Goal: Task Accomplishment & Management: Manage account settings

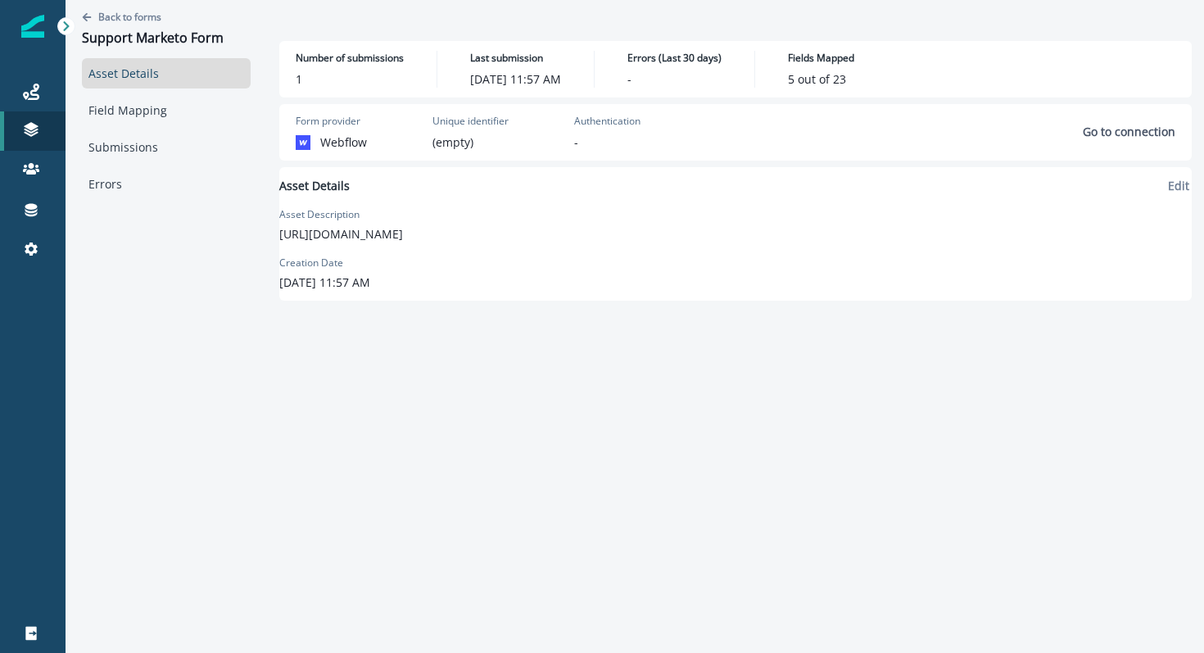
click at [403, 233] on p "[URL][DOMAIN_NAME]" at bounding box center [341, 233] width 124 height 17
click at [106, 110] on link "Field Mapping" at bounding box center [166, 110] width 169 height 30
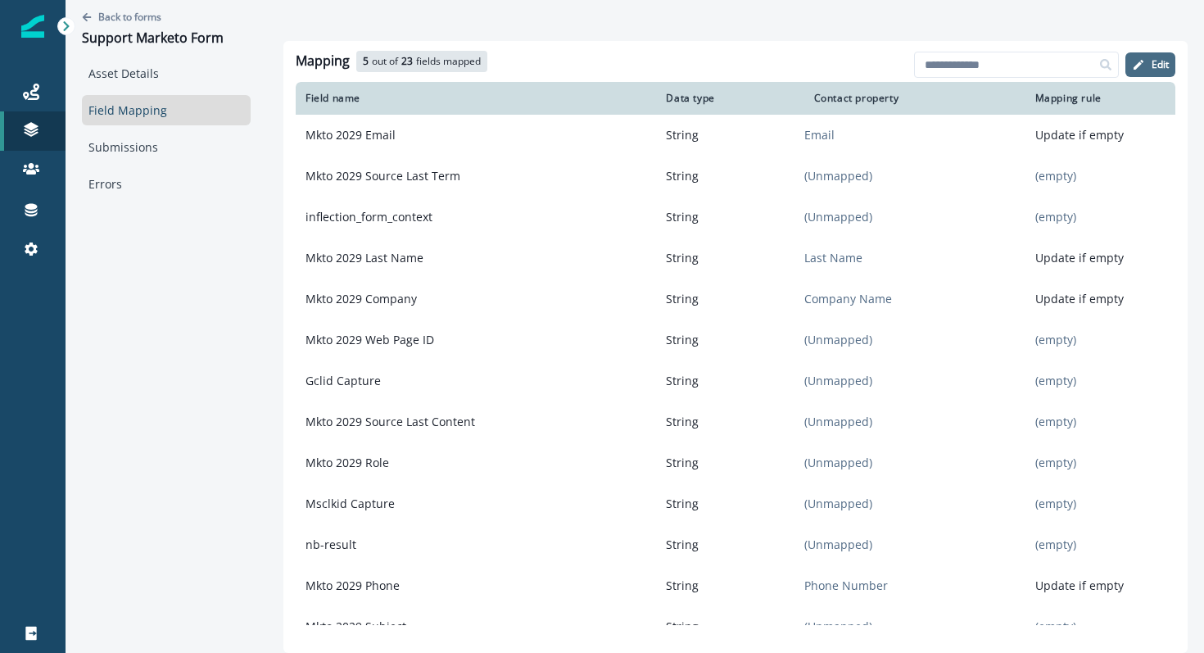
click at [1146, 67] on button "Edit" at bounding box center [1150, 64] width 50 height 25
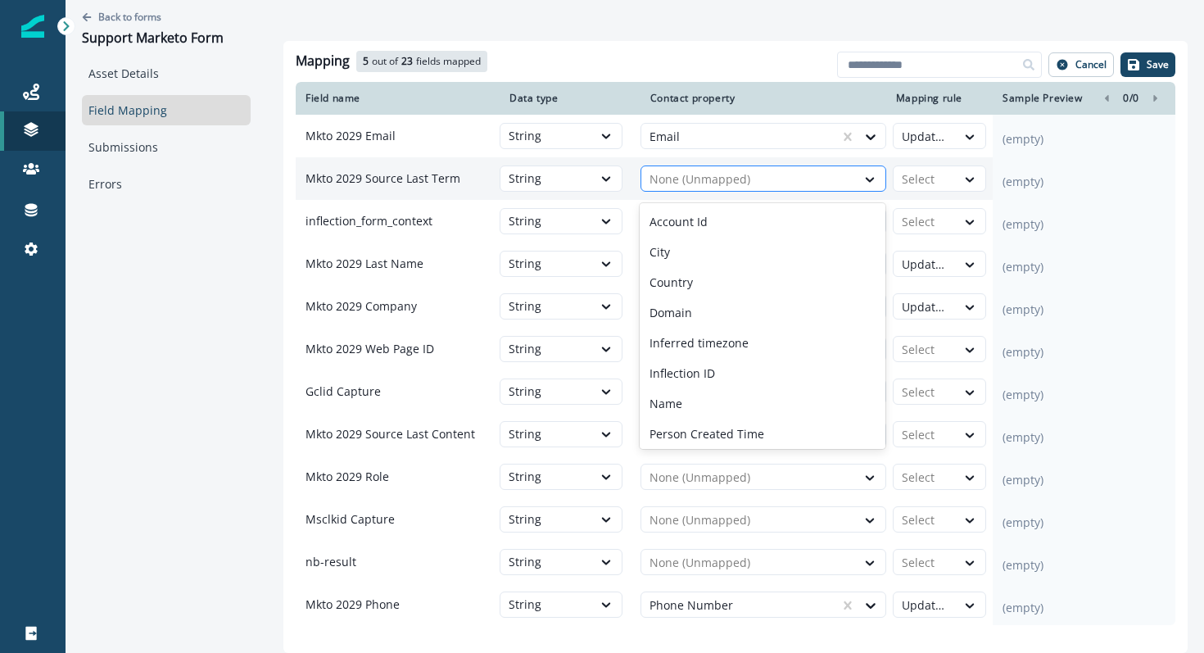
click at [680, 189] on div at bounding box center [748, 180] width 198 height 20
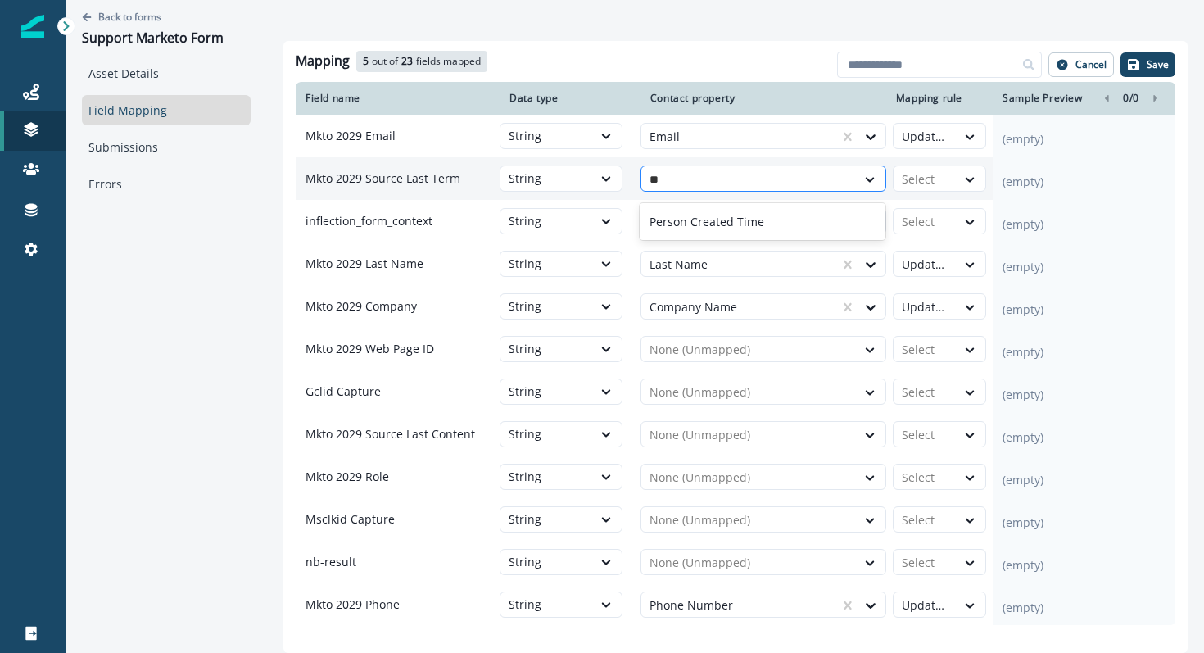
type input "*"
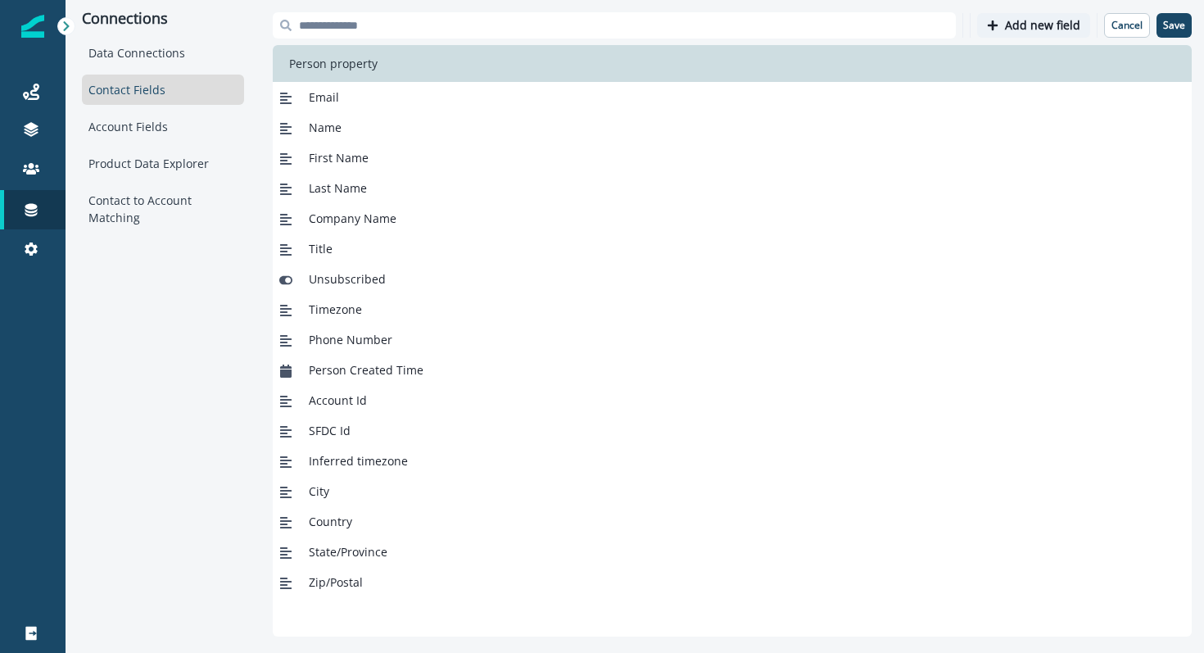
click at [1038, 32] on p "Add new field" at bounding box center [1042, 26] width 75 height 14
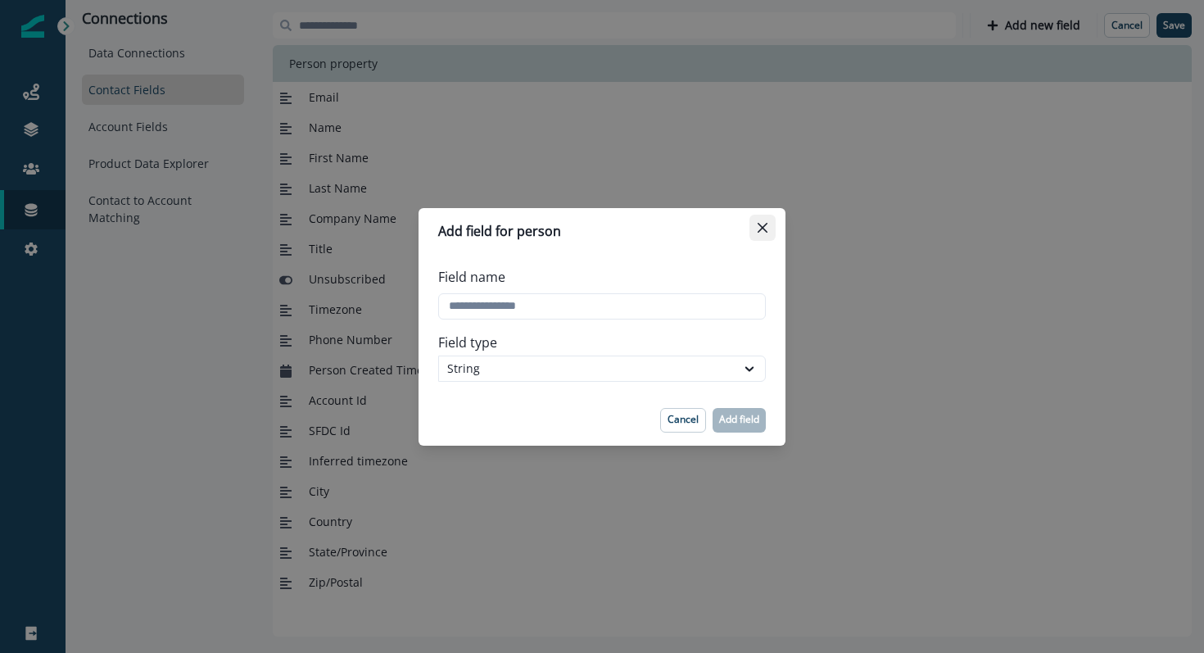
click at [761, 224] on icon "Close" at bounding box center [763, 228] width 10 height 10
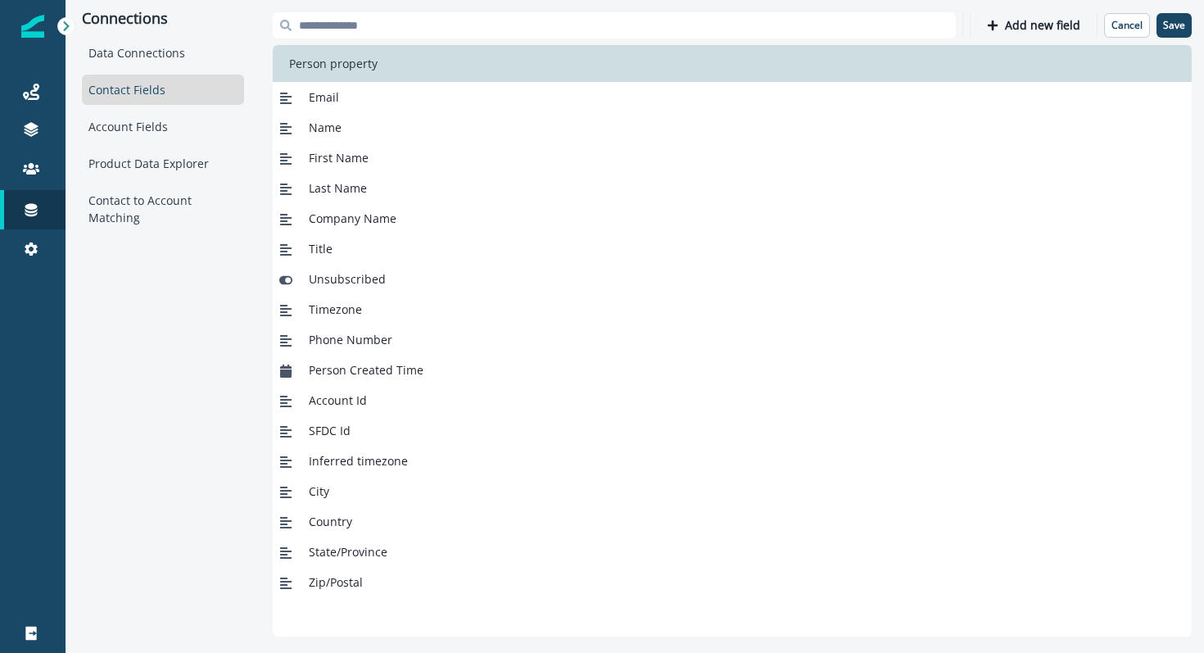
click at [328, 161] on span "First Name" at bounding box center [339, 157] width 60 height 17
click at [325, 196] on span "Last Name" at bounding box center [338, 187] width 58 height 17
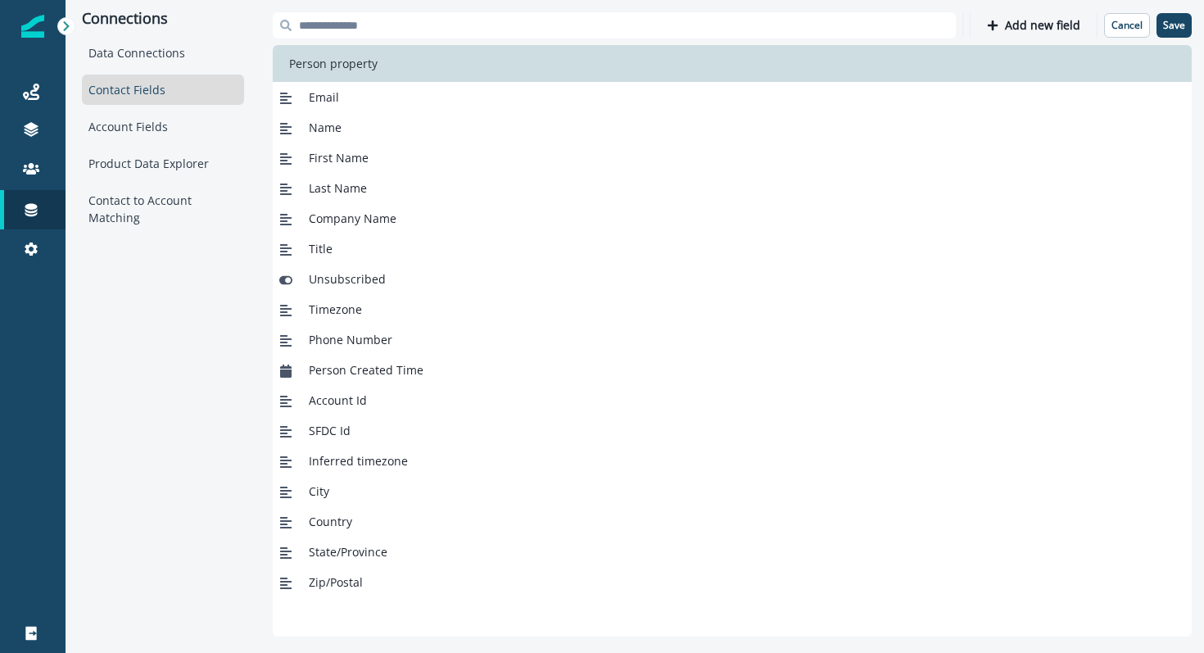
click at [312, 158] on span "First Name" at bounding box center [339, 157] width 60 height 17
copy div "First Name"
drag, startPoint x: 365, startPoint y: 192, endPoint x: 307, endPoint y: 193, distance: 58.2
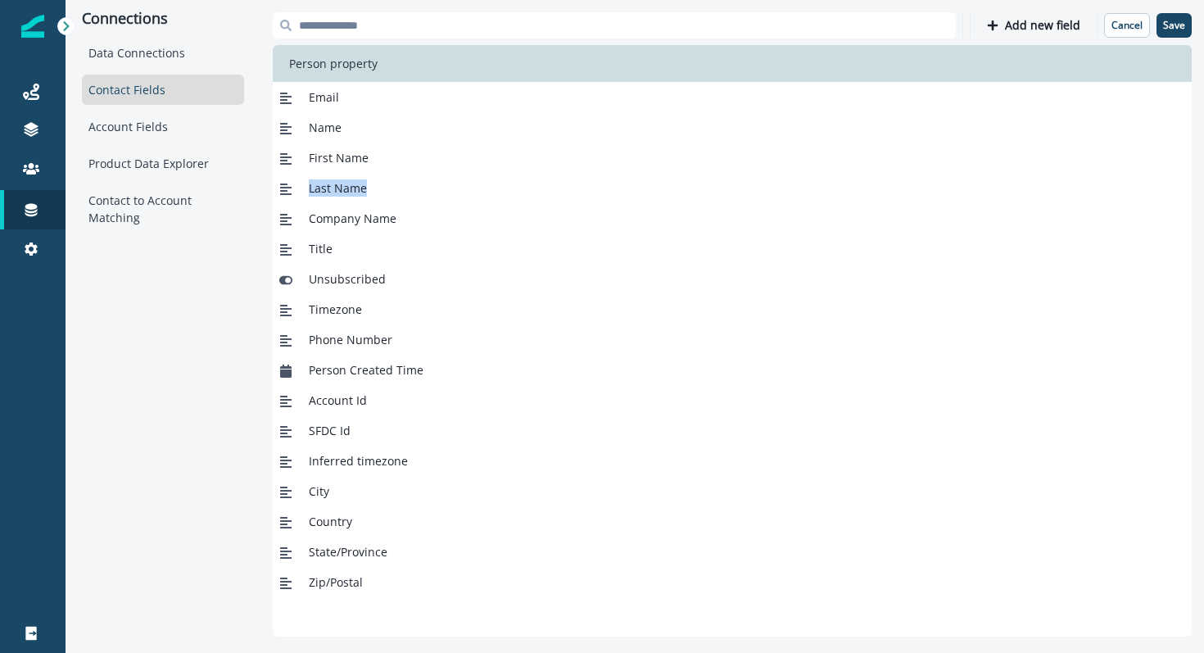
click at [307, 193] on div "Last Name" at bounding box center [334, 187] width 65 height 17
copy span "Last Name"
click at [324, 94] on span "Email" at bounding box center [324, 96] width 30 height 17
copy span "Email"
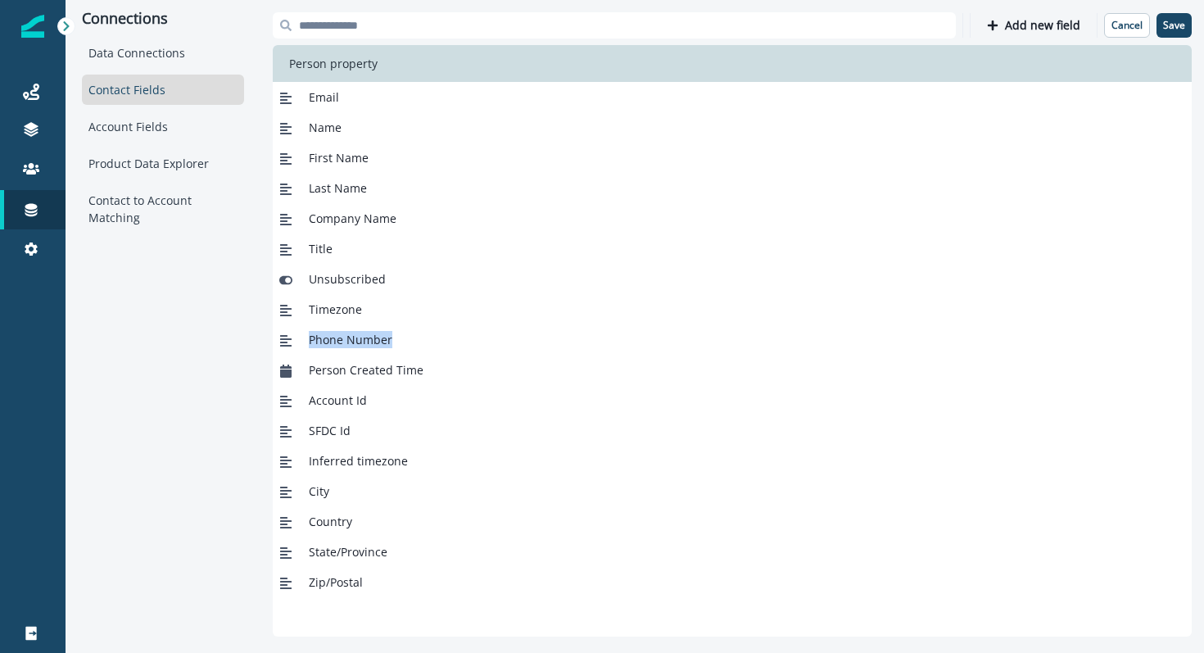
drag, startPoint x: 309, startPoint y: 342, endPoint x: 391, endPoint y: 341, distance: 81.9
click at [391, 341] on div "Phone Number" at bounding box center [732, 339] width 919 height 30
copy span "Phone Number"
drag, startPoint x: 310, startPoint y: 220, endPoint x: 395, endPoint y: 222, distance: 84.4
click at [395, 222] on div "Company Name" at bounding box center [732, 218] width 919 height 30
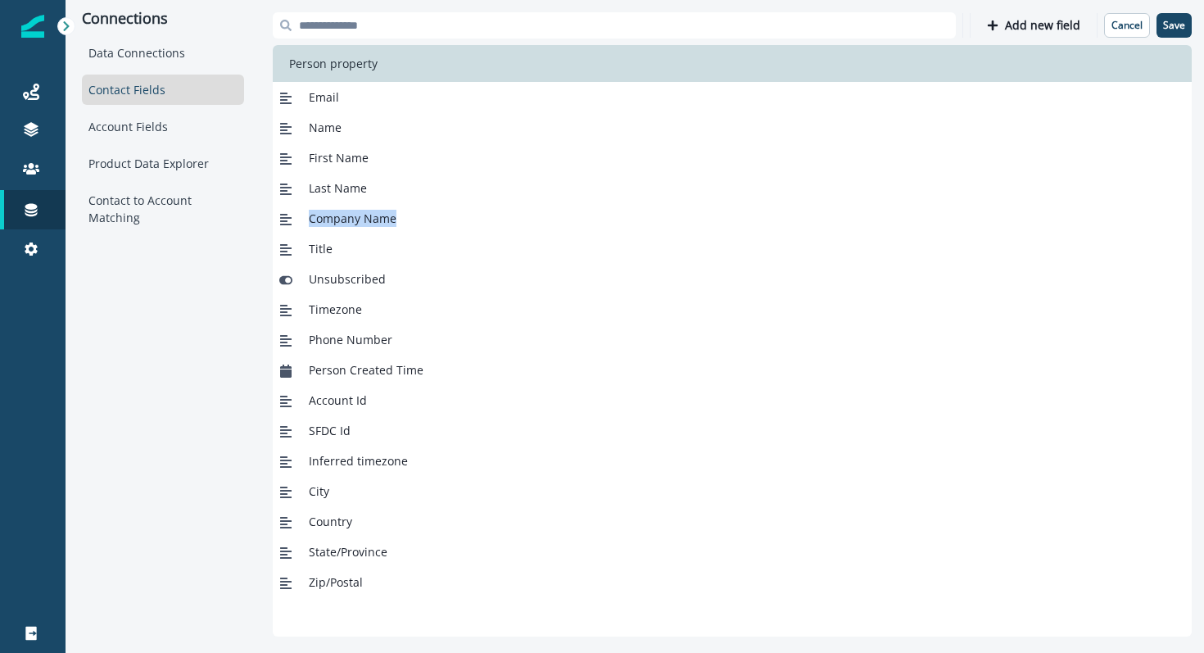
copy span "Company Name"
click at [316, 247] on span "Title" at bounding box center [321, 248] width 24 height 17
copy span "Title"
click at [1007, 25] on button "Add new field" at bounding box center [1033, 25] width 113 height 25
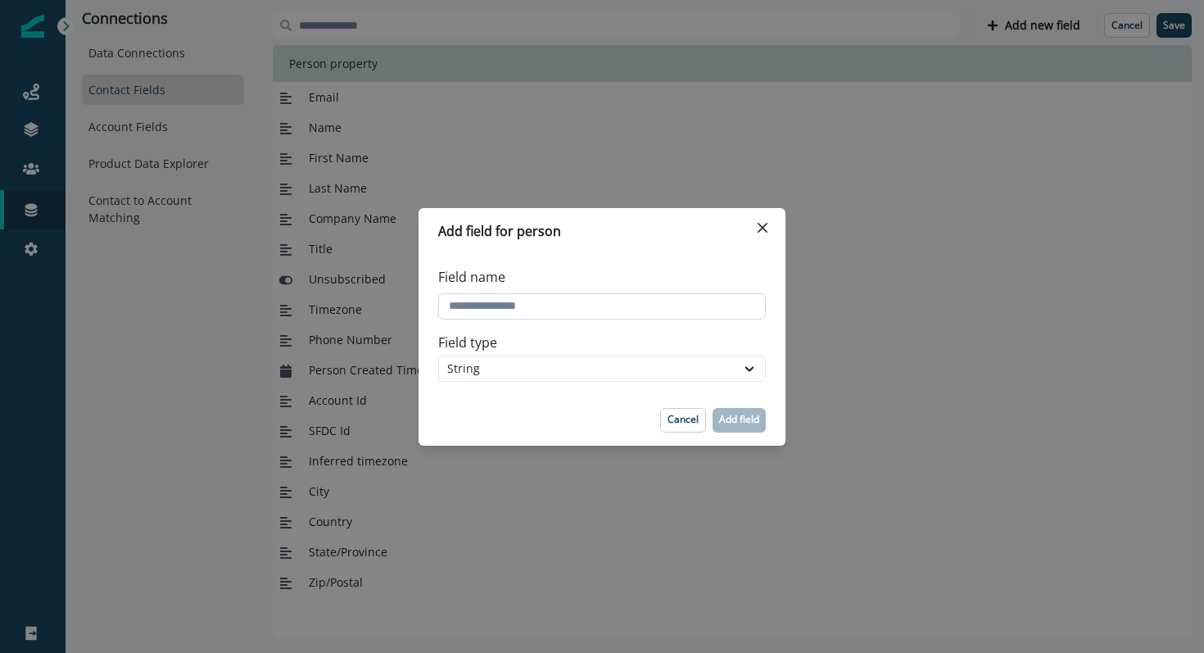
click at [640, 308] on input "Field name" at bounding box center [602, 306] width 328 height 26
paste input "**********"
type input "**********"
click at [743, 420] on p "Add field" at bounding box center [739, 419] width 40 height 11
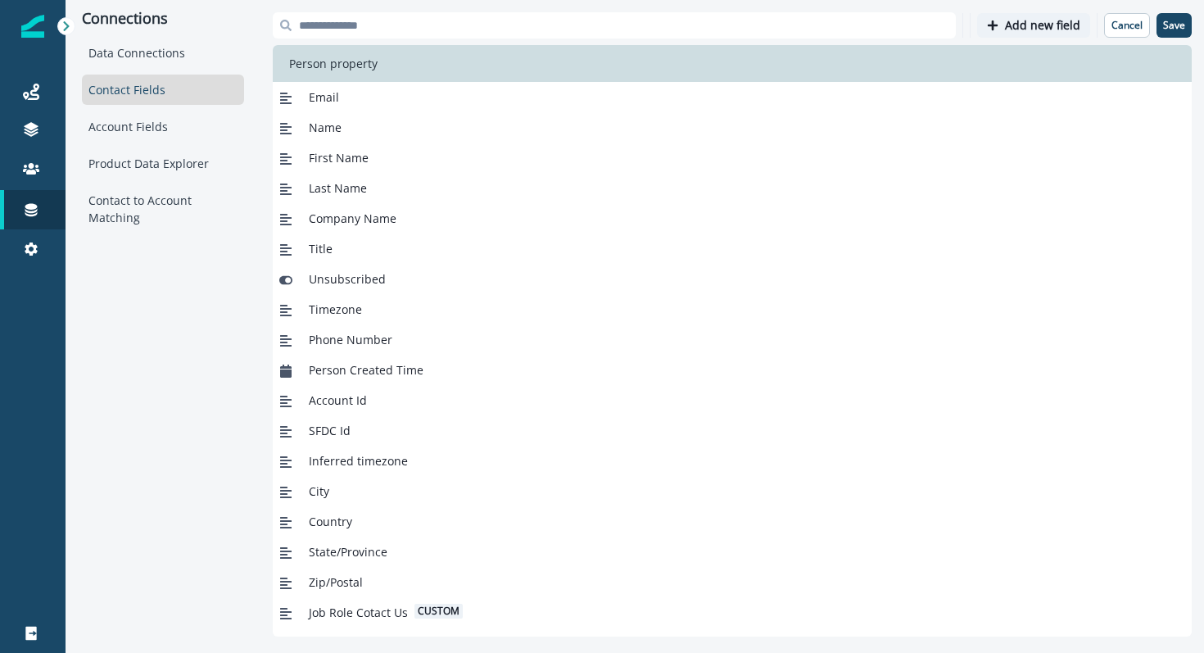
click at [1042, 29] on p "Add new field" at bounding box center [1042, 26] width 75 height 14
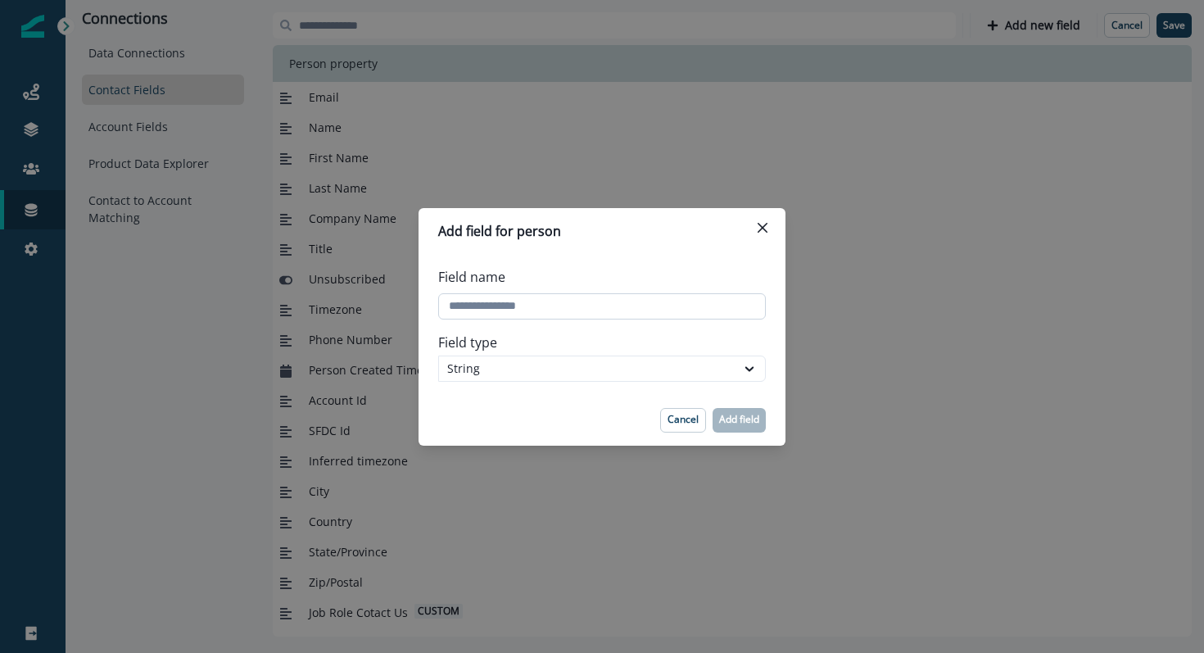
click at [588, 308] on input "Field name" at bounding box center [602, 306] width 328 height 26
paste input "*******"
type input "*******"
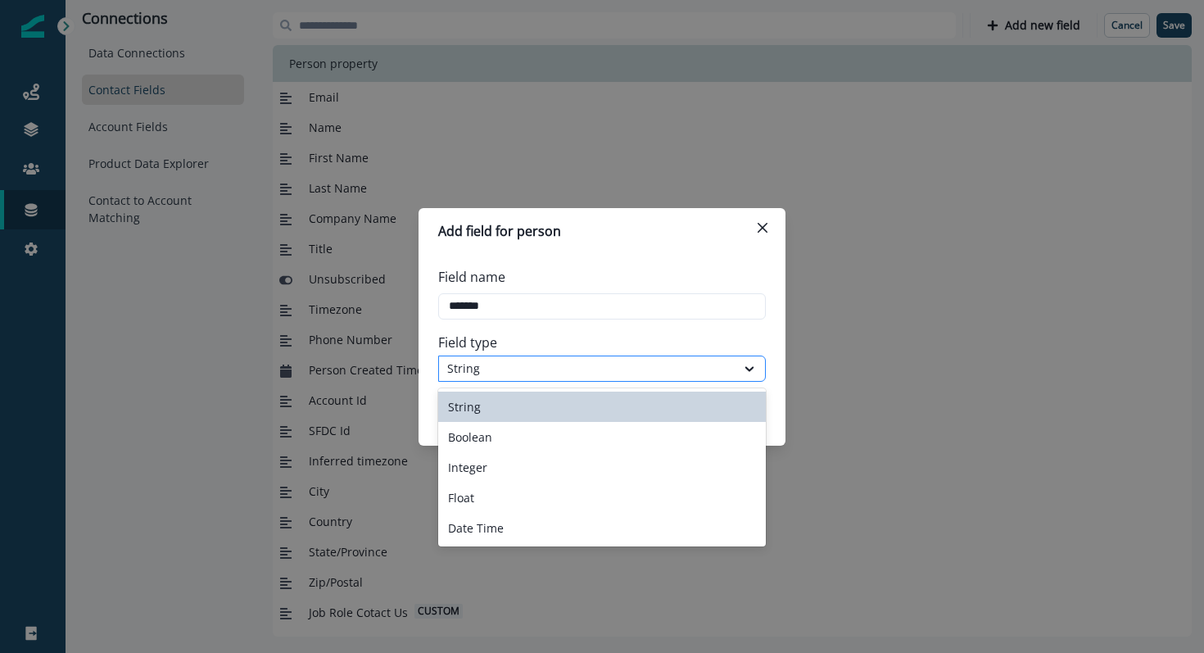
click at [602, 371] on div "String" at bounding box center [587, 368] width 280 height 17
click at [587, 419] on div "String" at bounding box center [602, 406] width 328 height 30
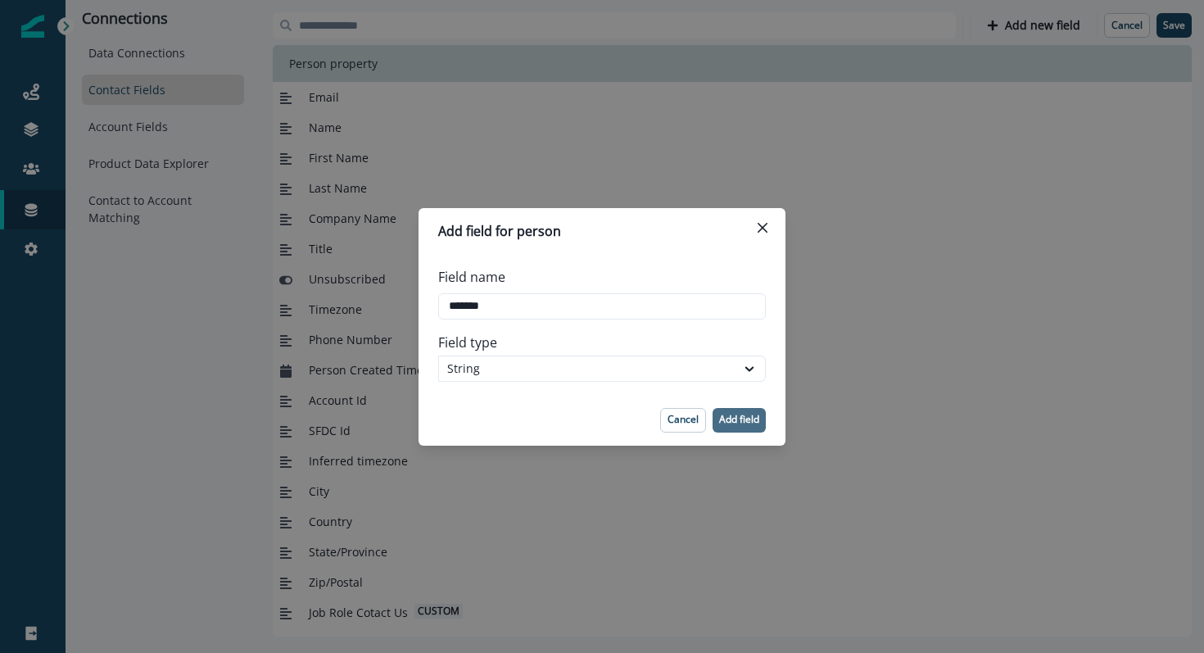
click at [731, 410] on button "Add field" at bounding box center [739, 420] width 53 height 25
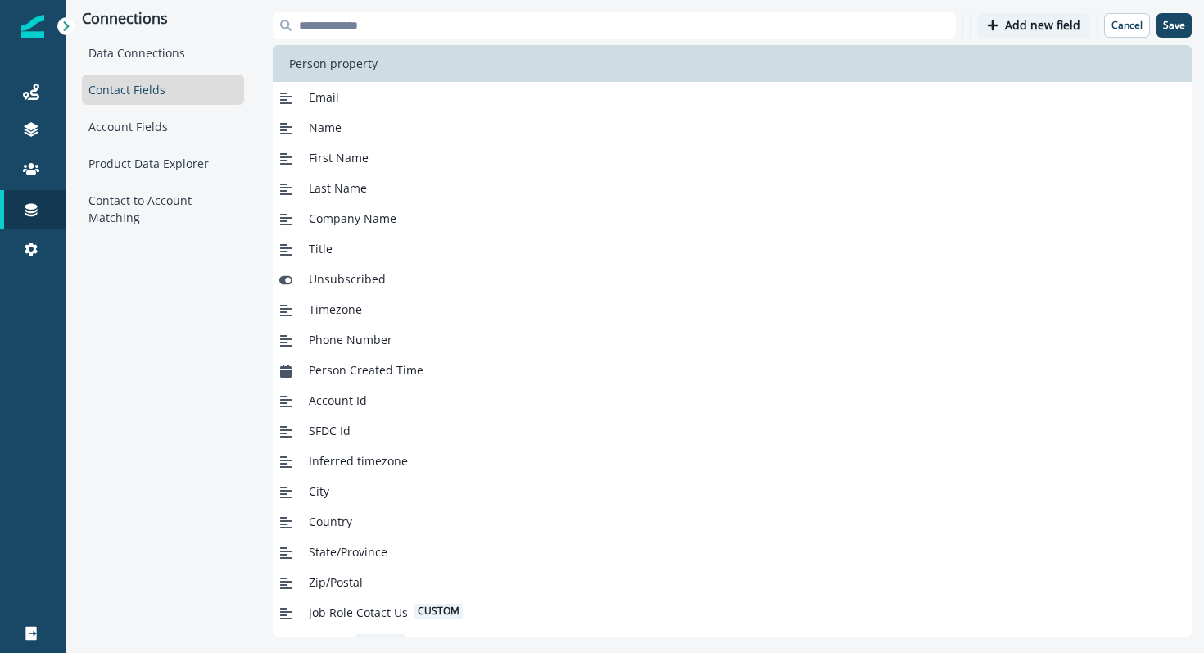
click at [1002, 29] on button "Add new field" at bounding box center [1033, 25] width 113 height 25
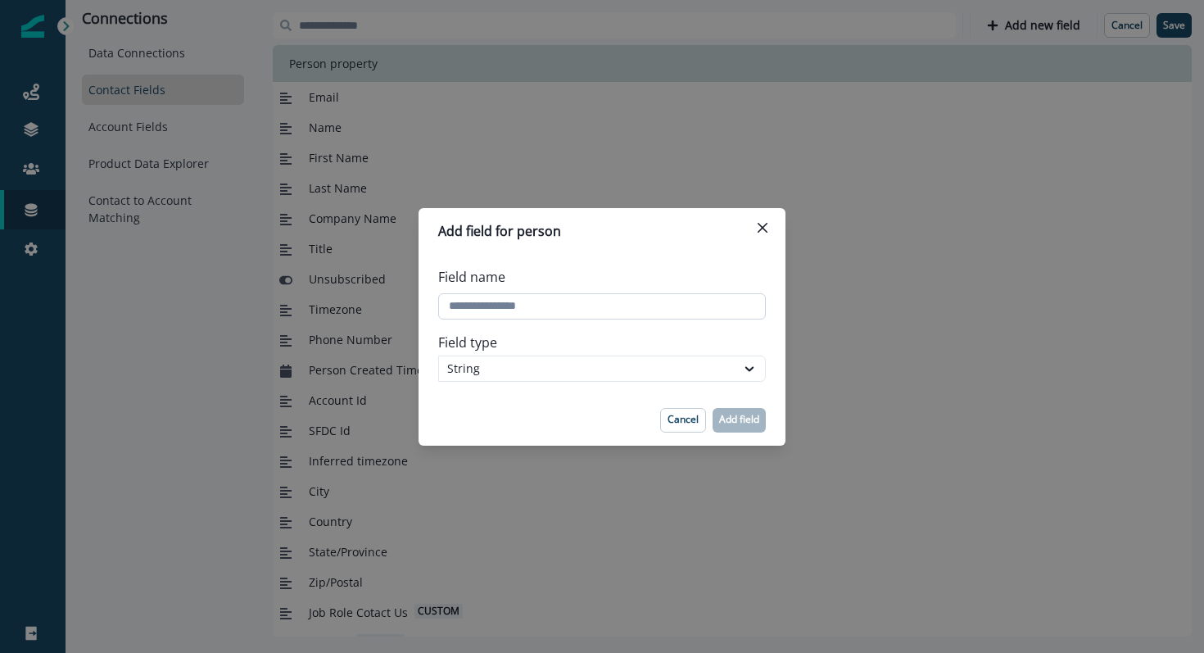
click at [502, 316] on input "Field name" at bounding box center [602, 306] width 328 height 26
paste input "**********"
type input "**********"
click at [746, 422] on p "Add field" at bounding box center [739, 419] width 40 height 11
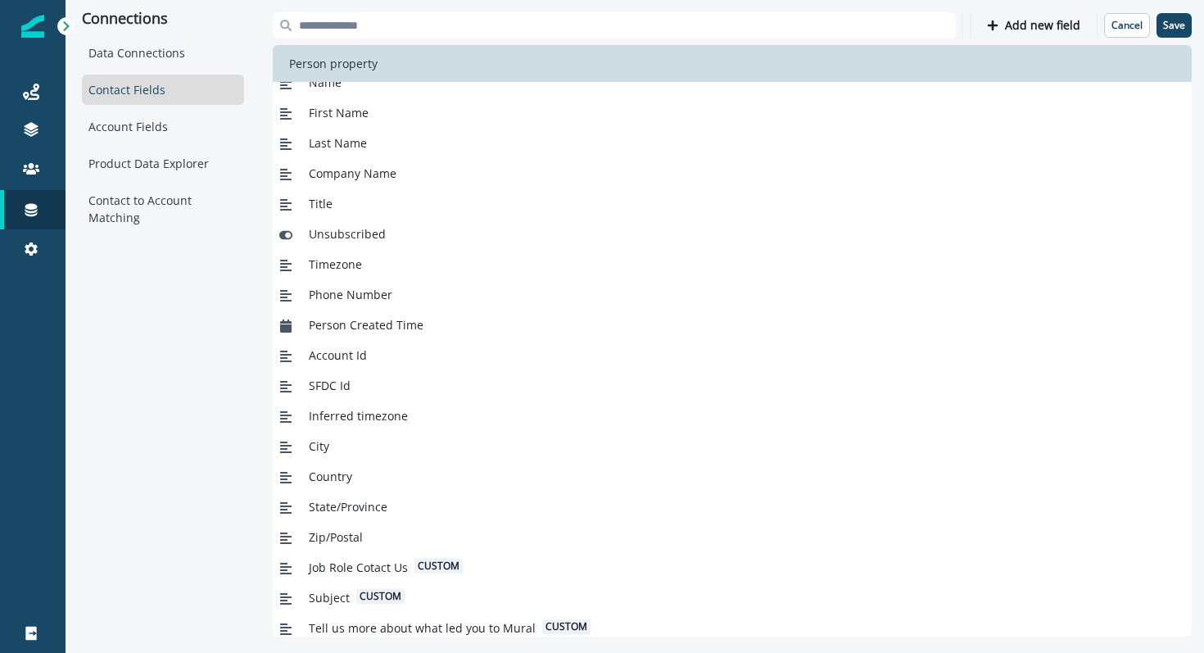
scroll to position [52, 0]
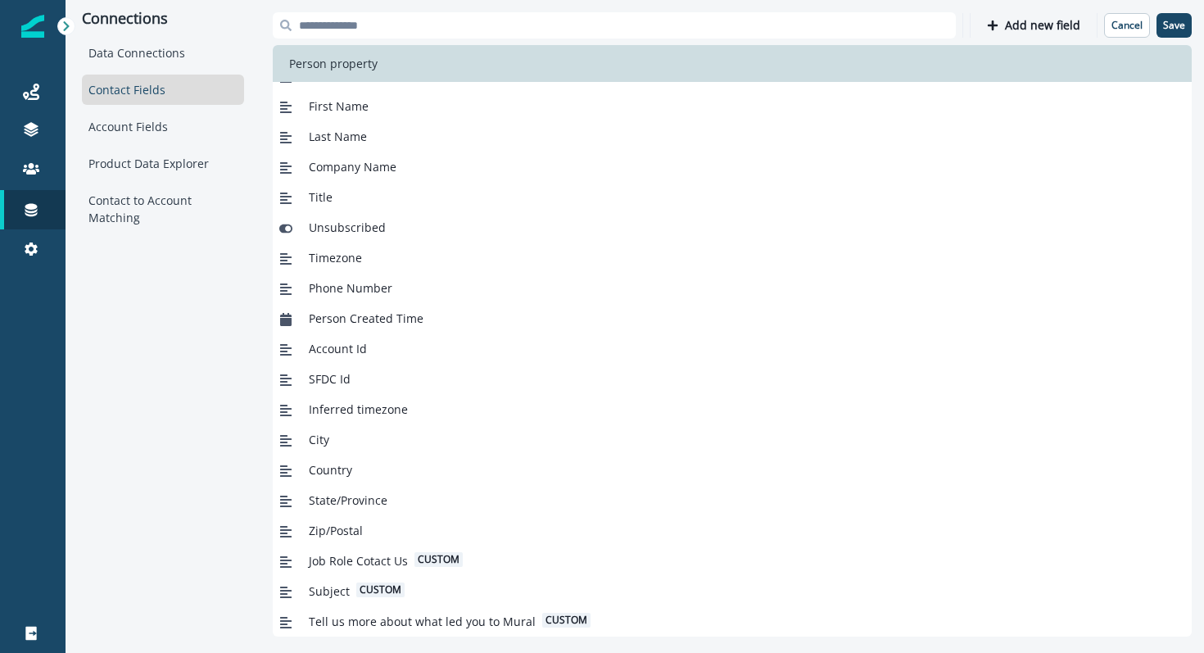
click at [315, 585] on span "Subject" at bounding box center [329, 590] width 41 height 17
copy span "Subject"
drag, startPoint x: 308, startPoint y: 562, endPoint x: 404, endPoint y: 564, distance: 95.9
click at [404, 564] on span "Job Role Cotact Us" at bounding box center [358, 560] width 99 height 17
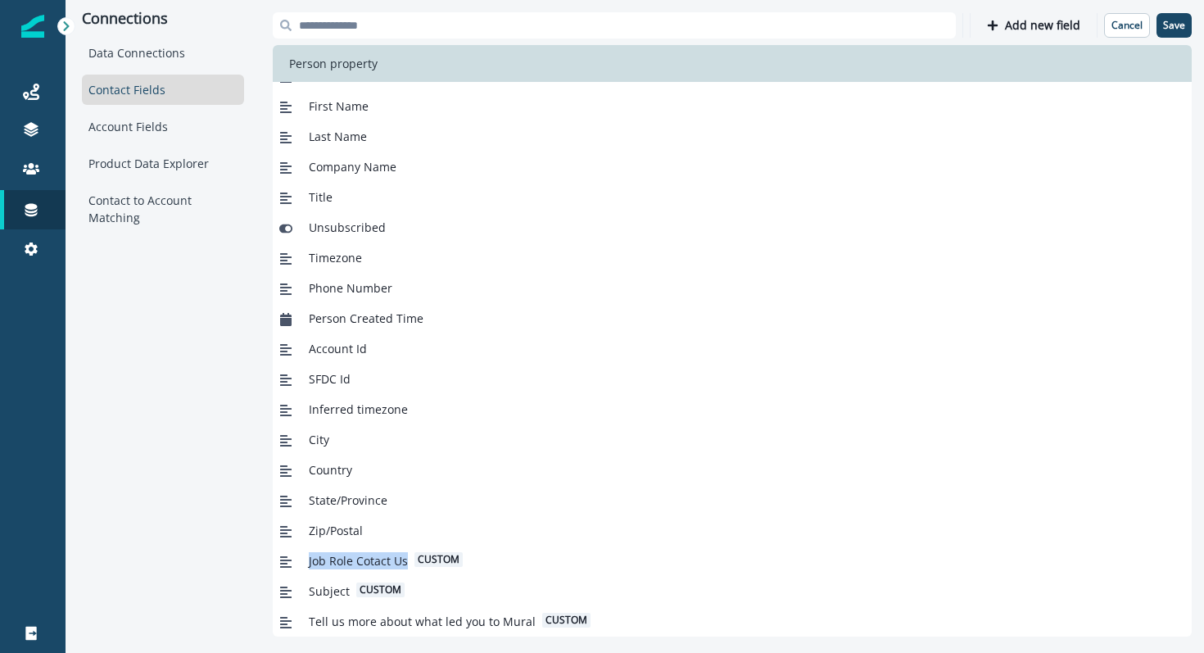
copy span "Job Role Cotact Us"
click at [1027, 25] on p "Add new field" at bounding box center [1042, 26] width 75 height 14
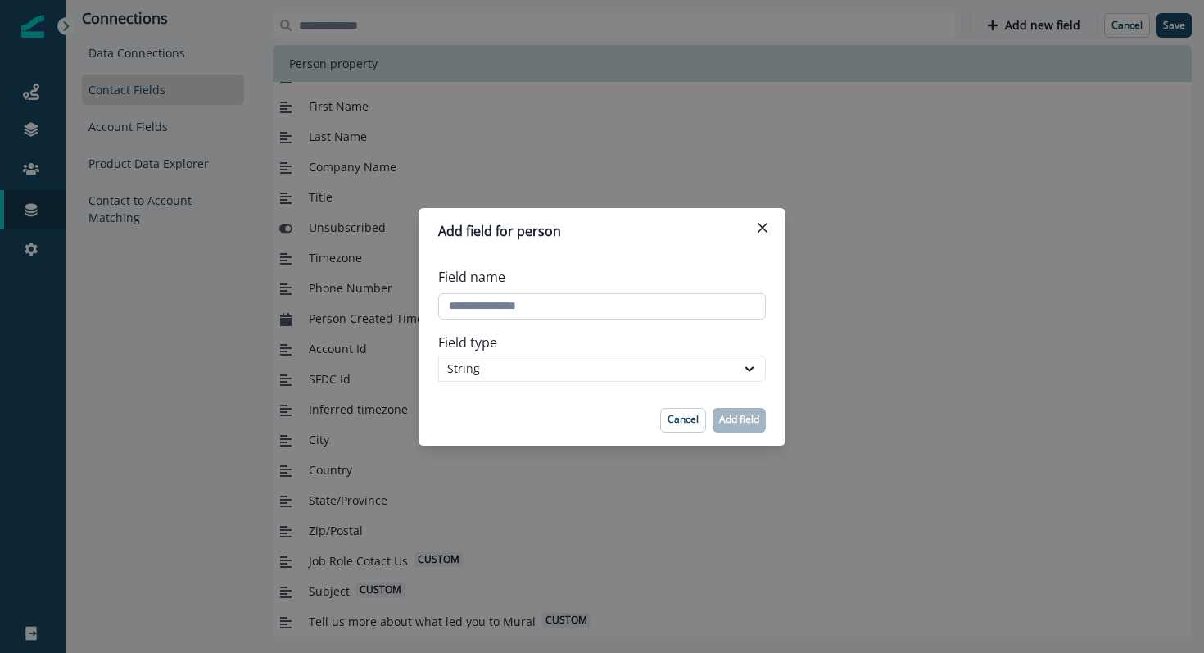
click at [504, 298] on input "Field name" at bounding box center [602, 306] width 328 height 26
paste input "**********"
type input "**********"
click at [731, 418] on p "Add field" at bounding box center [739, 419] width 40 height 11
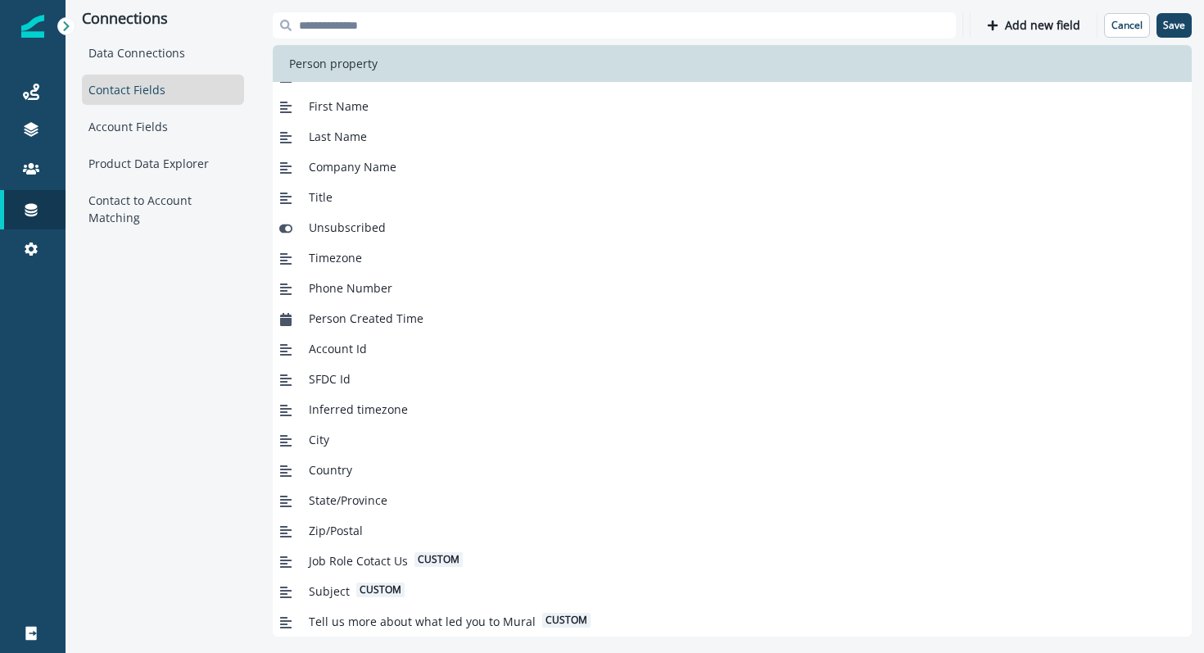
scroll to position [82, 0]
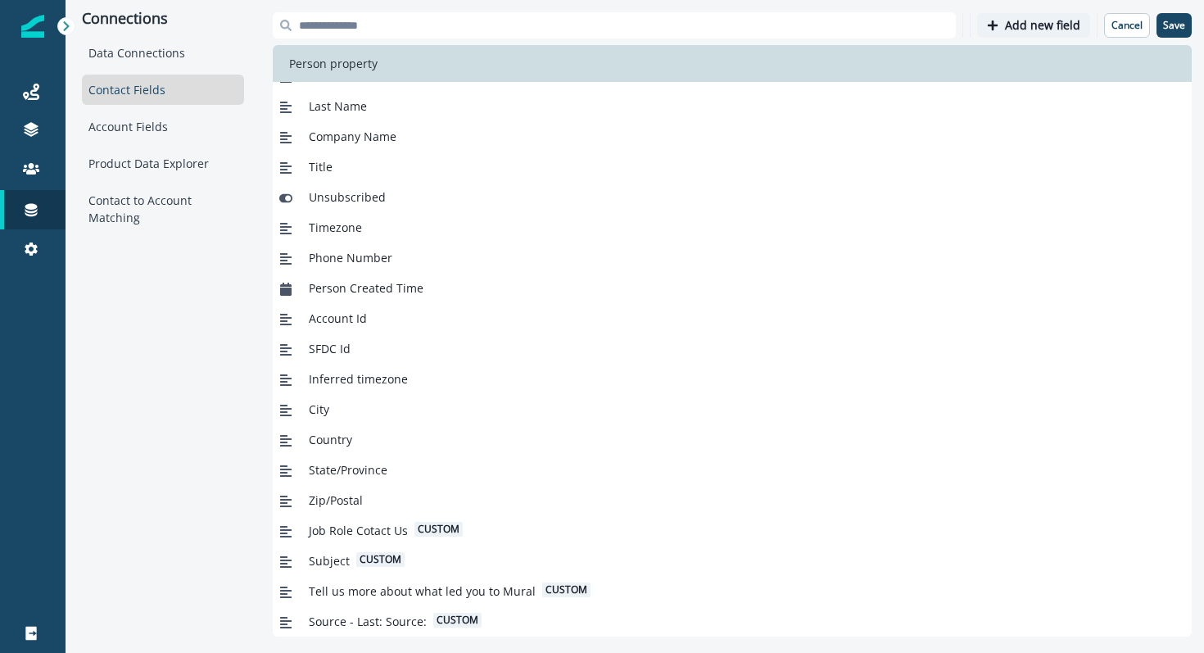
click at [989, 30] on button "Add new field" at bounding box center [1033, 25] width 113 height 25
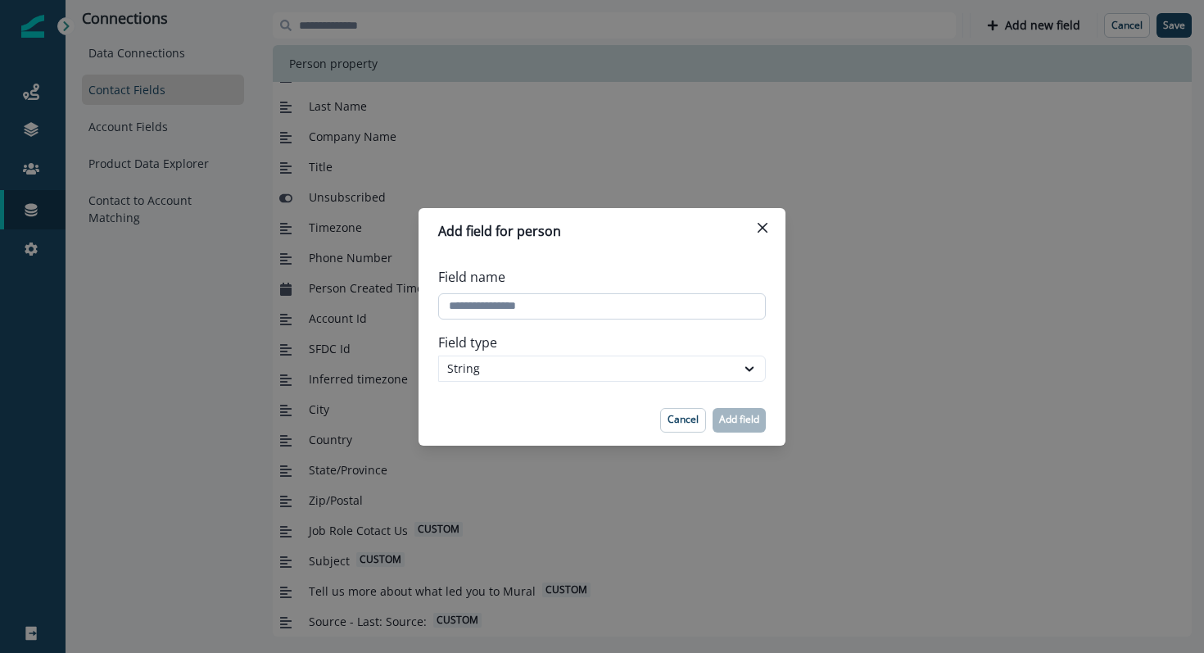
click at [643, 311] on input "Field name" at bounding box center [602, 306] width 328 height 26
paste input "**********"
drag, startPoint x: 450, startPoint y: 306, endPoint x: 414, endPoint y: 305, distance: 36.9
click at [414, 305] on div "Add field for person Field name Field type String Cancel Add field" at bounding box center [602, 326] width 1204 height 653
type input "**********"
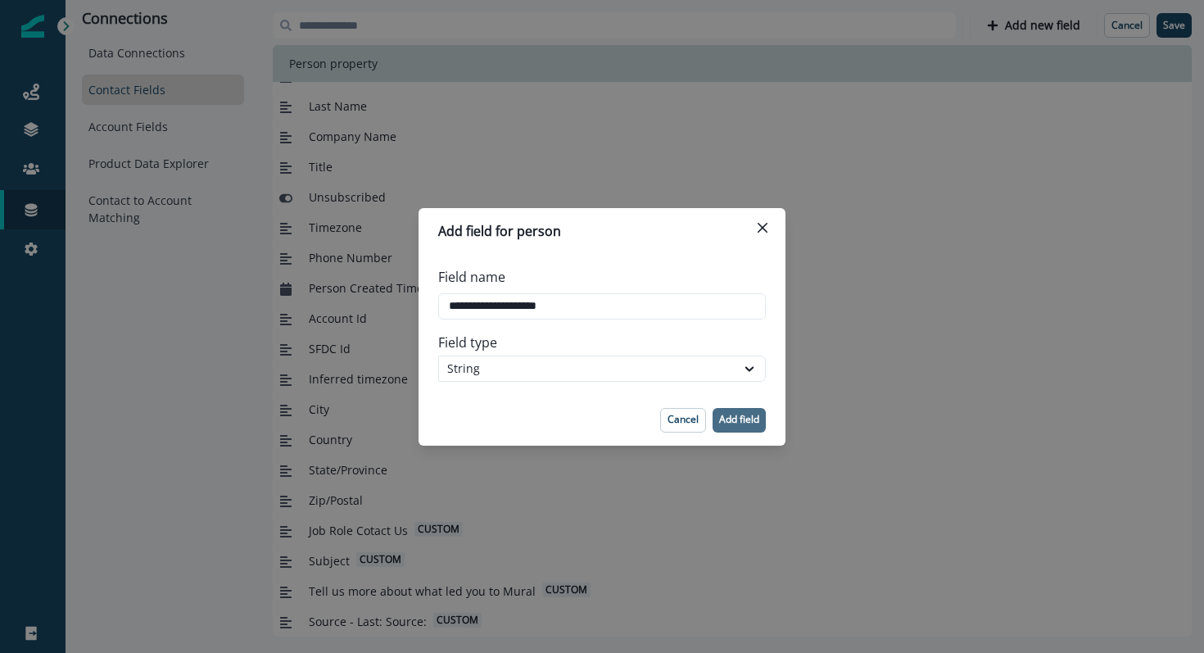
click at [740, 419] on p "Add field" at bounding box center [739, 419] width 40 height 11
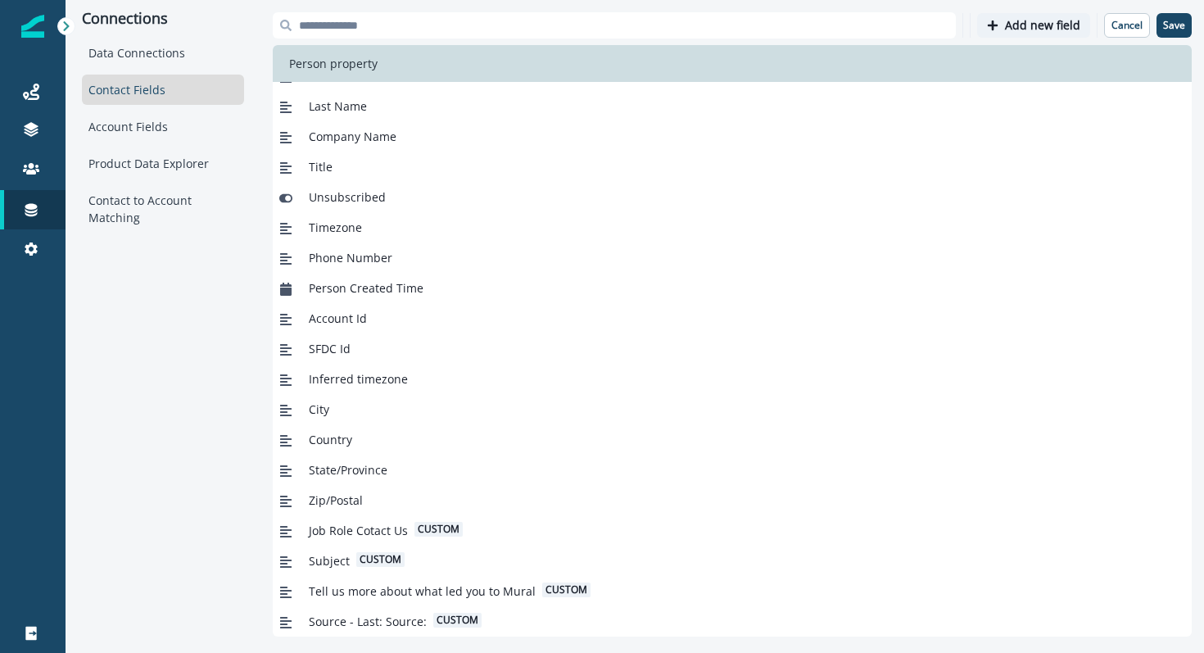
click at [1041, 19] on p "Add new field" at bounding box center [1042, 26] width 75 height 14
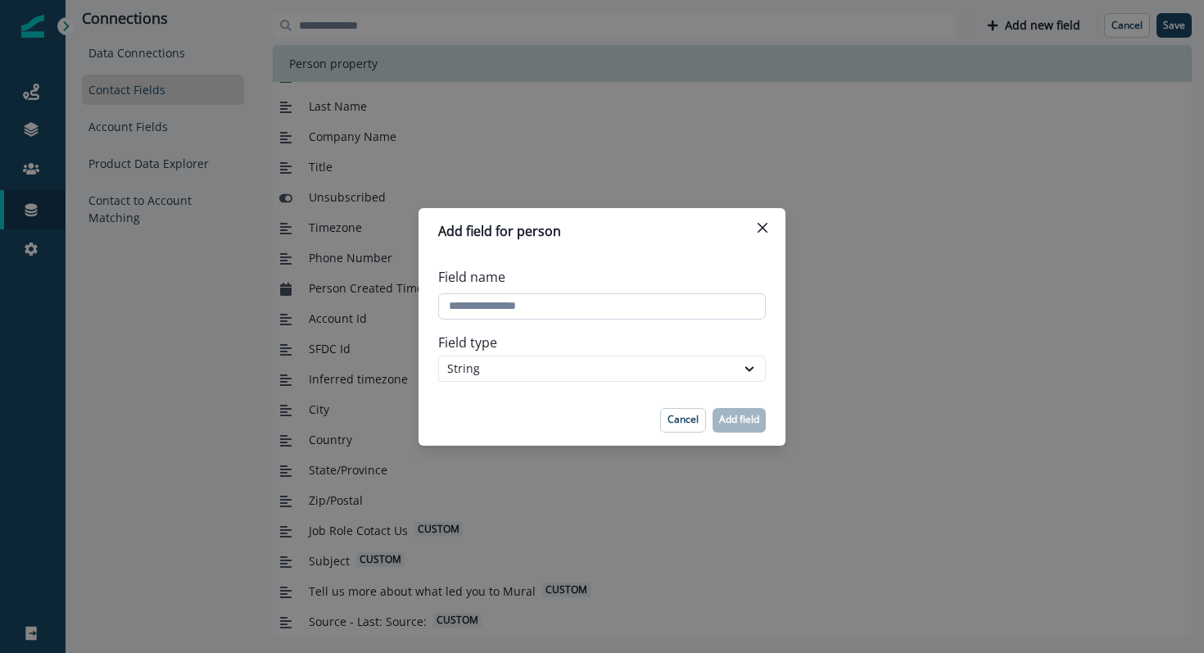
click at [611, 305] on input "Field name" at bounding box center [602, 306] width 328 height 26
paste input "**********"
type input "**********"
click at [725, 421] on p "Add field" at bounding box center [739, 419] width 40 height 11
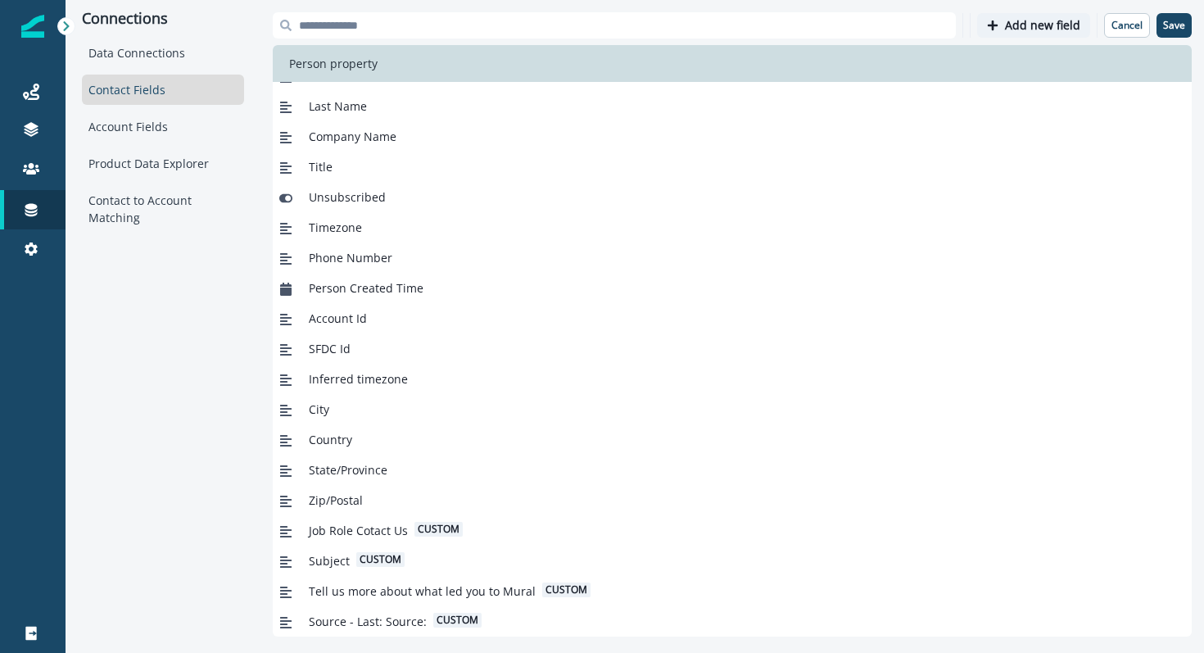
click at [1005, 23] on button "Add new field" at bounding box center [1033, 25] width 113 height 25
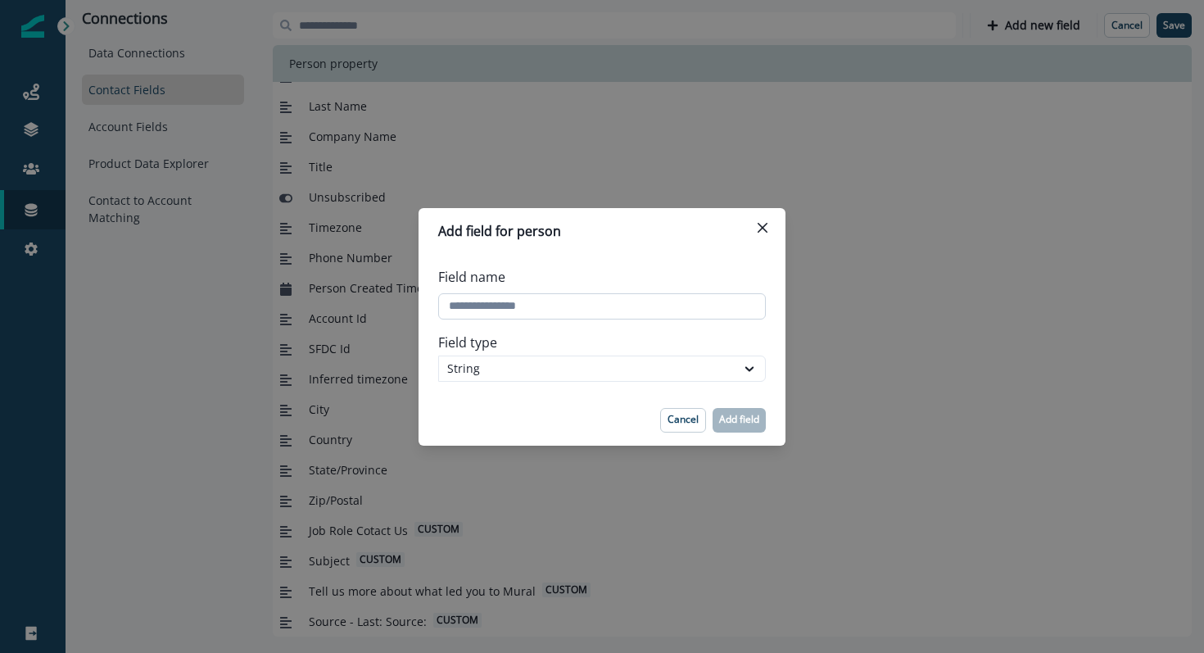
click at [605, 310] on input "Field name" at bounding box center [602, 306] width 328 height 26
paste input "**********"
click at [521, 311] on input "Field name" at bounding box center [602, 306] width 328 height 26
type input "**********"
click at [722, 427] on button "Add field" at bounding box center [739, 420] width 53 height 25
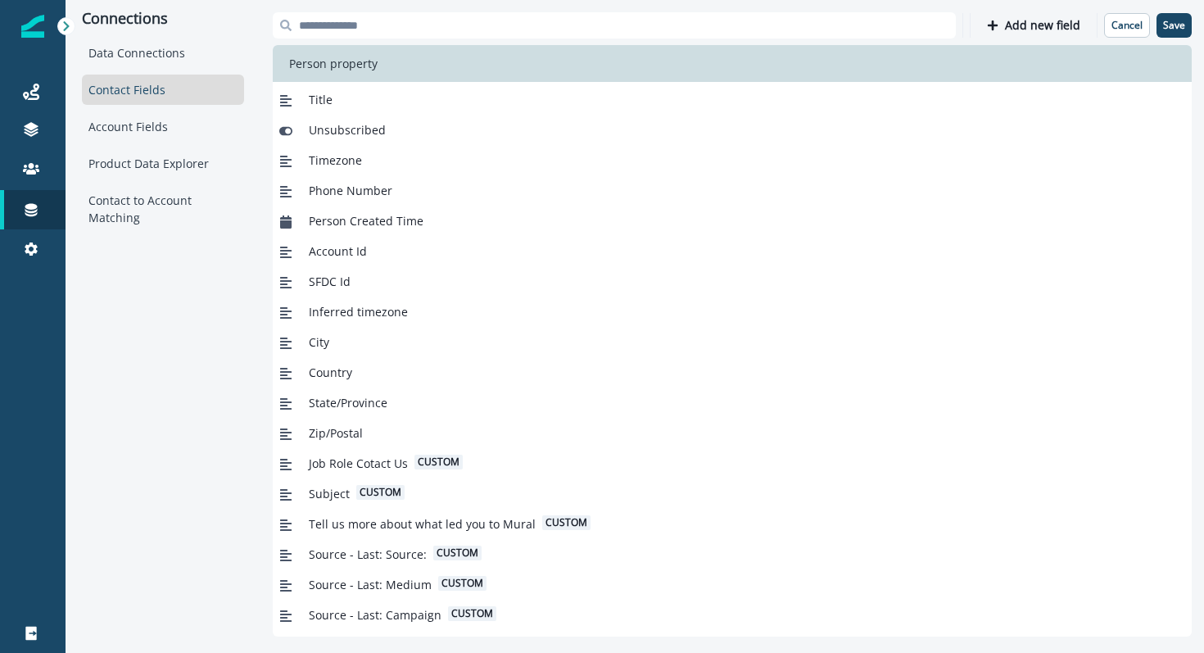
scroll to position [173, 0]
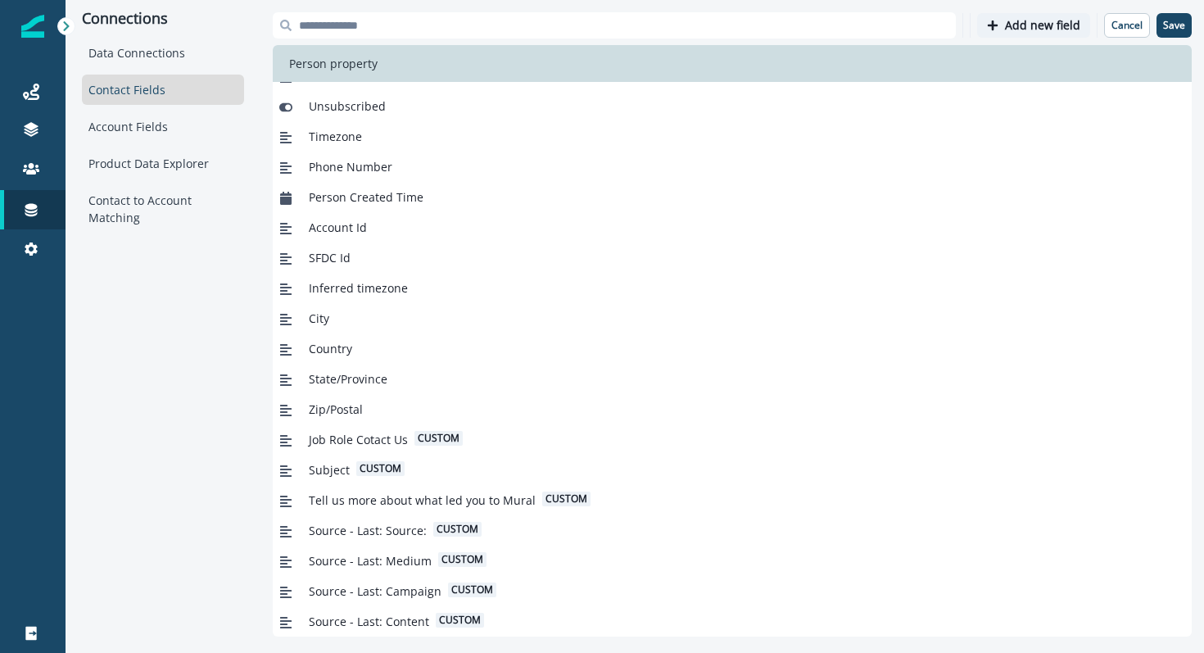
click at [998, 35] on button "Add new field" at bounding box center [1033, 25] width 113 height 25
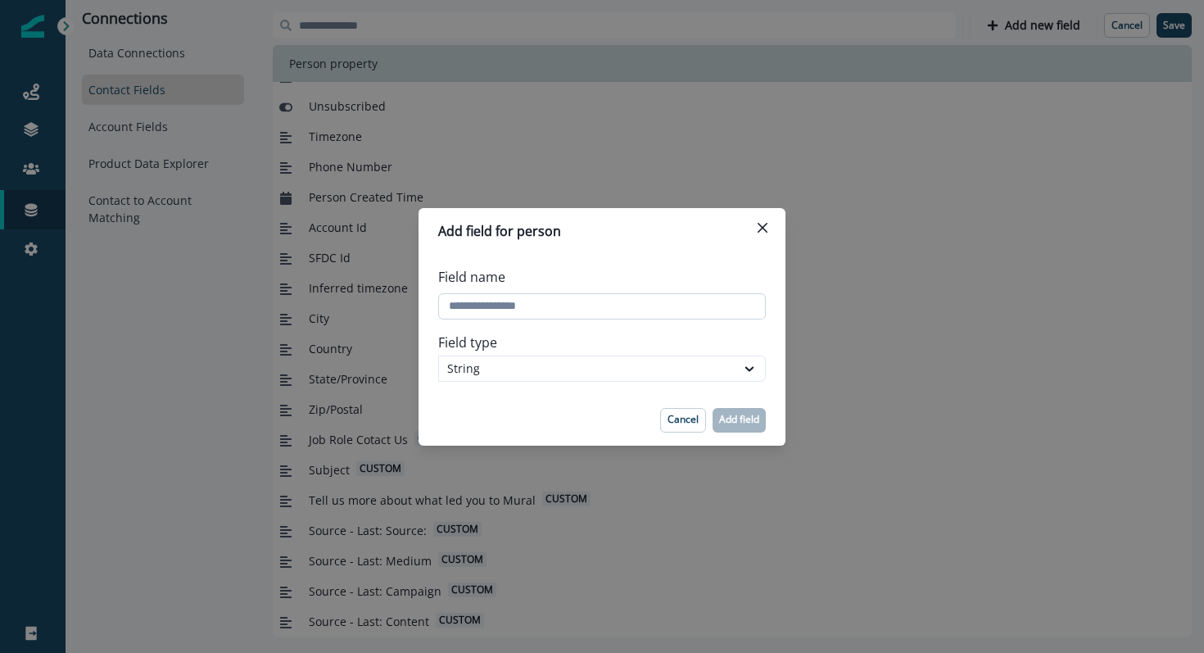
click at [514, 308] on input "Field name" at bounding box center [602, 306] width 328 height 26
paste input "**********"
type input "**********"
click at [738, 409] on button "Add field" at bounding box center [739, 420] width 53 height 25
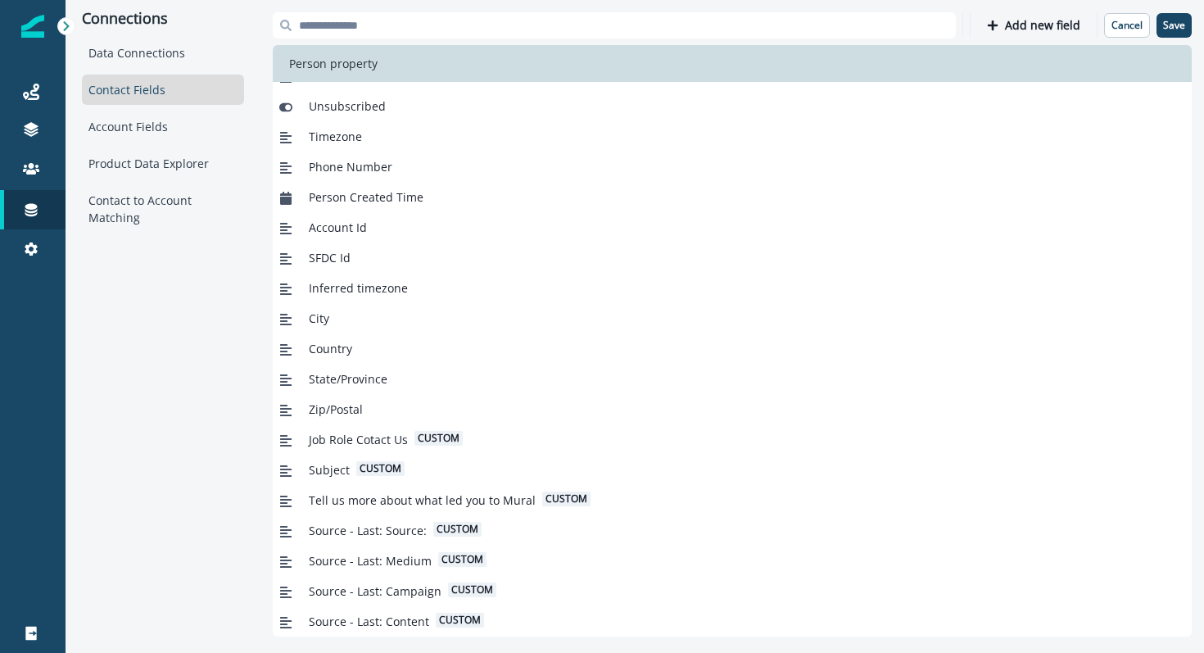
scroll to position [203, 0]
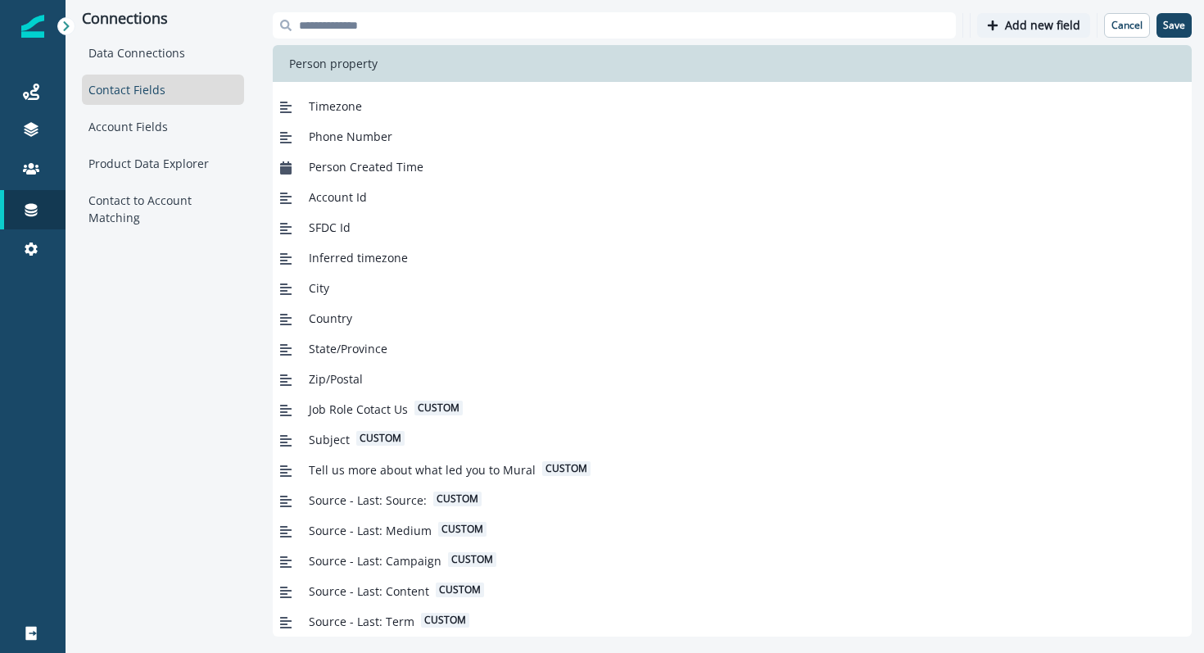
click at [1007, 30] on button "Add new field" at bounding box center [1033, 25] width 113 height 25
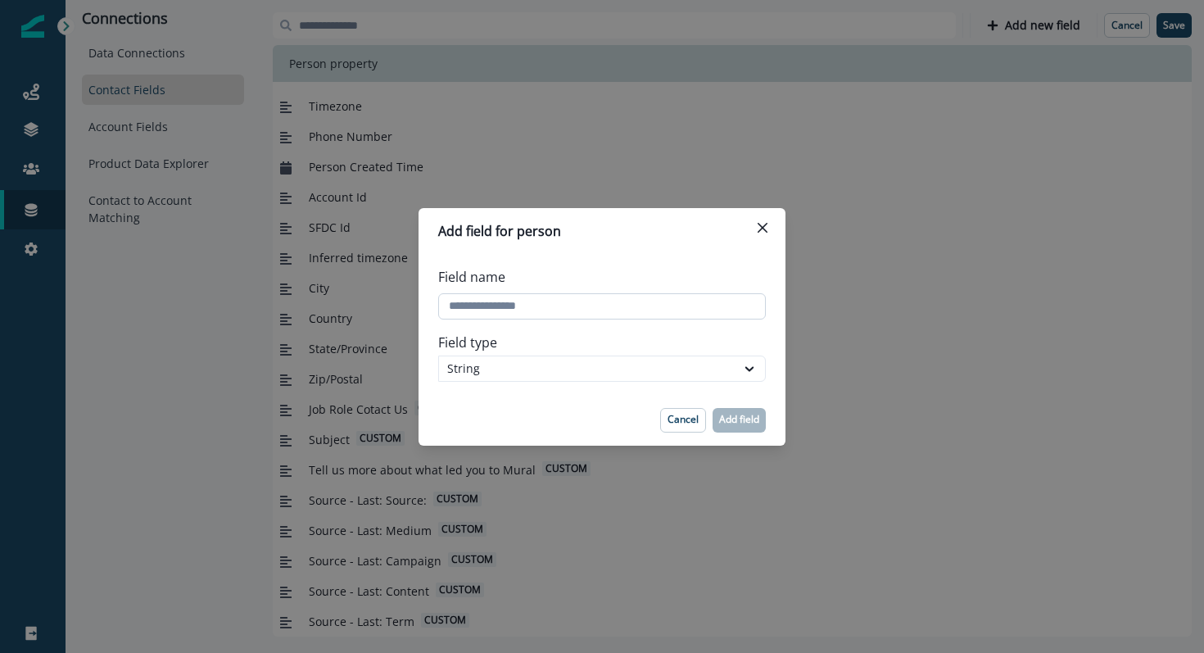
click at [546, 307] on input "Field name" at bounding box center [602, 306] width 328 height 26
paste input "**********"
type input "**********"
click at [737, 411] on button "Add field" at bounding box center [739, 420] width 53 height 25
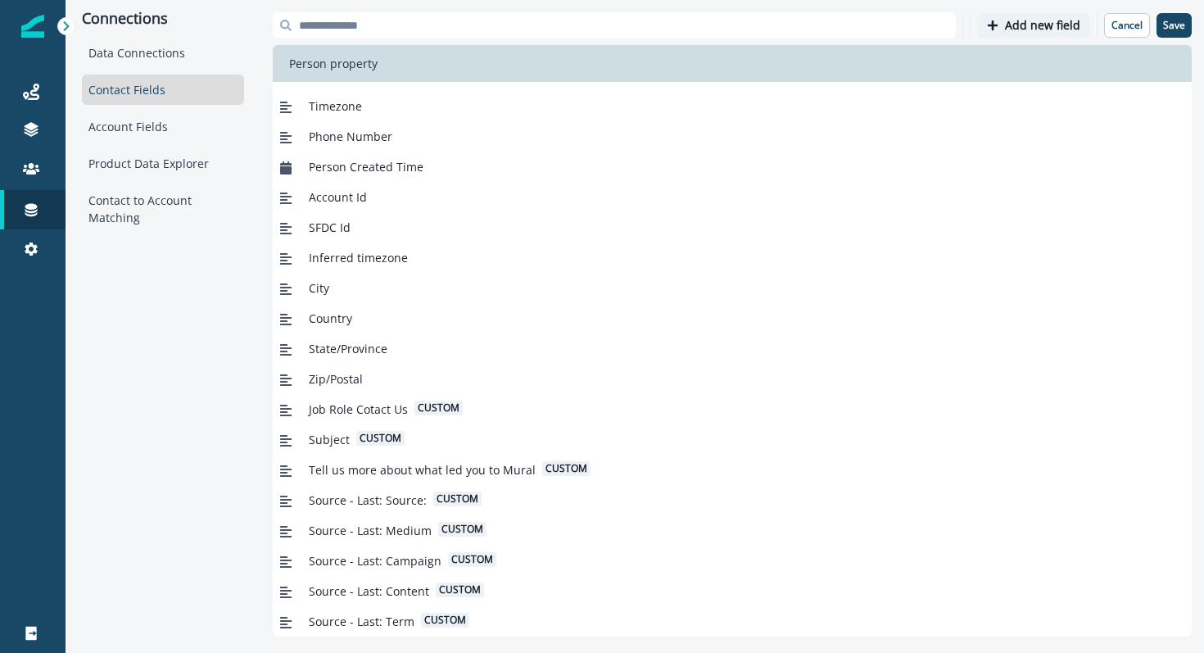
click at [1056, 24] on p "Add new field" at bounding box center [1042, 26] width 75 height 14
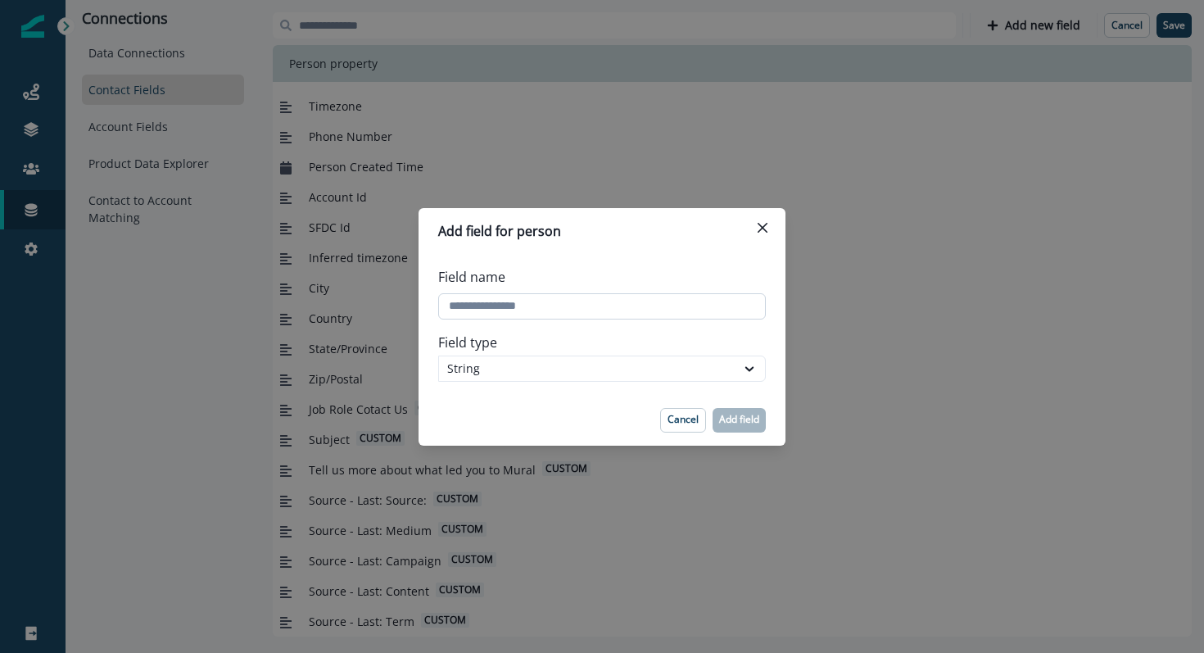
click at [510, 313] on input "Field name" at bounding box center [602, 306] width 328 height 26
paste input "*****"
type input "*****"
click at [542, 406] on footer "Cancel Add field" at bounding box center [602, 420] width 367 height 51
click at [731, 417] on p "Add field" at bounding box center [739, 419] width 40 height 11
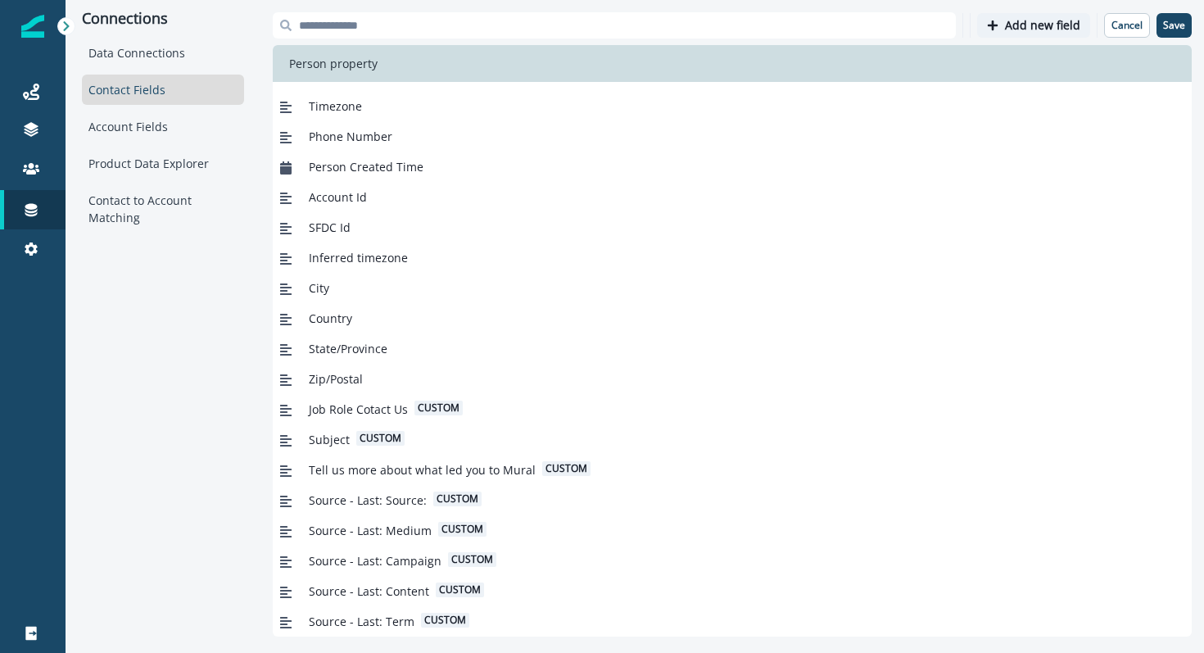
click at [1009, 29] on p "Add new field" at bounding box center [1042, 26] width 75 height 14
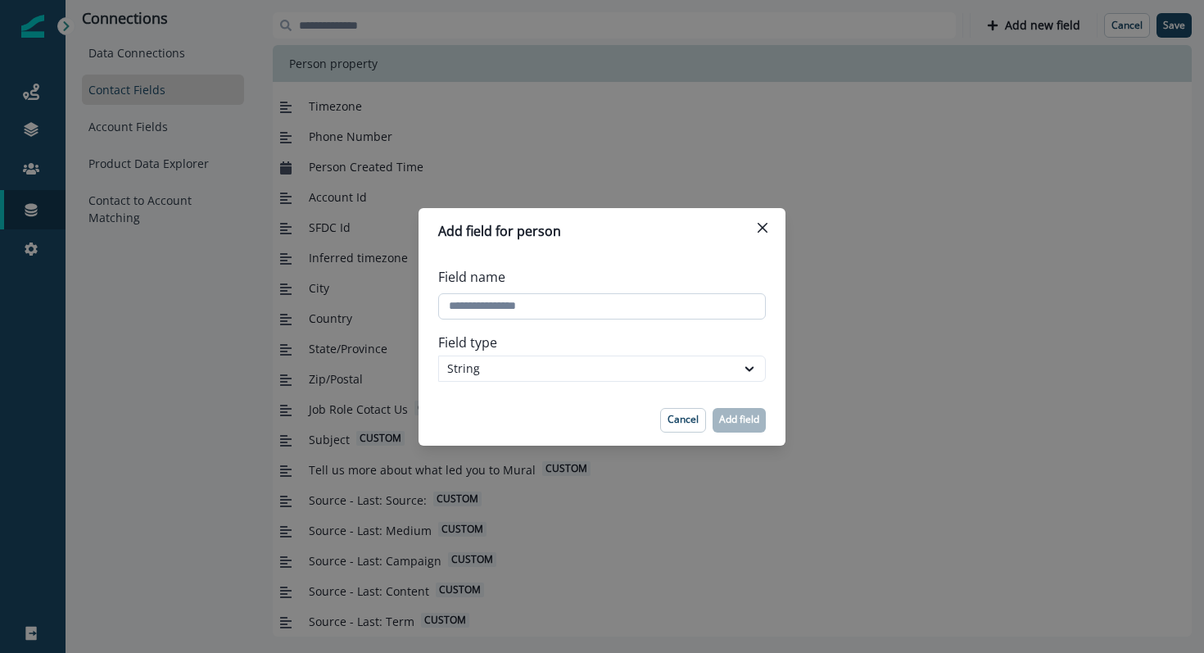
click at [486, 305] on input "Field name" at bounding box center [602, 306] width 328 height 26
paste input "*******"
type input "*******"
click at [748, 424] on p "Add field" at bounding box center [739, 419] width 40 height 11
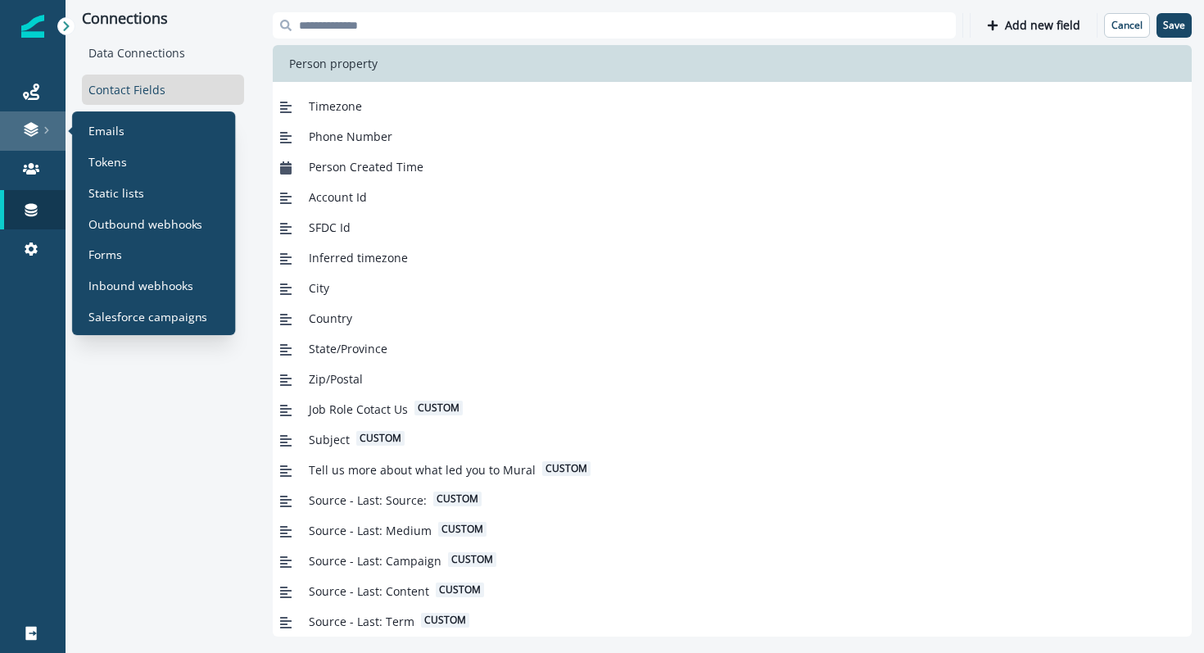
click at [25, 112] on link at bounding box center [33, 130] width 66 height 39
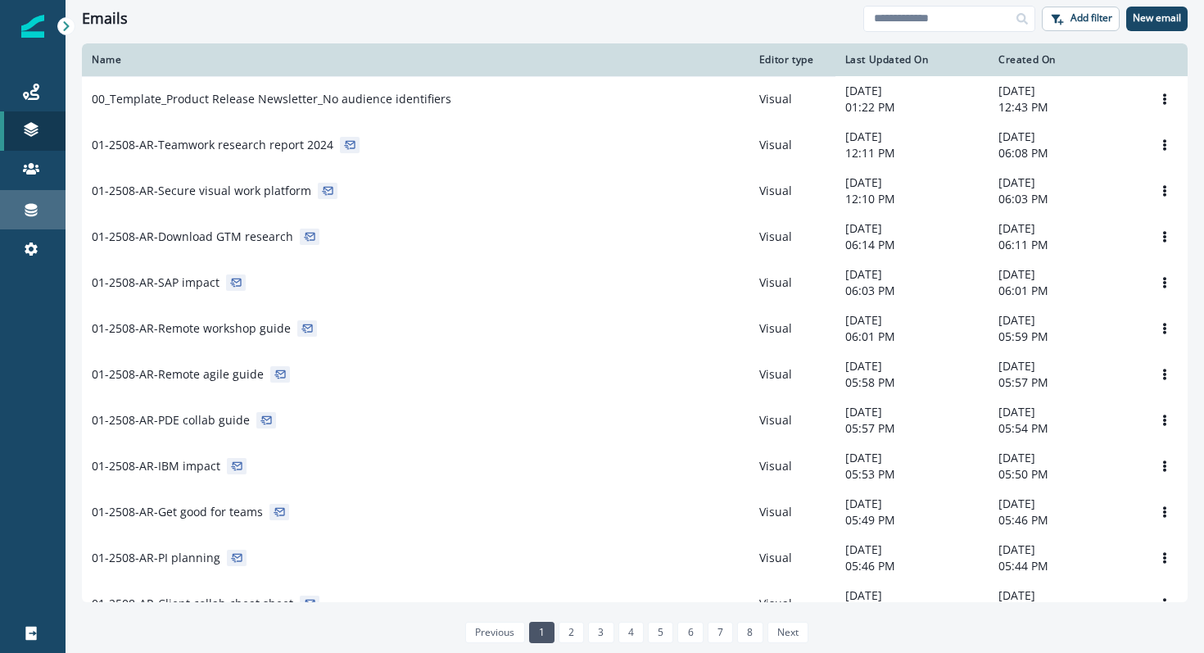
click at [25, 202] on icon at bounding box center [31, 209] width 16 height 16
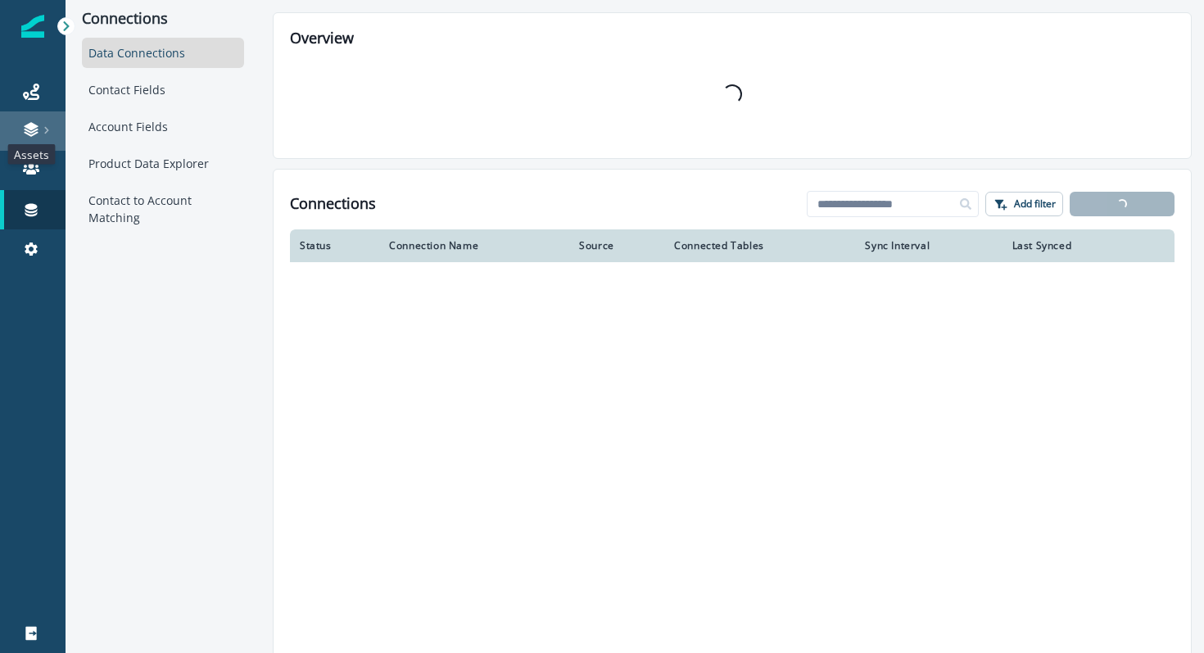
click at [30, 132] on icon at bounding box center [31, 131] width 14 height 5
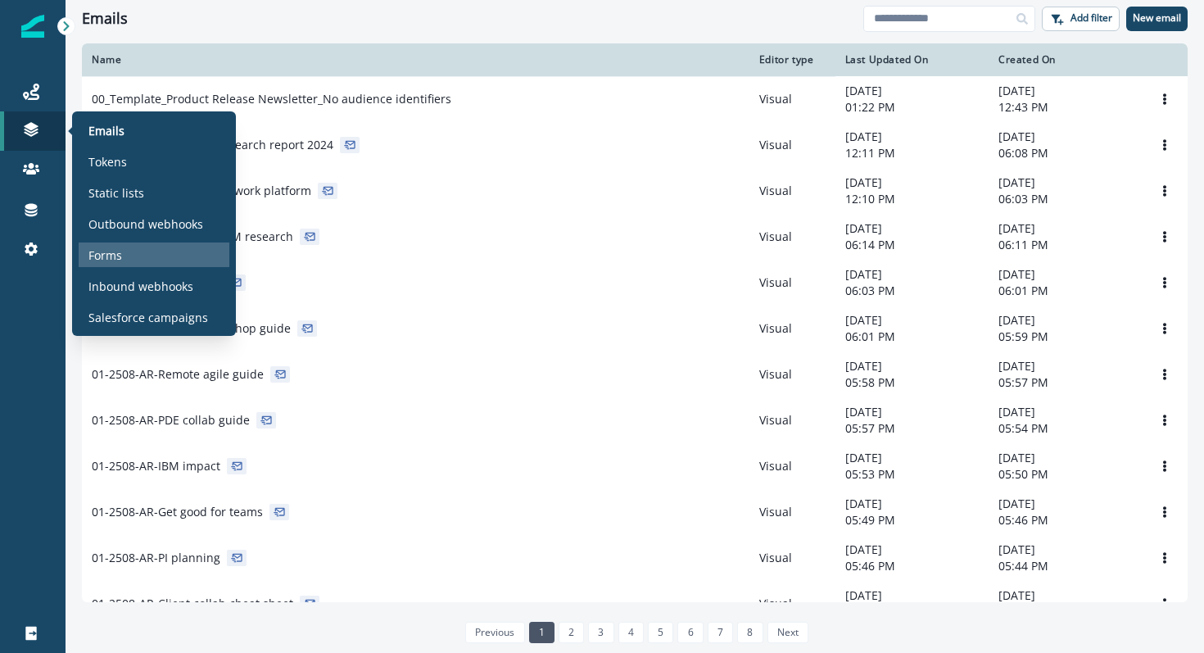
click at [117, 253] on p "Forms" at bounding box center [105, 255] width 34 height 17
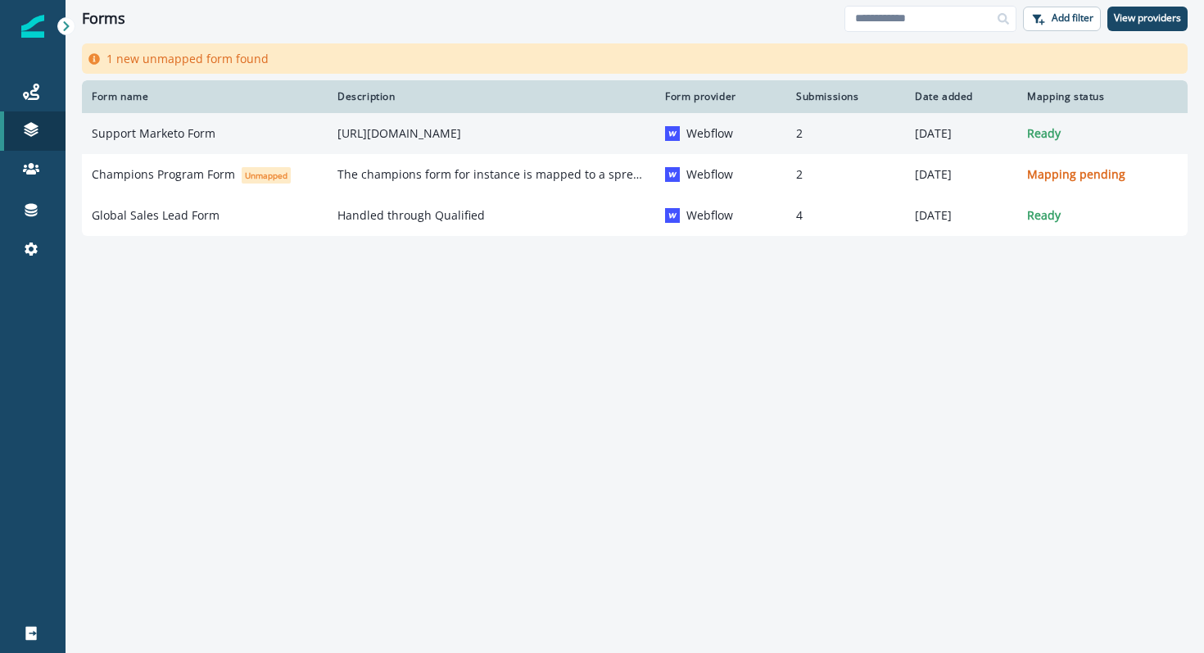
click at [136, 133] on p "Support Marketo Form" at bounding box center [154, 133] width 124 height 16
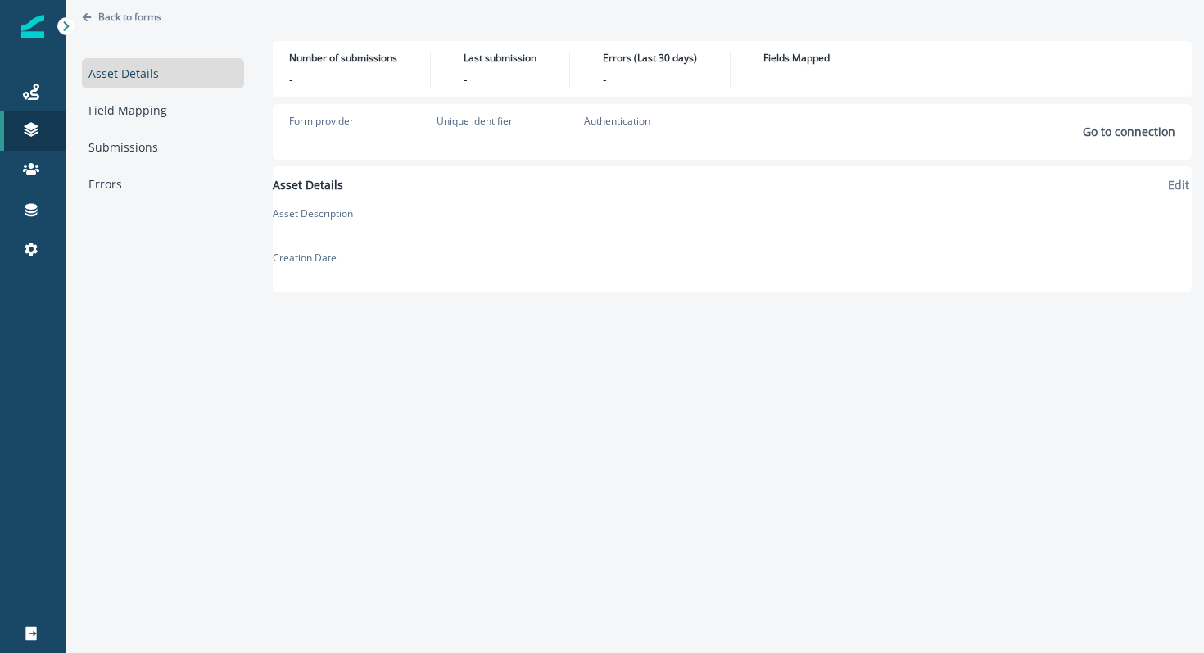
click at [136, 133] on link "Submissions" at bounding box center [163, 147] width 162 height 30
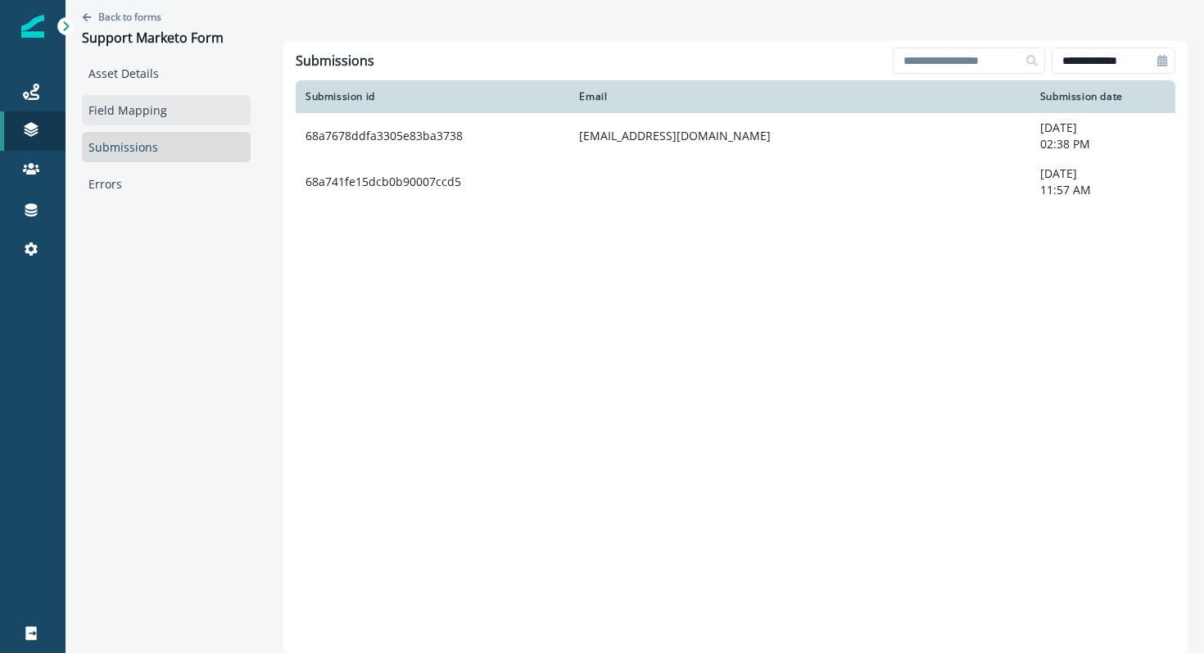
click at [147, 114] on link "Field Mapping" at bounding box center [166, 110] width 169 height 30
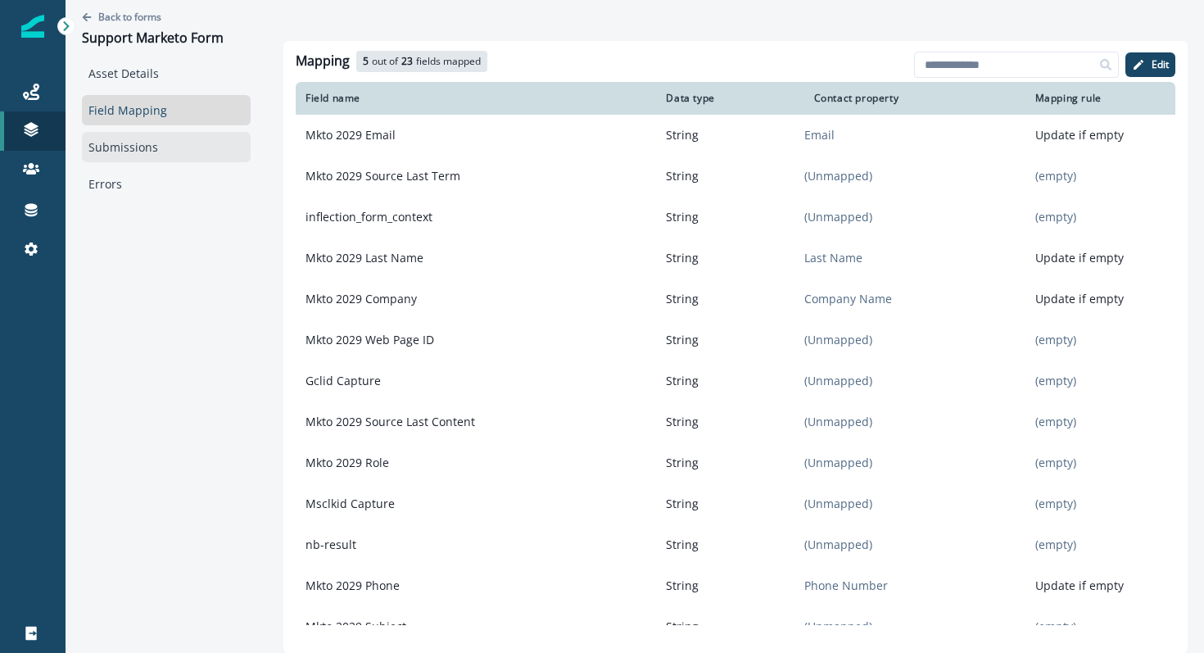
click at [149, 141] on link "Submissions" at bounding box center [166, 147] width 169 height 30
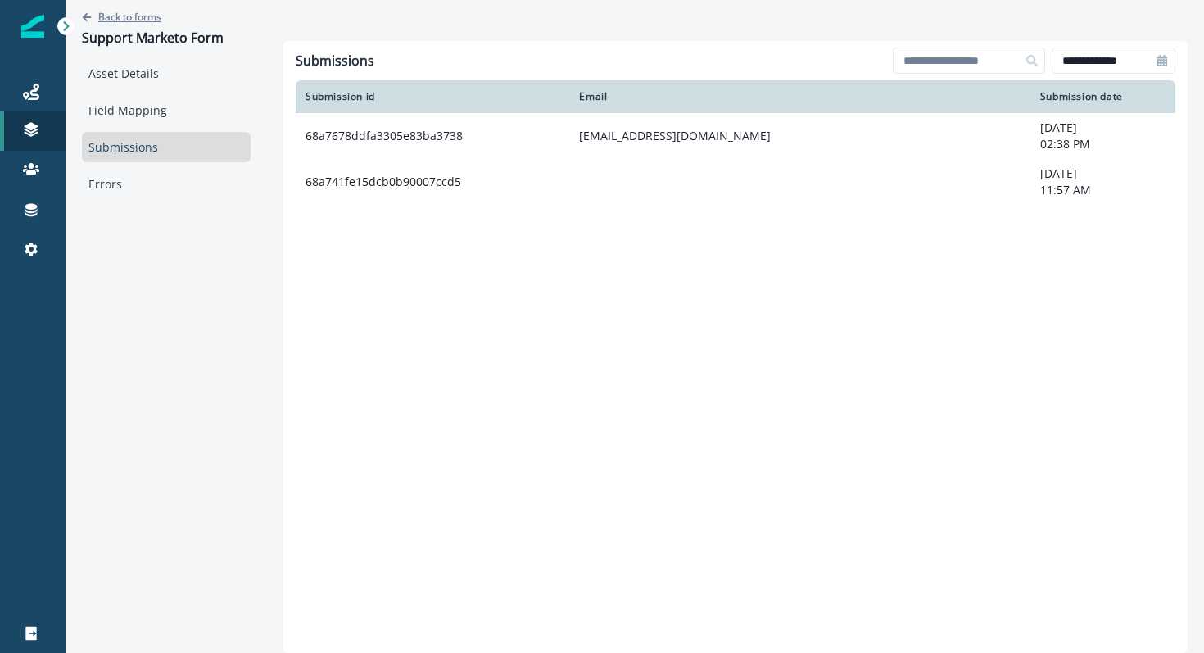
click at [152, 19] on p "Back to forms" at bounding box center [129, 17] width 63 height 14
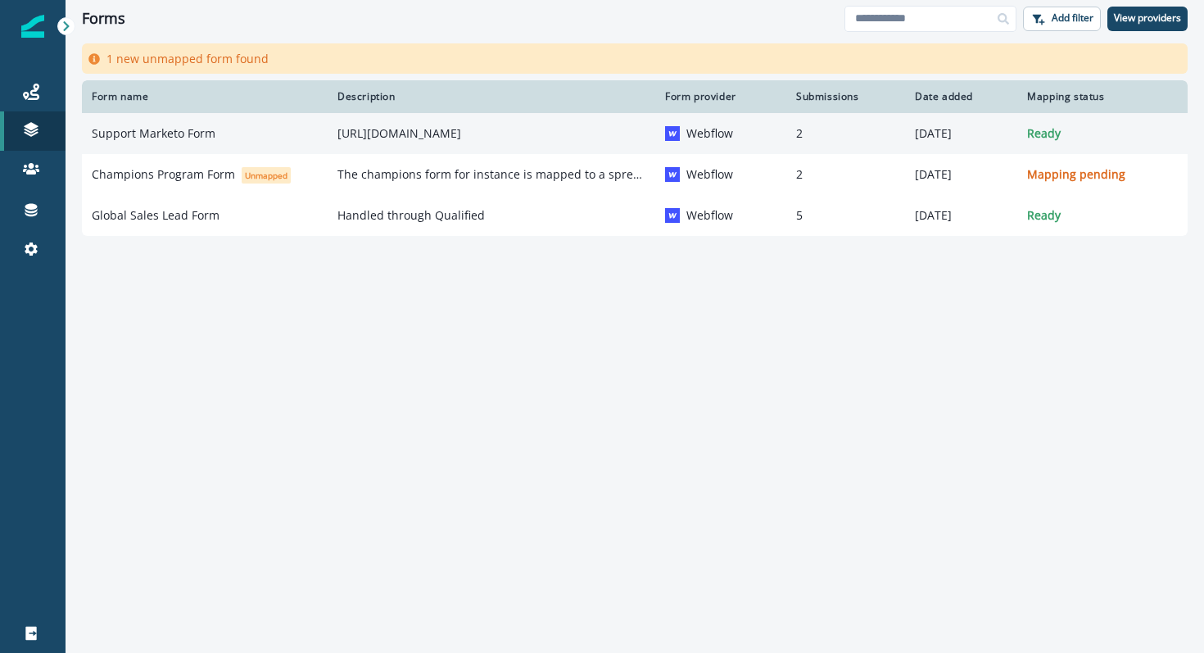
click at [161, 130] on p "Support Marketo Form" at bounding box center [154, 133] width 124 height 16
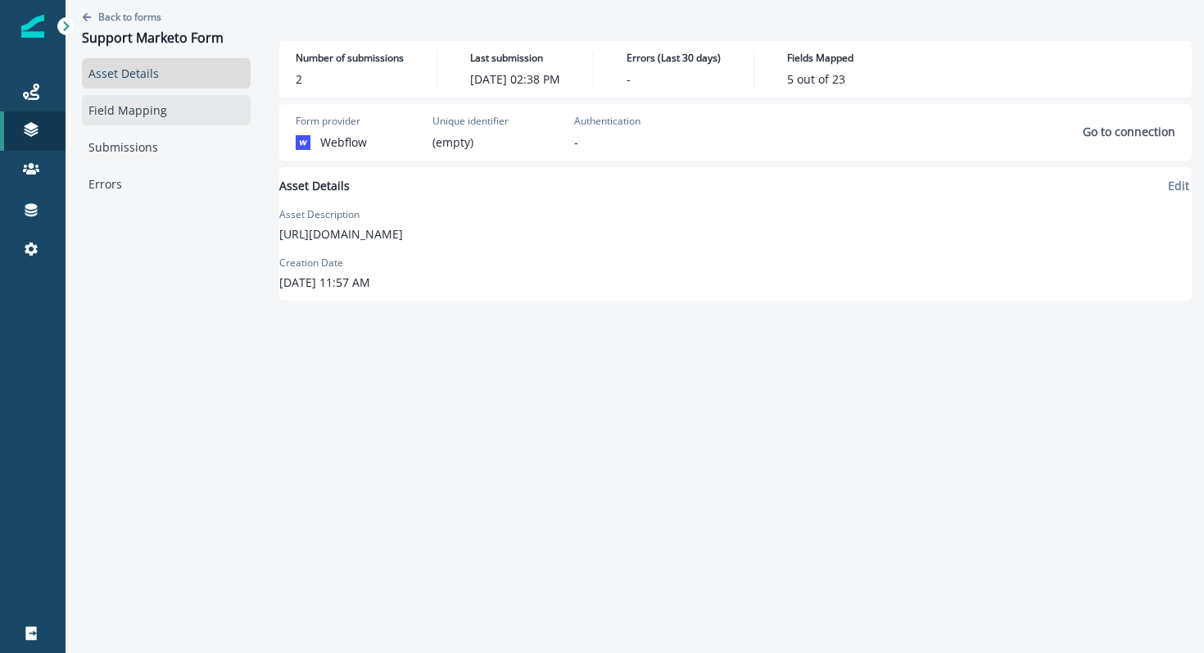
click at [138, 120] on link "Field Mapping" at bounding box center [166, 110] width 169 height 30
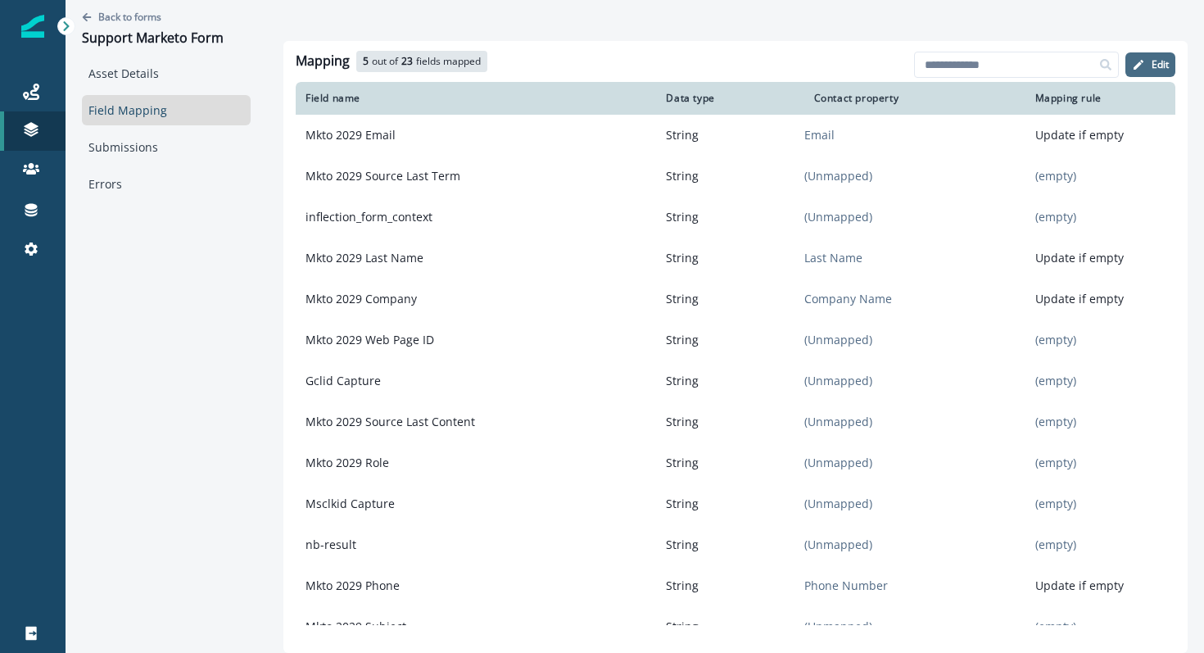
click at [1158, 70] on p "Edit" at bounding box center [1160, 64] width 17 height 11
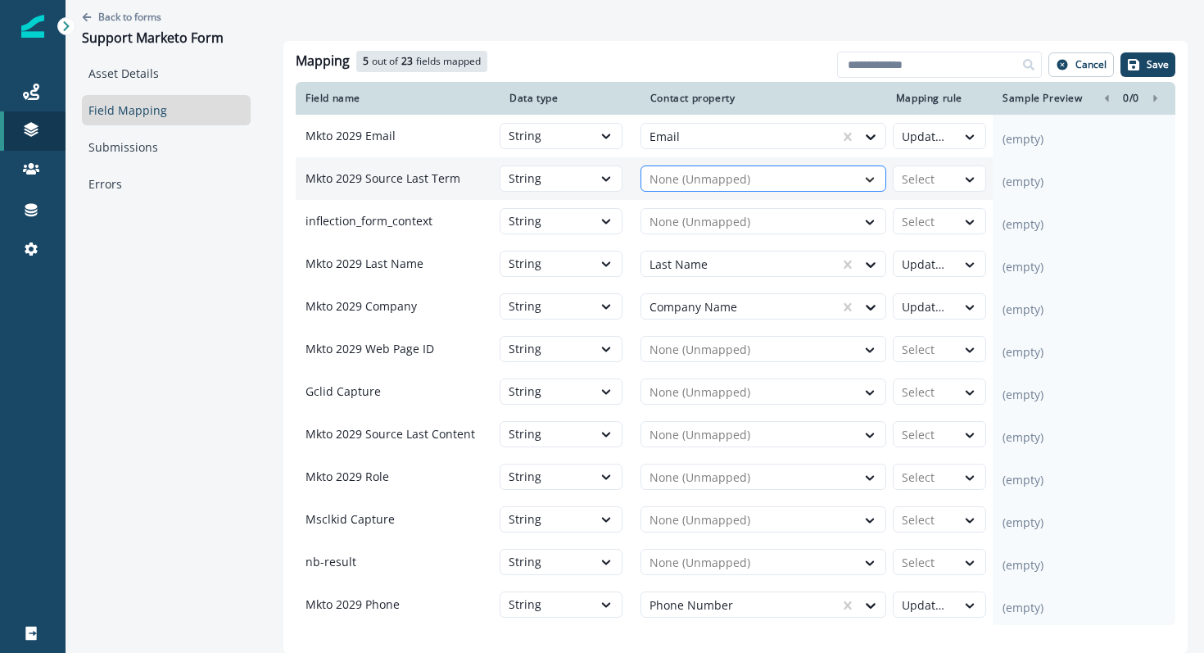
click at [857, 182] on div at bounding box center [870, 179] width 28 height 16
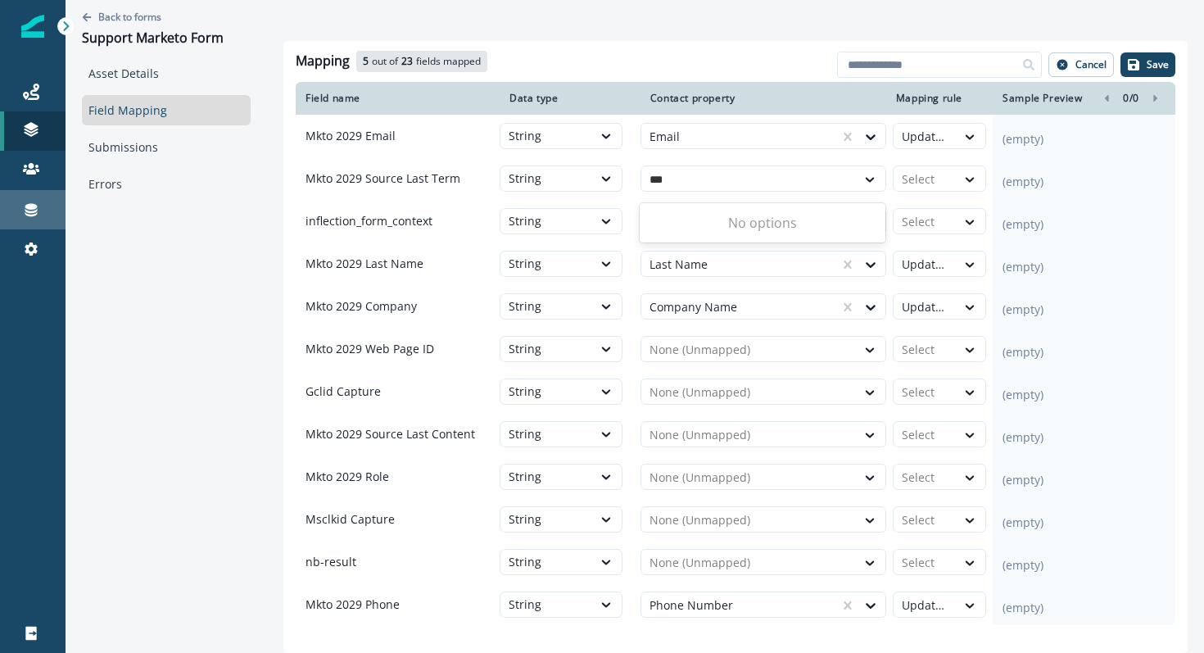
type input "***"
click at [34, 214] on icon at bounding box center [31, 210] width 12 height 13
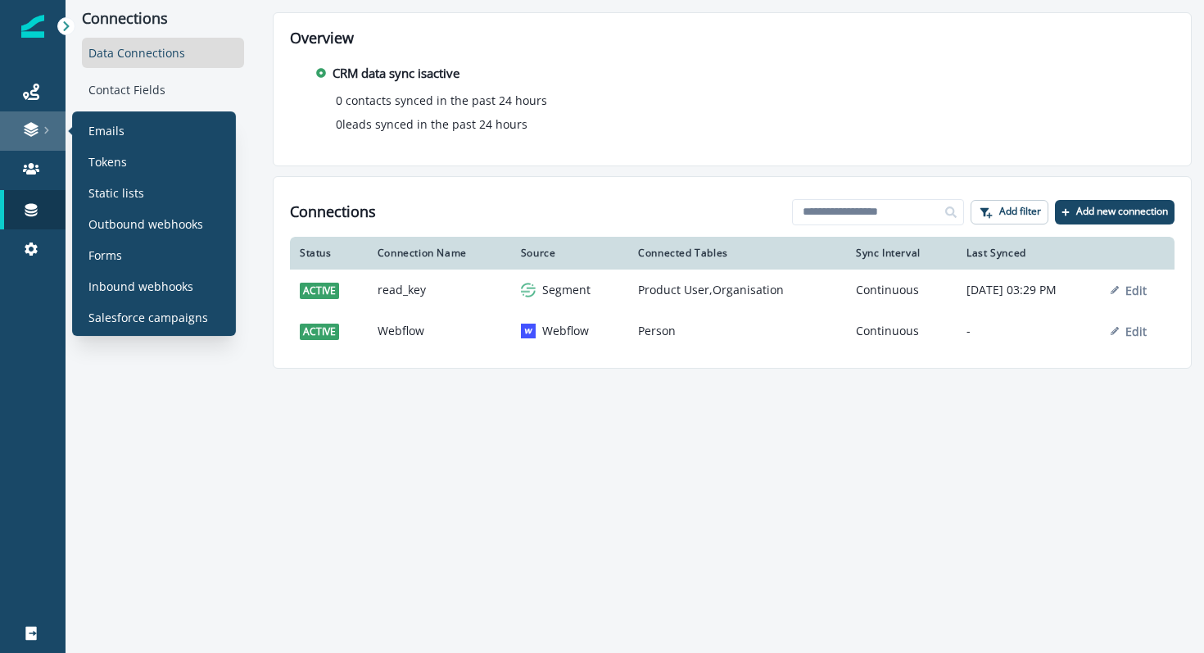
click at [29, 116] on link at bounding box center [33, 130] width 66 height 39
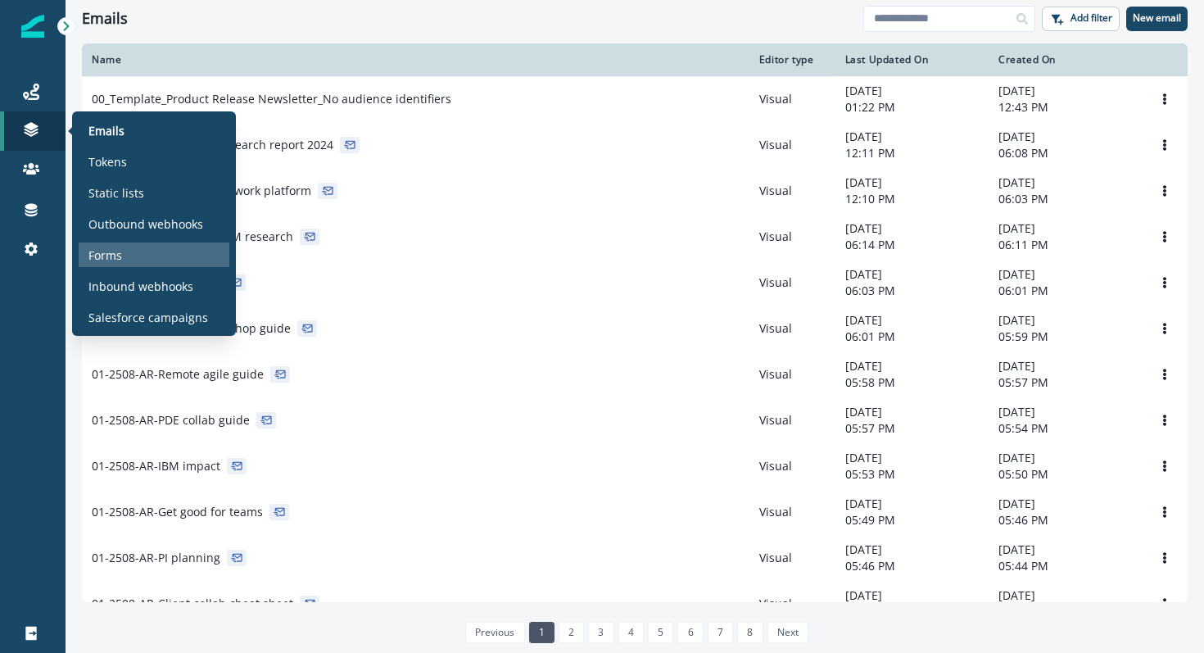
click at [119, 264] on div "Forms" at bounding box center [154, 254] width 151 height 25
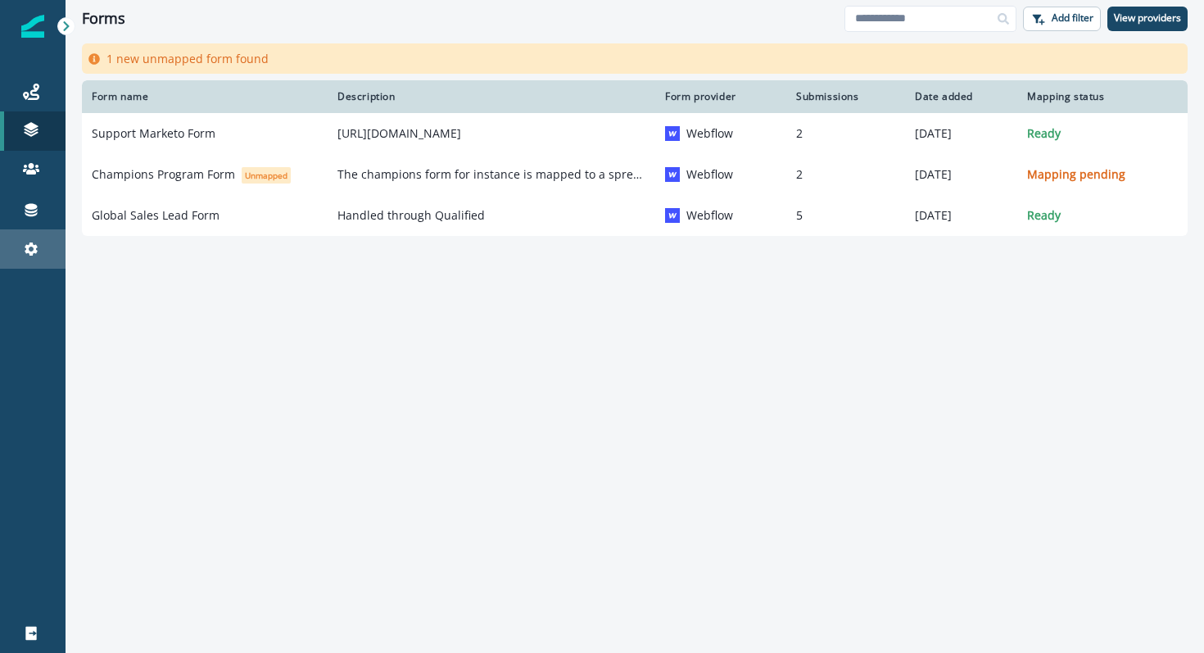
click at [31, 265] on link "Settings" at bounding box center [33, 248] width 66 height 39
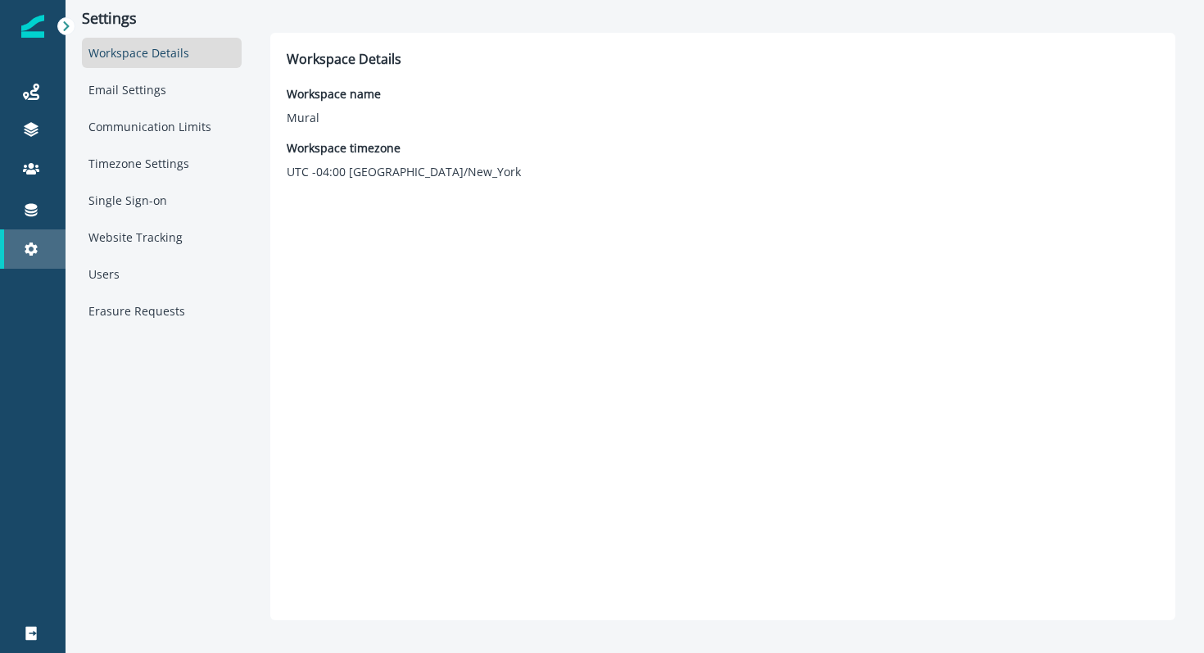
click at [37, 259] on link "Settings" at bounding box center [33, 248] width 66 height 39
click at [41, 214] on div "Connections" at bounding box center [33, 210] width 52 height 20
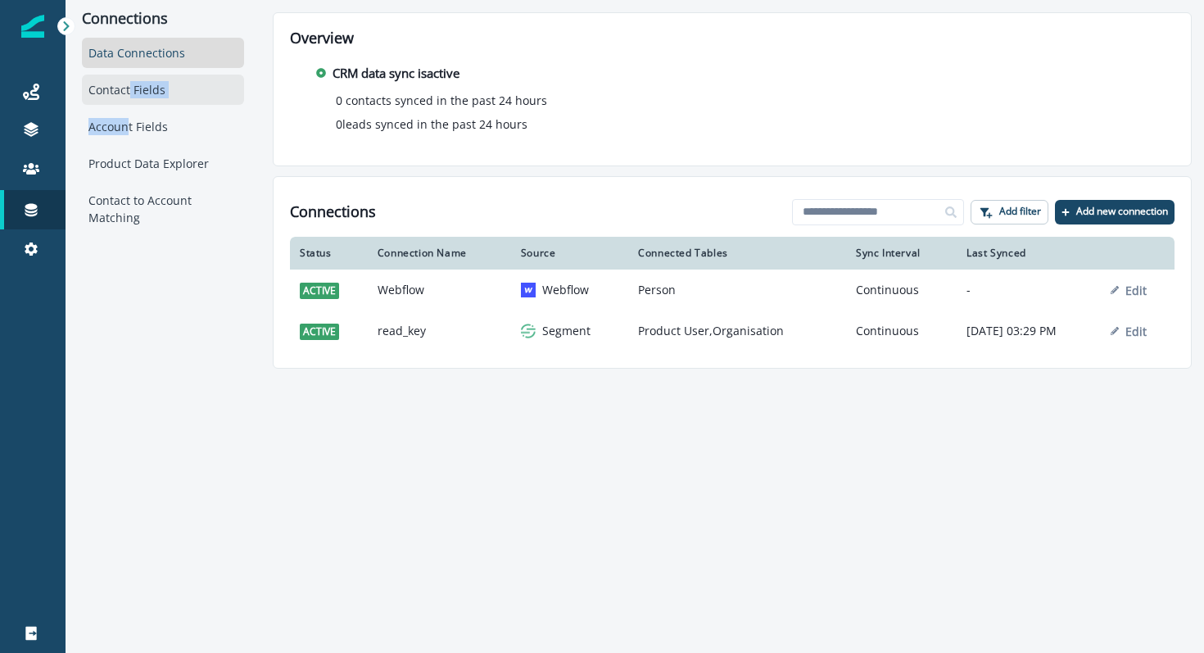
drag, startPoint x: 125, startPoint y: 124, endPoint x: 128, endPoint y: 88, distance: 35.3
click at [128, 88] on div "Data Connections Contact Fields Account Fields Product Data Explorer Contact to…" at bounding box center [163, 135] width 162 height 195
click at [128, 88] on div "Contact Fields" at bounding box center [163, 90] width 162 height 30
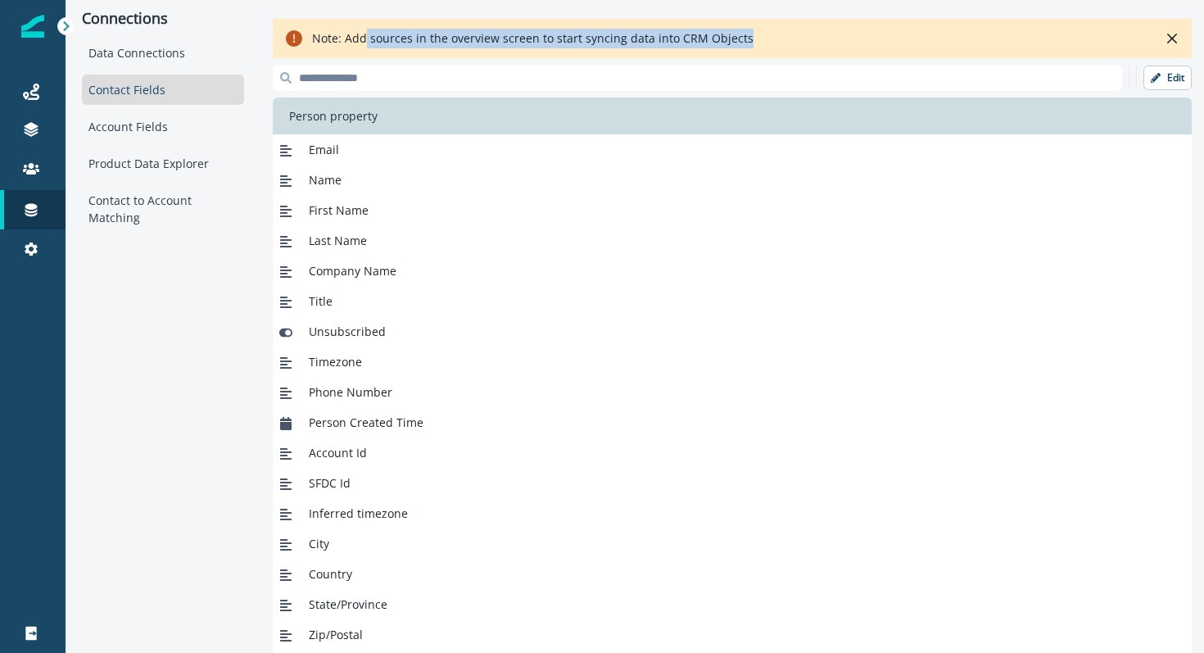
drag, startPoint x: 366, startPoint y: 32, endPoint x: 410, endPoint y: 55, distance: 49.1
click at [410, 55] on div "Note: Add sources in the overview screen to start syncing data into CRM Objects" at bounding box center [732, 38] width 919 height 39
click at [408, 51] on div "Note: Add sources in the overview screen to start syncing data into CRM Objects" at bounding box center [732, 38] width 919 height 39
drag, startPoint x: 360, startPoint y: 21, endPoint x: 397, endPoint y: 54, distance: 49.9
click at [397, 54] on div "Note: Add sources in the overview screen to start syncing data into CRM Objects" at bounding box center [732, 38] width 919 height 39
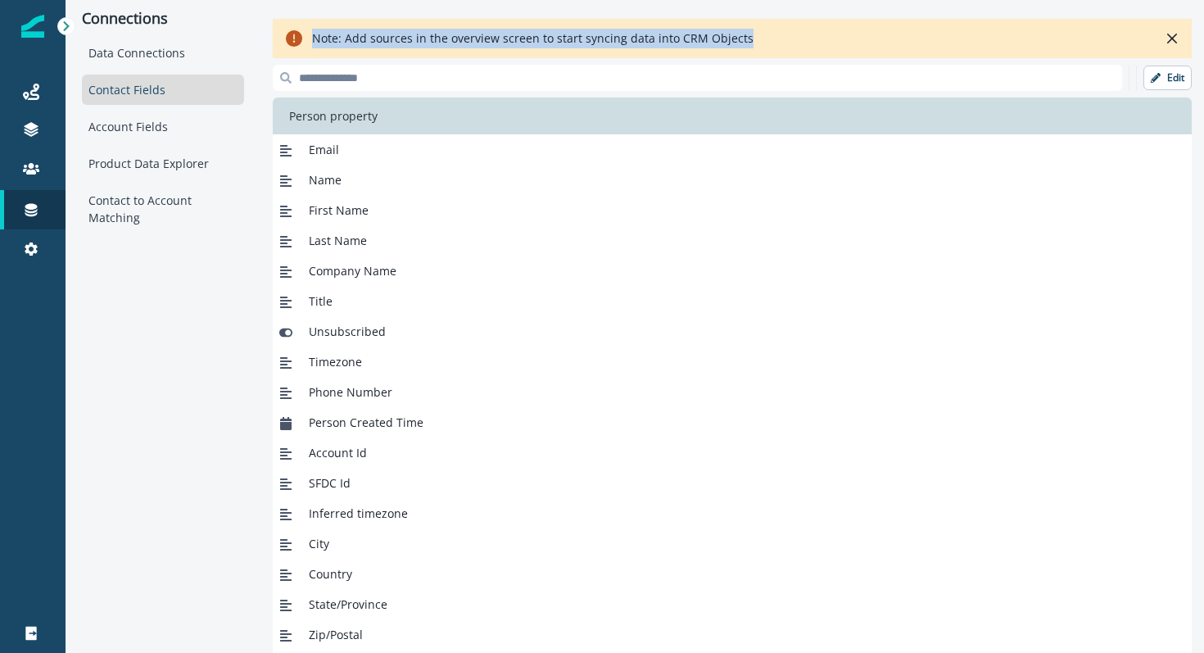
click at [397, 54] on div "Note: Add sources in the overview screen to start syncing data into CRM Objects" at bounding box center [732, 38] width 919 height 39
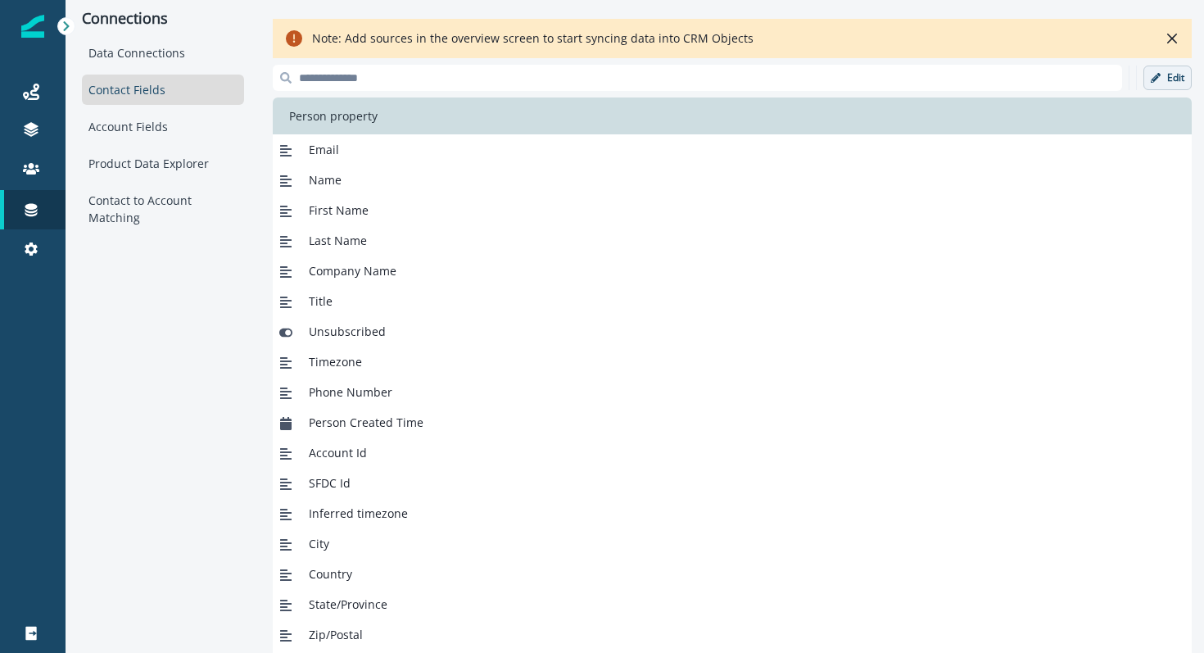
click at [1171, 69] on button "Edit" at bounding box center [1167, 78] width 48 height 25
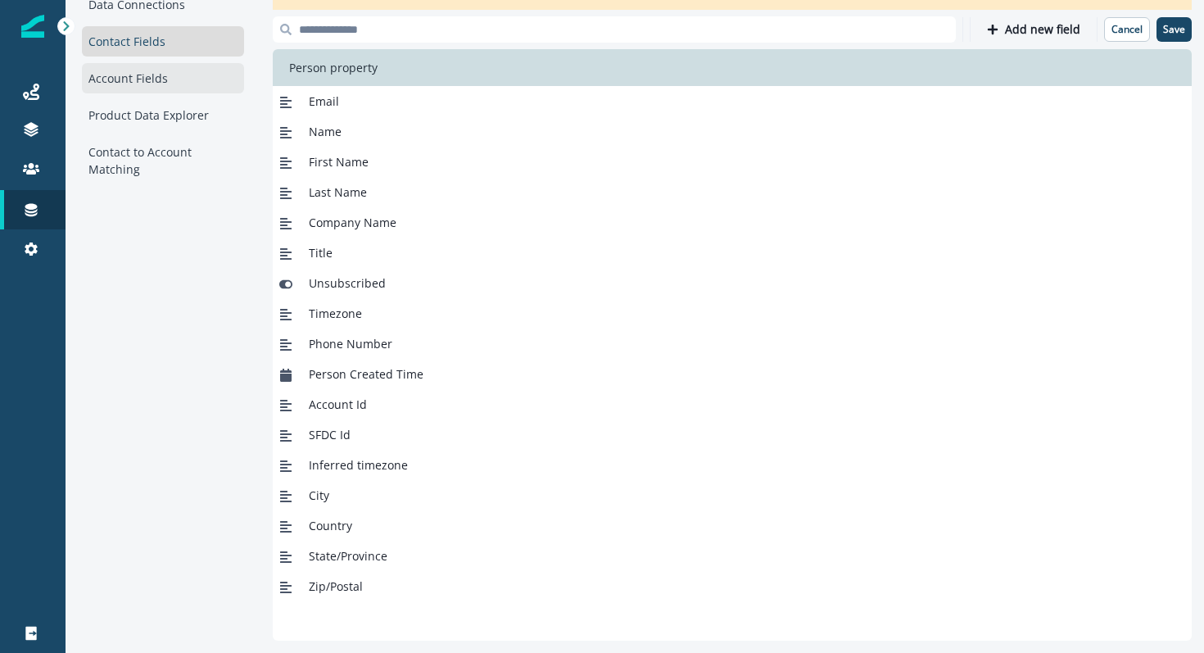
click at [174, 76] on div "Account Fields" at bounding box center [163, 78] width 162 height 30
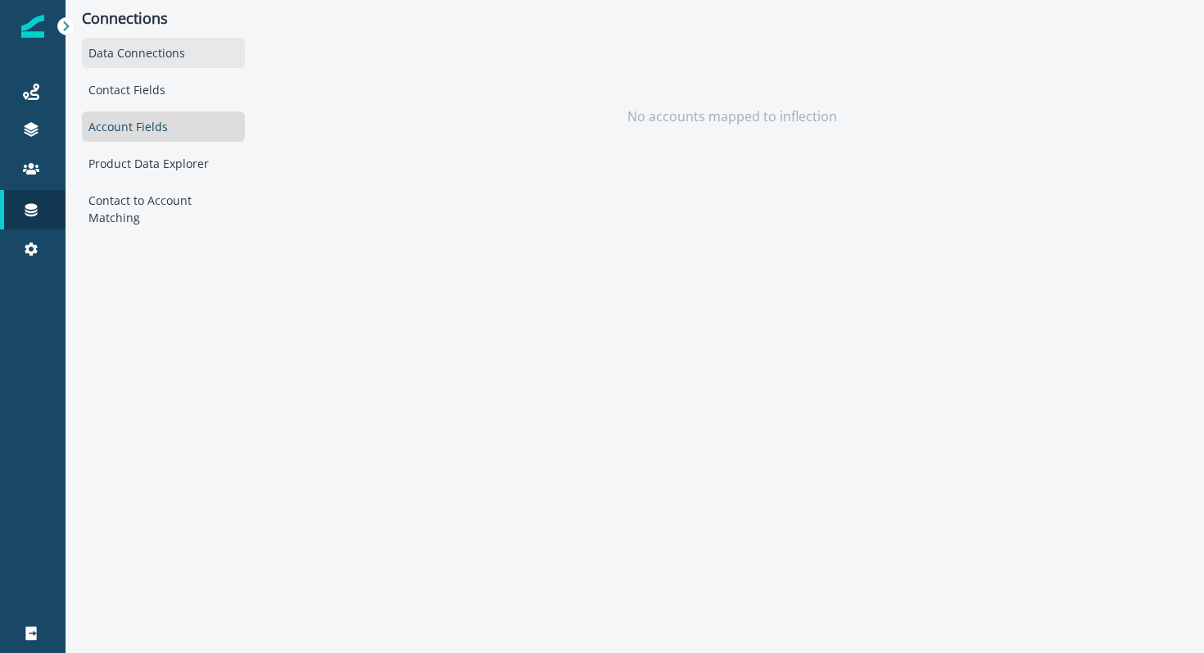
click at [132, 53] on div "Data Connections" at bounding box center [163, 53] width 163 height 30
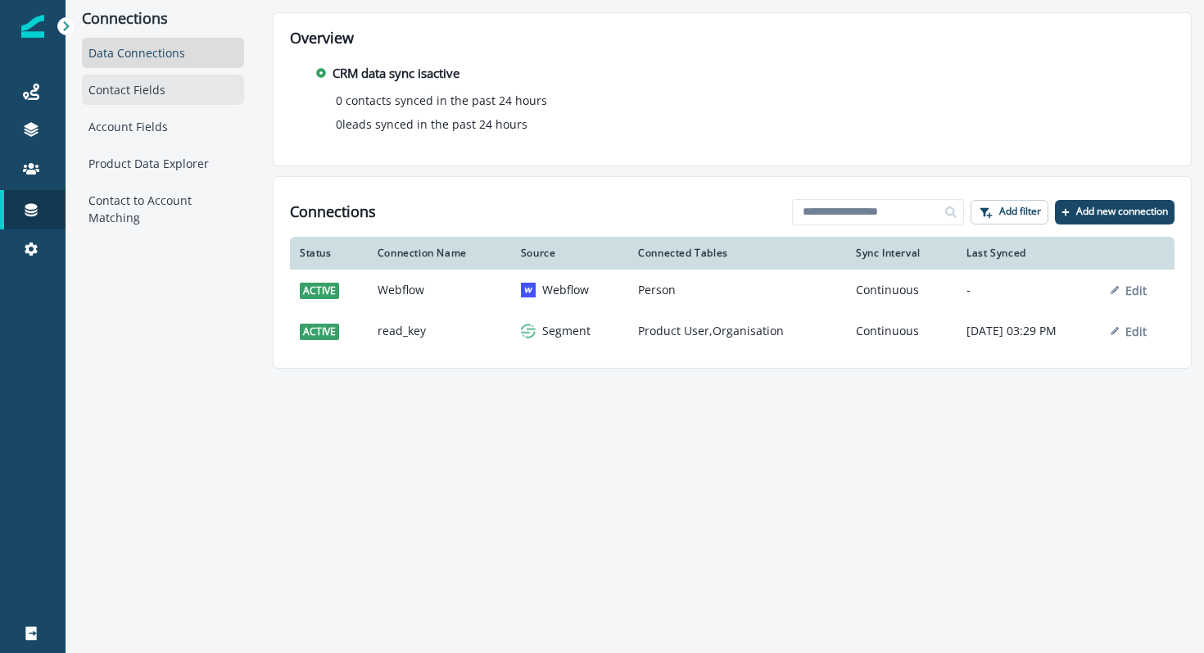
click at [142, 76] on div "Contact Fields" at bounding box center [163, 90] width 162 height 30
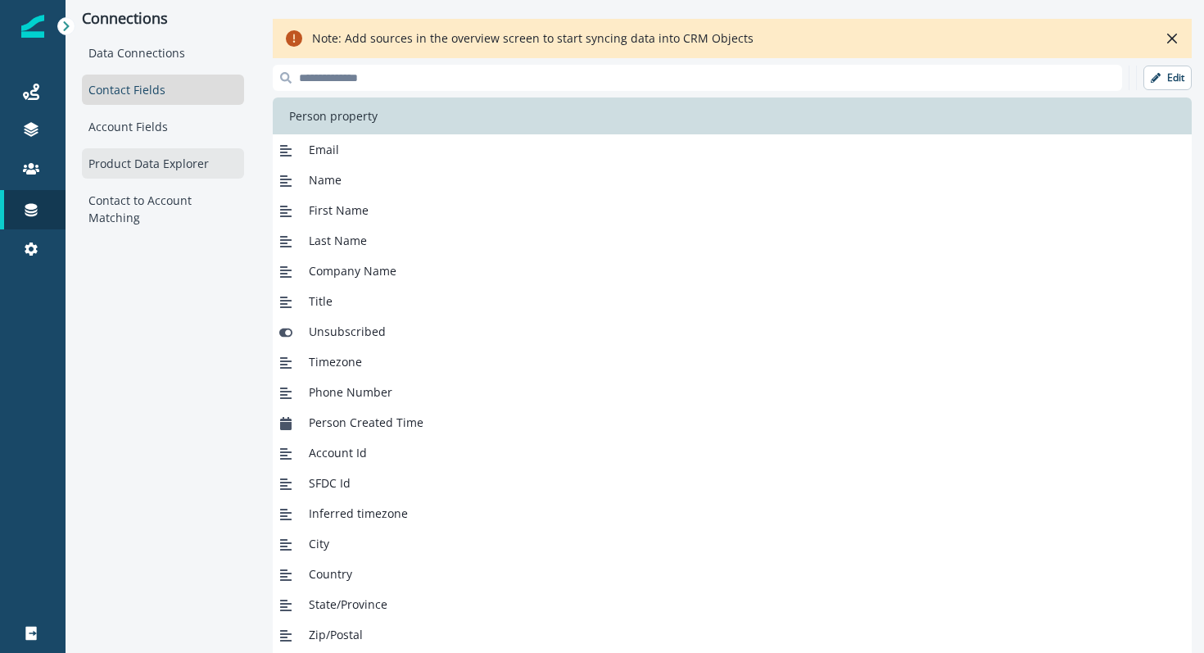
click at [138, 163] on div "Product Data Explorer" at bounding box center [163, 163] width 162 height 30
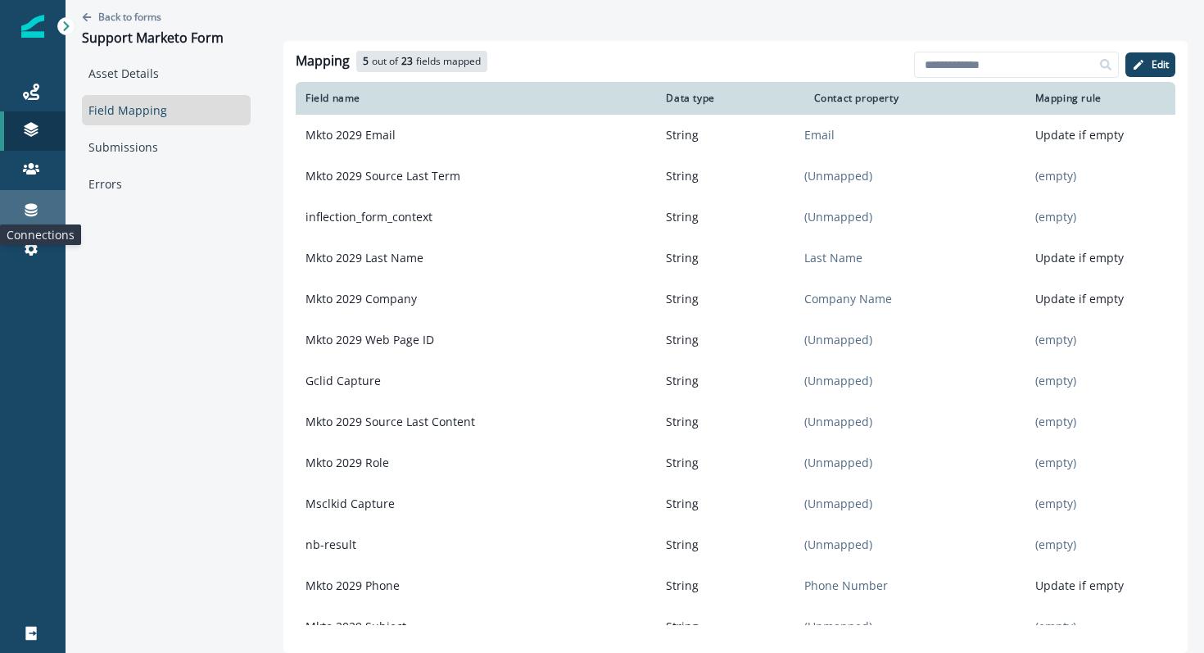
click at [30, 213] on icon at bounding box center [31, 210] width 12 height 13
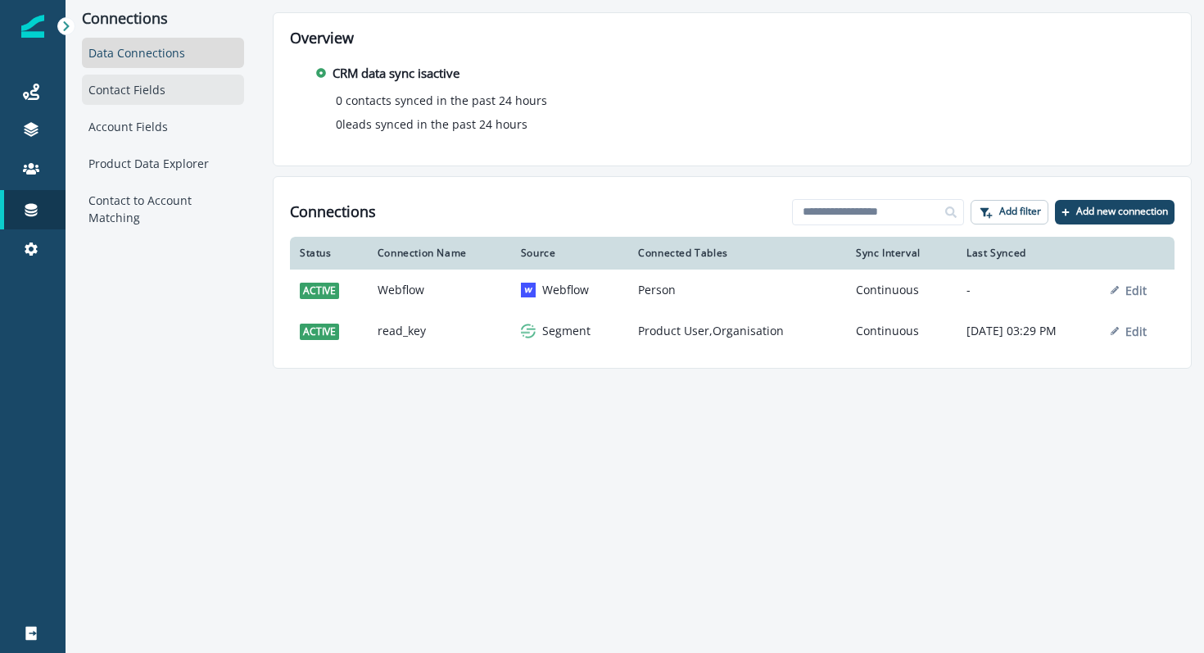
click at [164, 100] on div "Contact Fields" at bounding box center [163, 90] width 162 height 30
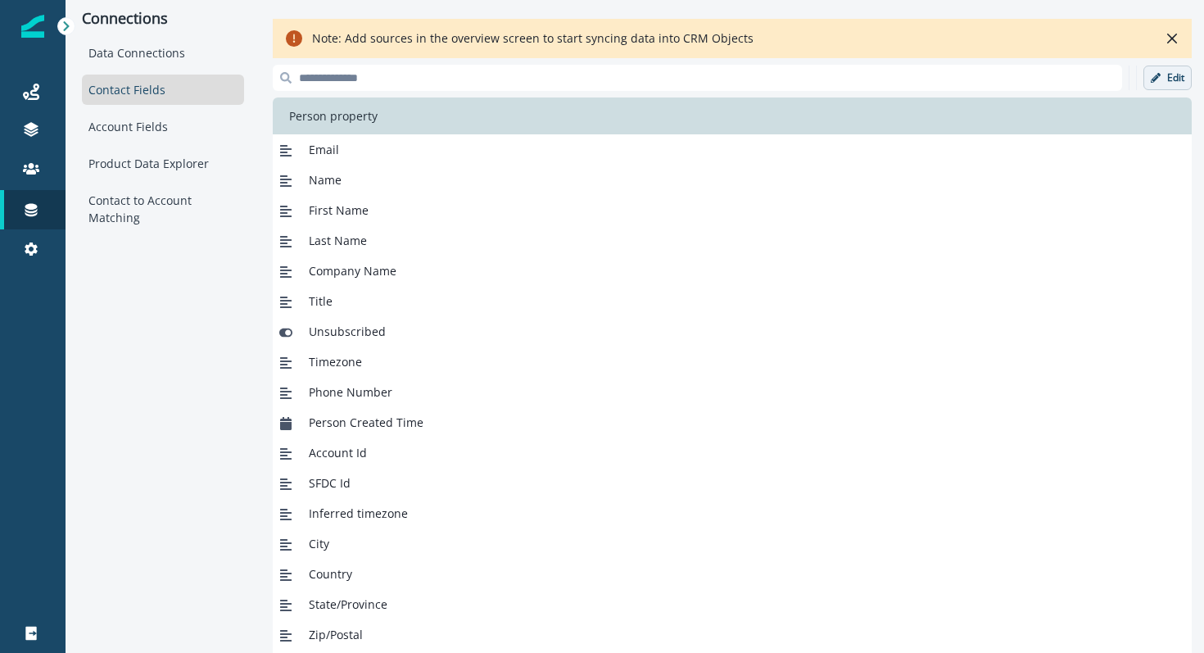
click at [1161, 82] on button "Edit" at bounding box center [1167, 78] width 48 height 25
click at [1018, 77] on p "Add new field" at bounding box center [1042, 78] width 75 height 14
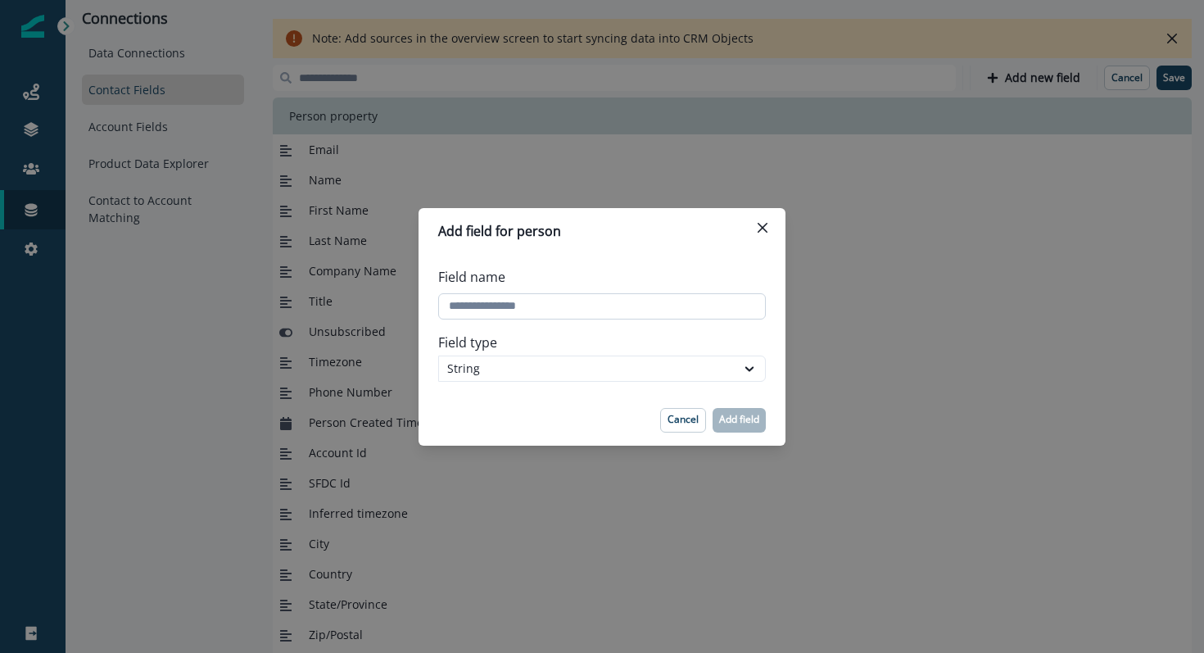
click at [539, 306] on input "Field name" at bounding box center [602, 306] width 328 height 26
paste input "**********"
click at [508, 309] on input "Field name" at bounding box center [602, 306] width 328 height 26
type input "**********"
click at [734, 417] on p "Add field" at bounding box center [739, 419] width 40 height 11
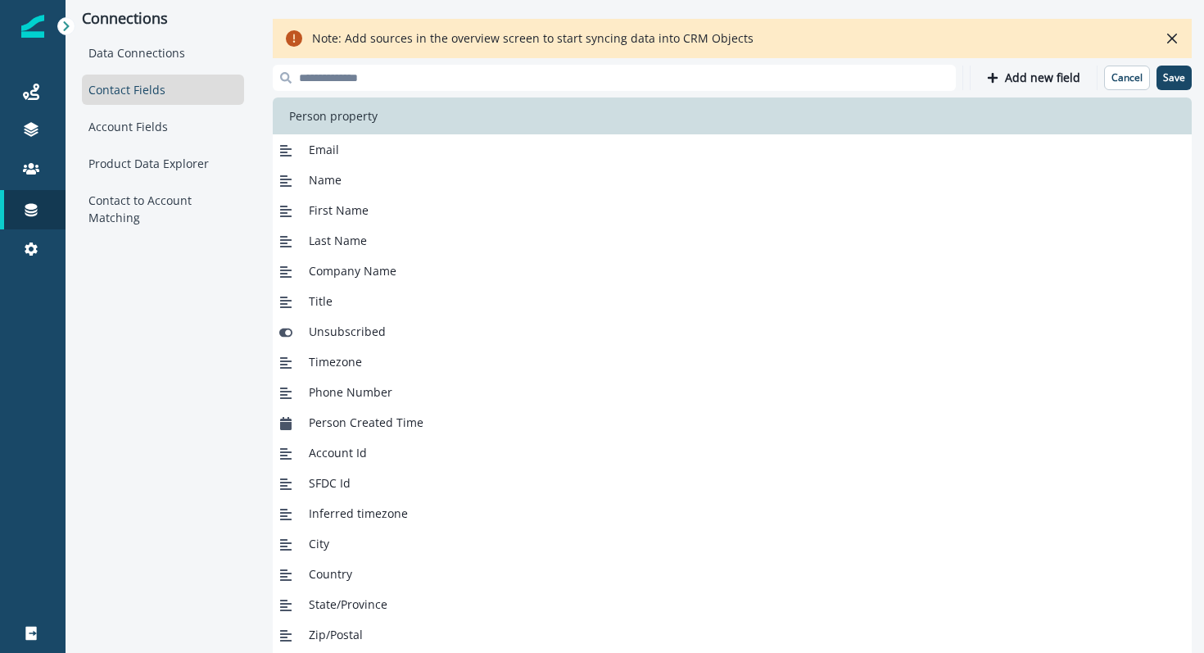
scroll to position [48, 0]
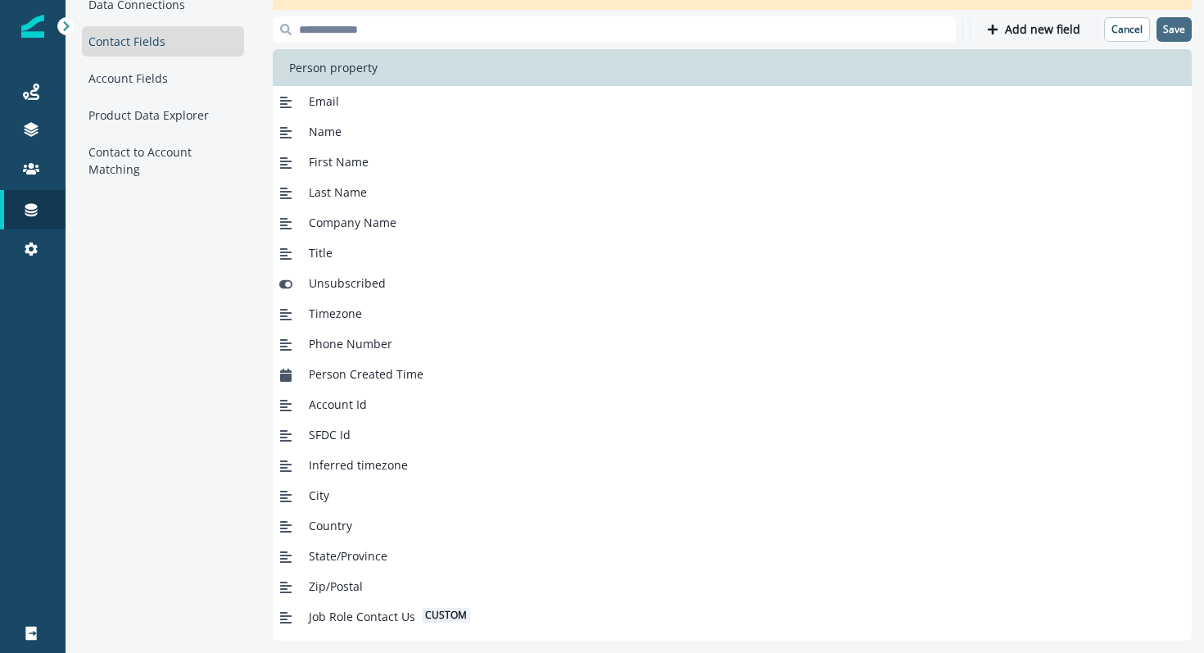
click at [1168, 27] on p "Save" at bounding box center [1174, 29] width 22 height 11
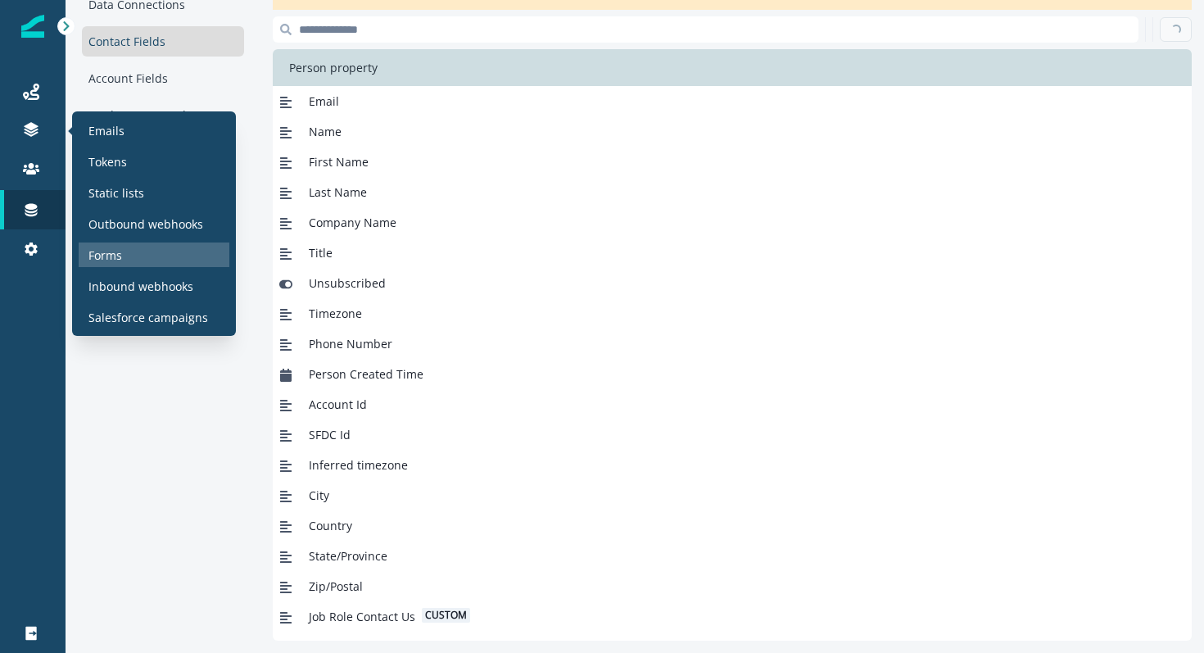
click at [121, 257] on p "Forms" at bounding box center [105, 255] width 34 height 17
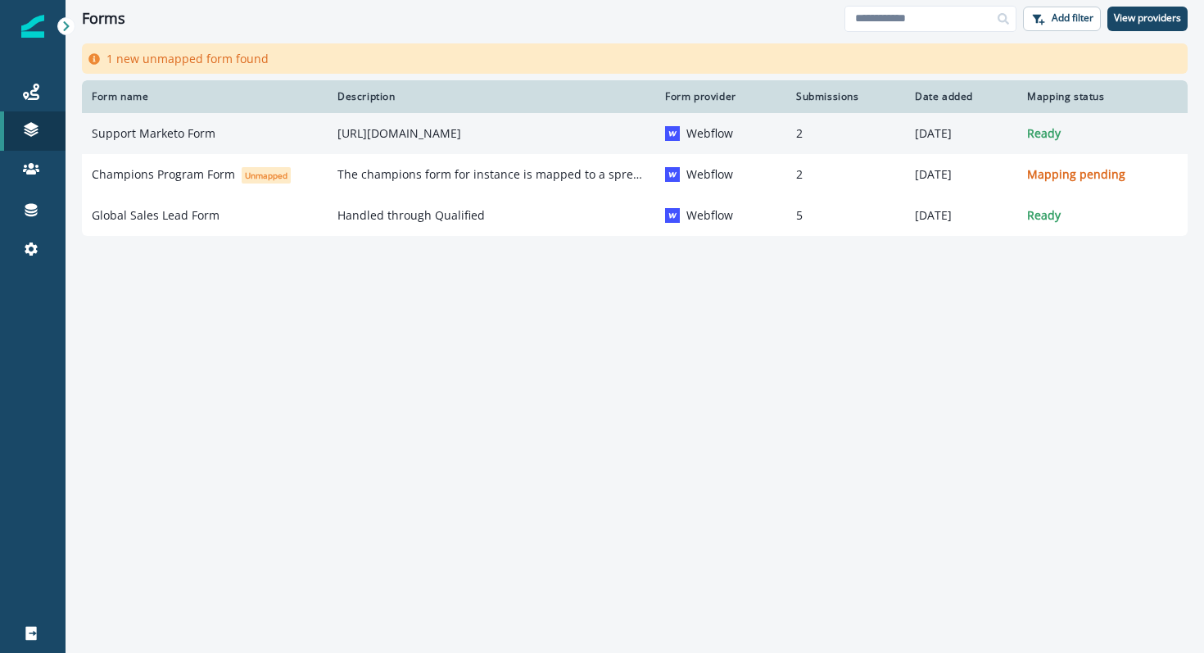
click at [398, 137] on p "[URL][DOMAIN_NAME]" at bounding box center [491, 133] width 308 height 16
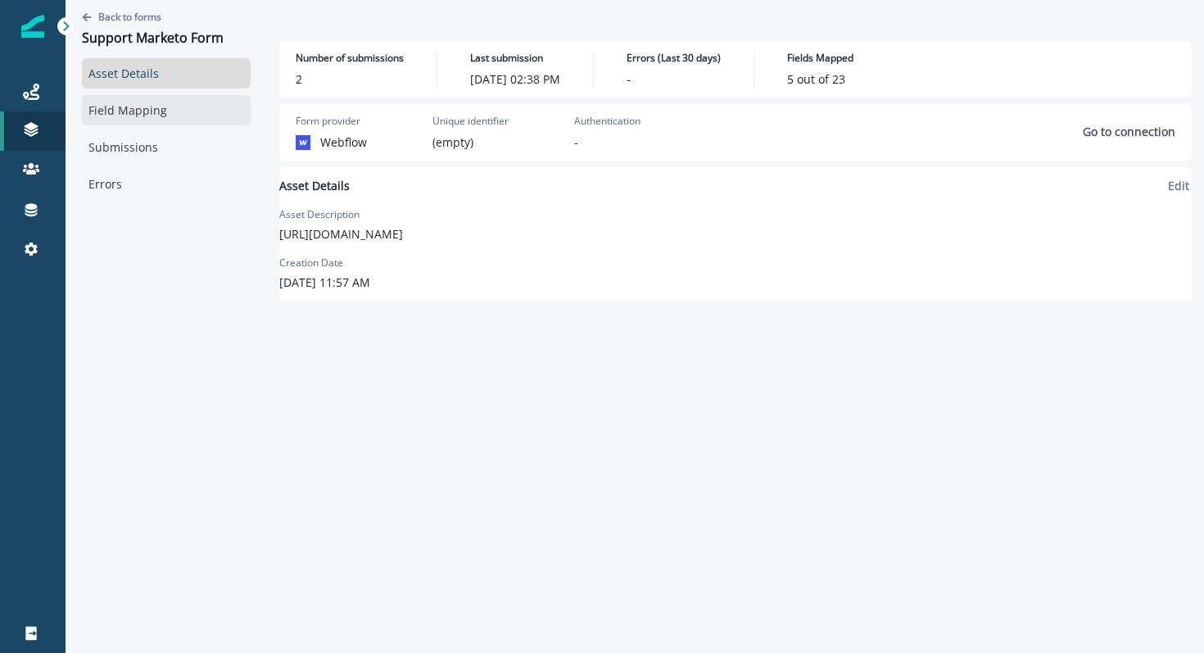
click at [143, 111] on link "Field Mapping" at bounding box center [166, 110] width 169 height 30
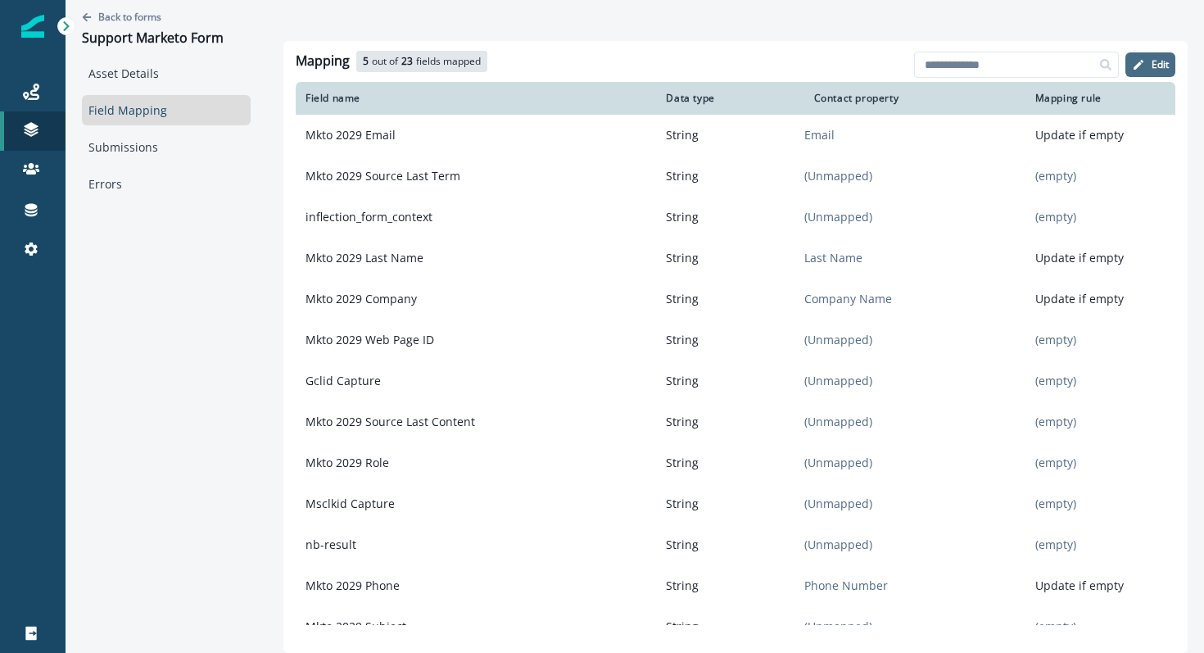
click at [1157, 66] on p "Edit" at bounding box center [1160, 64] width 17 height 11
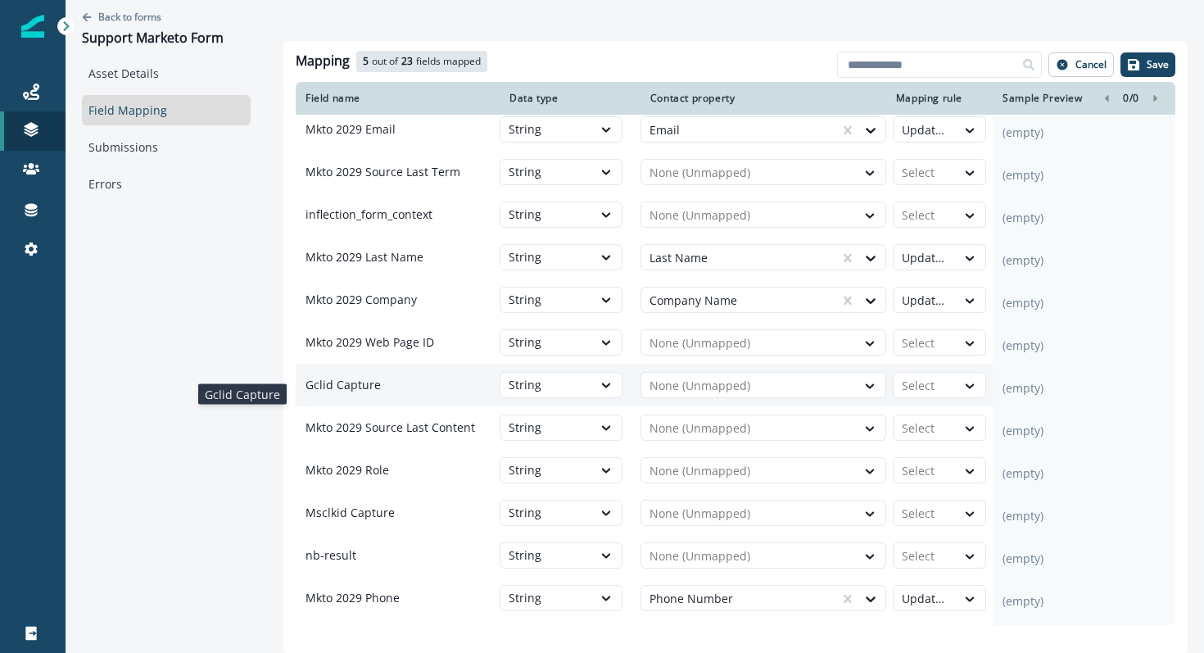
scroll to position [15, 0]
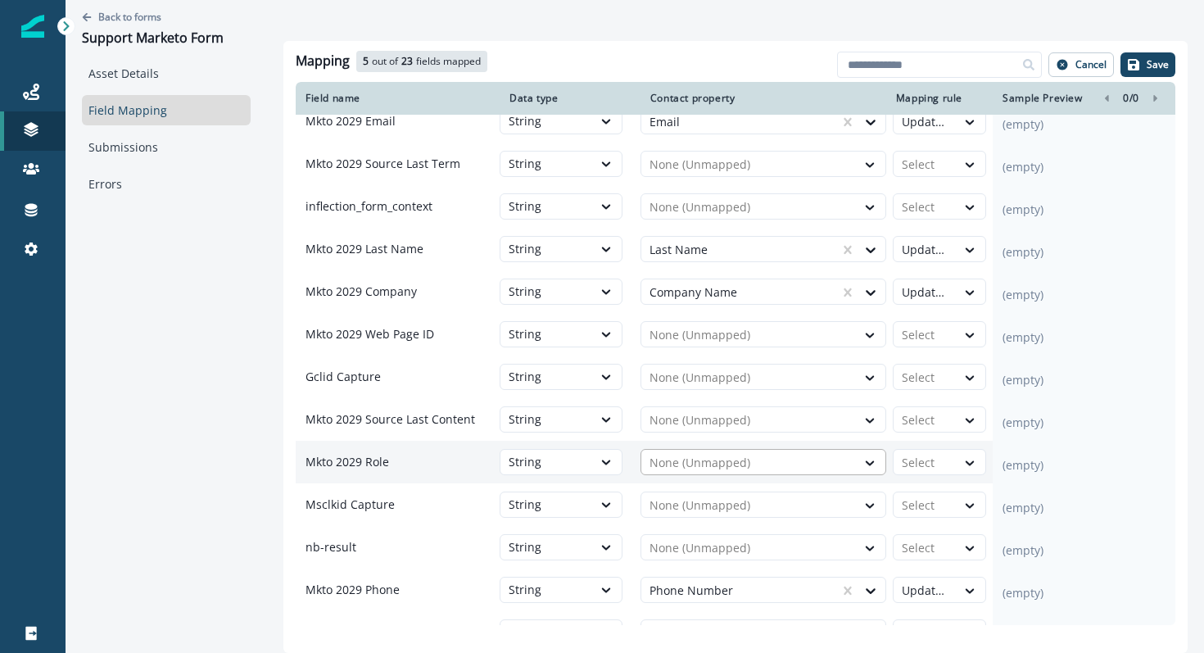
click at [684, 473] on div at bounding box center [748, 463] width 198 height 20
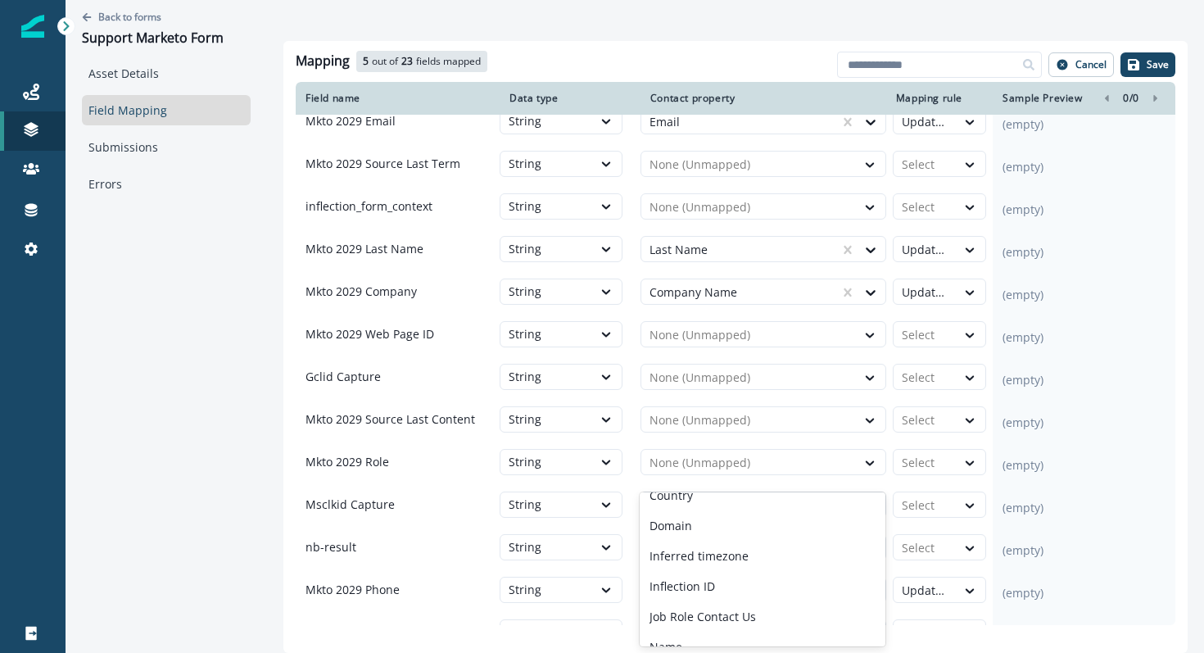
scroll to position [82, 0]
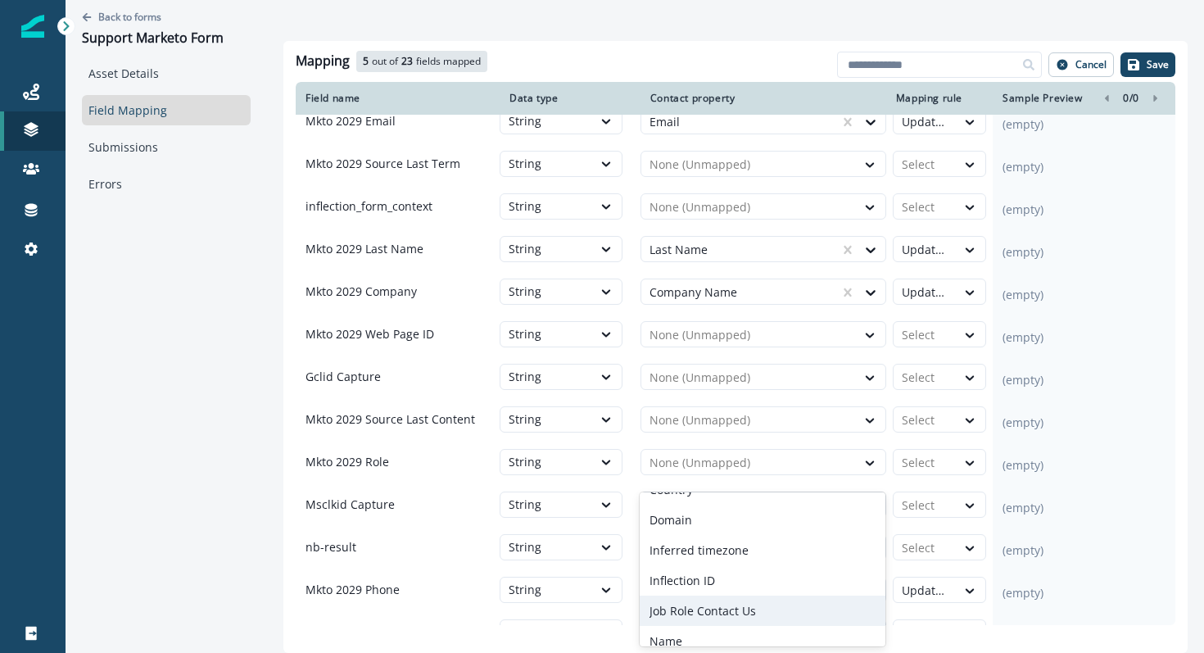
click at [686, 608] on p "Job Role Contact Us" at bounding box center [702, 610] width 106 height 17
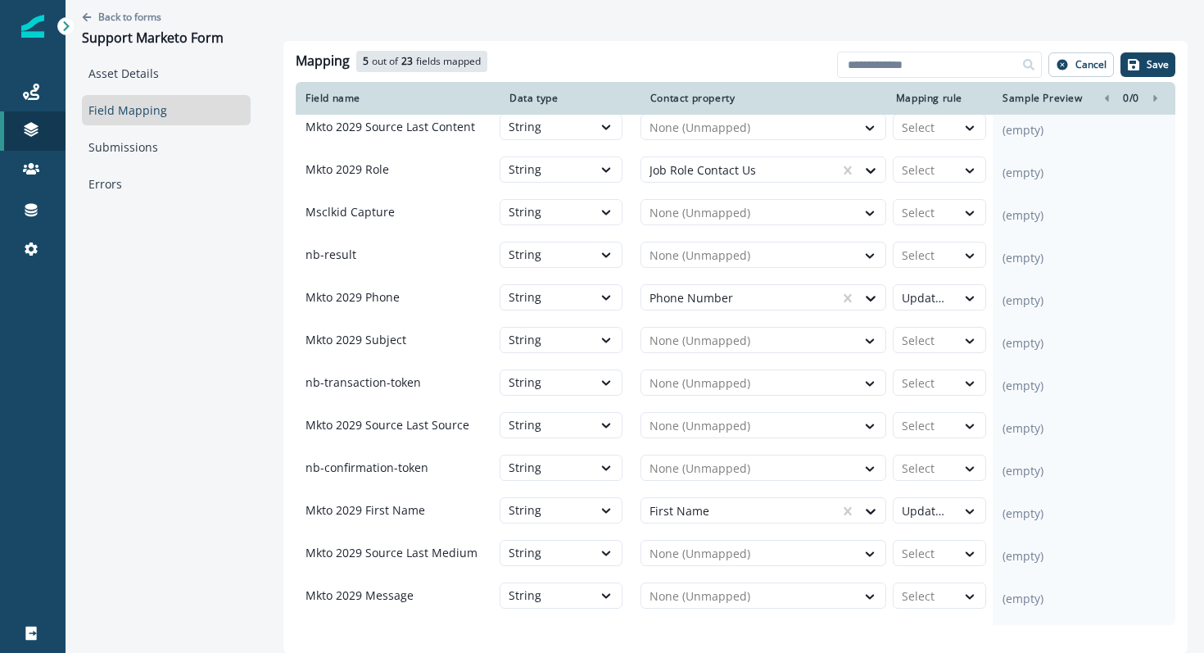
scroll to position [0, 0]
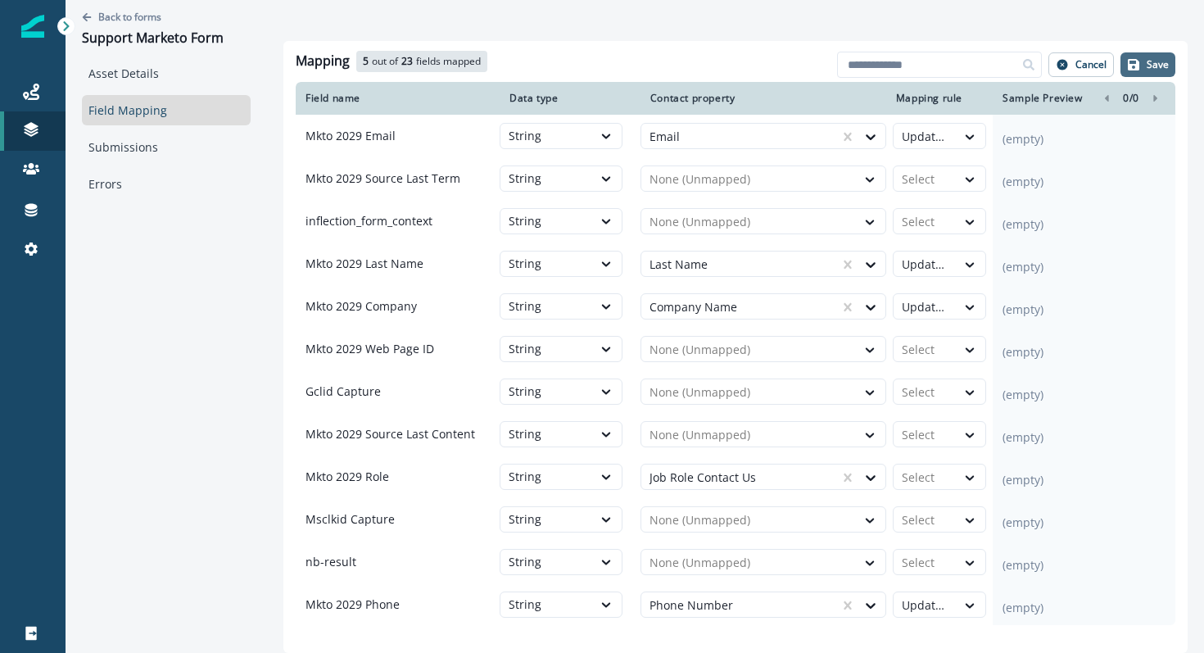
click at [1134, 73] on button "Save" at bounding box center [1147, 64] width 55 height 25
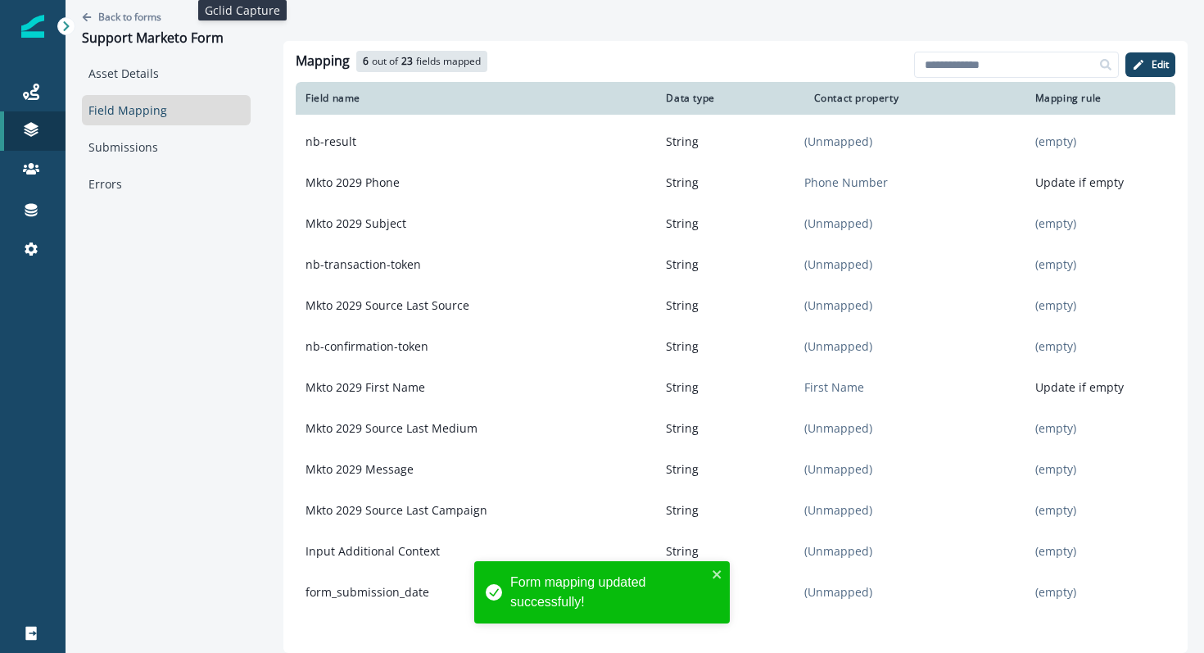
scroll to position [432, 0]
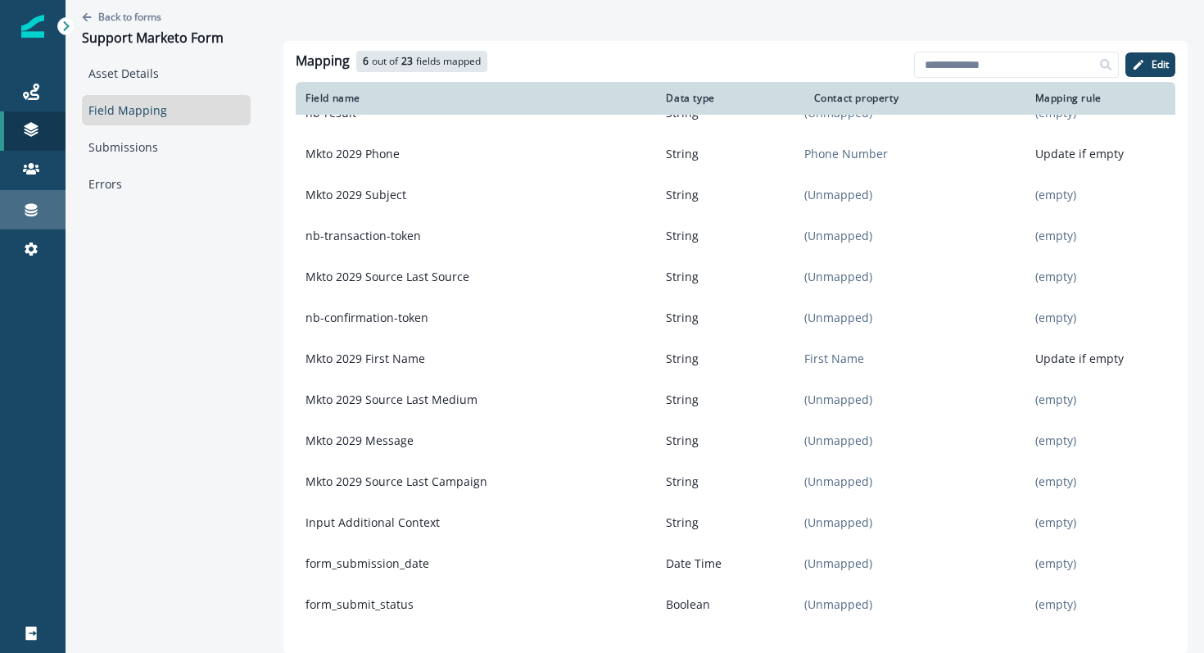
click at [14, 212] on div "Connections" at bounding box center [33, 210] width 52 height 20
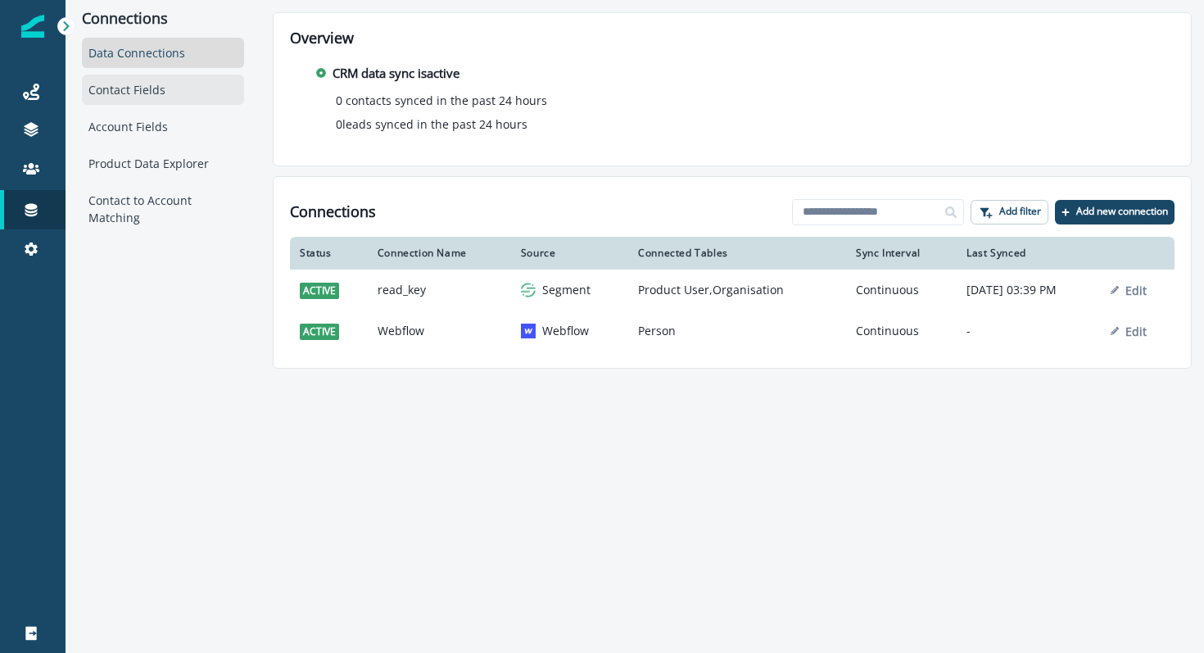
click at [144, 88] on div "Contact Fields" at bounding box center [163, 90] width 162 height 30
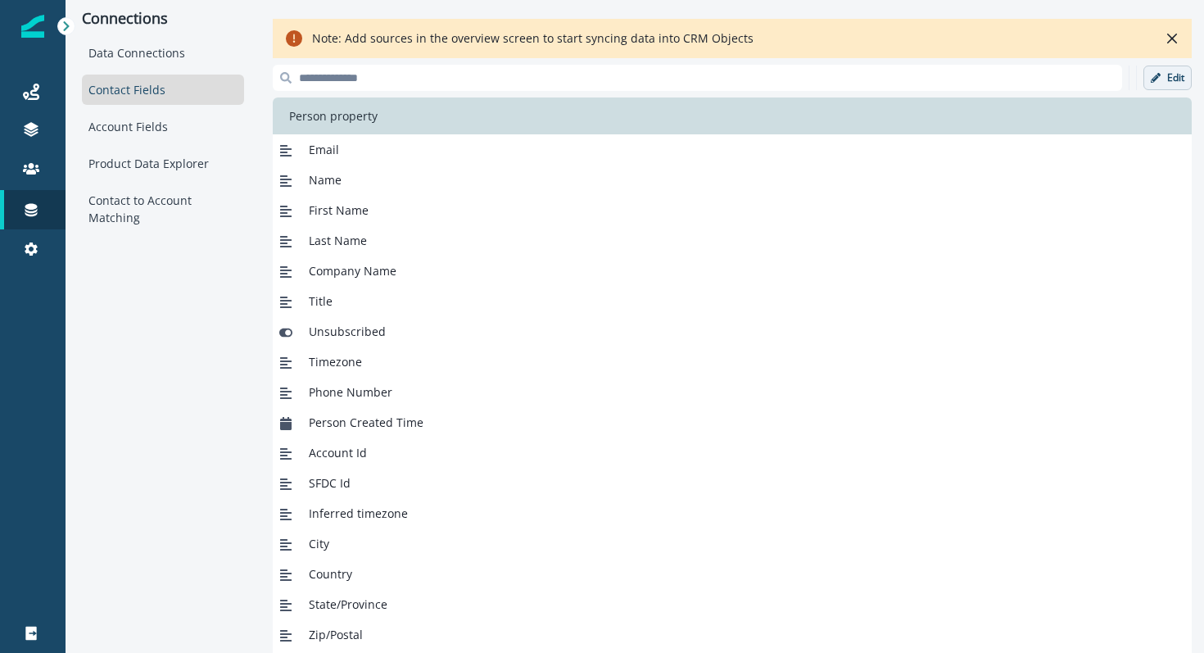
click at [1156, 76] on icon "button" at bounding box center [1156, 78] width 10 height 10
click at [1051, 75] on p "Add new field" at bounding box center [1042, 78] width 75 height 14
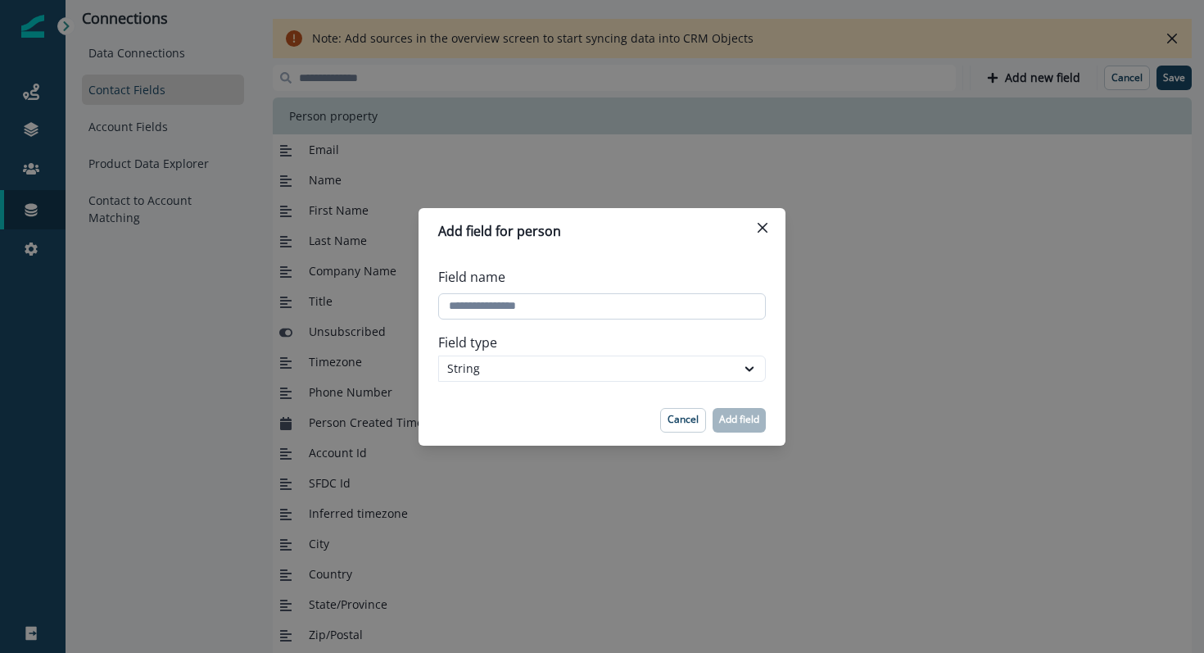
click at [603, 308] on input "Field name" at bounding box center [602, 306] width 328 height 26
paste input "*******"
type input "*******"
click at [751, 423] on p "Add field" at bounding box center [739, 419] width 40 height 11
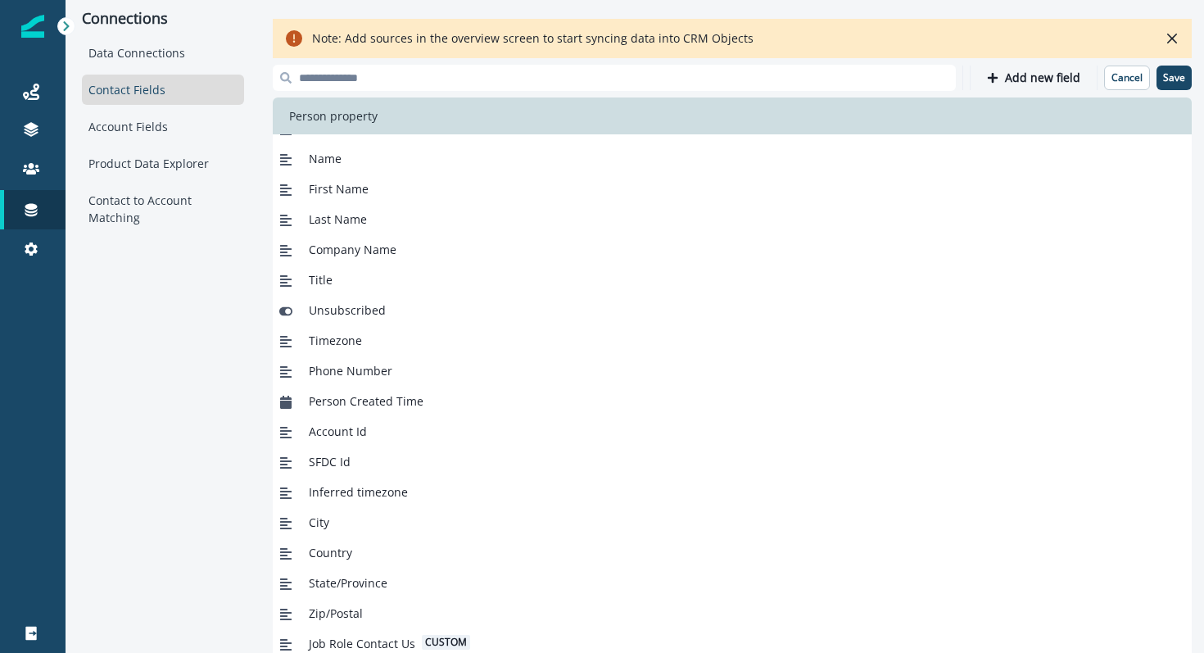
scroll to position [48, 0]
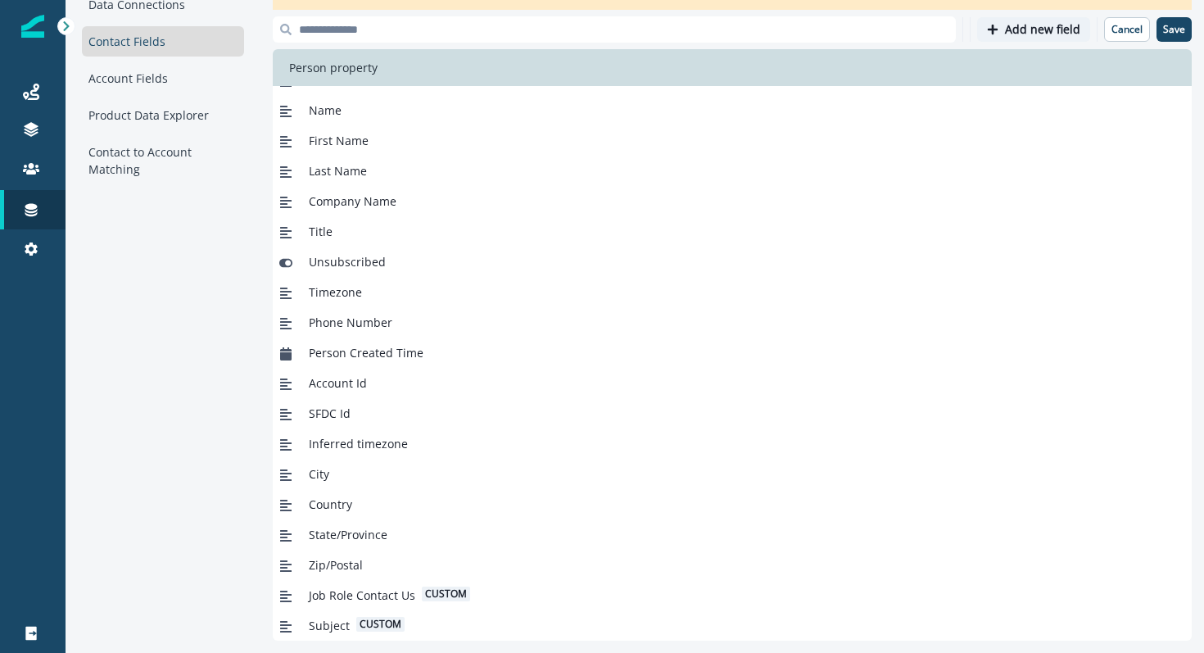
click at [1061, 34] on p "Add new field" at bounding box center [1042, 30] width 75 height 14
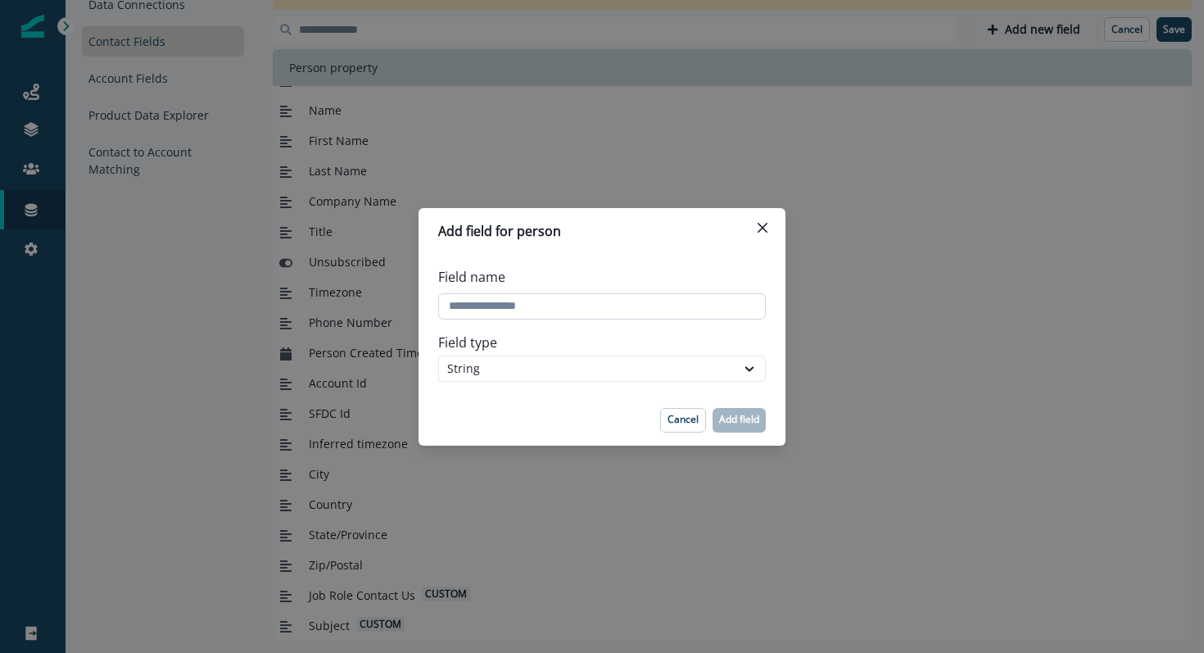
click at [556, 309] on input "Field name" at bounding box center [602, 306] width 328 height 26
paste input "**********"
type input "**********"
click at [752, 423] on p "Add field" at bounding box center [739, 419] width 40 height 11
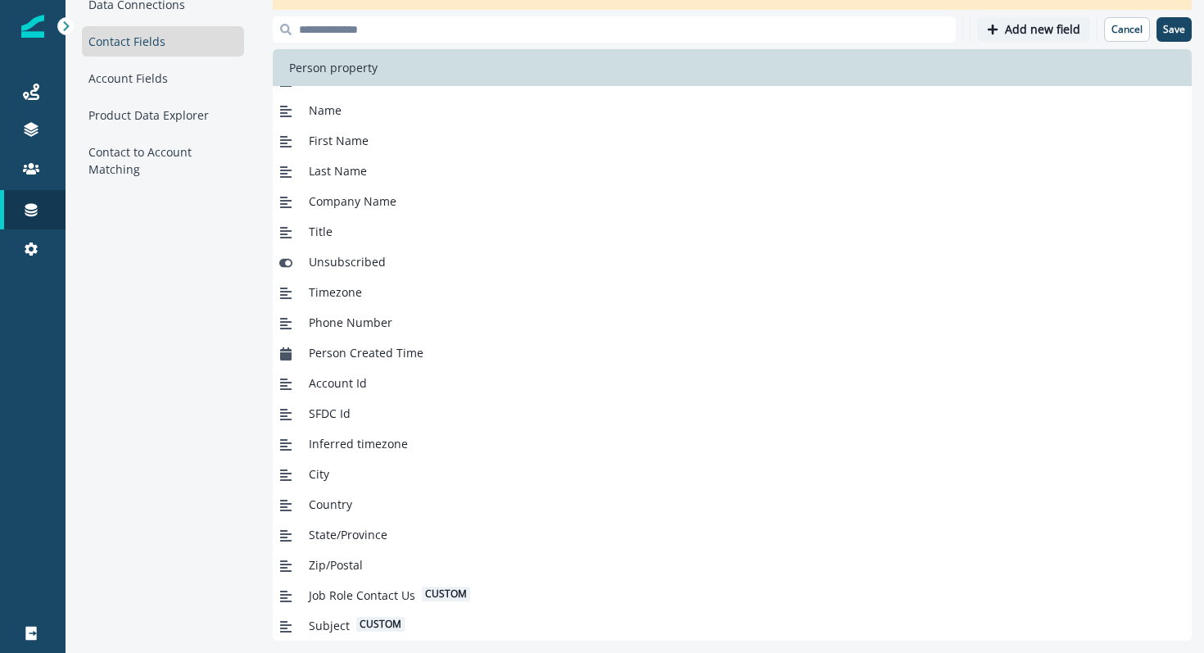
click at [1038, 30] on p "Add new field" at bounding box center [1042, 30] width 75 height 14
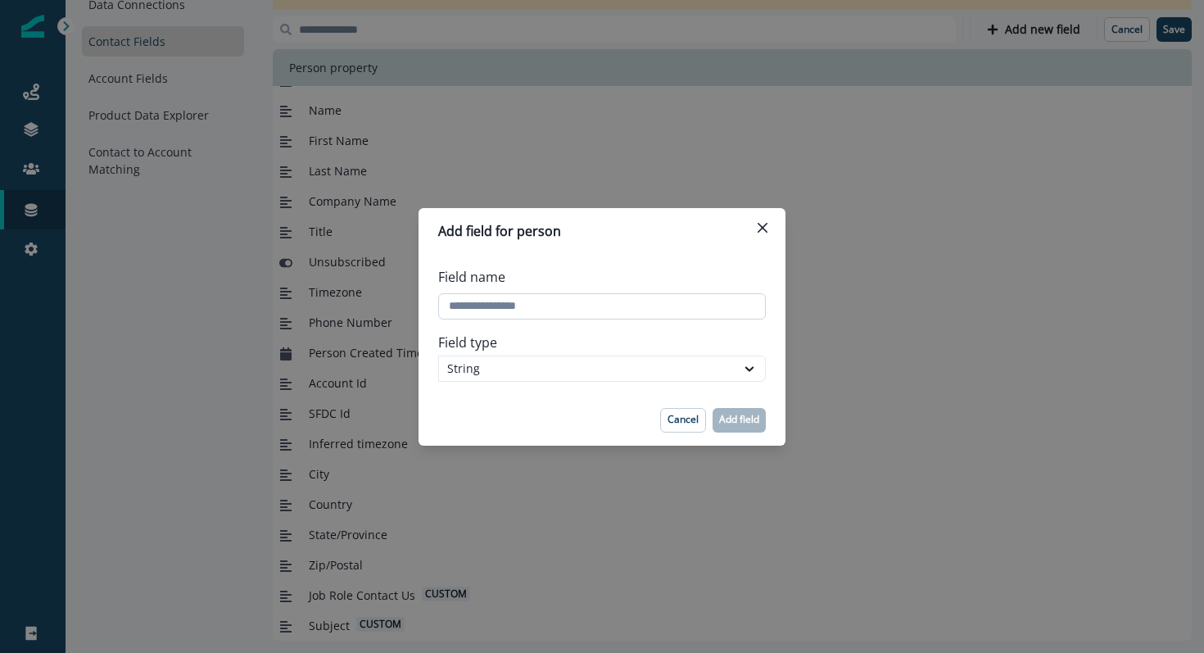
click at [621, 303] on input "Field name" at bounding box center [602, 306] width 328 height 26
paste input "**********"
type input "**********"
click at [582, 265] on div "Field name" at bounding box center [602, 293] width 328 height 66
click at [718, 410] on button "Add field" at bounding box center [739, 420] width 53 height 25
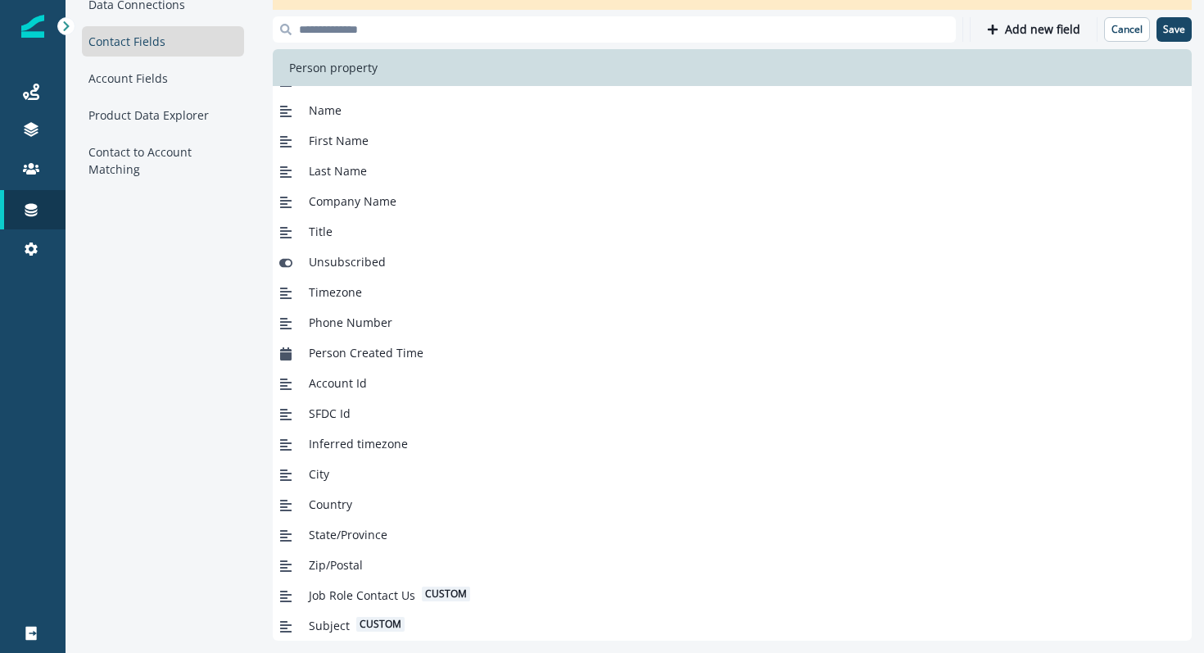
scroll to position [82, 0]
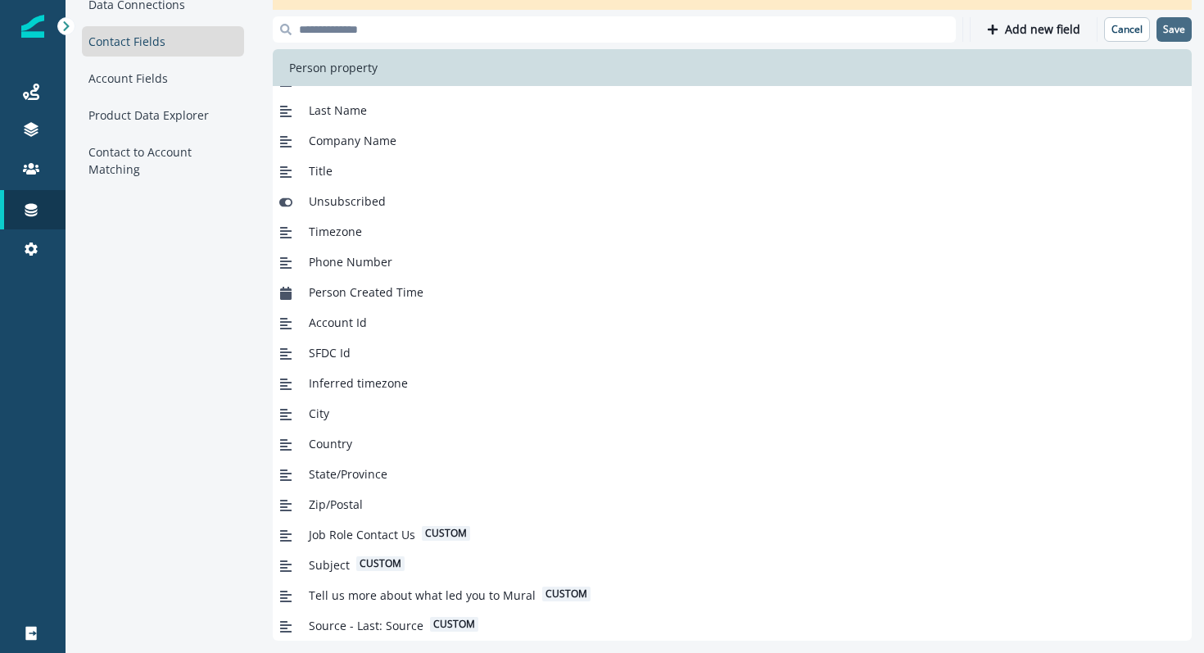
click at [1181, 21] on button "Save" at bounding box center [1173, 29] width 35 height 25
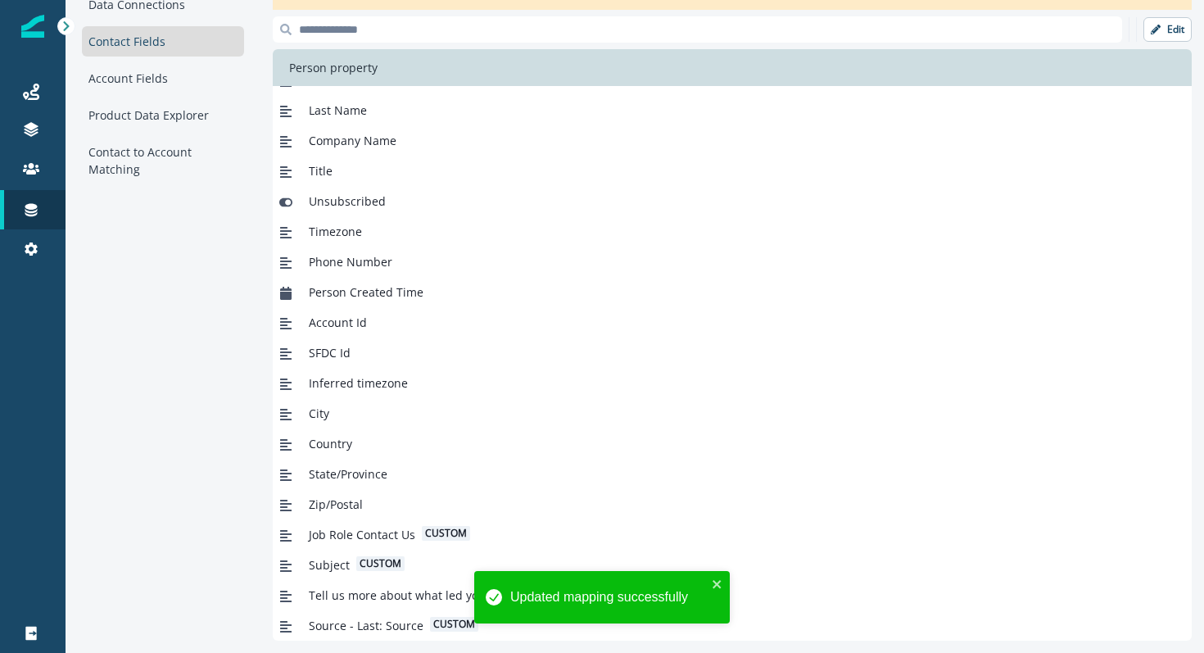
scroll to position [0, 0]
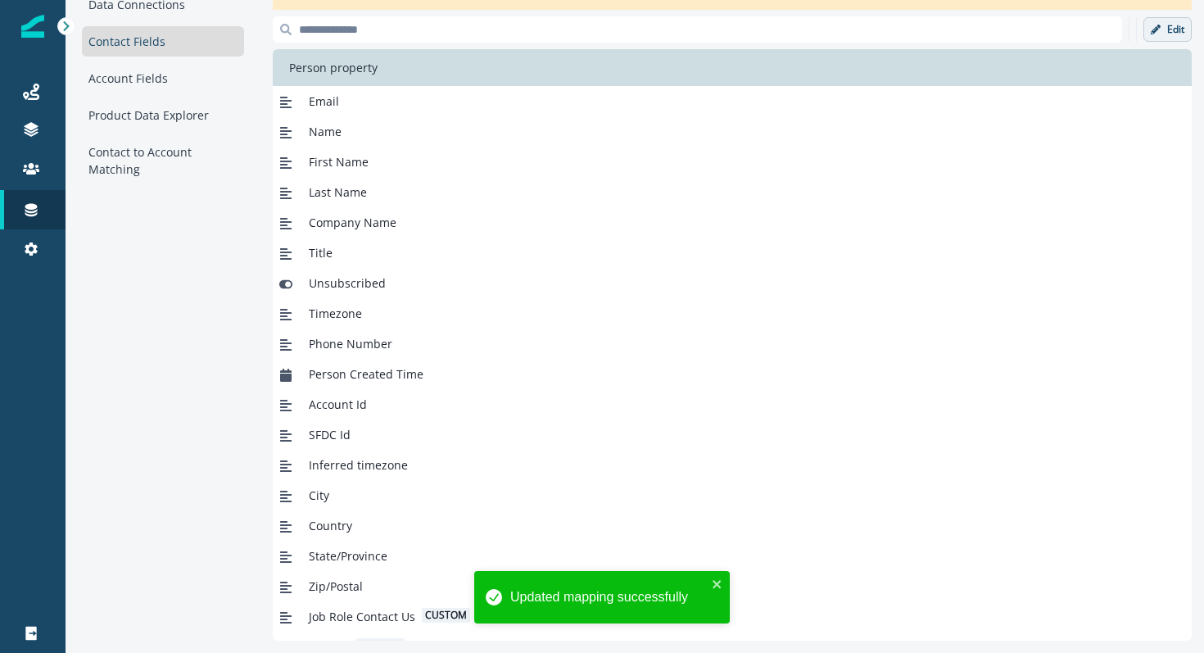
click at [1164, 36] on button "Edit" at bounding box center [1167, 29] width 48 height 25
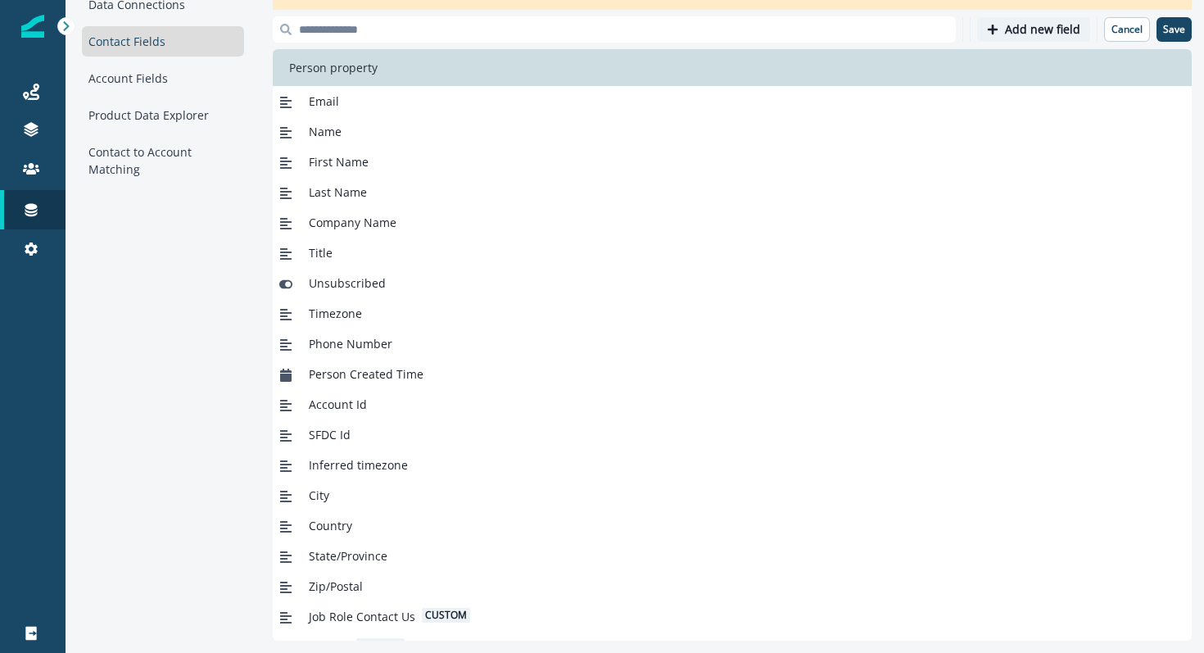
click at [1049, 30] on p "Add new field" at bounding box center [1042, 30] width 75 height 14
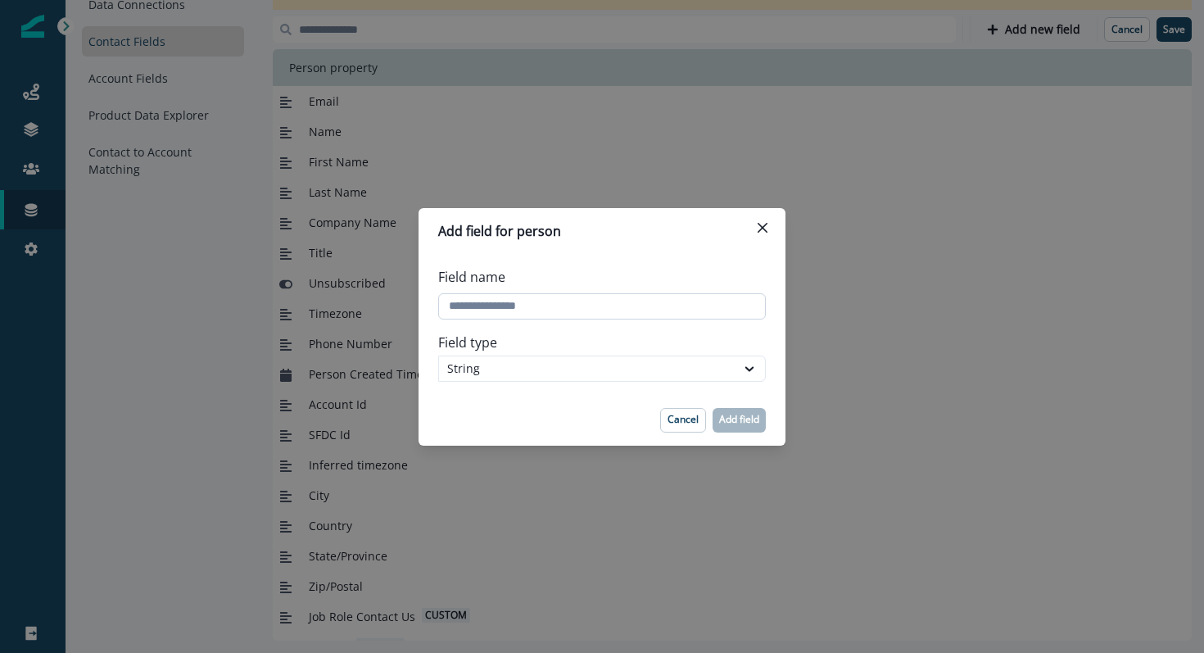
click at [536, 308] on input "Field name" at bounding box center [602, 306] width 328 height 26
paste input "**********"
type input "**********"
click at [739, 419] on p "Add field" at bounding box center [739, 419] width 40 height 11
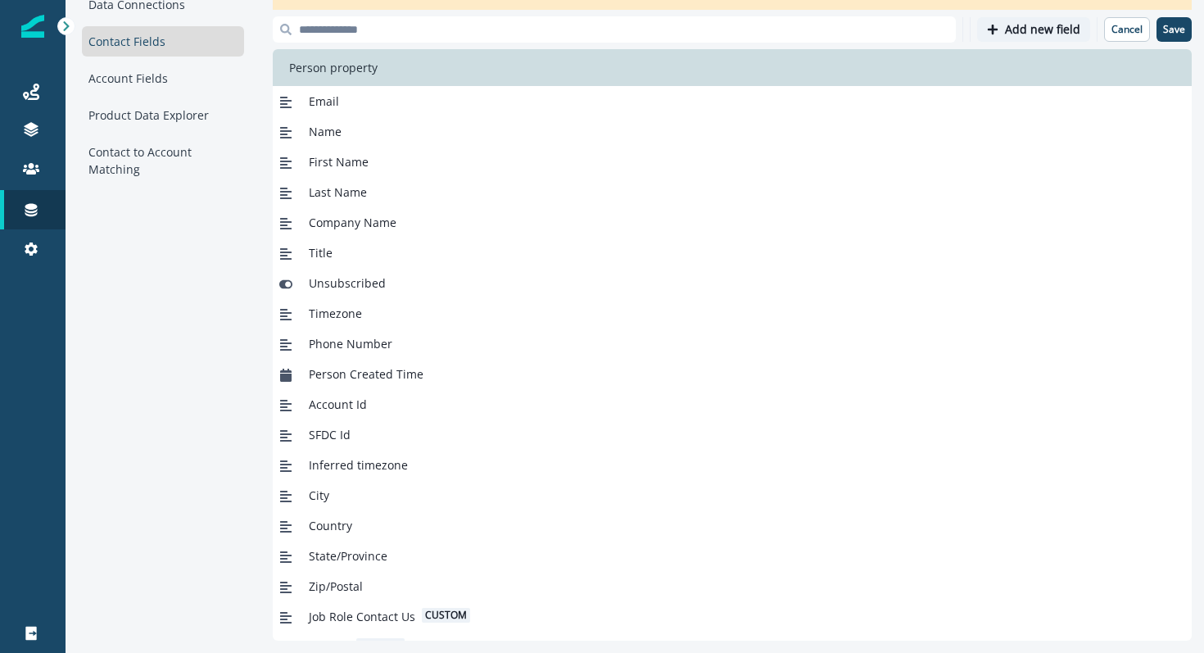
click at [1047, 30] on p "Add new field" at bounding box center [1042, 30] width 75 height 14
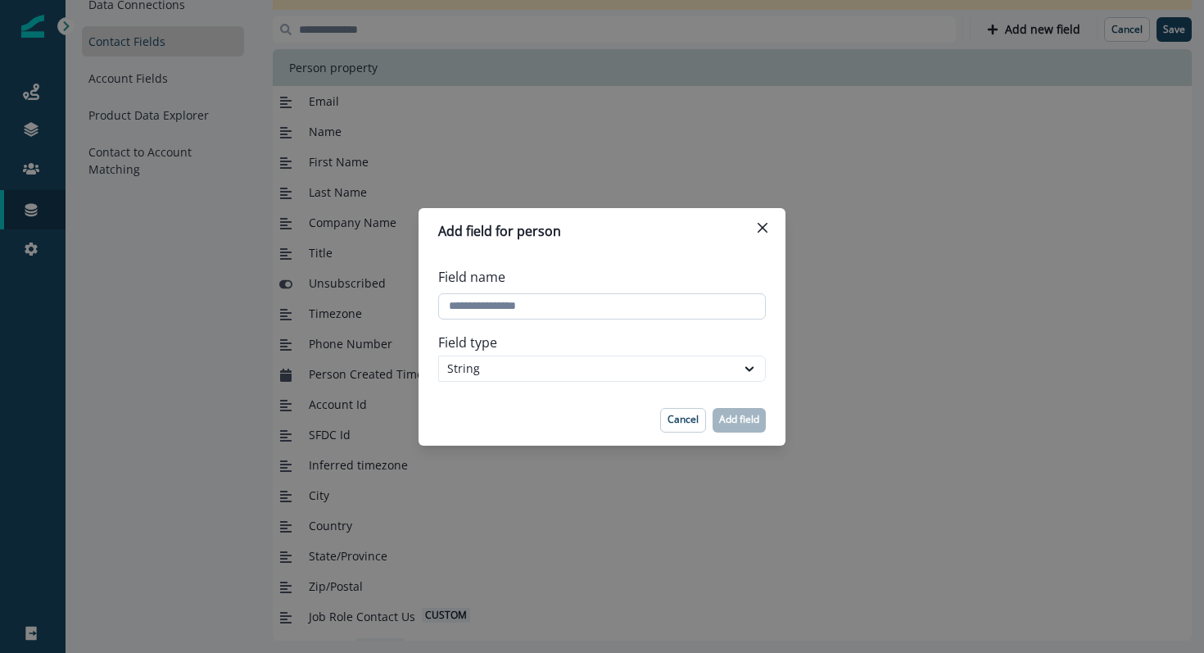
click at [538, 314] on input "Field name" at bounding box center [602, 306] width 328 height 26
paste input "**********"
type input "**********"
click at [750, 421] on p "Add field" at bounding box center [739, 419] width 40 height 11
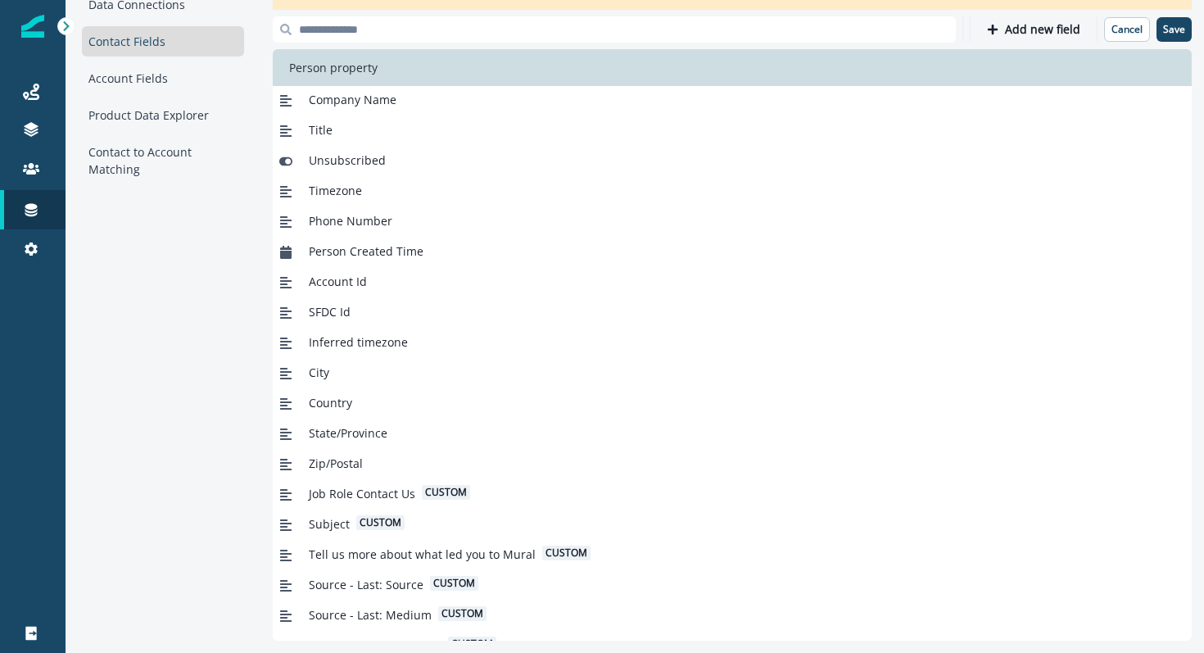
scroll to position [143, 0]
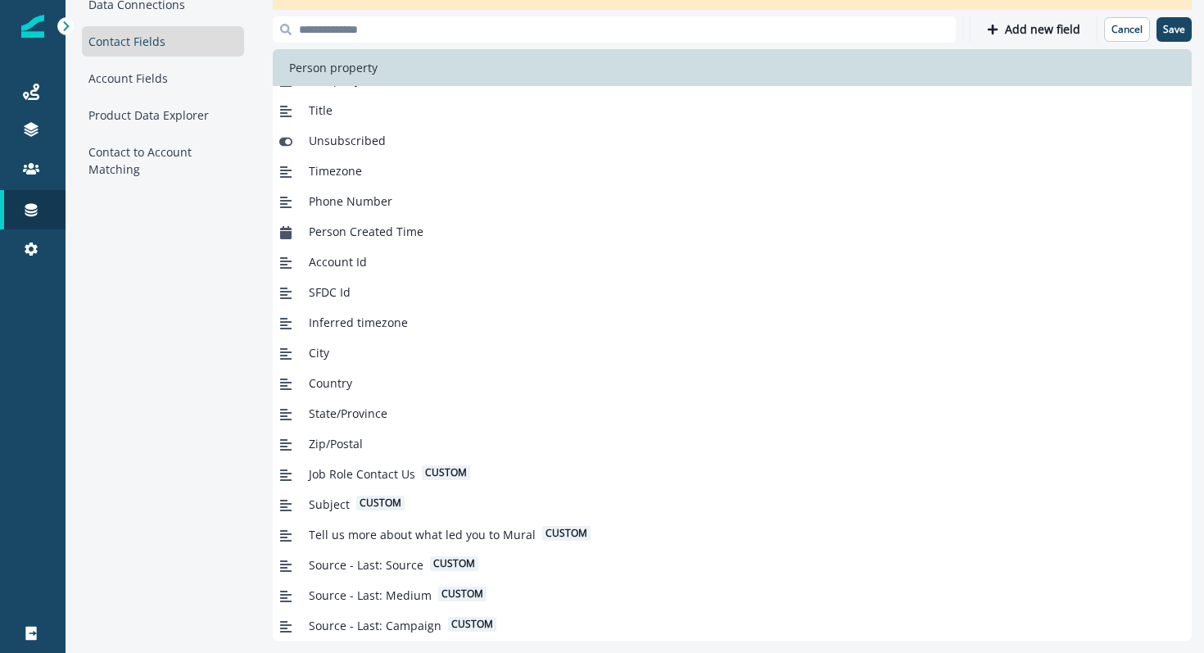
click at [1040, 15] on div "Note: Add sources in the overview screen to start syncing data into CRM Objects…" at bounding box center [732, 302] width 919 height 676
click at [1037, 32] on p "Add new field" at bounding box center [1042, 30] width 75 height 14
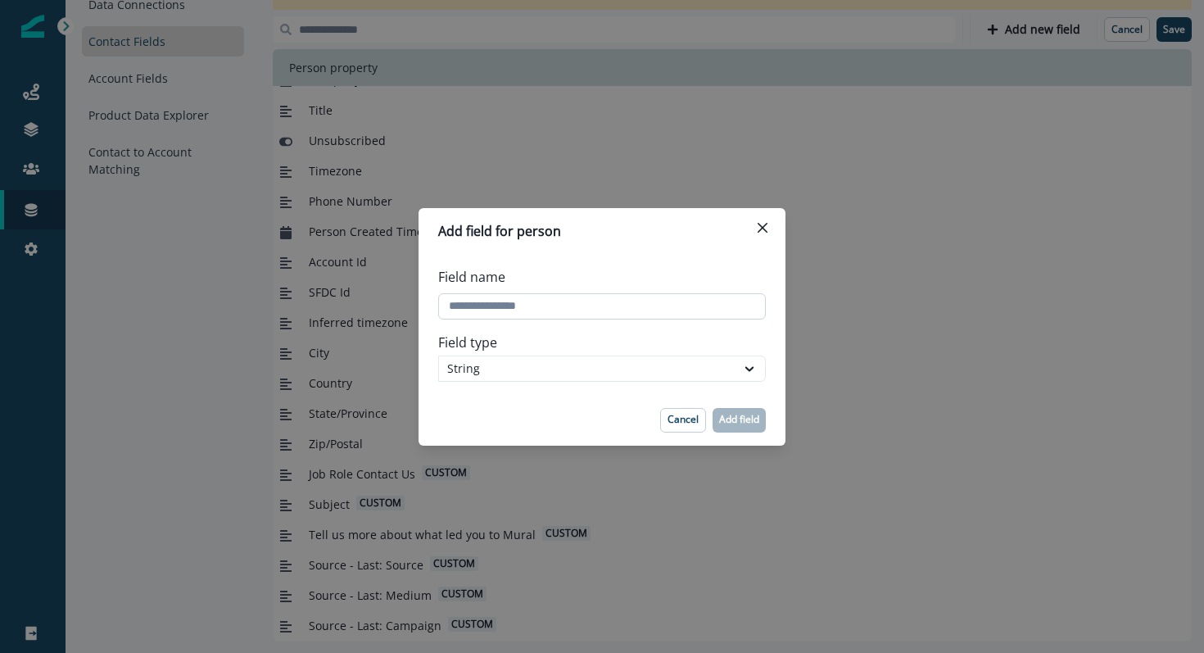
click at [493, 306] on input "Field name" at bounding box center [602, 306] width 328 height 26
paste input "**********"
type input "**********"
click at [720, 420] on p "Add field" at bounding box center [739, 419] width 40 height 11
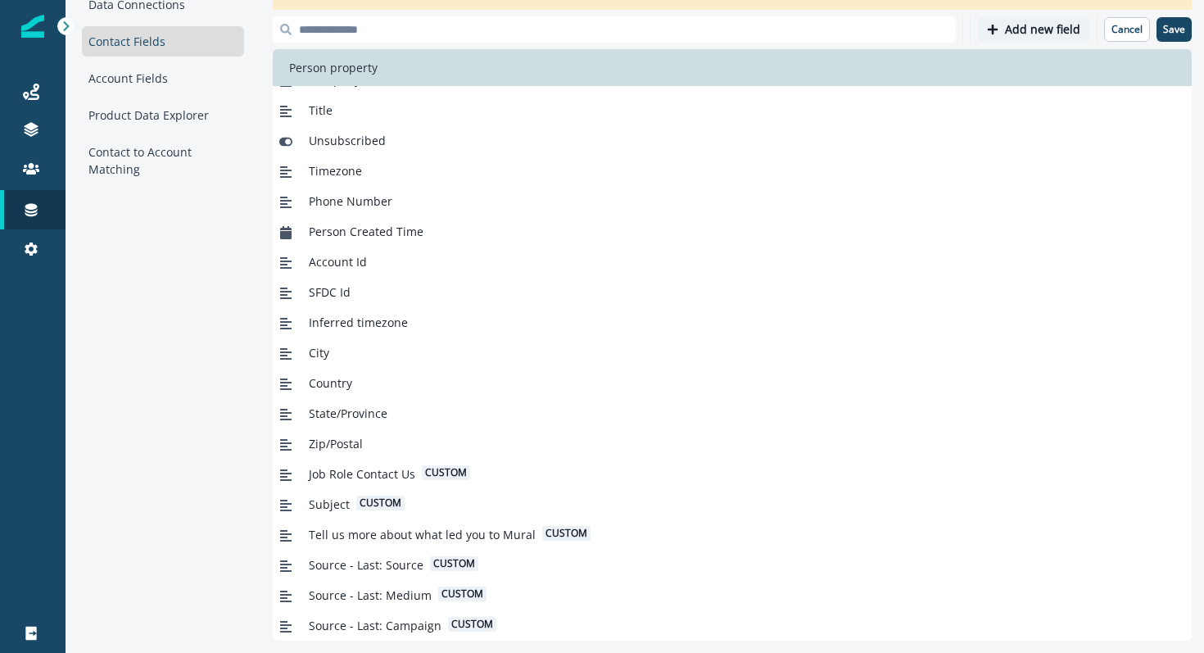
click at [1025, 29] on p "Add new field" at bounding box center [1042, 30] width 75 height 14
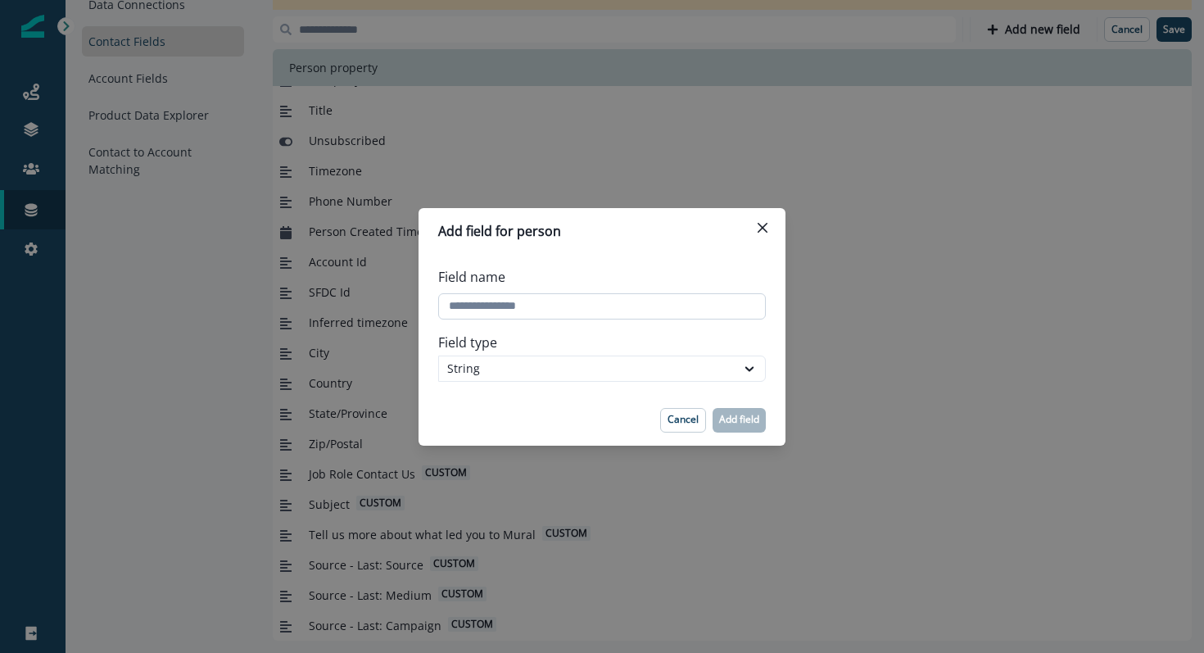
click at [543, 309] on input "Field name" at bounding box center [602, 306] width 328 height 26
paste input "**********"
type input "**********"
click at [742, 419] on p "Add field" at bounding box center [739, 419] width 40 height 11
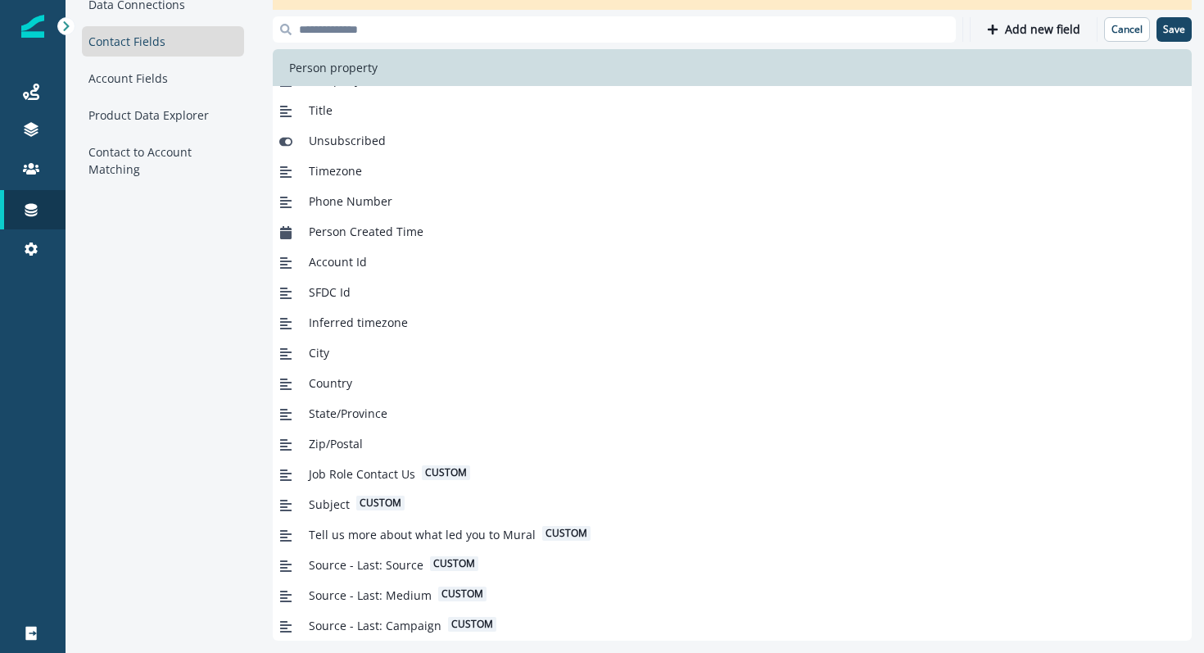
scroll to position [203, 0]
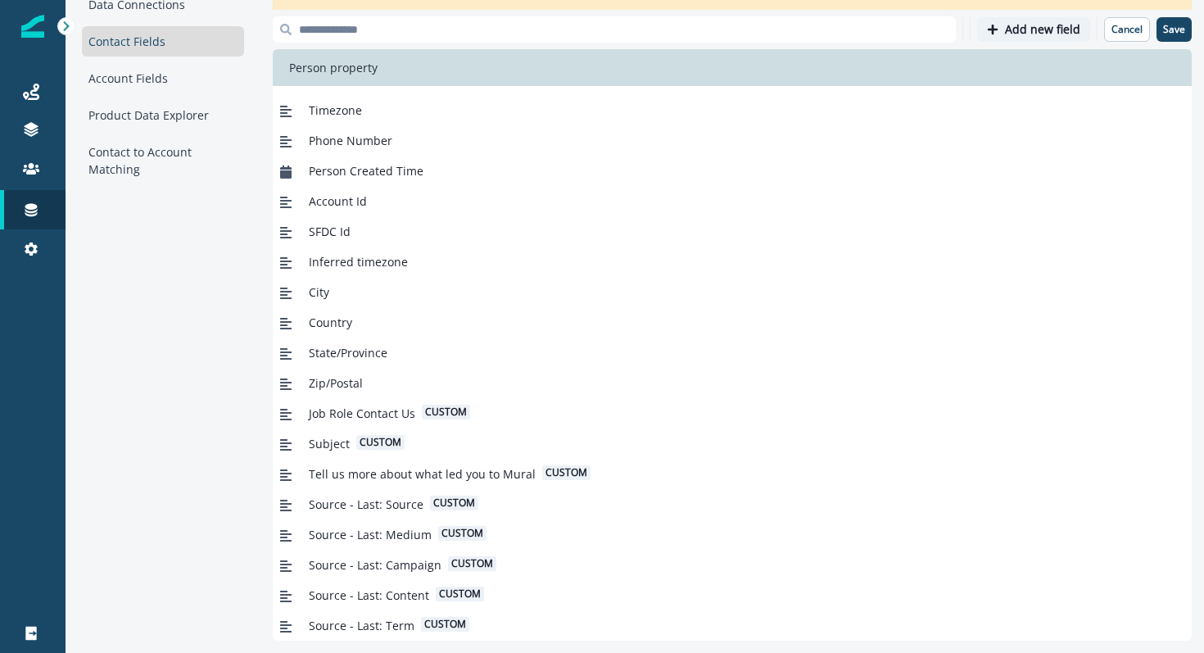
click at [1015, 28] on p "Add new field" at bounding box center [1042, 30] width 75 height 14
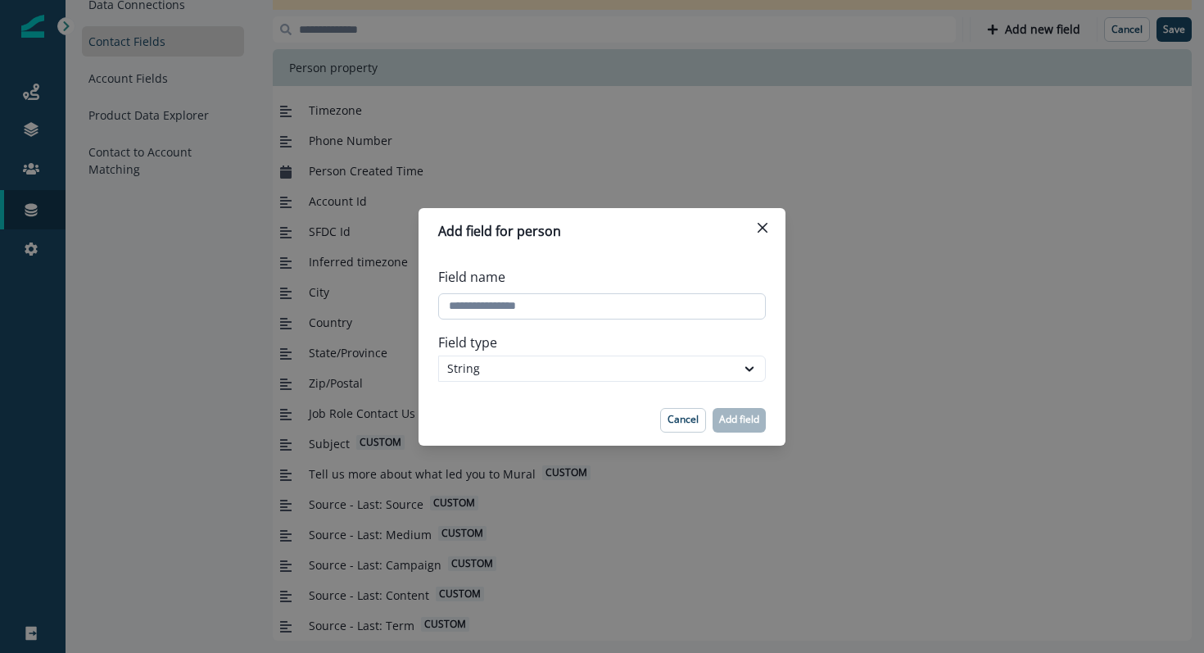
click at [599, 300] on input "Field name" at bounding box center [602, 306] width 328 height 26
paste input "**********"
type input "**********"
click at [741, 414] on p "Add field" at bounding box center [739, 419] width 40 height 11
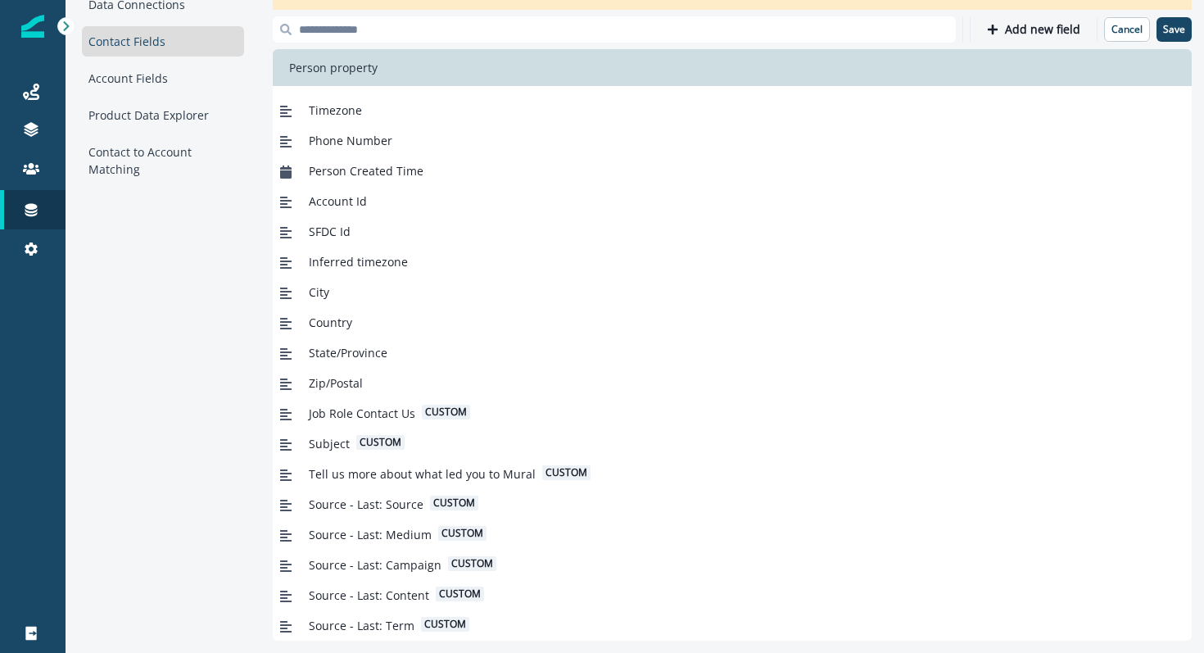
scroll to position [233, 0]
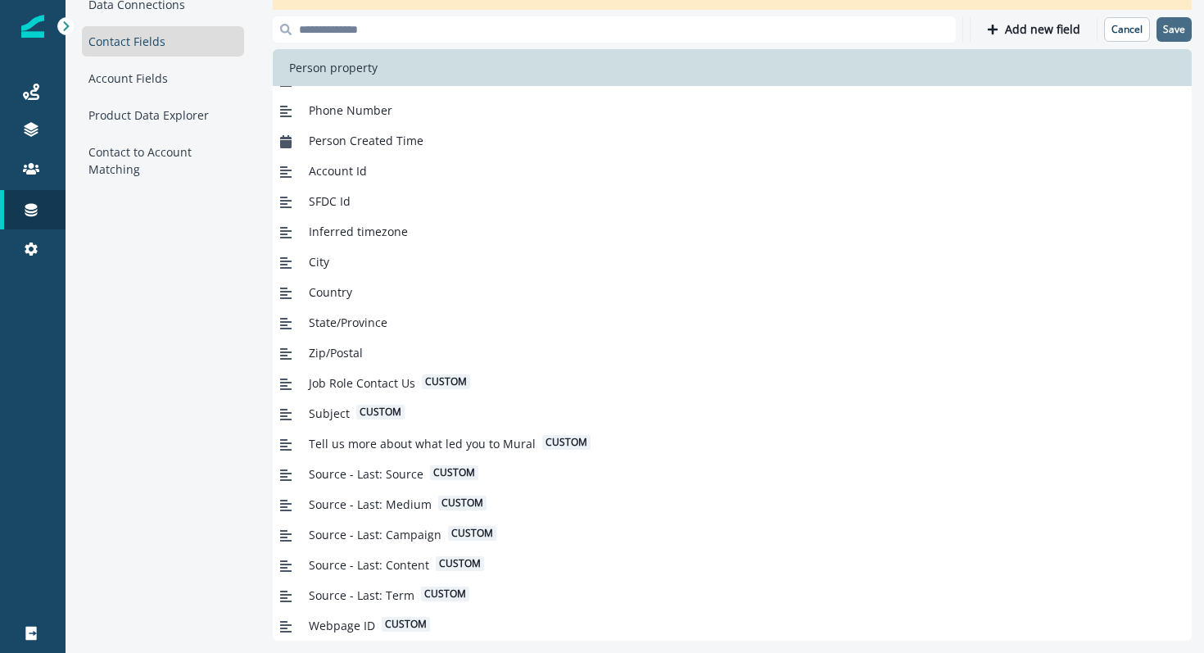
click at [1162, 30] on button "Save" at bounding box center [1173, 29] width 35 height 25
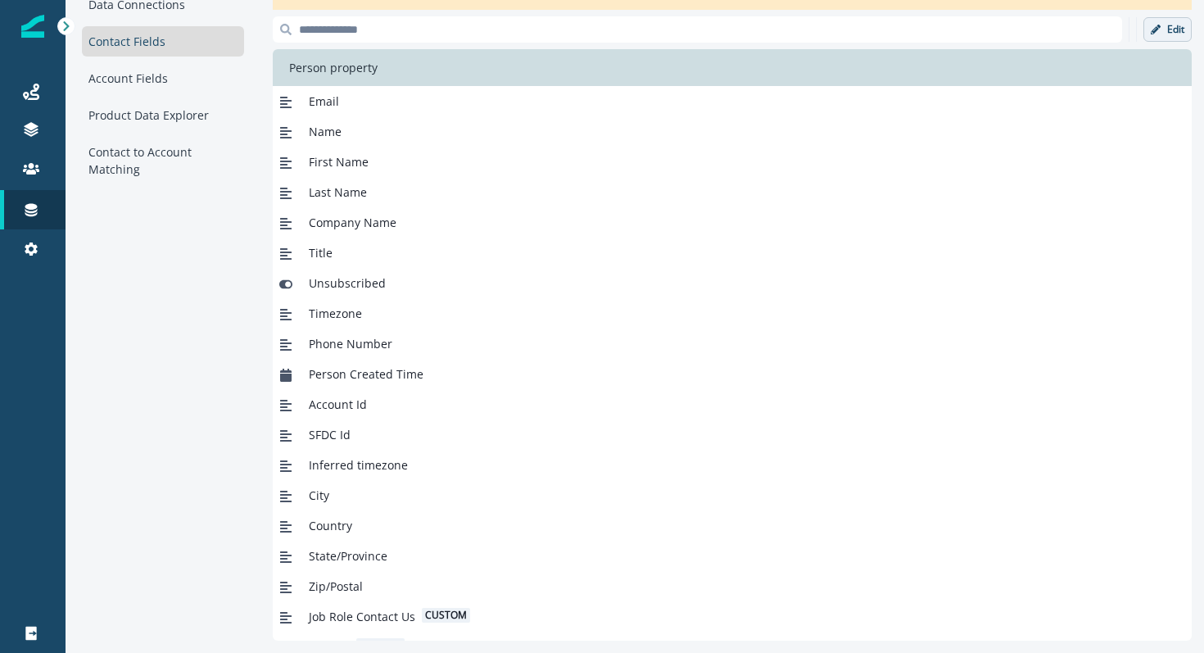
click at [1159, 37] on button "Edit" at bounding box center [1167, 29] width 48 height 25
click at [1054, 25] on p "Add new field" at bounding box center [1042, 30] width 75 height 14
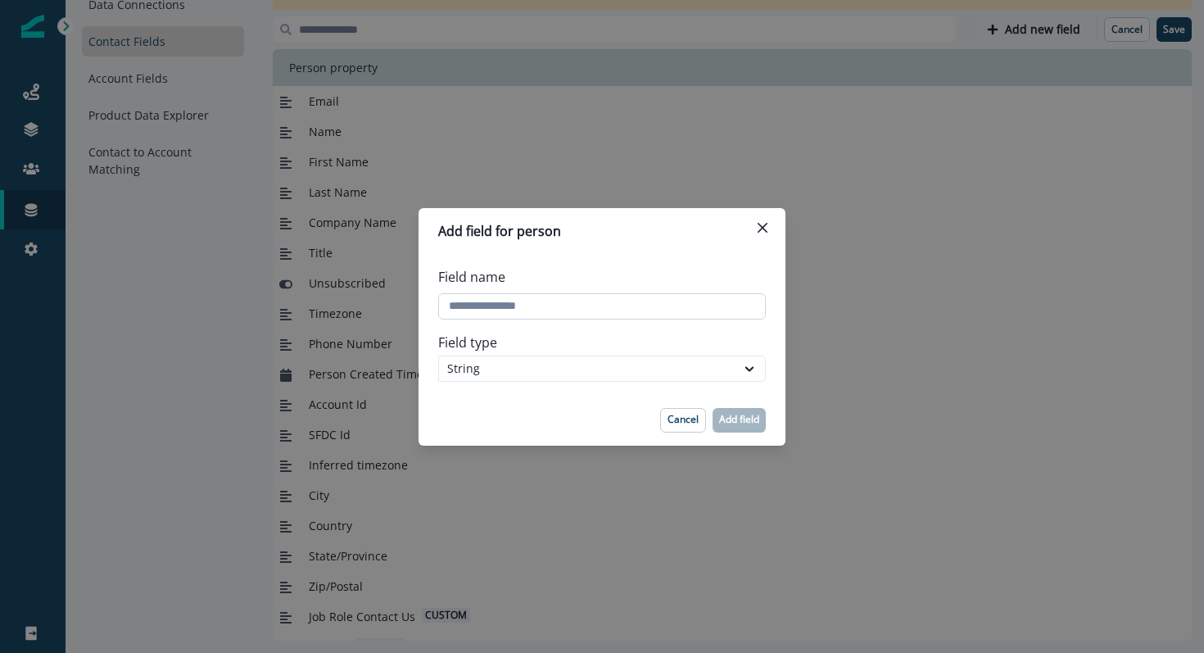
click at [627, 305] on input "Field name" at bounding box center [602, 306] width 328 height 26
paste input "**********"
type input "**********"
click at [724, 411] on button "Add field" at bounding box center [739, 420] width 53 height 25
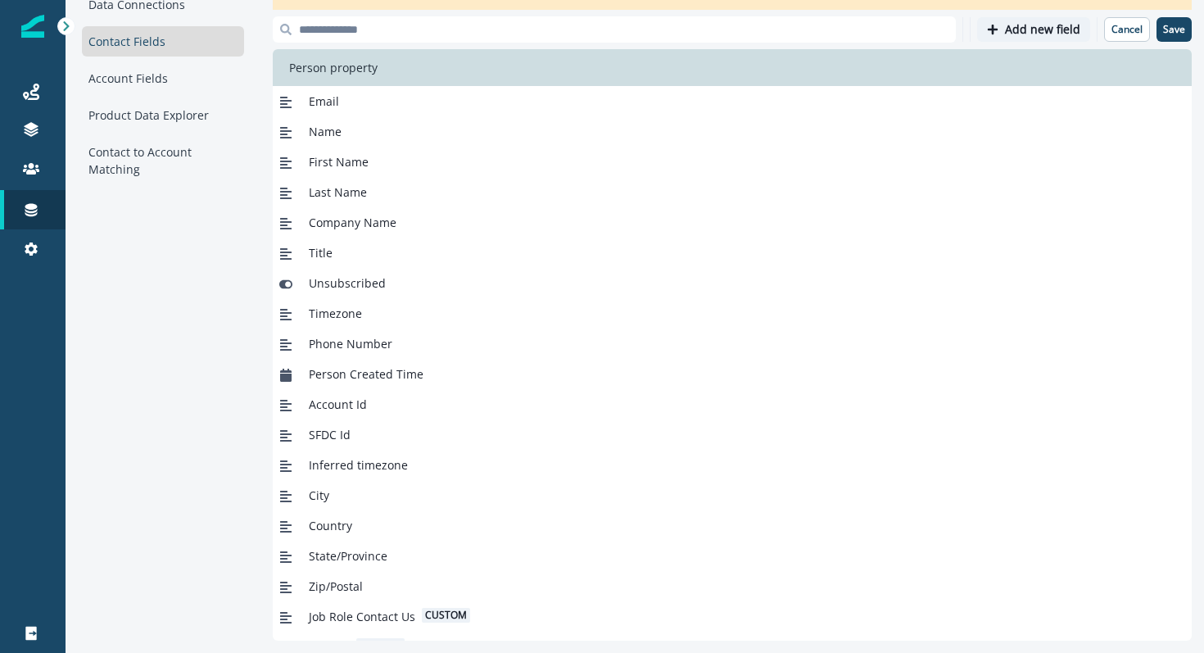
click at [1027, 39] on button "Add new field" at bounding box center [1033, 29] width 113 height 25
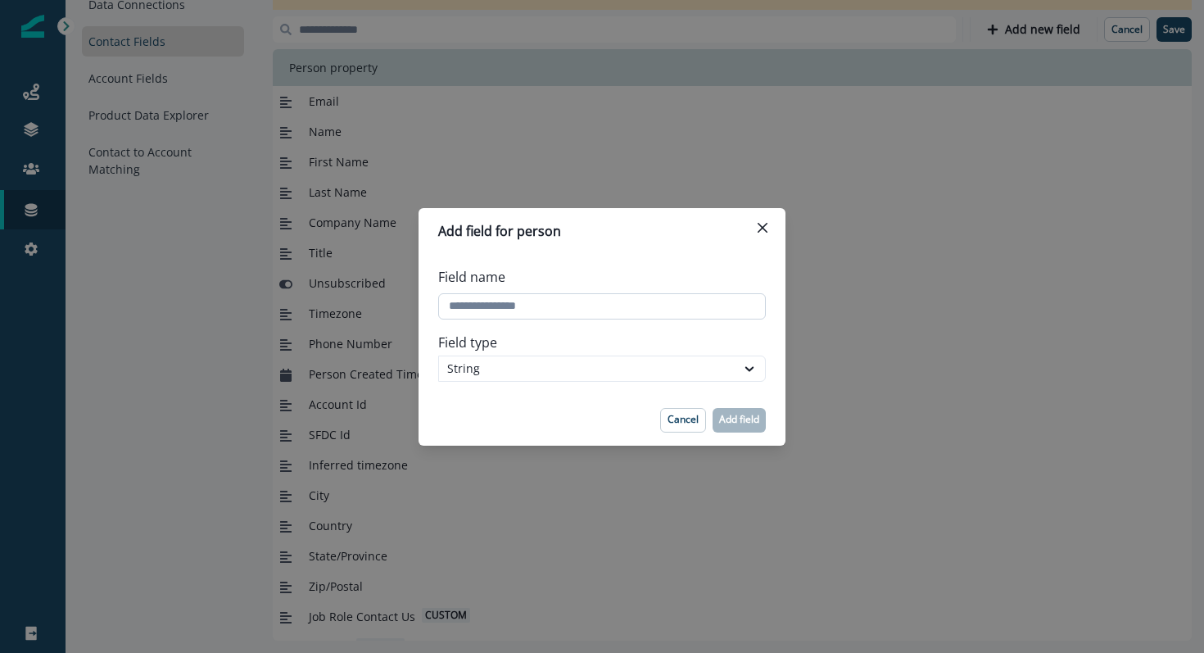
click at [532, 304] on input "Field name" at bounding box center [602, 306] width 328 height 26
paste input "**********"
type input "**********"
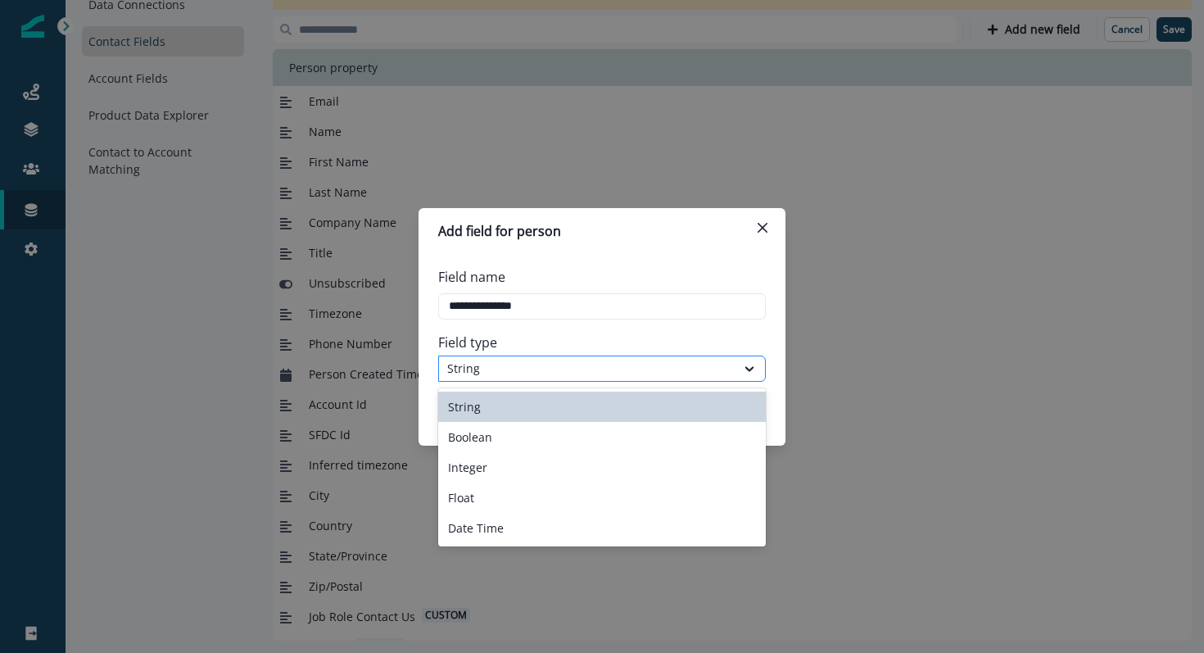
click at [493, 369] on div "String" at bounding box center [587, 368] width 280 height 17
click at [491, 406] on div "String" at bounding box center [602, 406] width 328 height 30
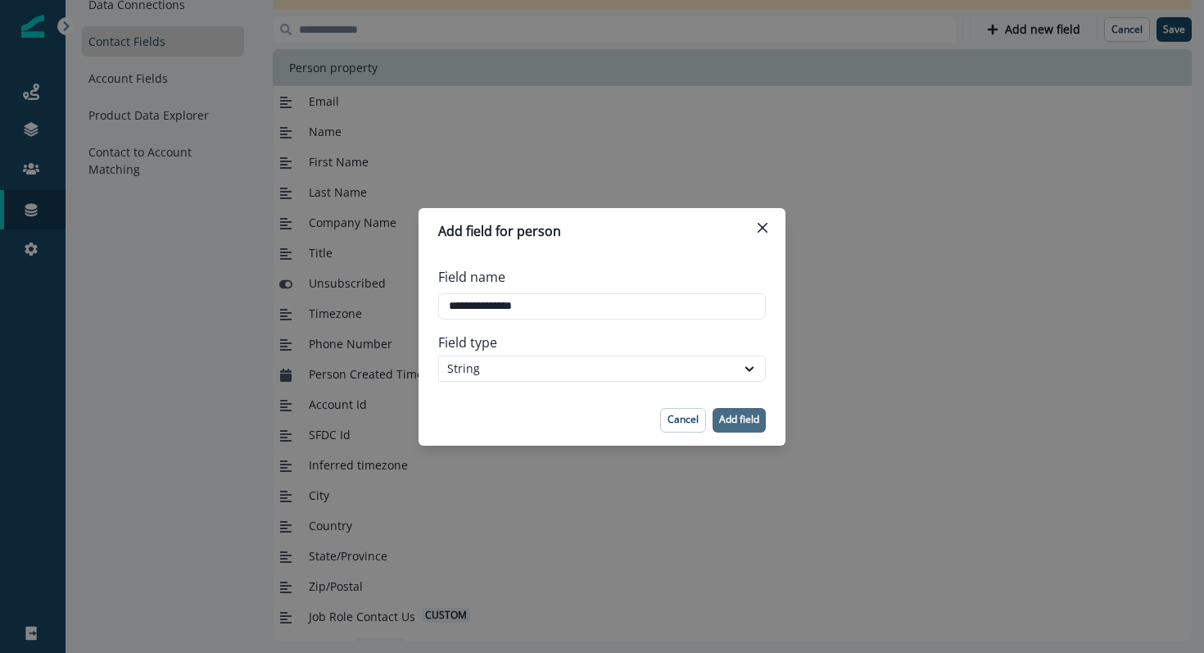
click at [737, 419] on p "Add field" at bounding box center [739, 419] width 40 height 11
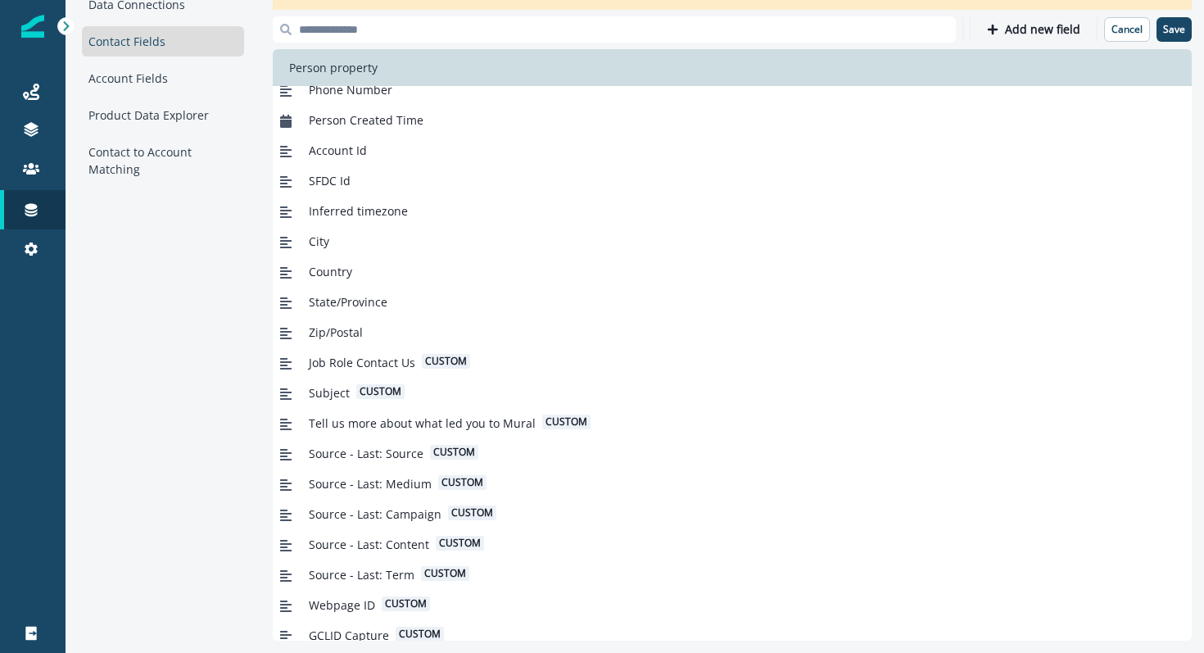
scroll to position [294, 0]
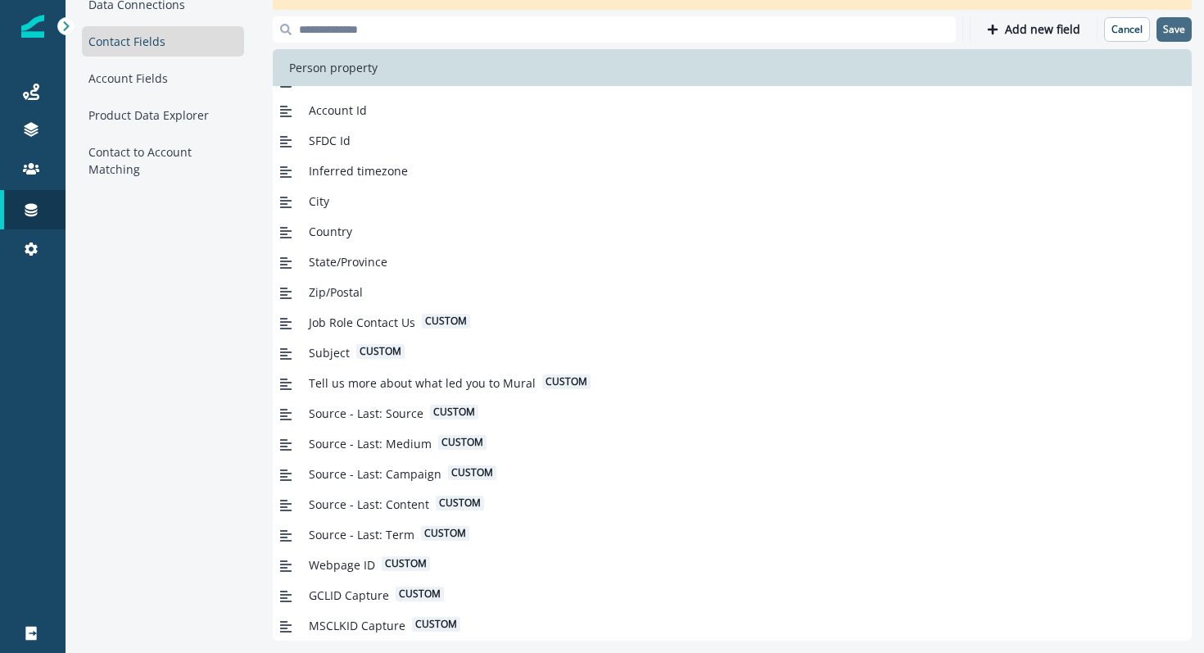
click at [1182, 25] on p "Save" at bounding box center [1174, 29] width 22 height 11
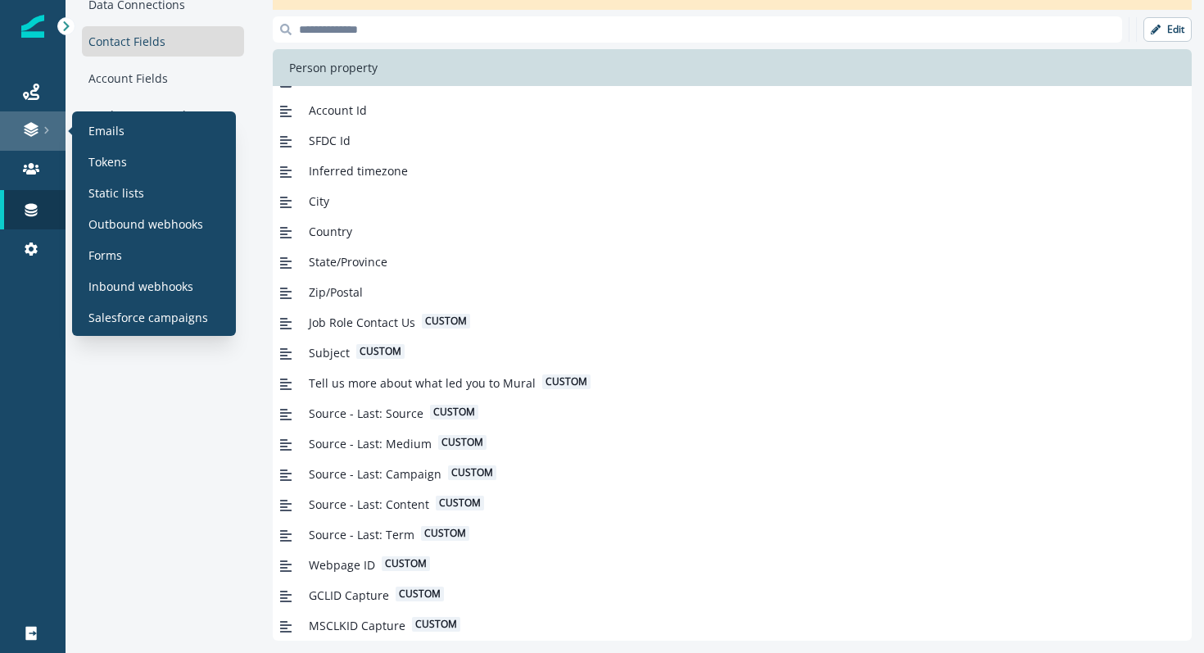
click at [41, 138] on link at bounding box center [33, 130] width 66 height 39
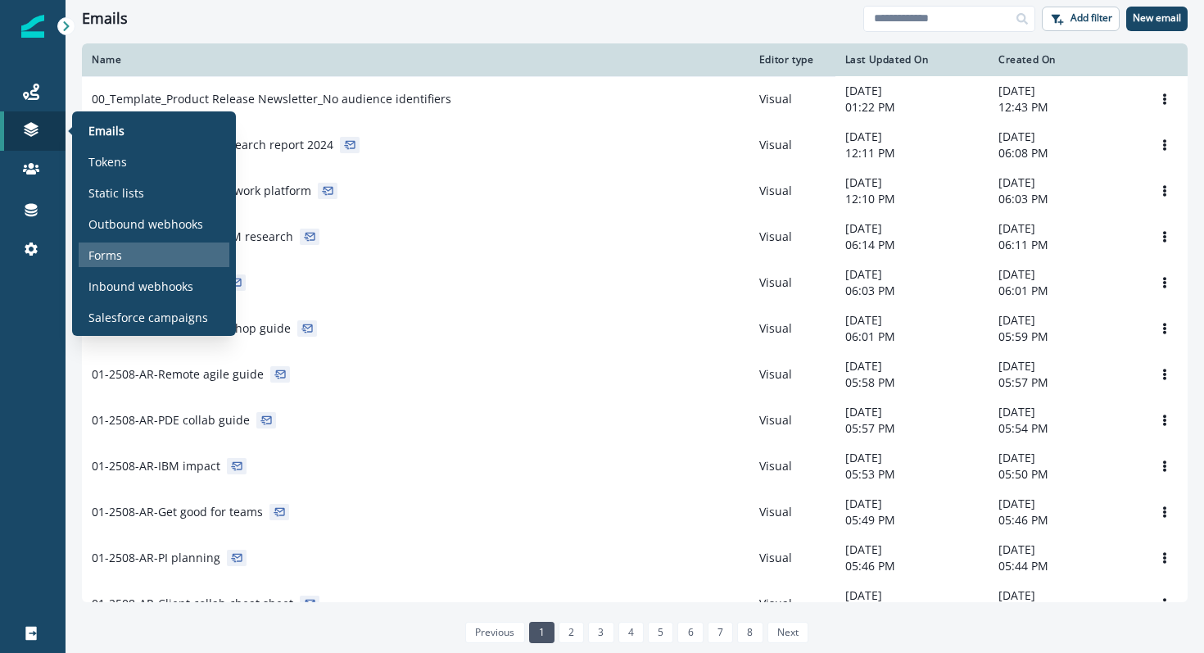
click at [115, 259] on p "Forms" at bounding box center [105, 255] width 34 height 17
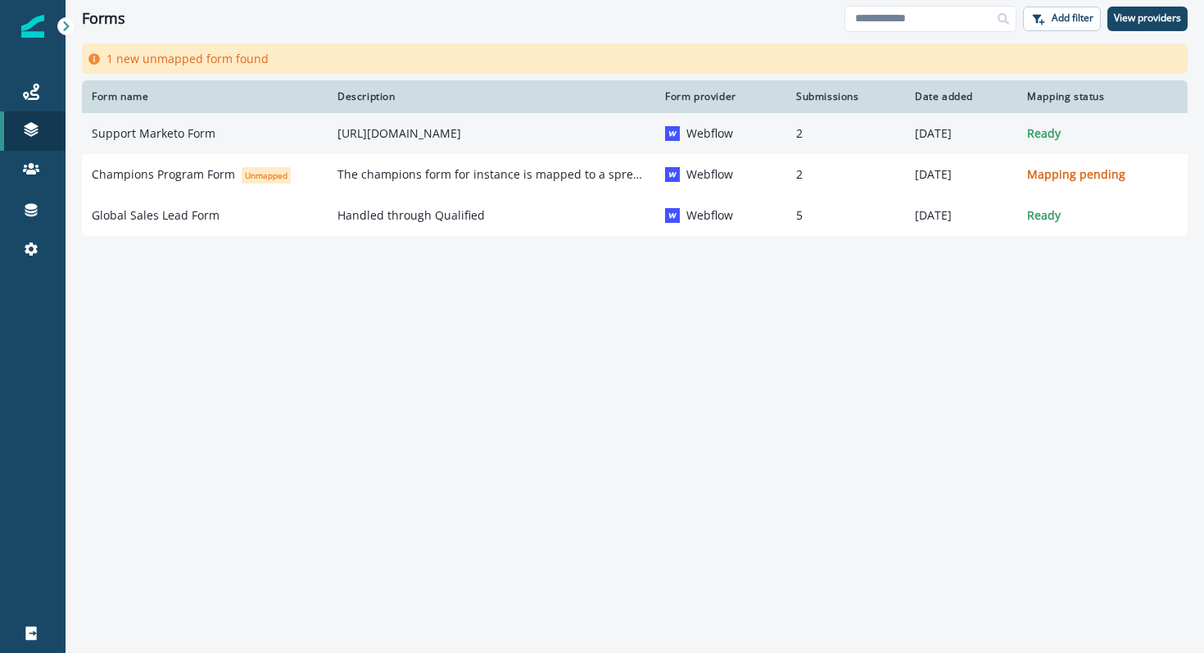
click at [328, 128] on td "[URL][DOMAIN_NAME]" at bounding box center [492, 133] width 328 height 41
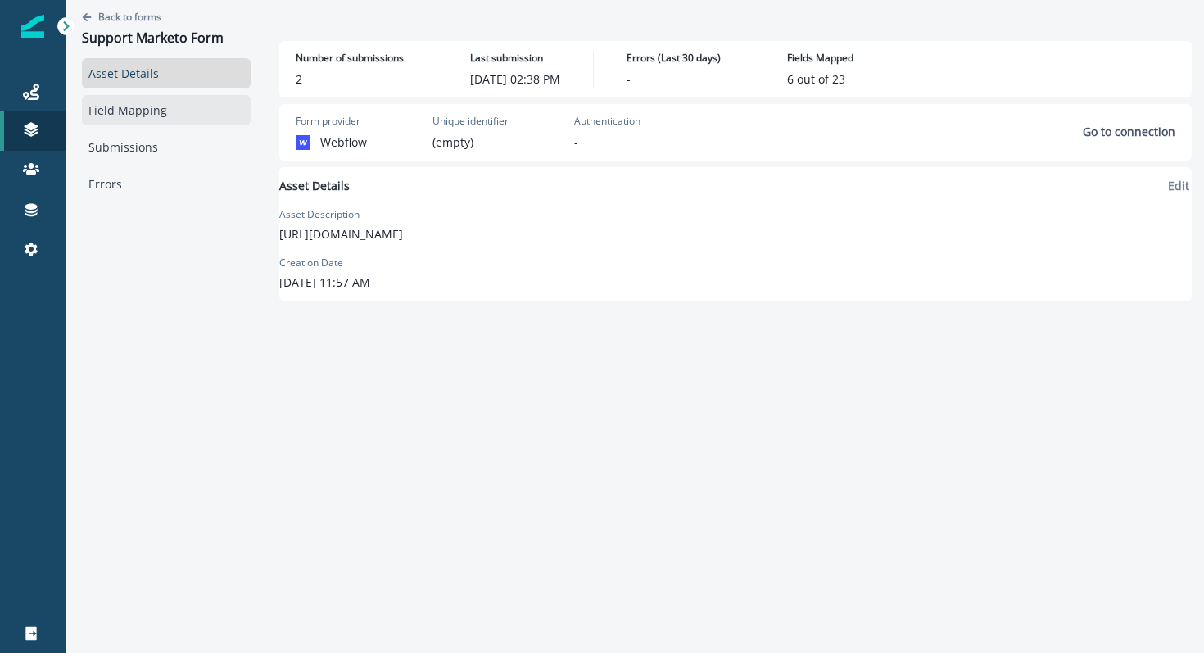
click at [137, 123] on link "Field Mapping" at bounding box center [166, 110] width 169 height 30
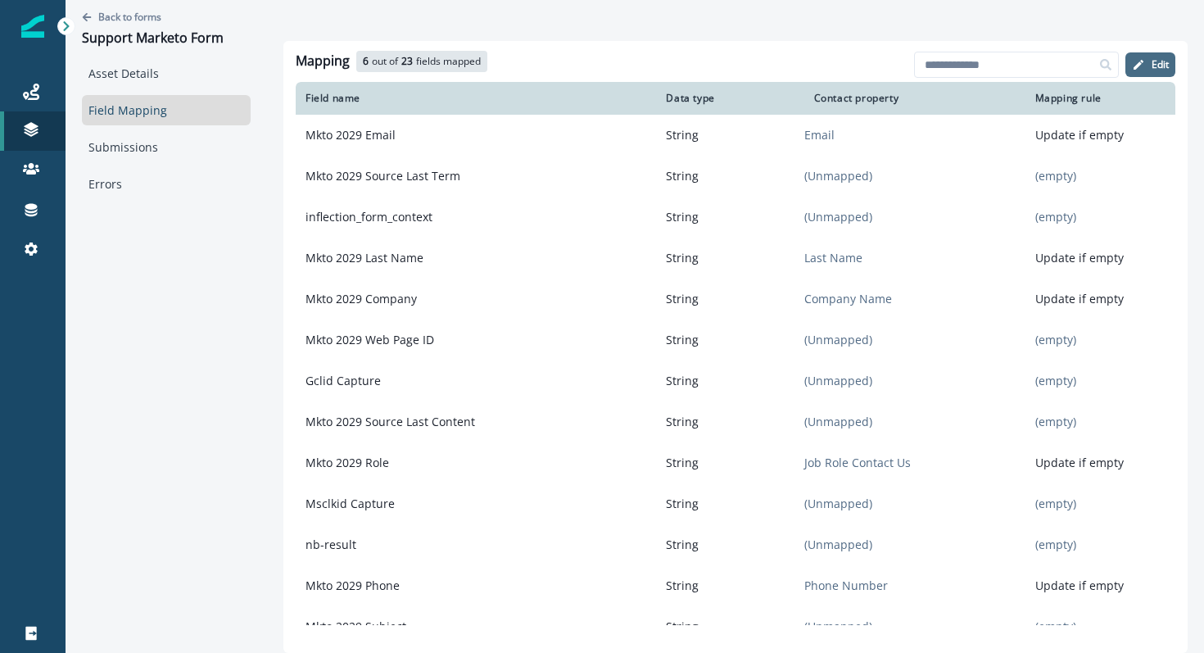
click at [1141, 75] on button "Edit" at bounding box center [1150, 64] width 50 height 25
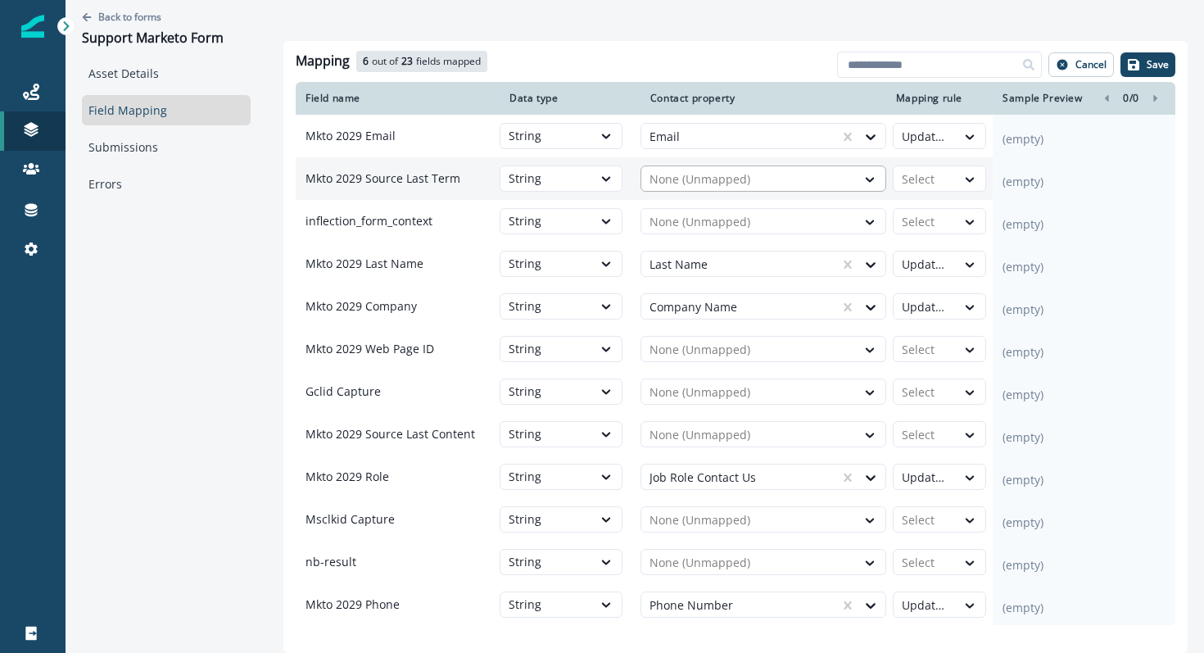
click at [677, 182] on div at bounding box center [748, 180] width 198 height 20
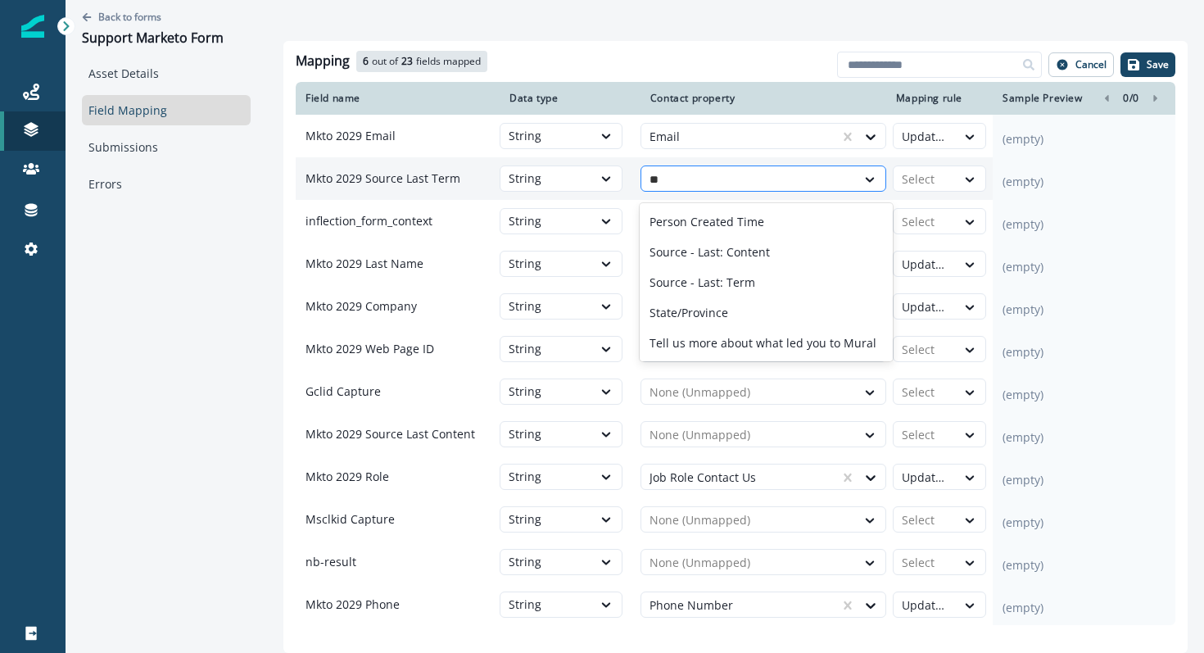
type input "***"
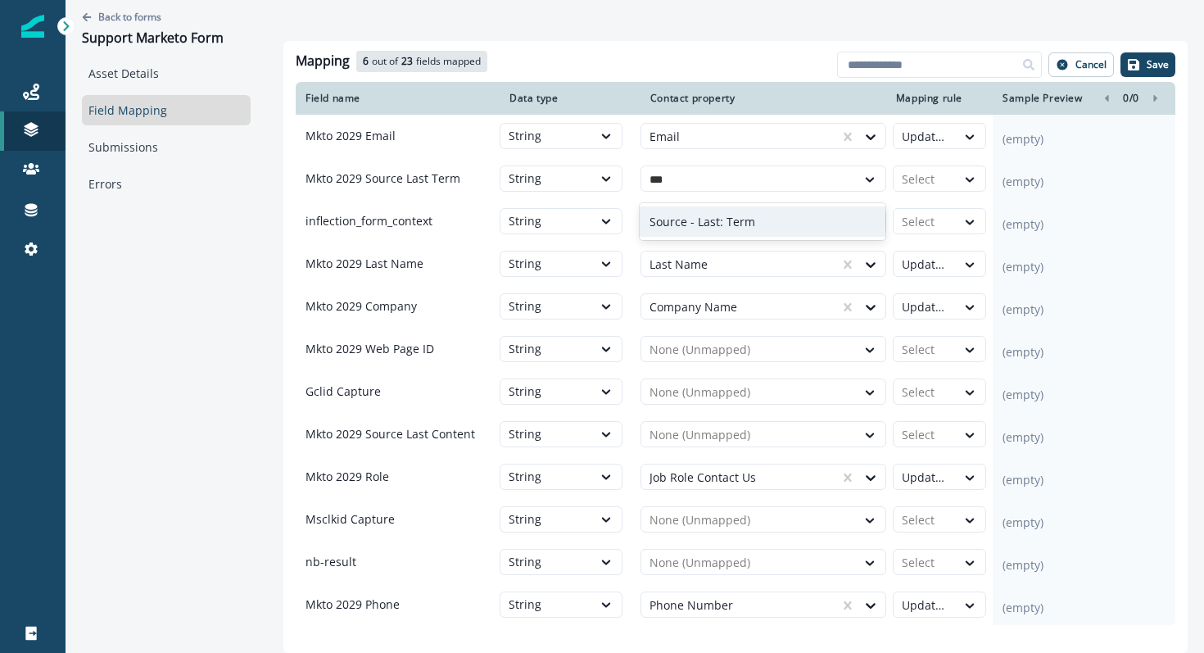
click at [692, 221] on p "Source - Last: Term" at bounding box center [702, 221] width 106 height 17
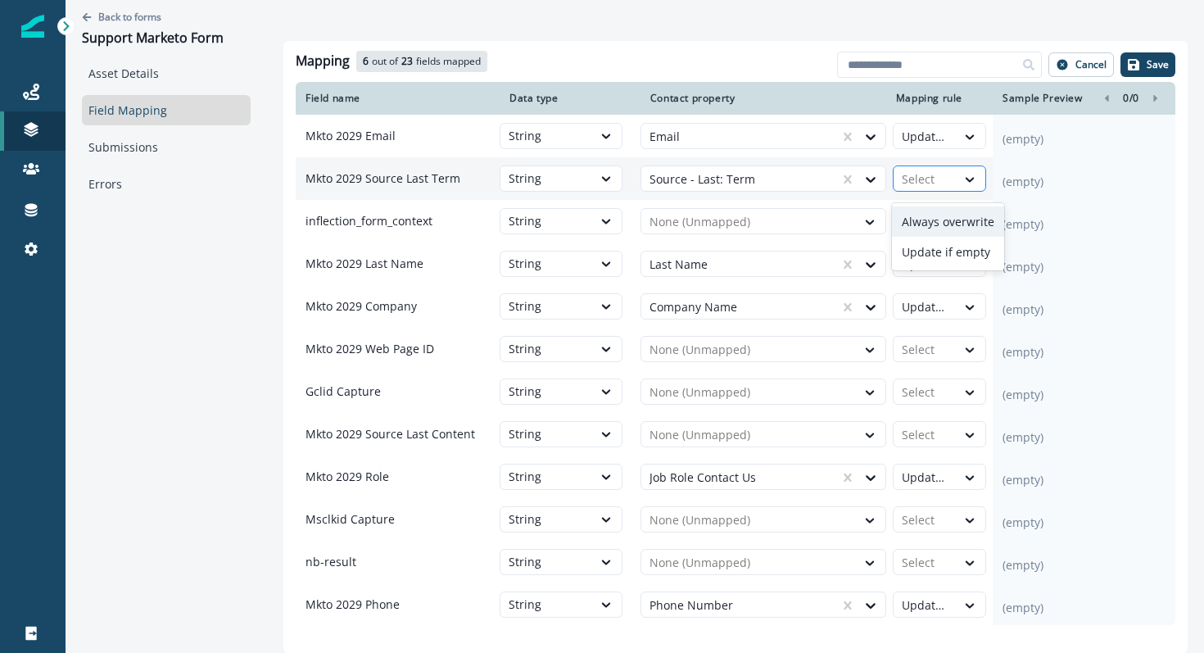
click at [917, 179] on div at bounding box center [925, 180] width 46 height 20
click at [925, 228] on div "Always overwrite" at bounding box center [948, 221] width 112 height 30
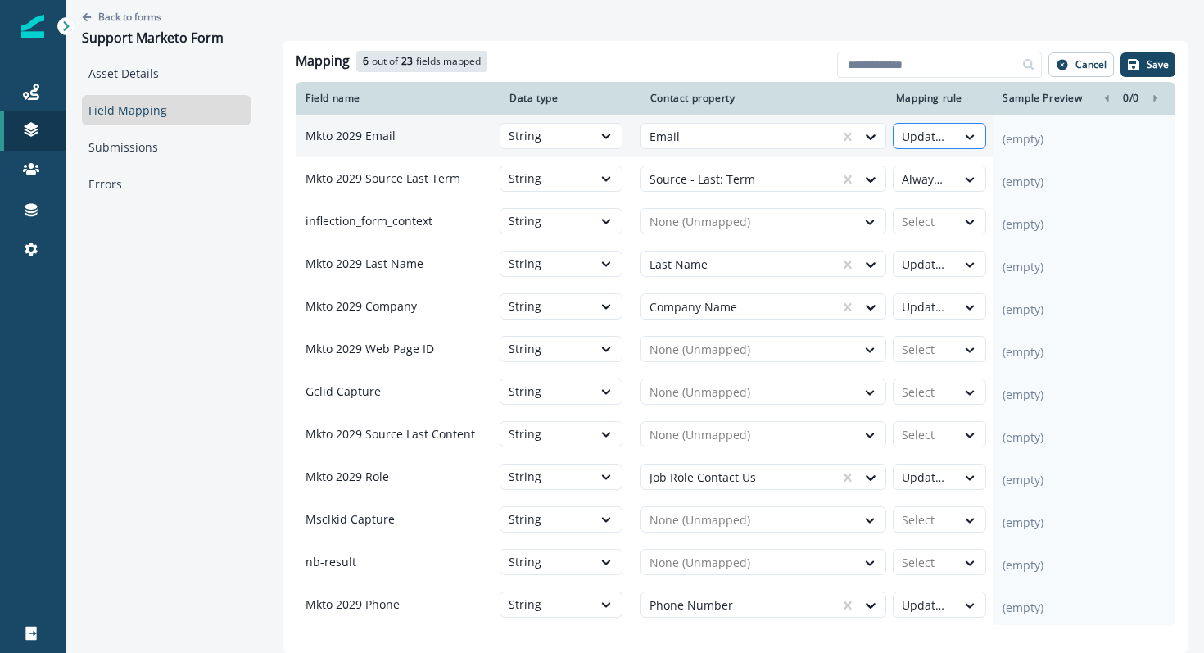
click at [948, 143] on div "Update if empty" at bounding box center [925, 137] width 62 height 26
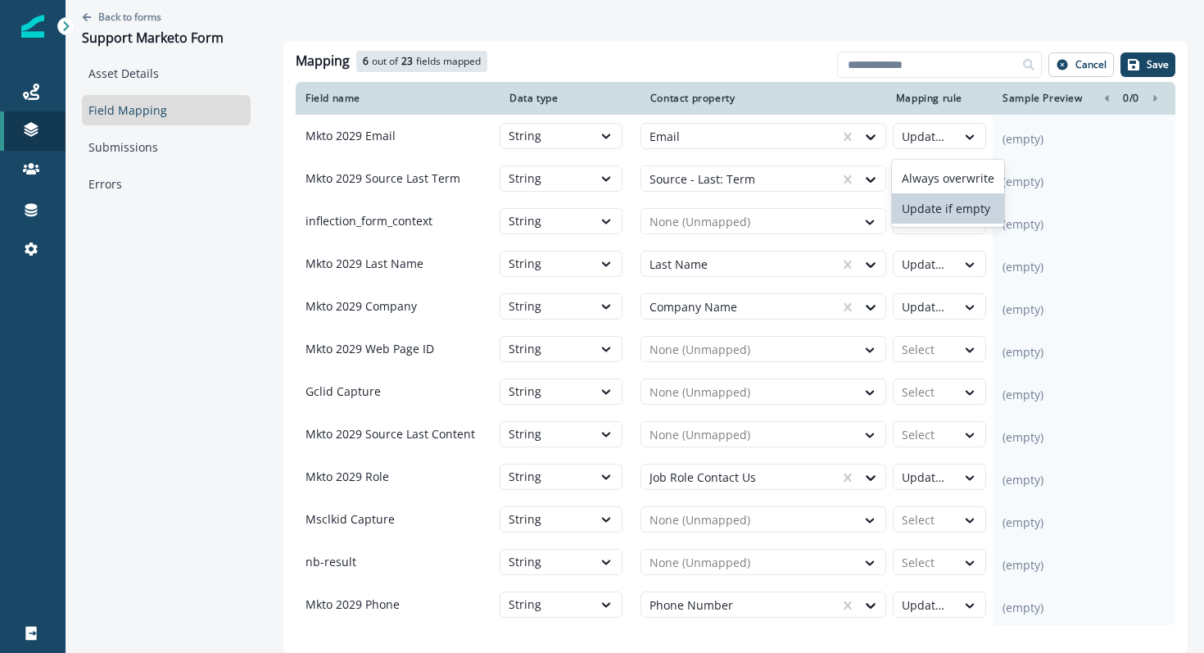
click at [945, 209] on div "Update if empty" at bounding box center [948, 208] width 112 height 30
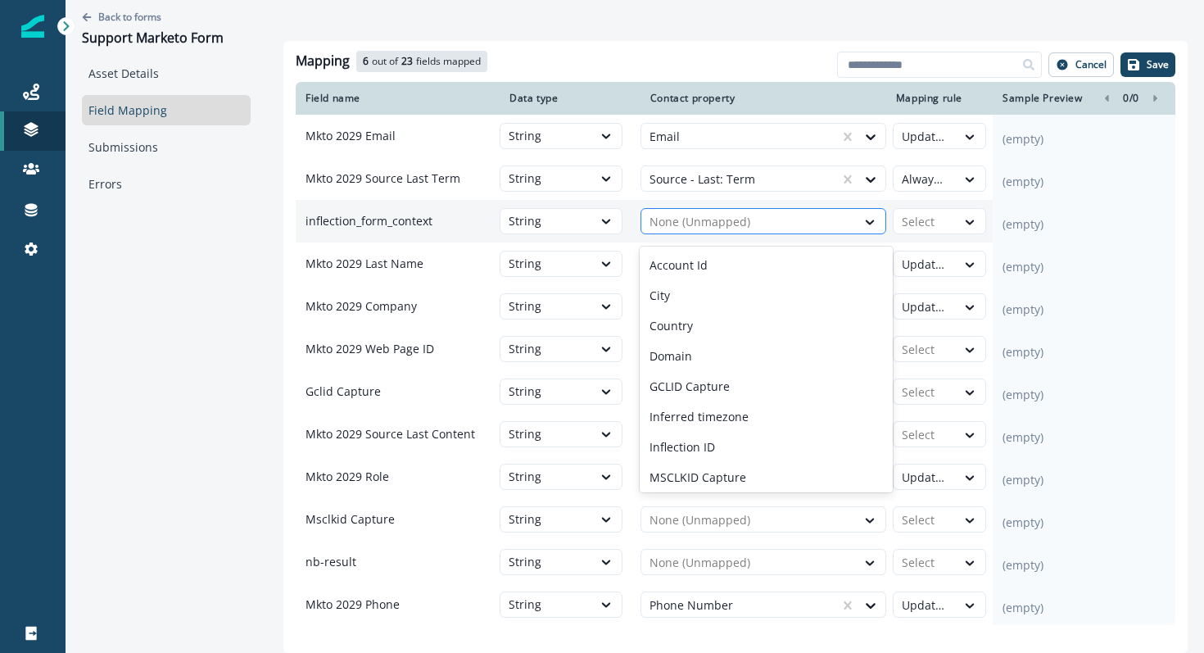
click at [761, 229] on div at bounding box center [748, 222] width 198 height 20
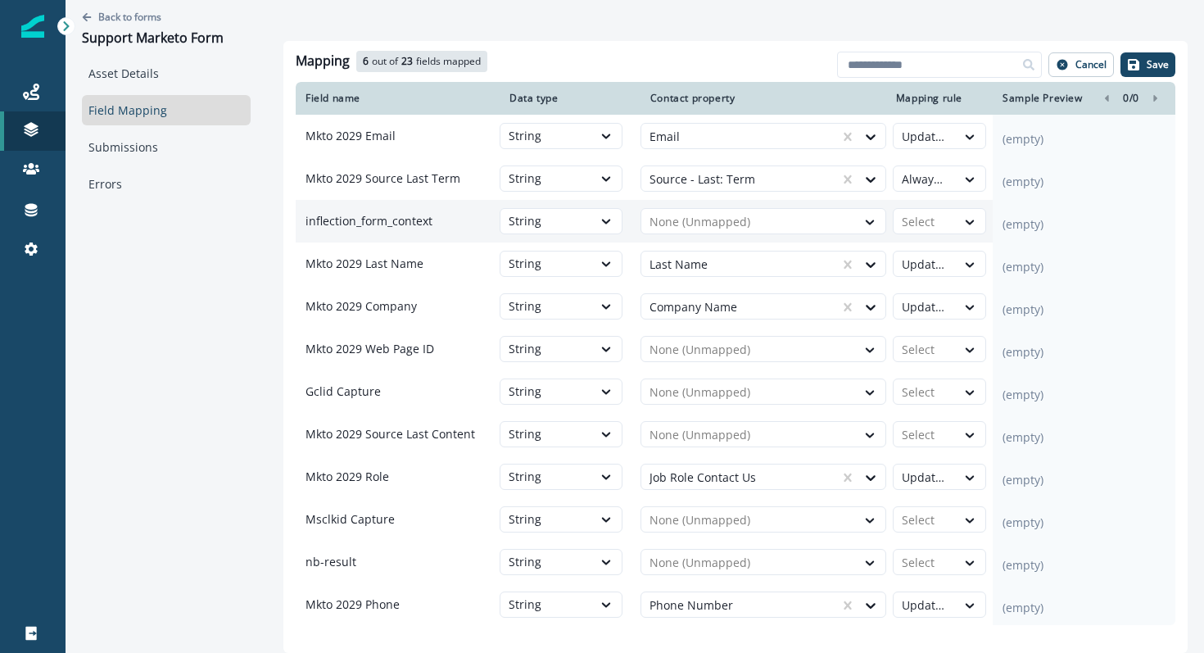
click at [1032, 225] on p "(empty)" at bounding box center [1083, 224] width 163 height 16
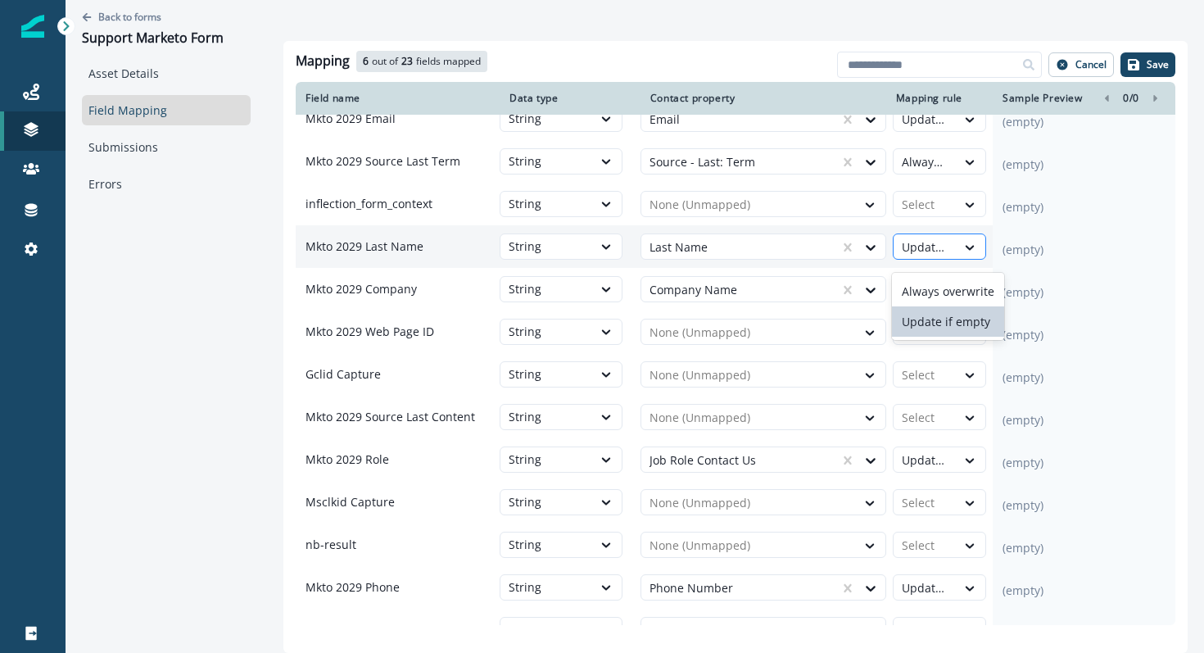
click at [921, 244] on div at bounding box center [925, 248] width 46 height 20
click at [1041, 251] on p "(empty)" at bounding box center [1083, 250] width 163 height 16
click at [925, 260] on div "Update if empty" at bounding box center [925, 247] width 62 height 26
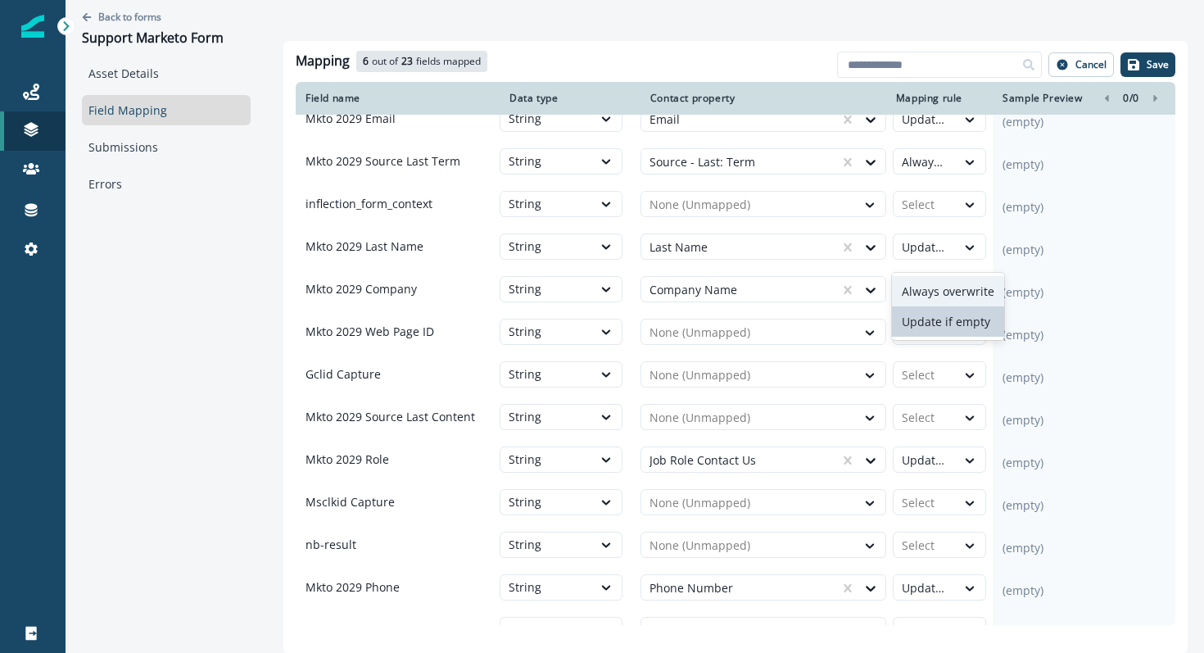
click at [922, 291] on div "Always overwrite" at bounding box center [948, 291] width 112 height 30
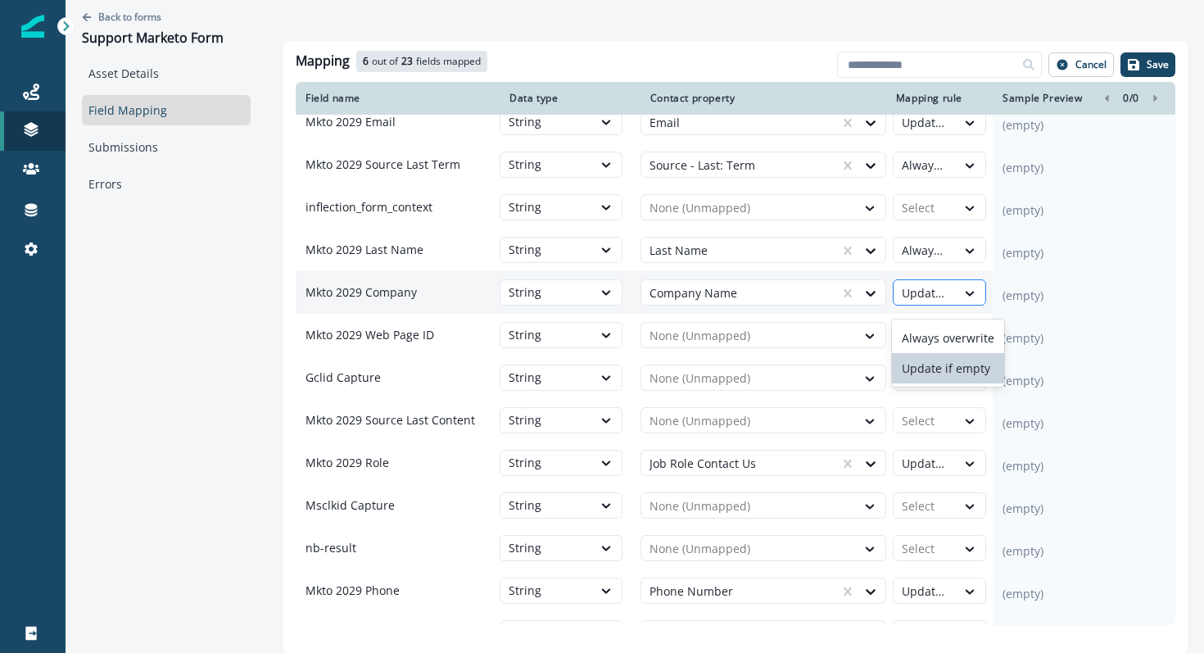
click at [923, 292] on div at bounding box center [925, 293] width 46 height 20
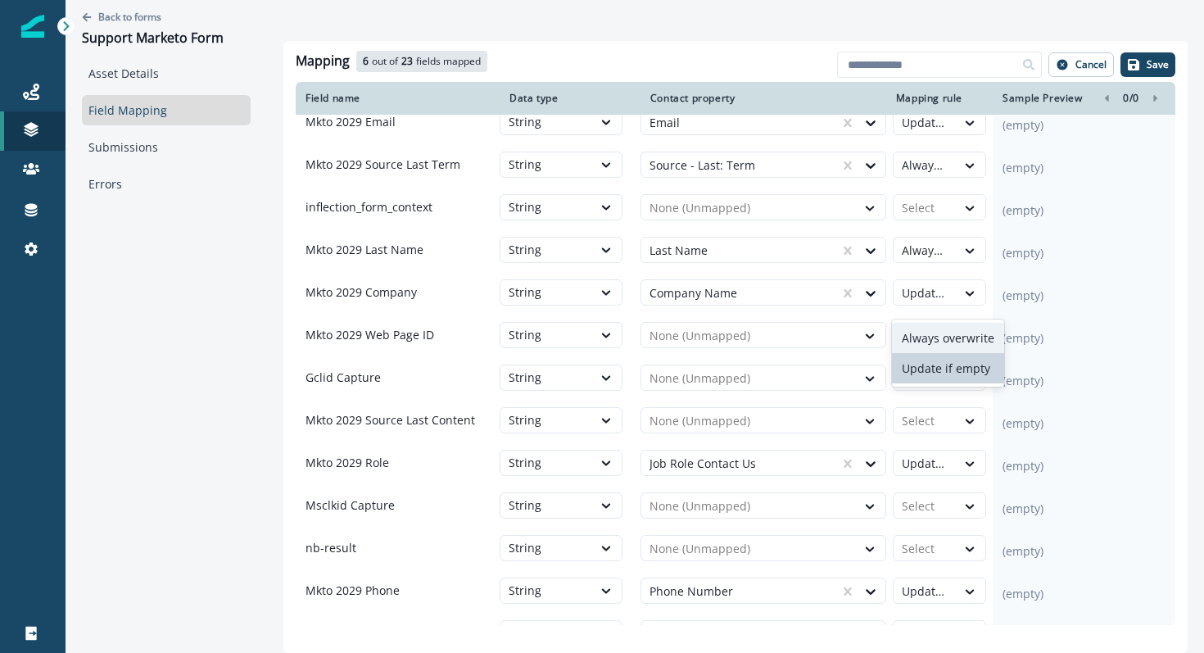
click at [927, 330] on div "Always overwrite" at bounding box center [948, 338] width 112 height 30
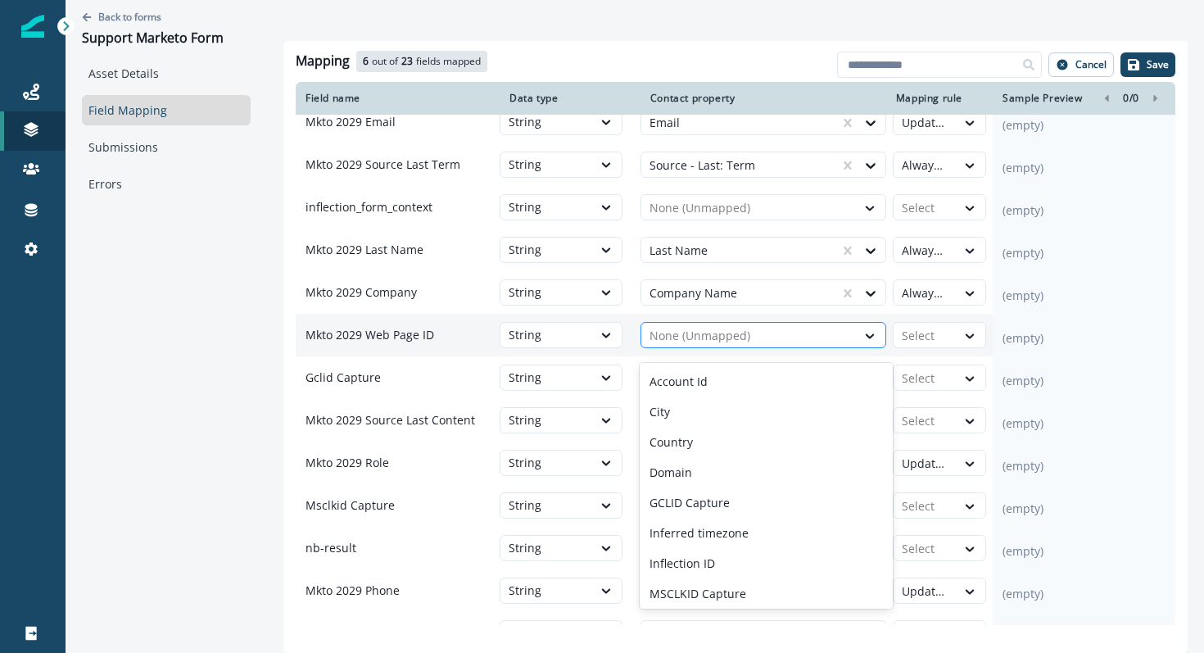
click at [821, 346] on div at bounding box center [748, 336] width 198 height 20
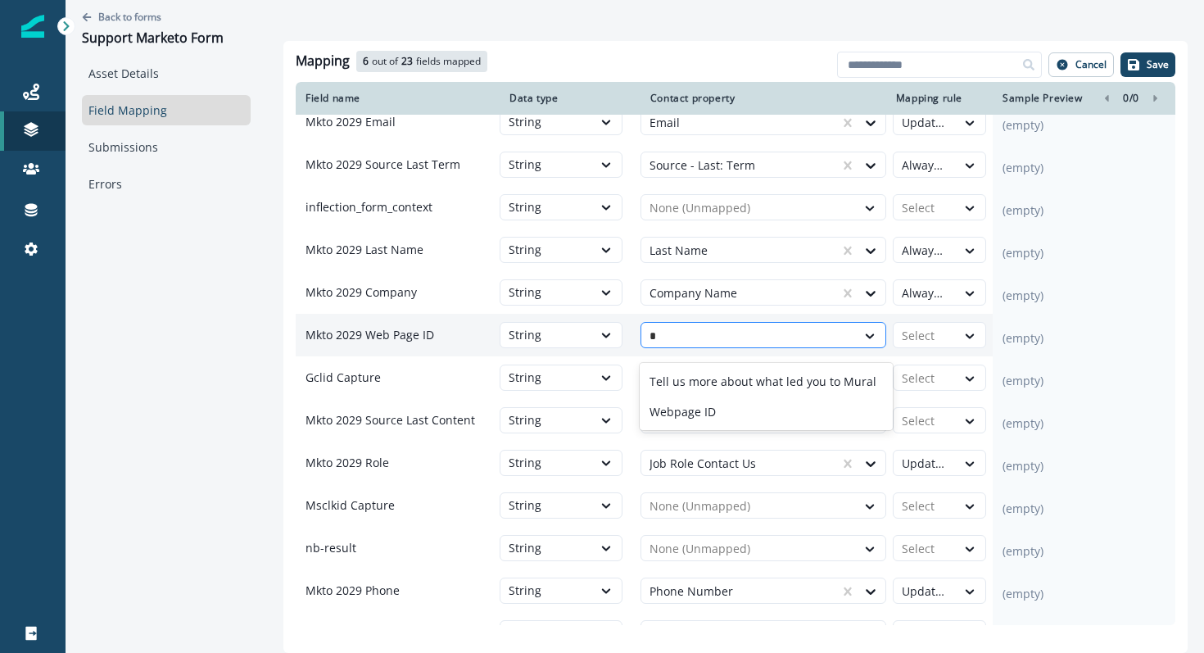
type input "**"
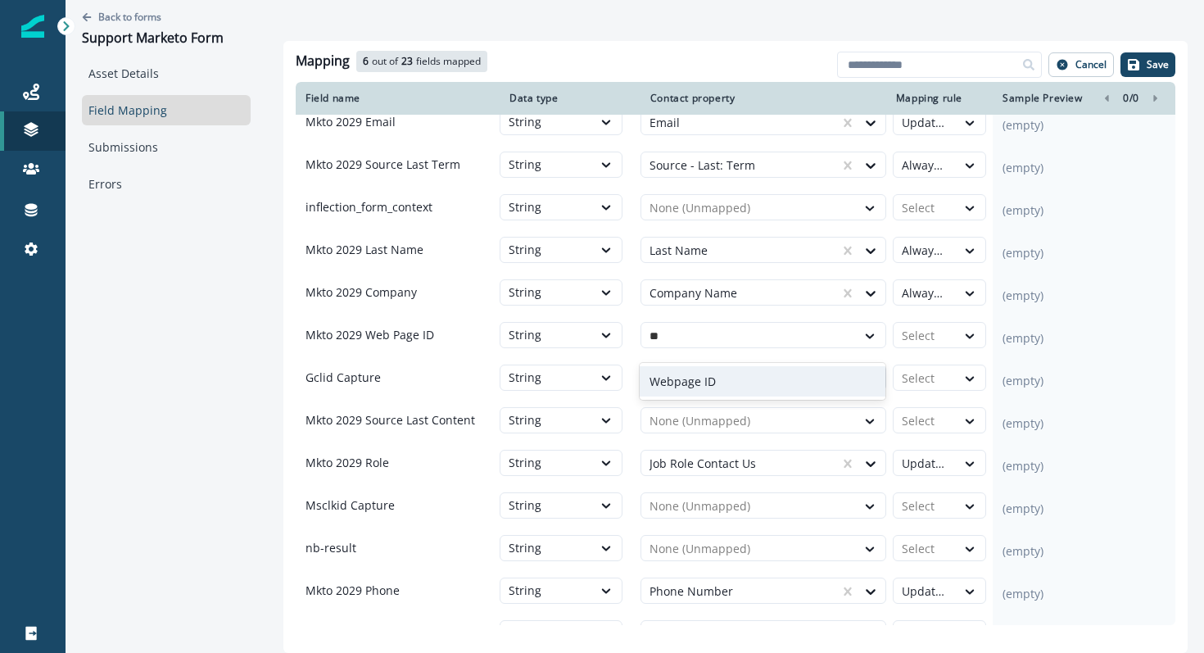
click at [762, 387] on div "Webpage ID" at bounding box center [763, 381] width 246 height 30
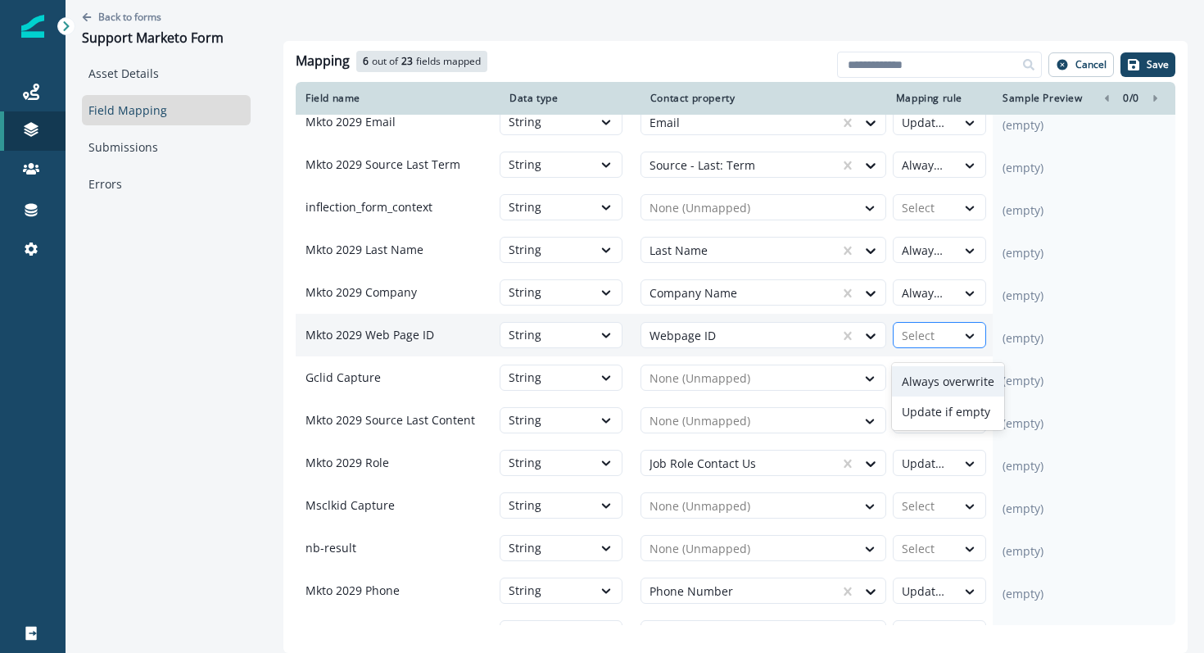
click at [930, 343] on div at bounding box center [925, 336] width 46 height 20
click at [933, 387] on div "Always overwrite" at bounding box center [948, 381] width 112 height 30
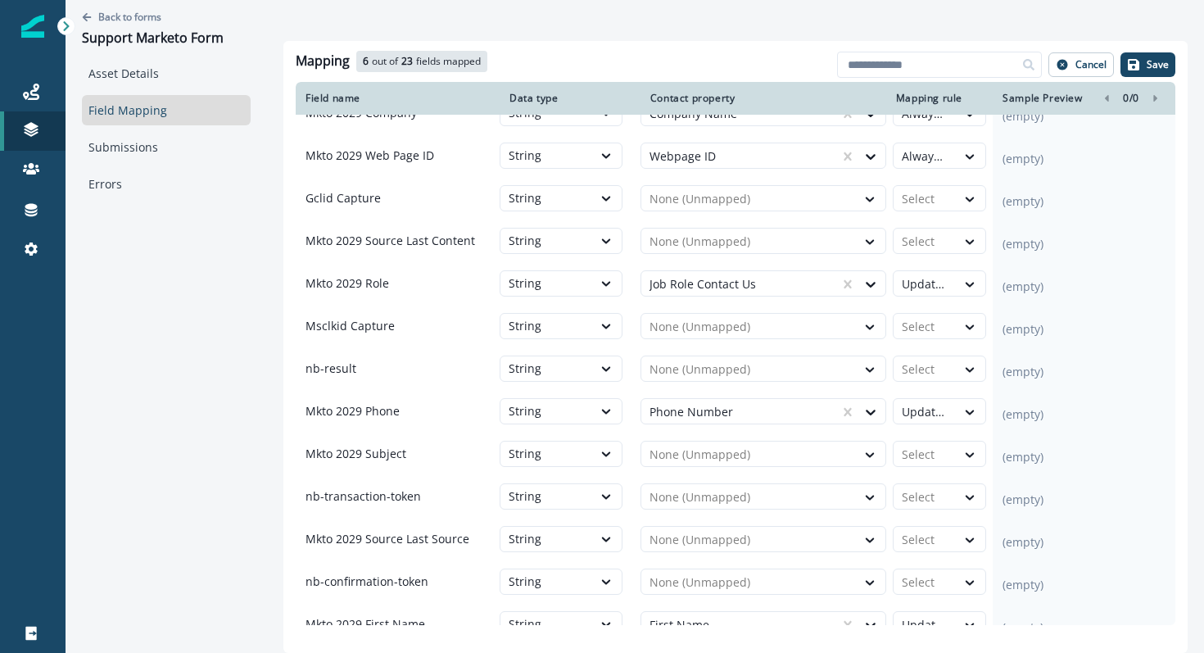
scroll to position [212, 0]
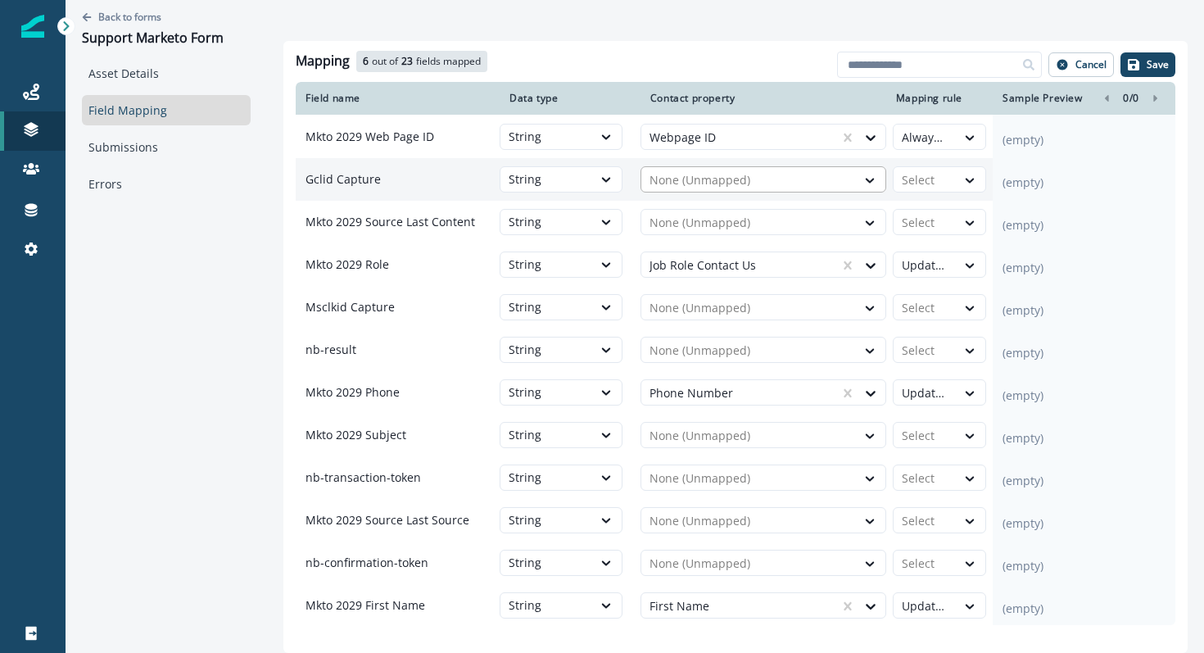
click at [811, 193] on div "None (Unmapped)" at bounding box center [748, 180] width 215 height 26
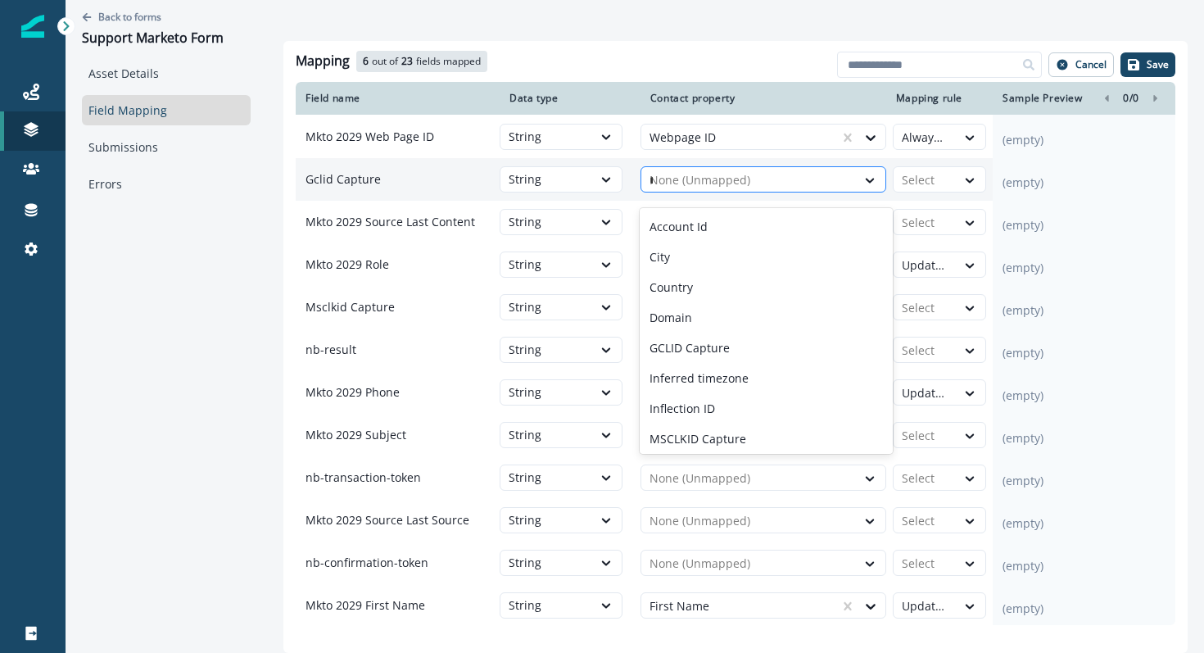
type input "**"
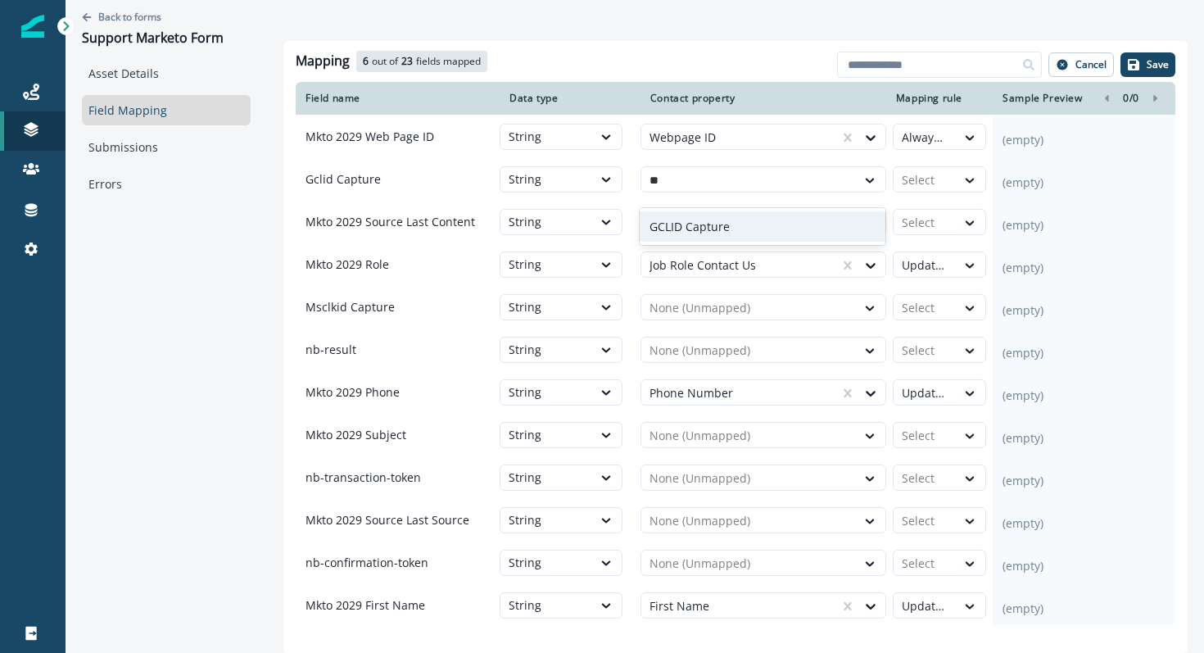
click at [790, 233] on div "GCLID Capture" at bounding box center [763, 226] width 246 height 30
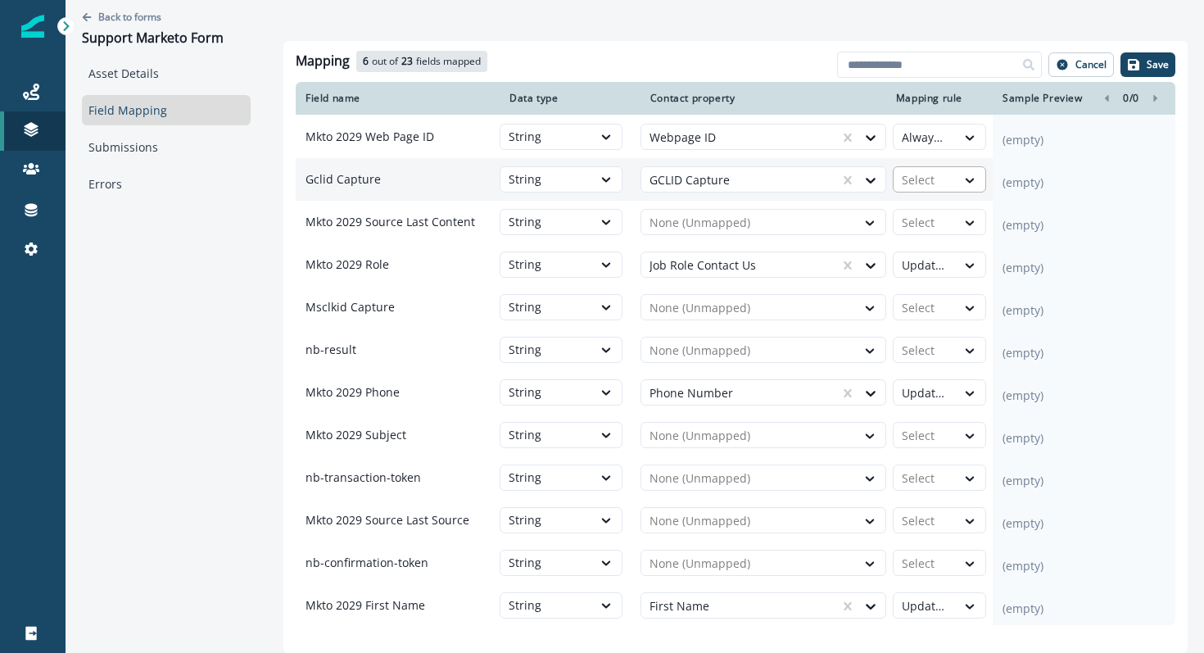
click at [933, 188] on div at bounding box center [925, 180] width 46 height 20
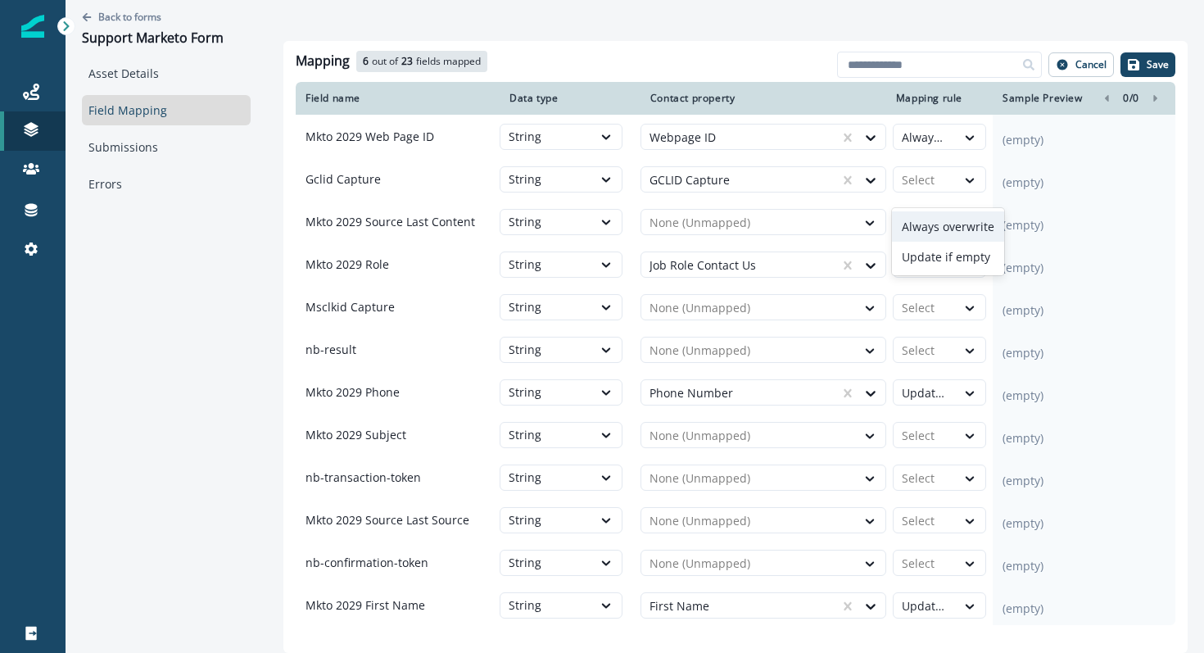
click at [932, 228] on div "Always overwrite" at bounding box center [948, 226] width 112 height 30
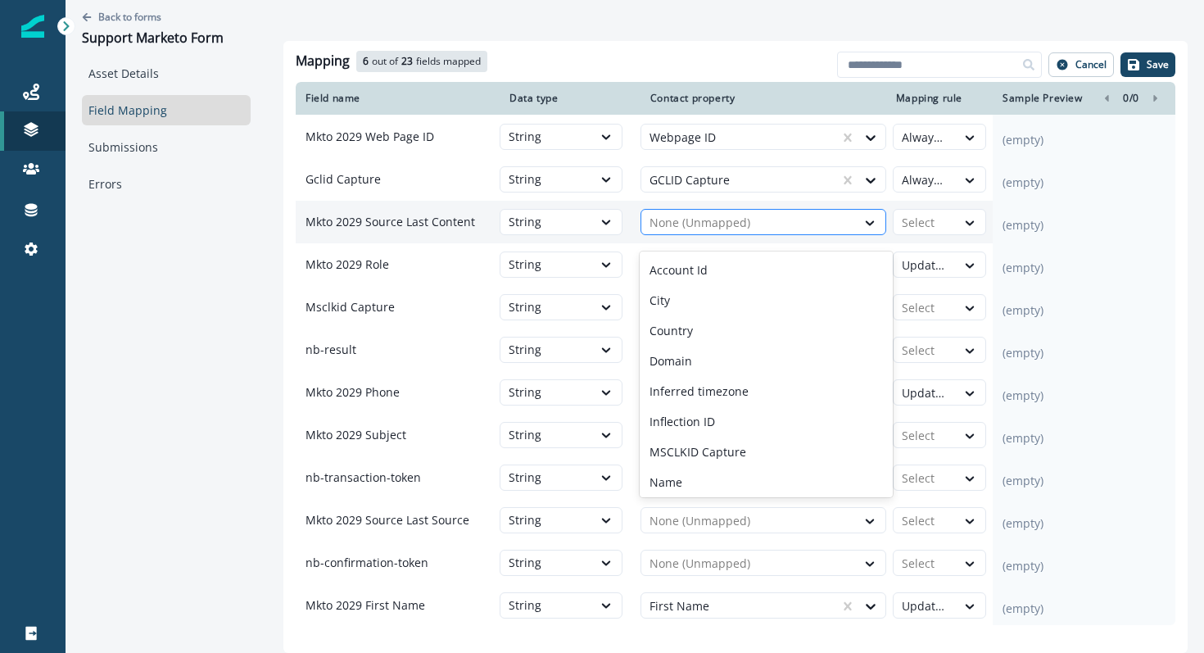
click at [805, 228] on div at bounding box center [748, 223] width 198 height 20
type input "***"
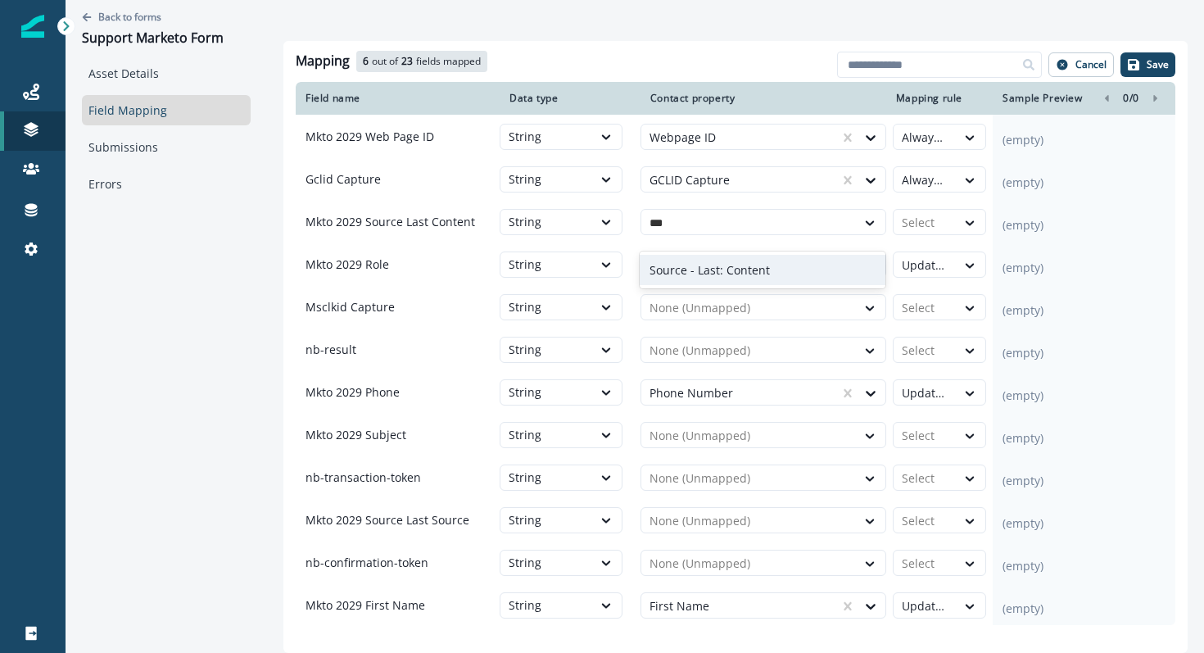
click at [783, 261] on div "Source - Last: Content" at bounding box center [763, 270] width 246 height 30
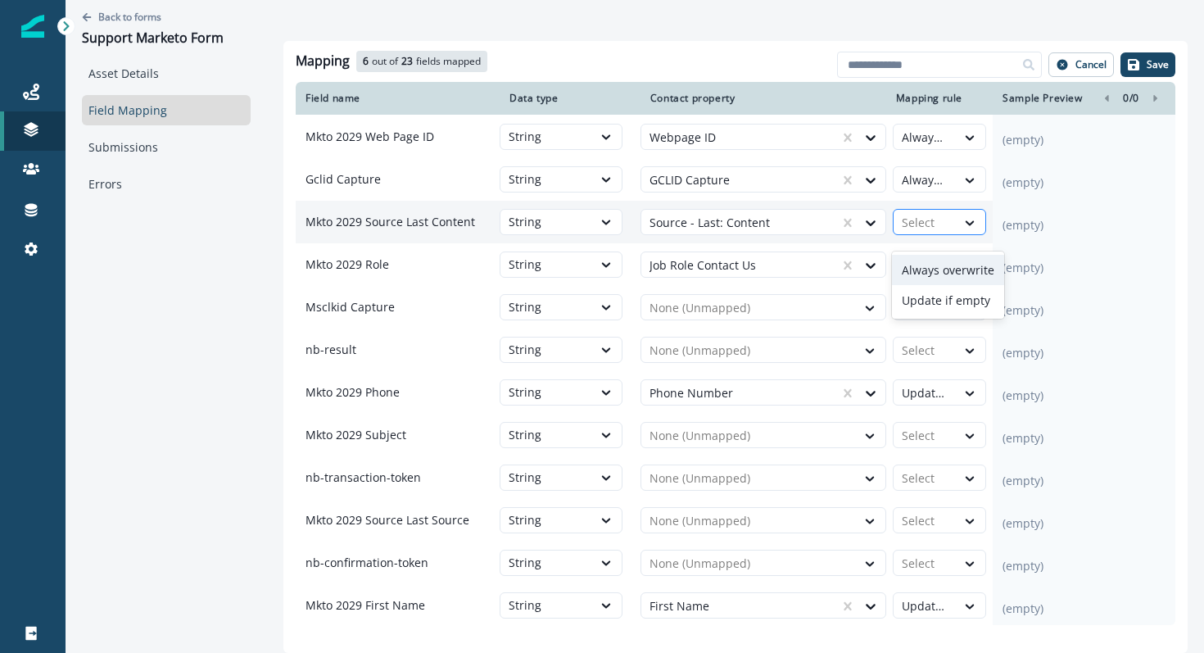
click at [945, 233] on div at bounding box center [925, 223] width 46 height 20
click at [959, 274] on div "Always overwrite" at bounding box center [948, 270] width 112 height 30
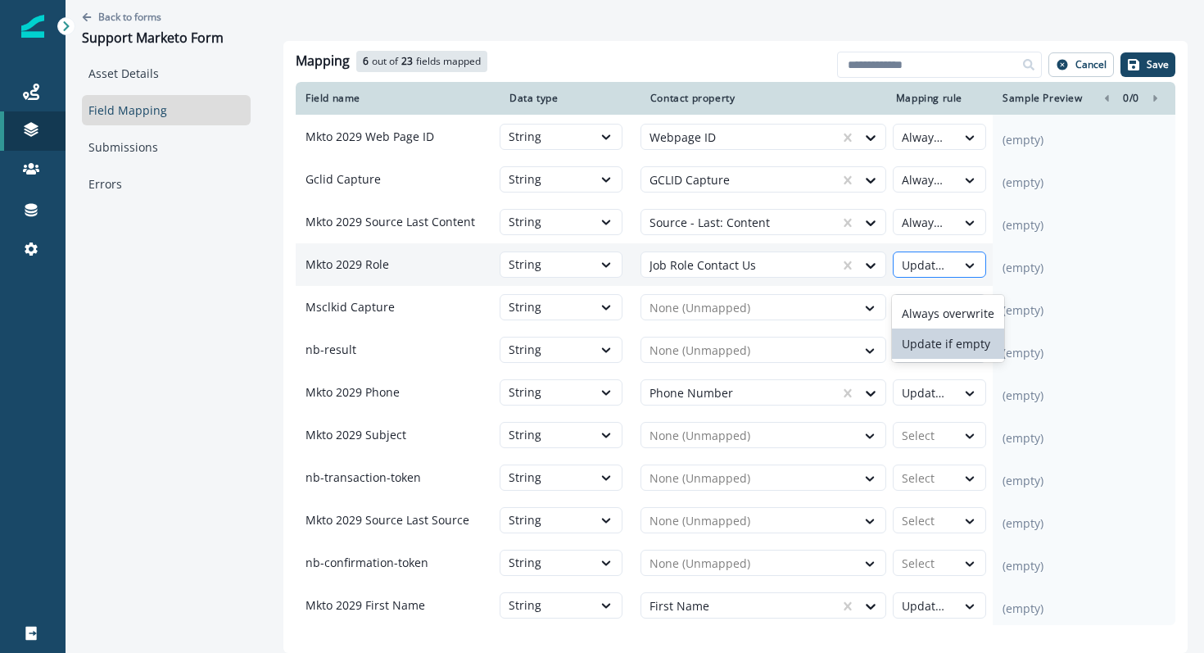
click at [926, 275] on div at bounding box center [925, 266] width 46 height 20
click at [929, 306] on div "Always overwrite" at bounding box center [948, 313] width 112 height 30
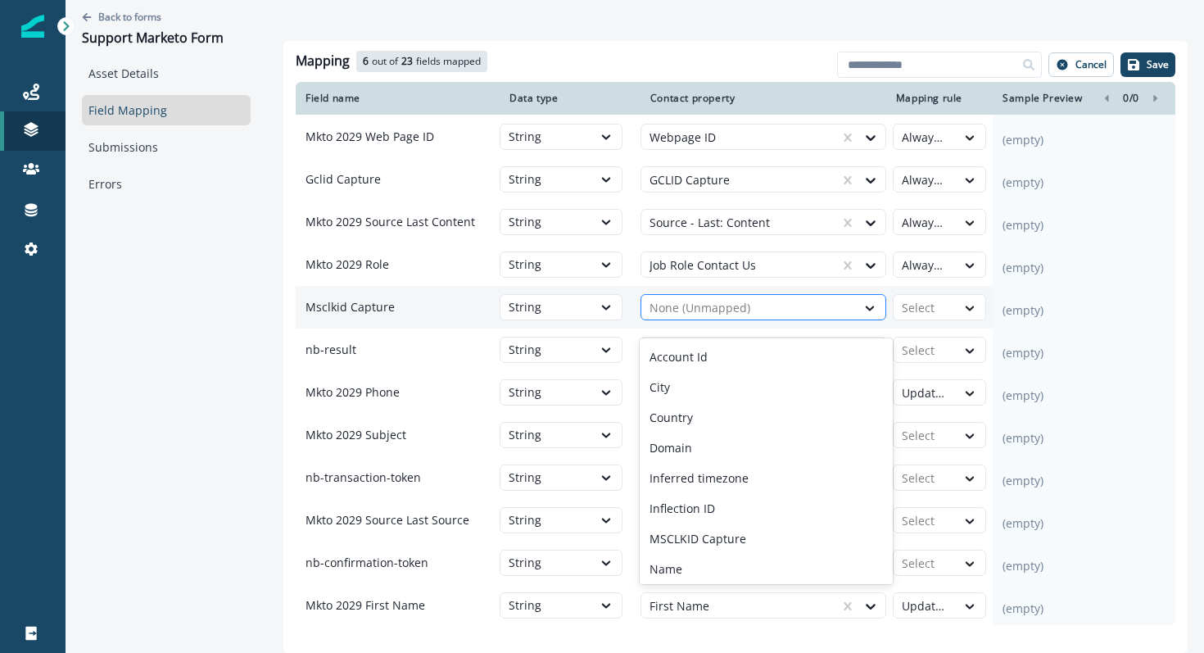
click at [825, 306] on div "None (Unmapped)" at bounding box center [748, 308] width 215 height 26
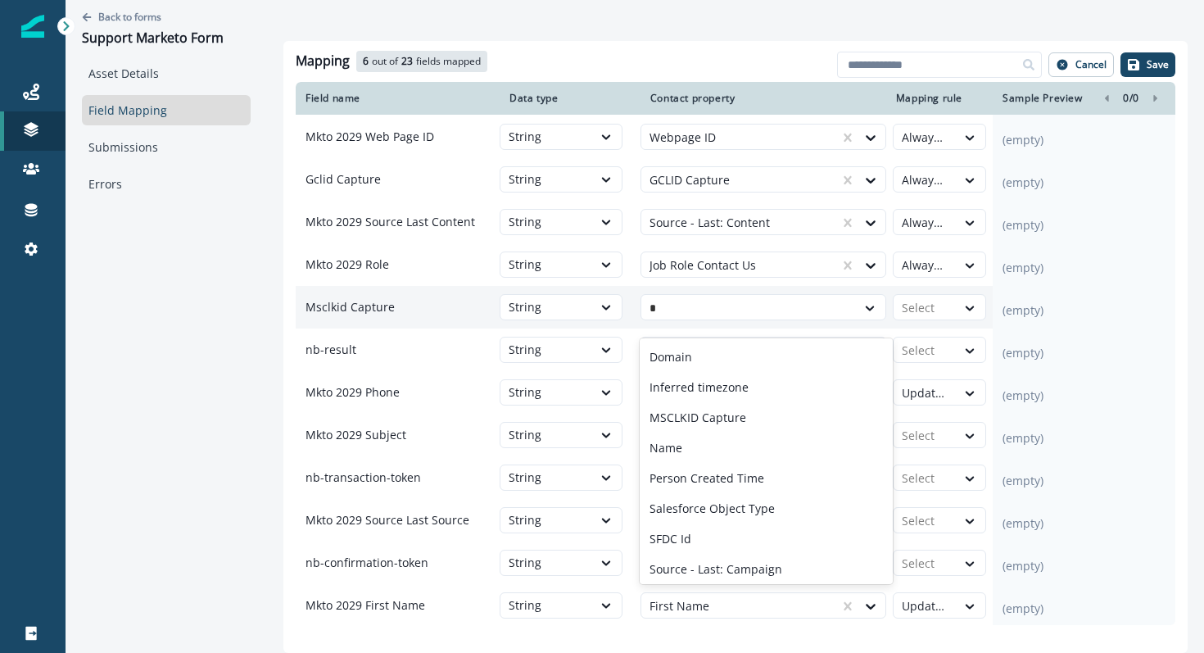
type input "**"
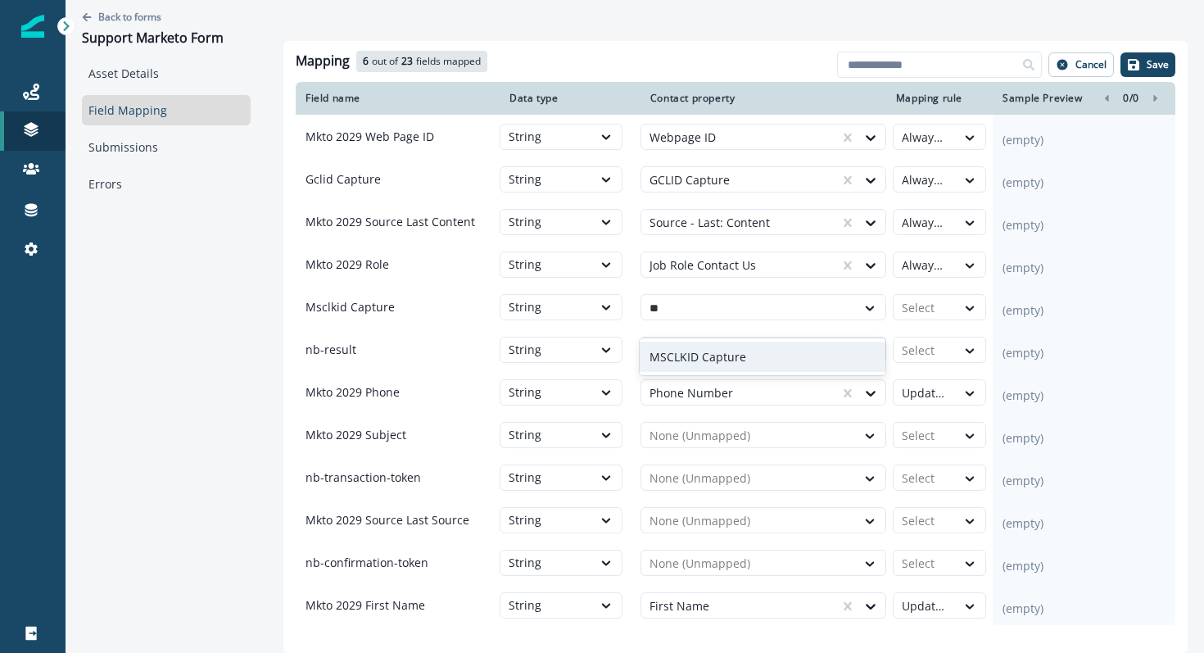
click at [843, 345] on div "MSCLKID Capture" at bounding box center [763, 357] width 246 height 30
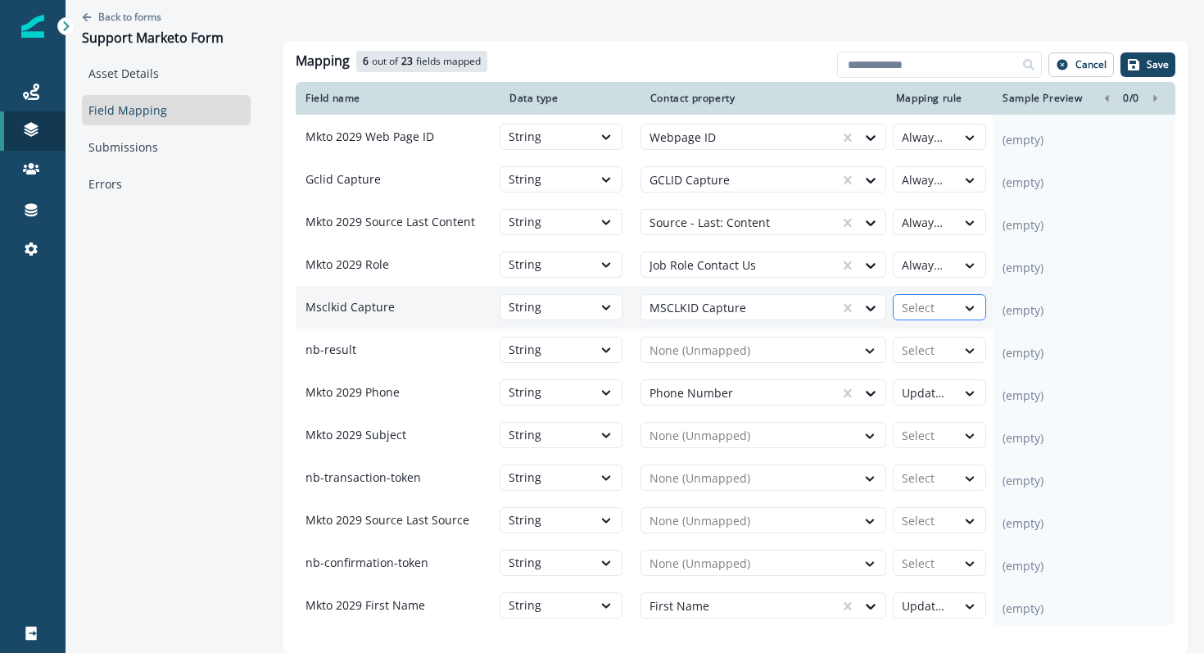
click at [925, 318] on div at bounding box center [925, 308] width 46 height 20
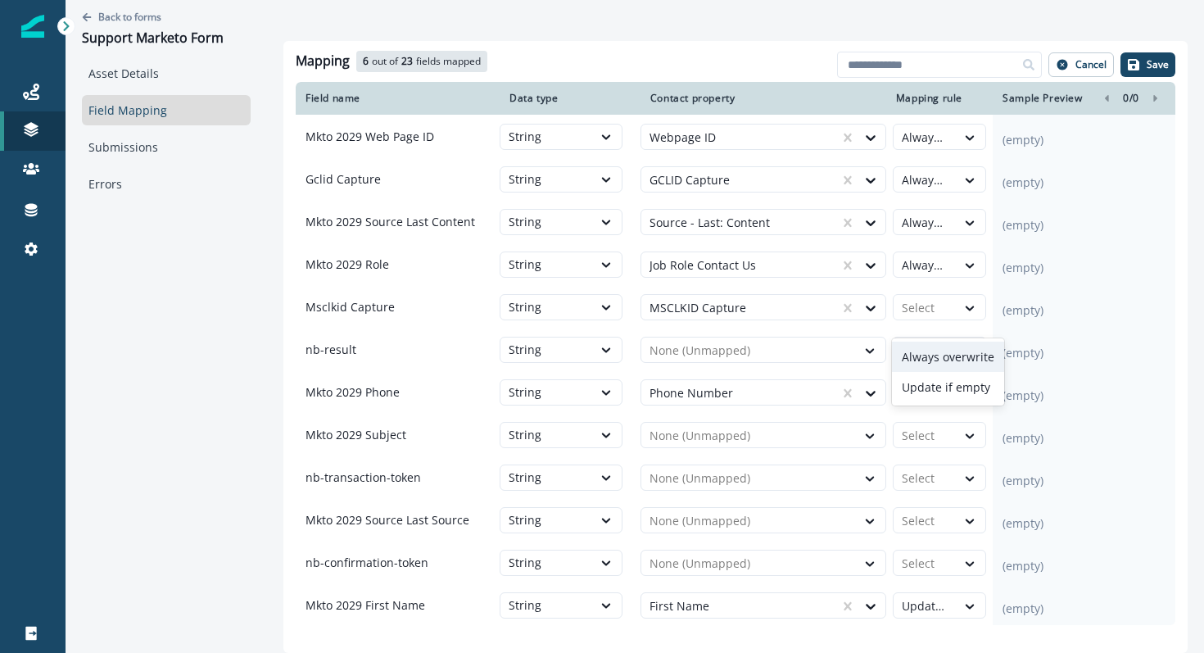
click at [938, 362] on div "Always overwrite" at bounding box center [948, 357] width 112 height 30
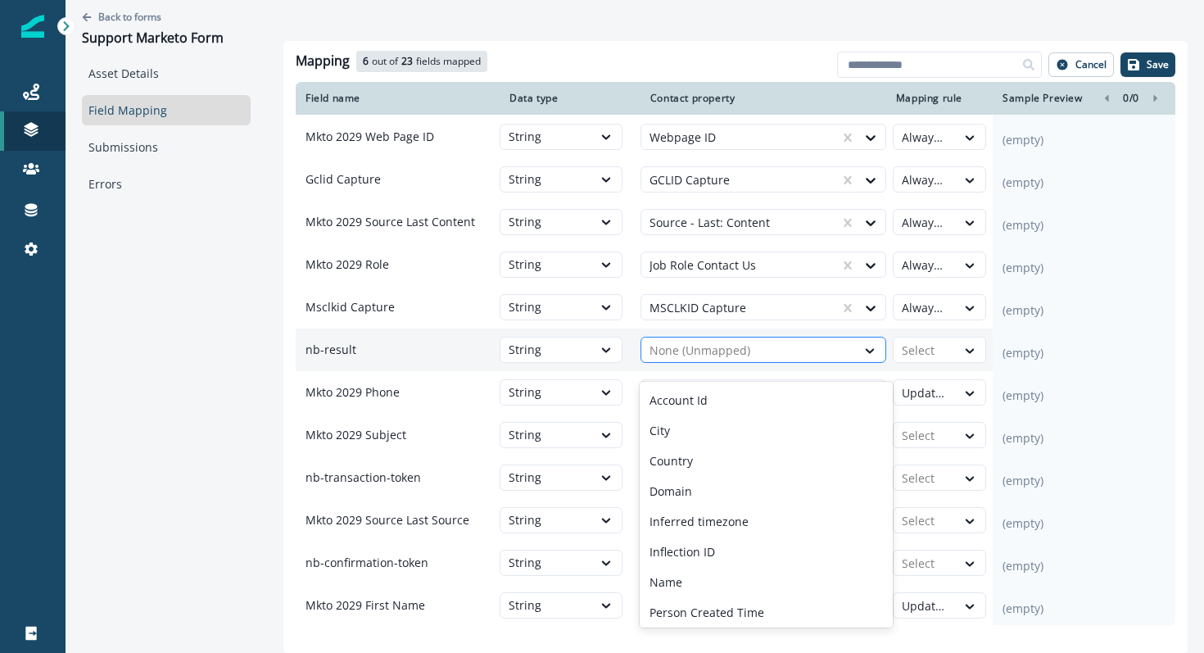
click at [781, 360] on div at bounding box center [748, 351] width 198 height 20
click at [782, 360] on div at bounding box center [748, 351] width 198 height 20
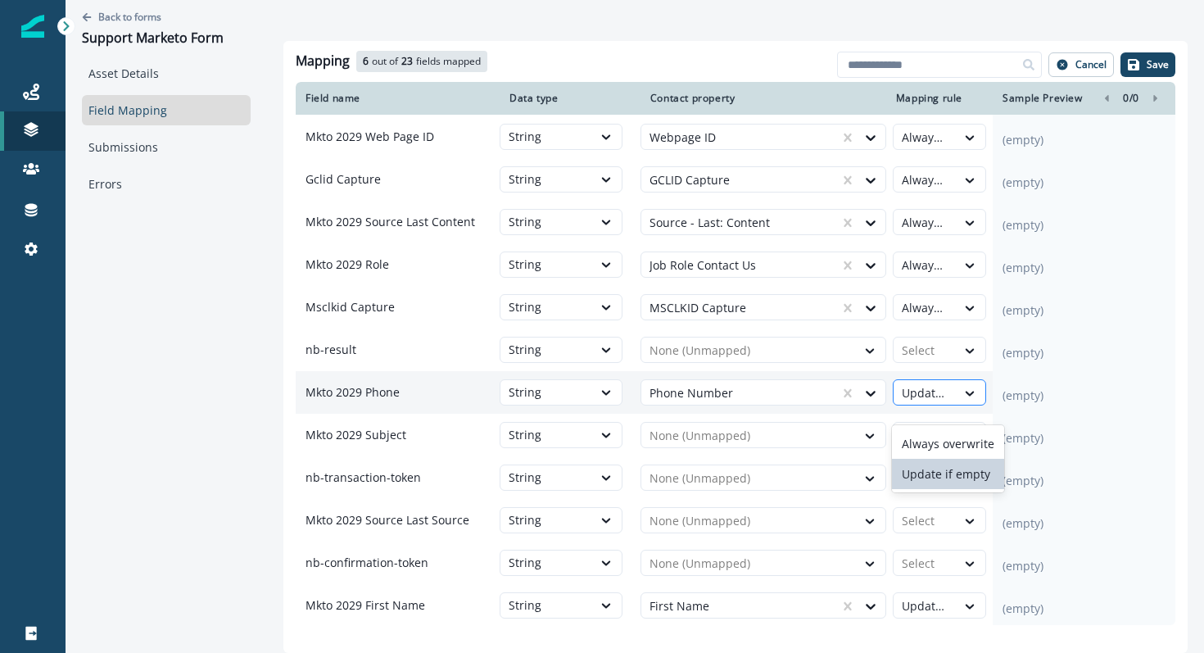
click at [949, 401] on div "Update if empty" at bounding box center [925, 393] width 62 height 26
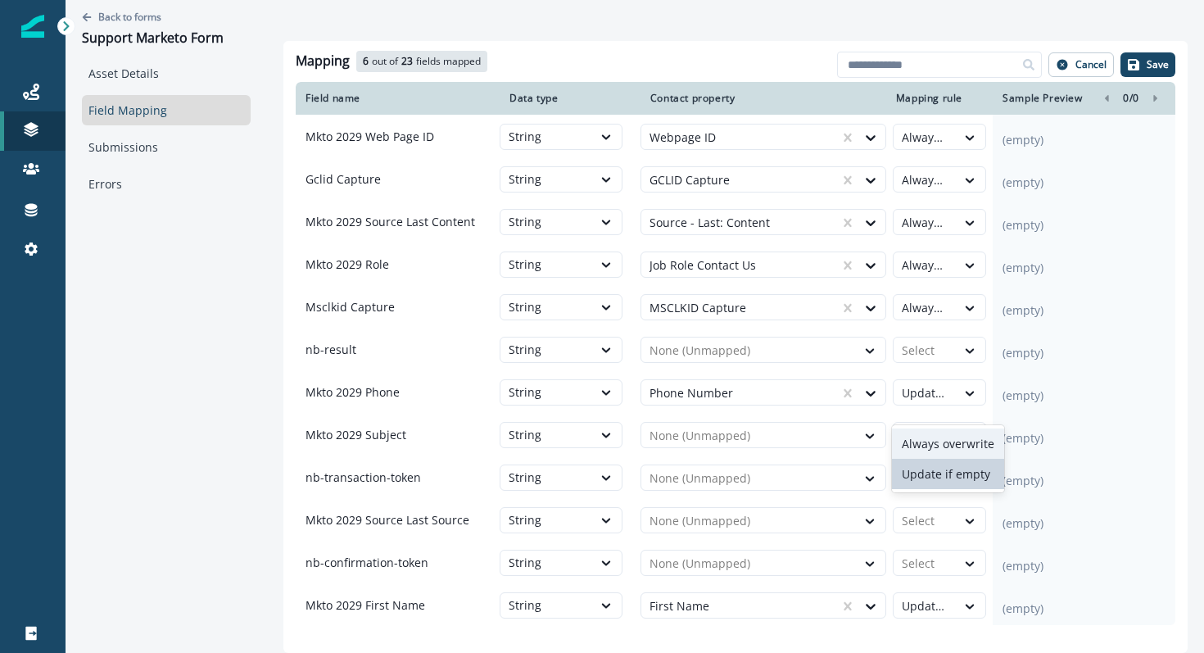
click at [945, 440] on div "Always overwrite" at bounding box center [948, 443] width 112 height 30
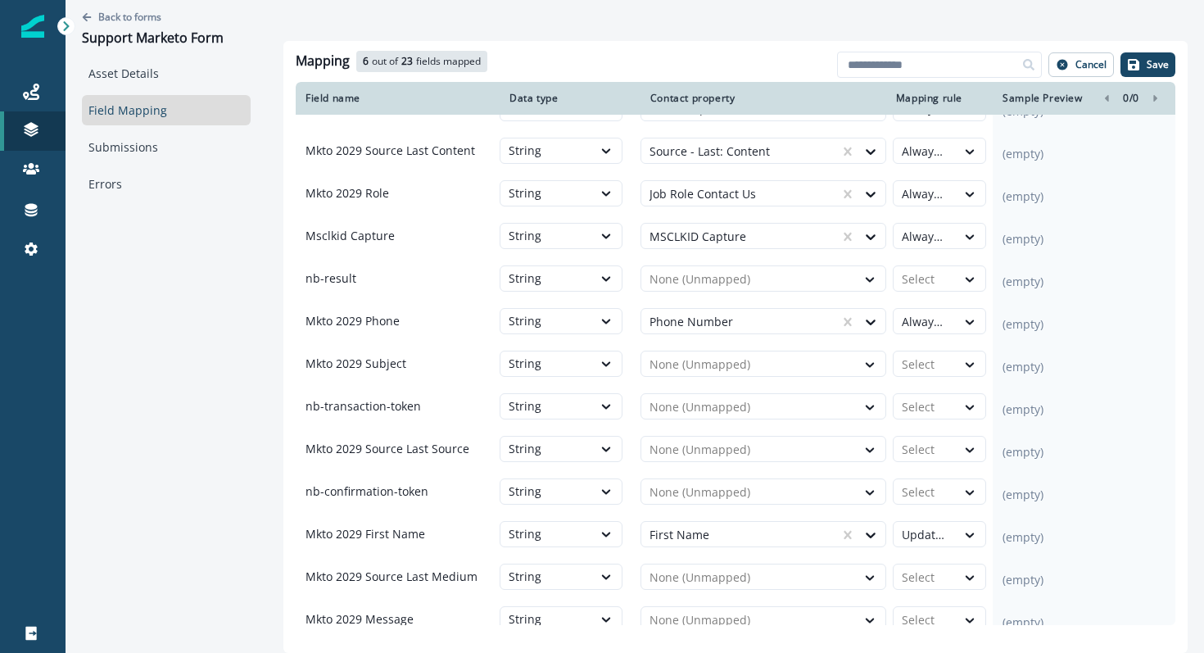
scroll to position [337, 0]
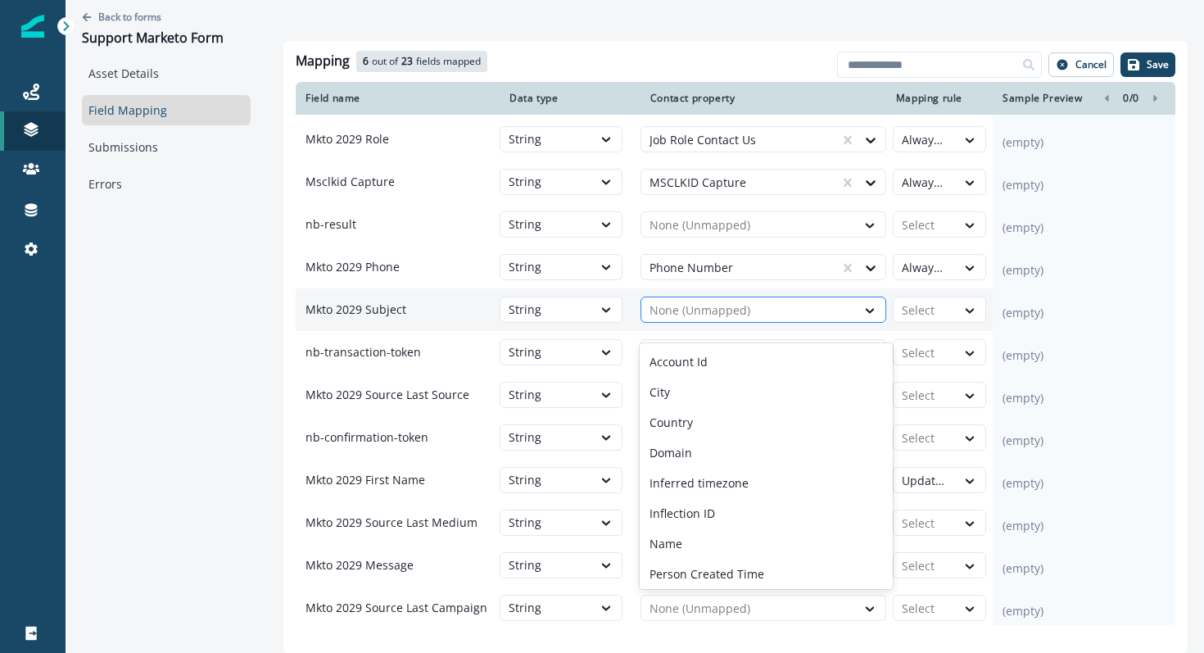
click at [792, 320] on div at bounding box center [748, 311] width 198 height 20
type input "****"
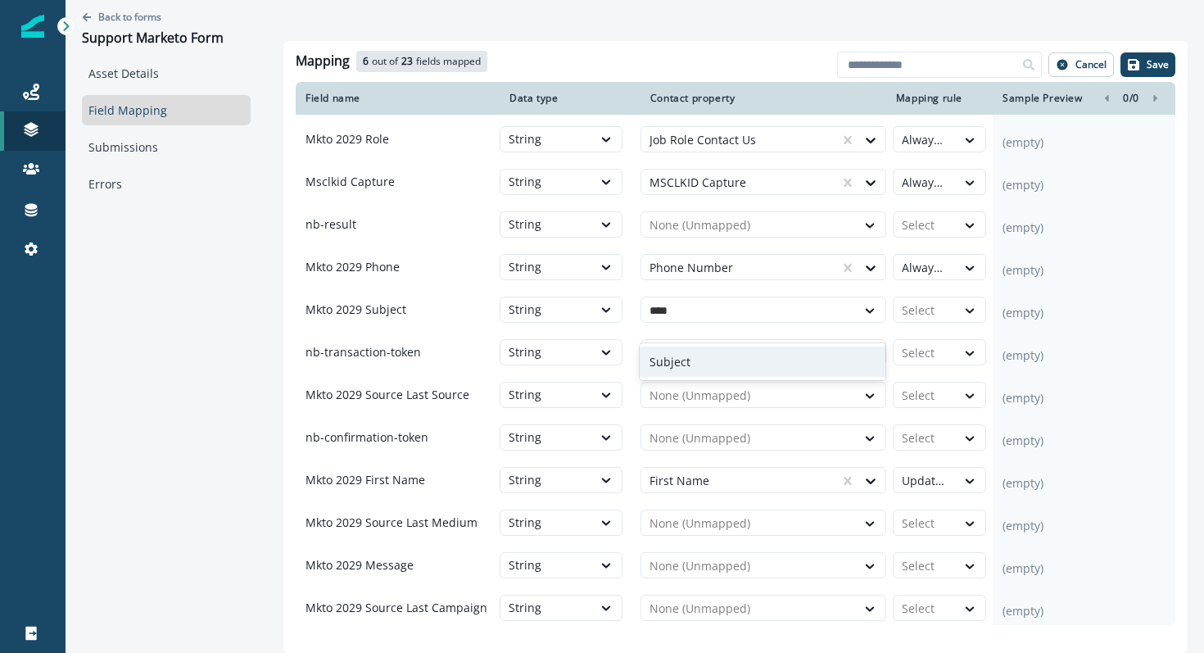
click at [784, 359] on div "Subject" at bounding box center [763, 361] width 246 height 30
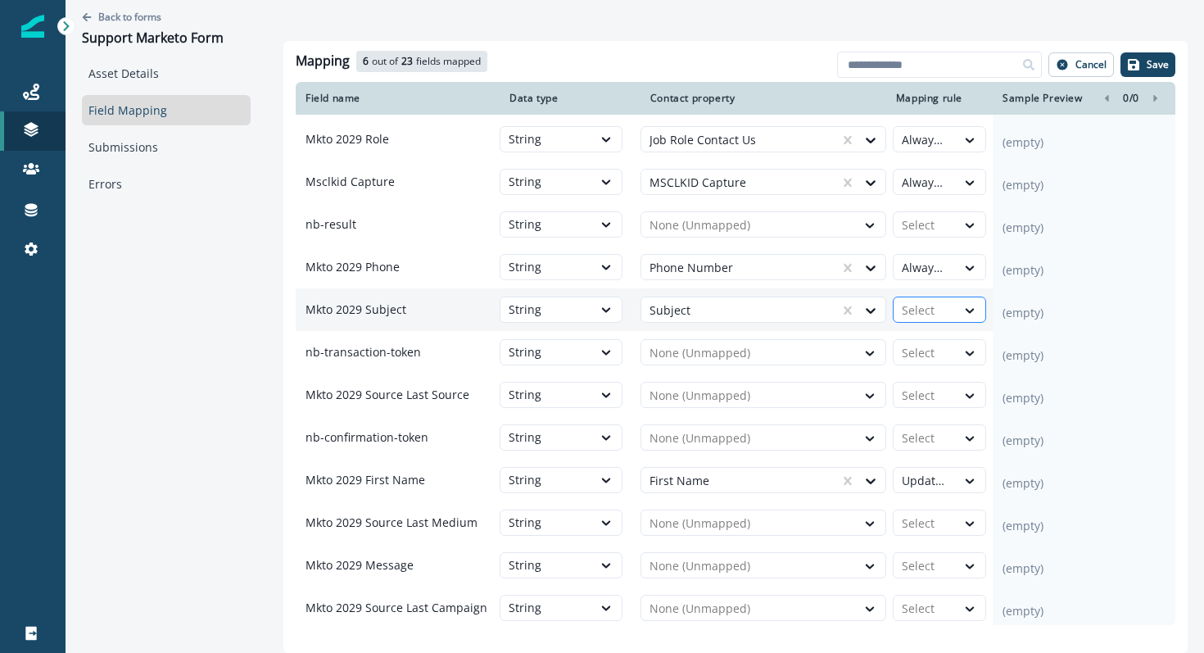
click at [912, 320] on div at bounding box center [925, 311] width 46 height 20
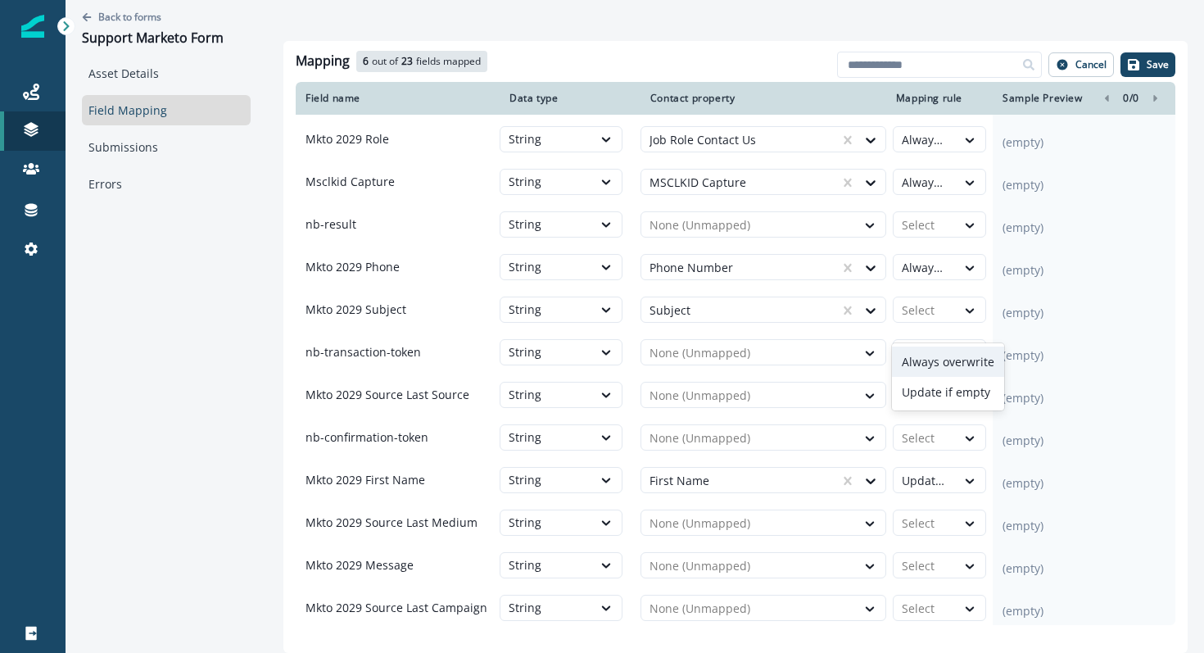
click at [921, 356] on div "Always overwrite" at bounding box center [948, 361] width 112 height 30
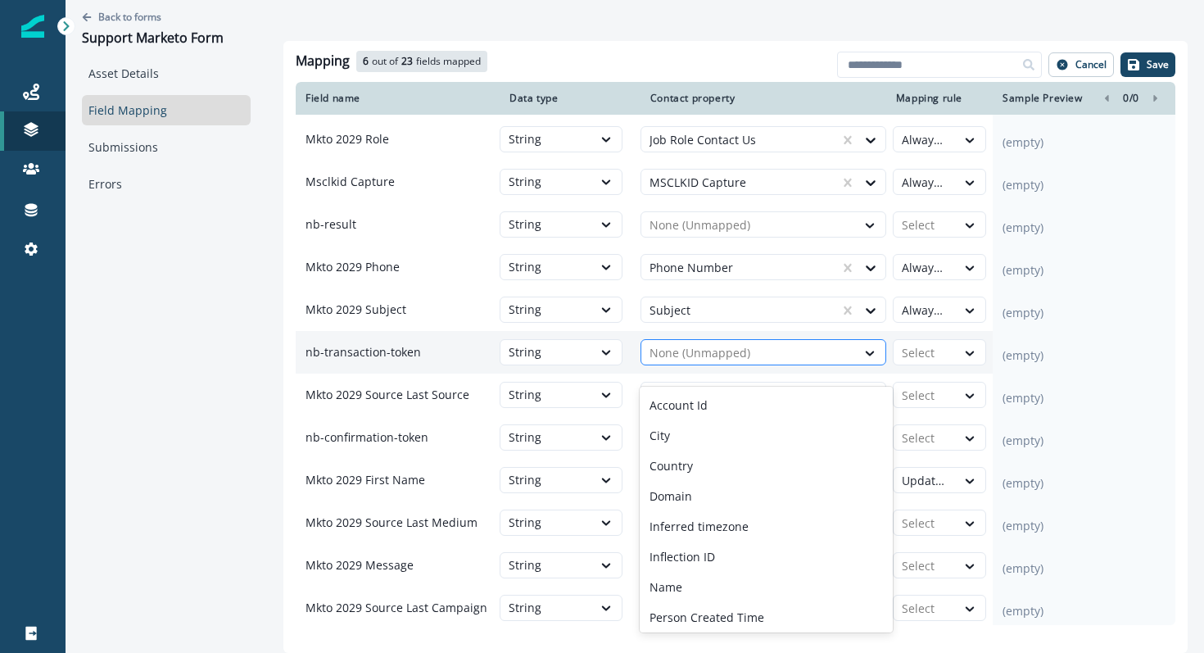
click at [809, 363] on div at bounding box center [748, 353] width 198 height 20
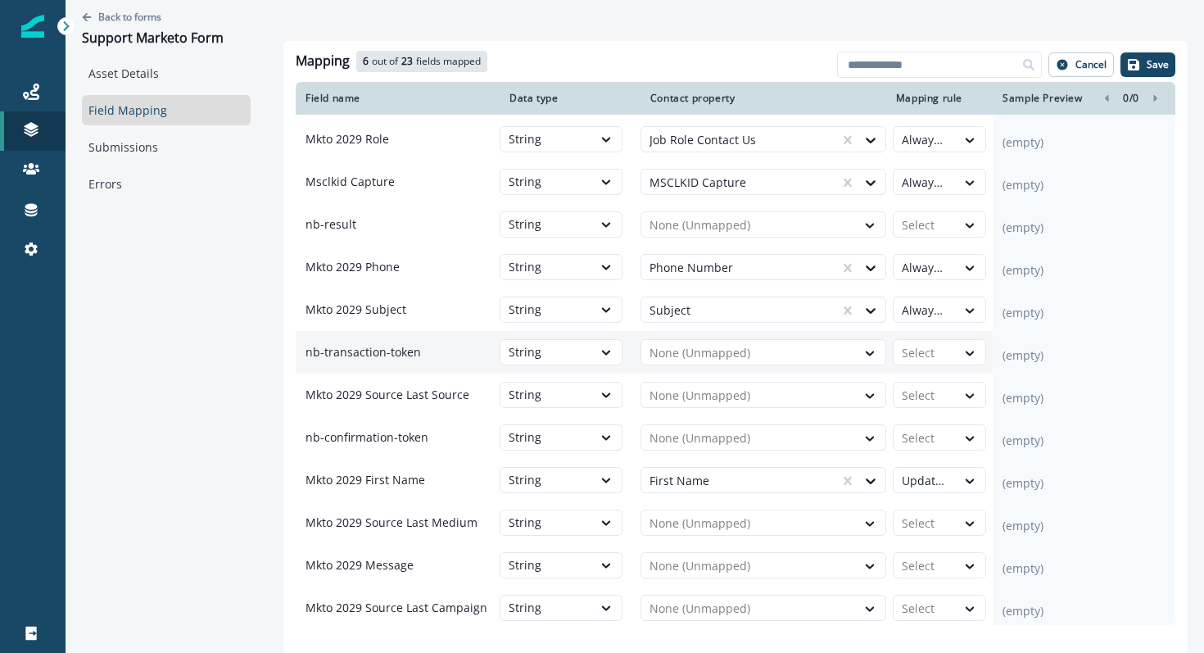
click at [1096, 360] on div "(empty)" at bounding box center [1084, 352] width 183 height 43
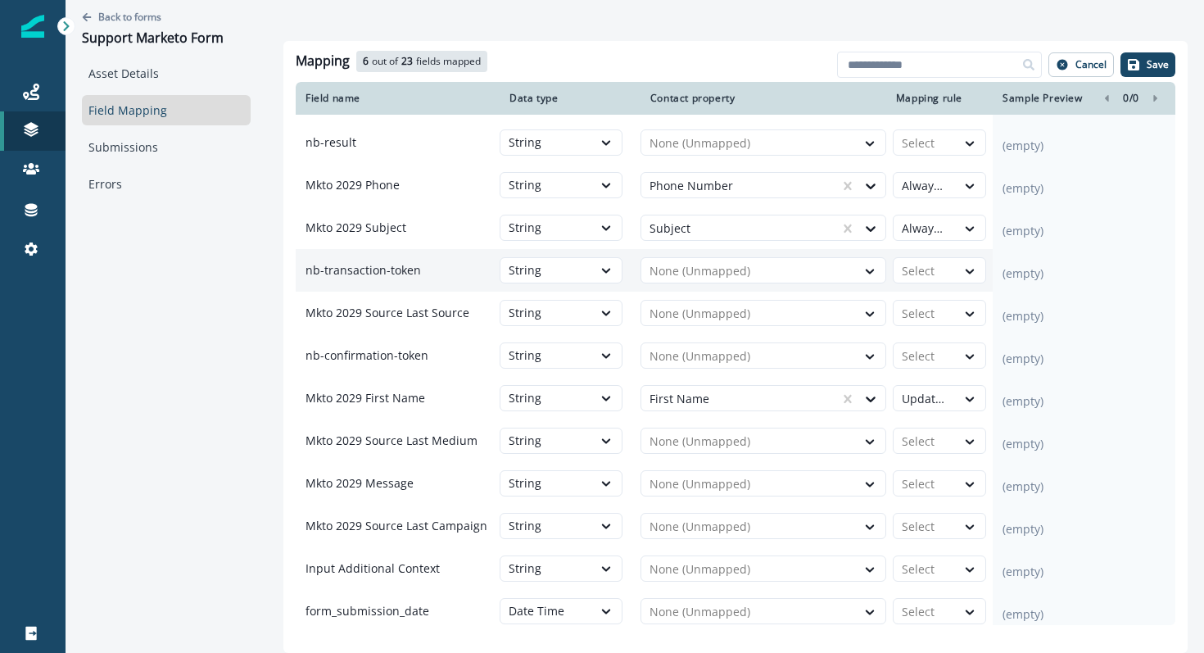
scroll to position [428, 0]
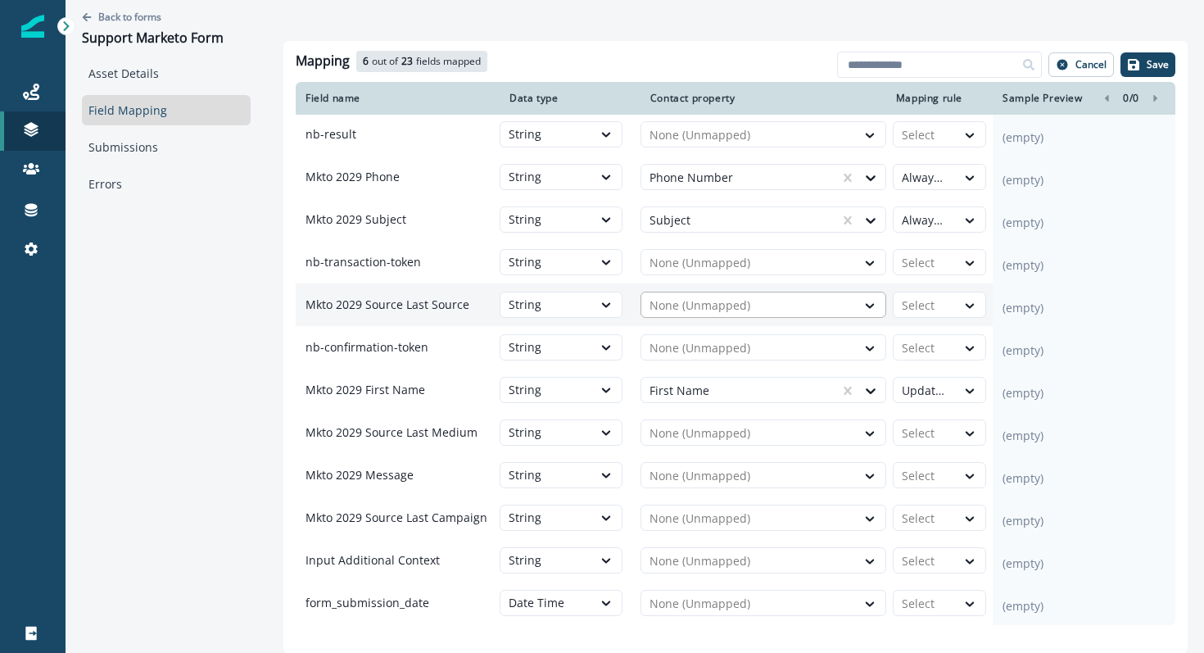
click at [708, 315] on div at bounding box center [748, 306] width 198 height 20
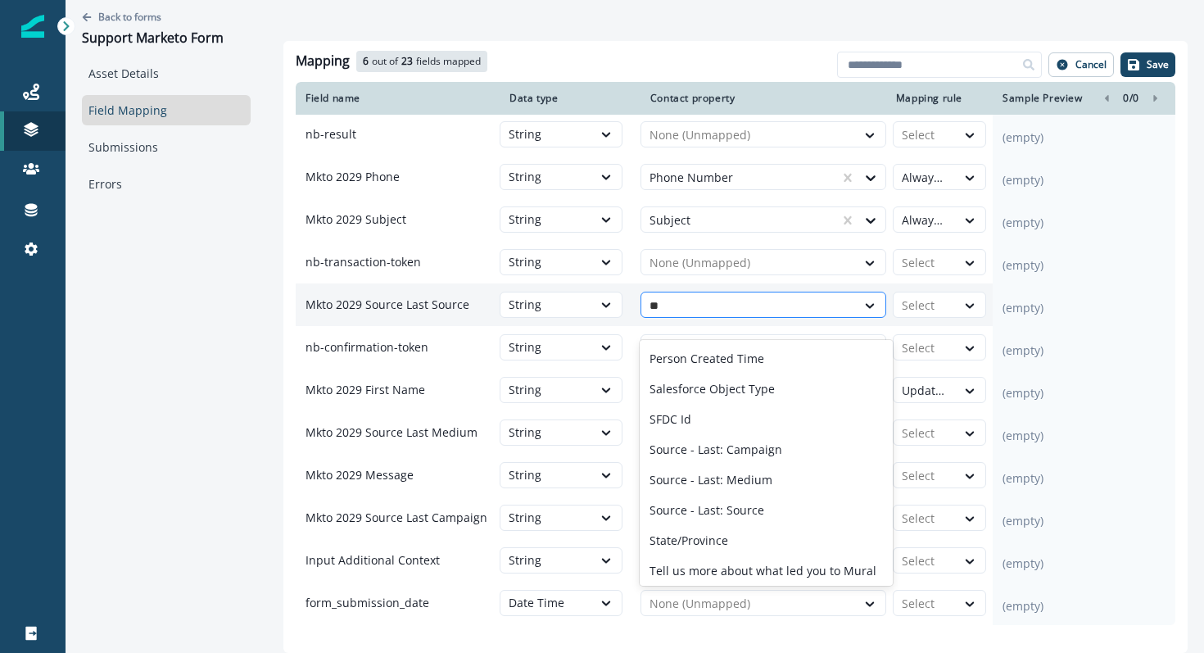
type input "***"
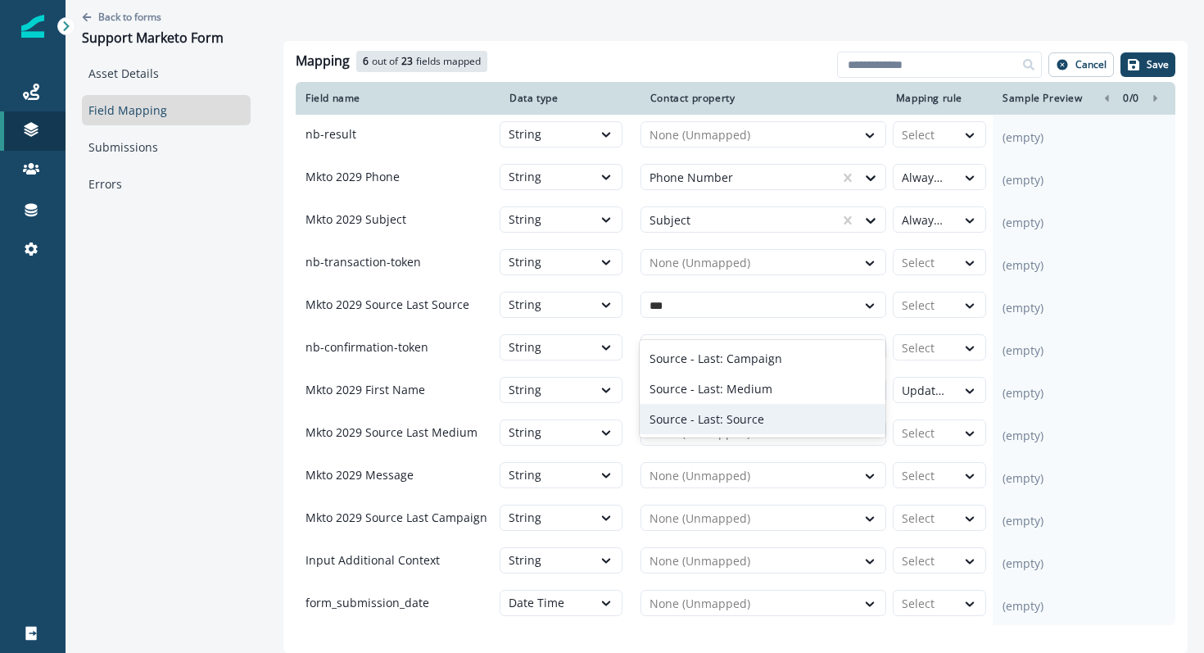
click at [713, 415] on p "Source - Last: Source" at bounding box center [706, 418] width 115 height 17
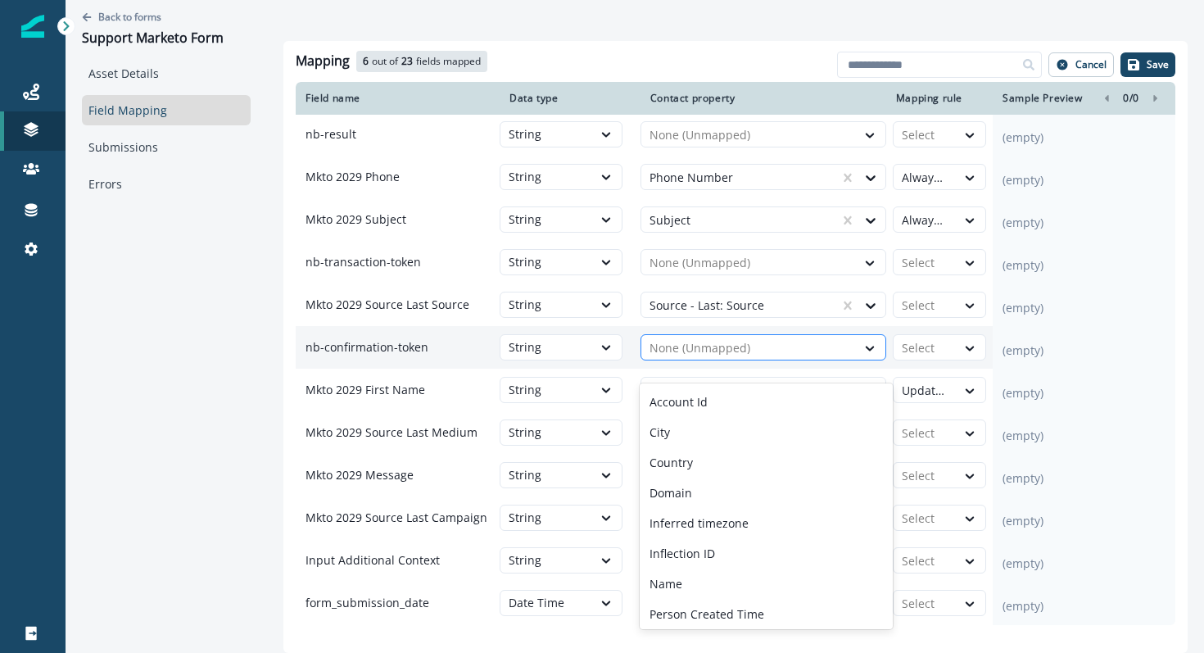
click at [804, 358] on div at bounding box center [748, 348] width 198 height 20
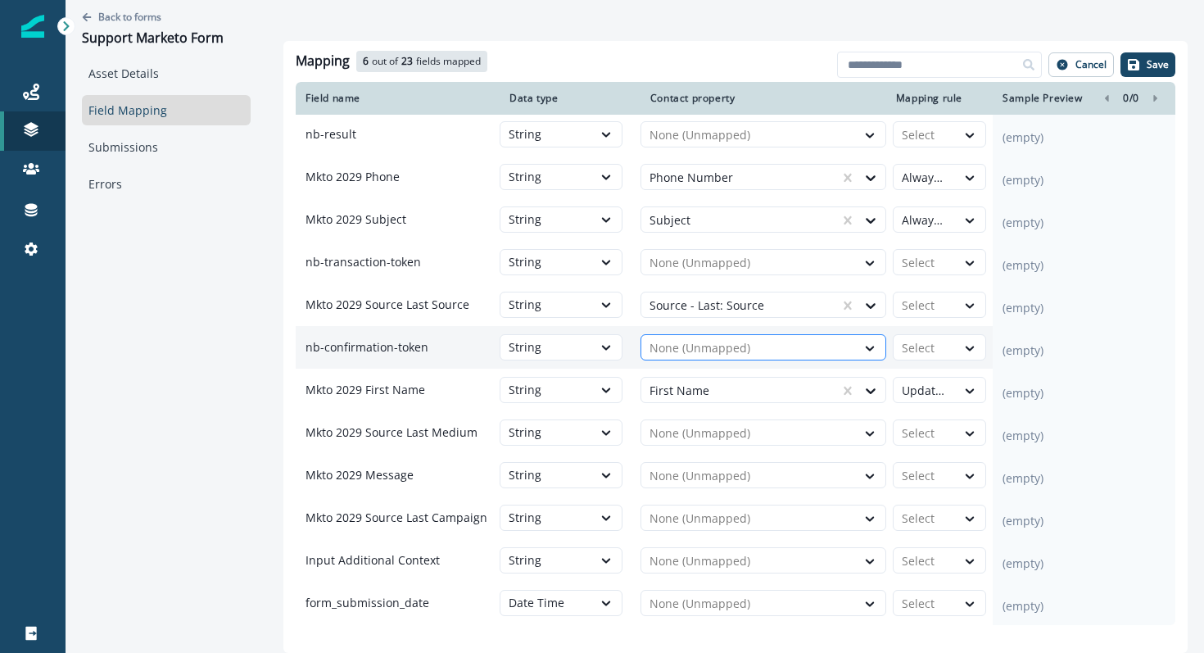
click at [804, 358] on div at bounding box center [748, 348] width 198 height 20
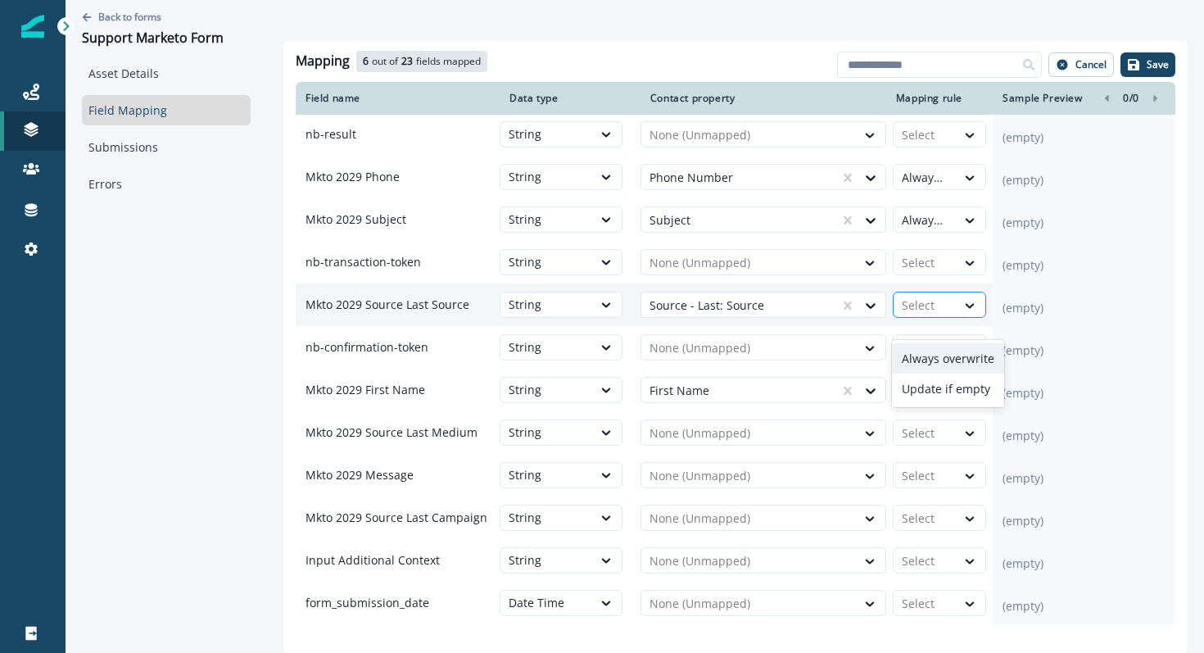
click at [950, 319] on div "Select" at bounding box center [925, 305] width 62 height 26
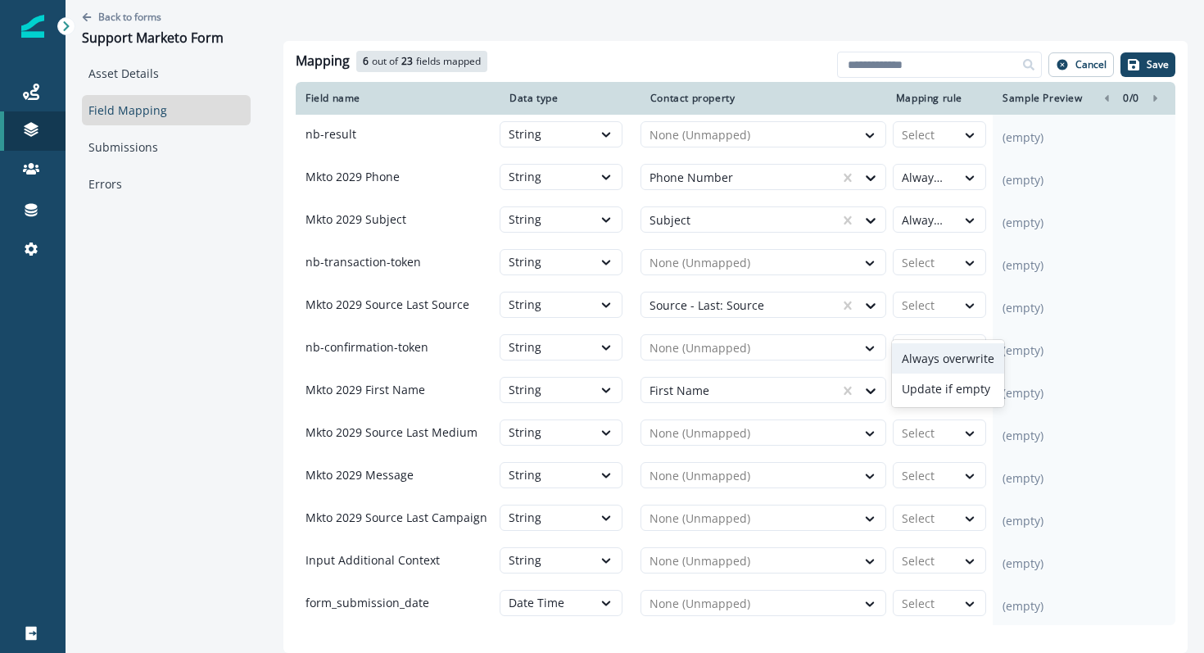
click at [952, 364] on div "Always overwrite" at bounding box center [948, 358] width 112 height 30
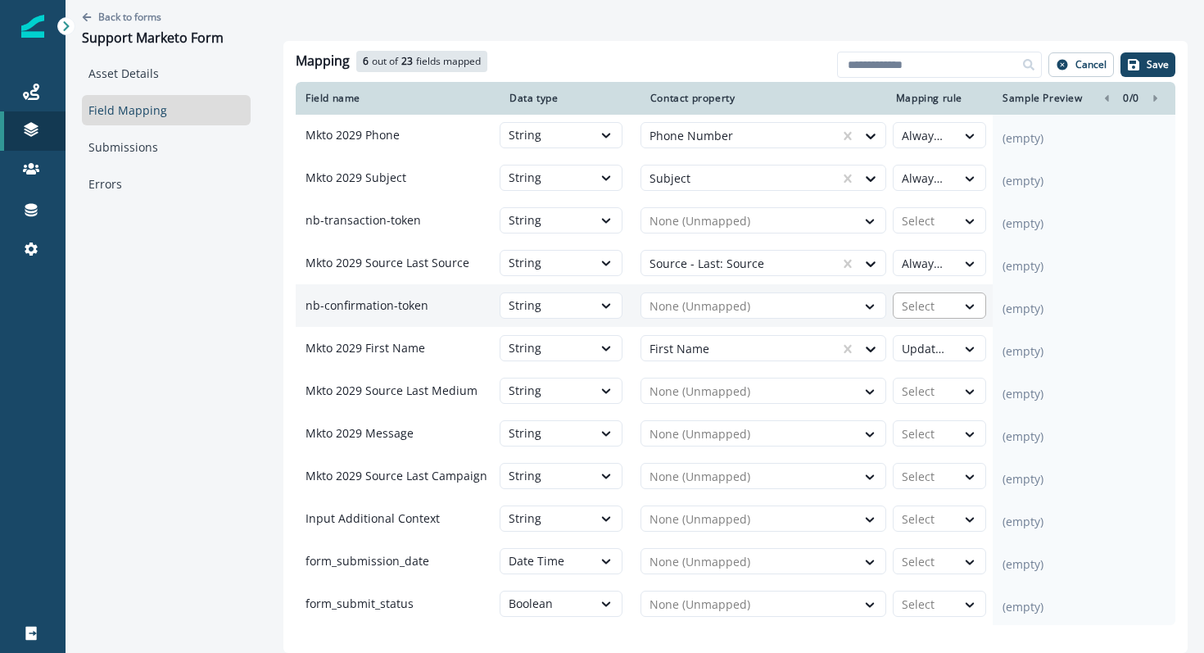
scroll to position [489, 0]
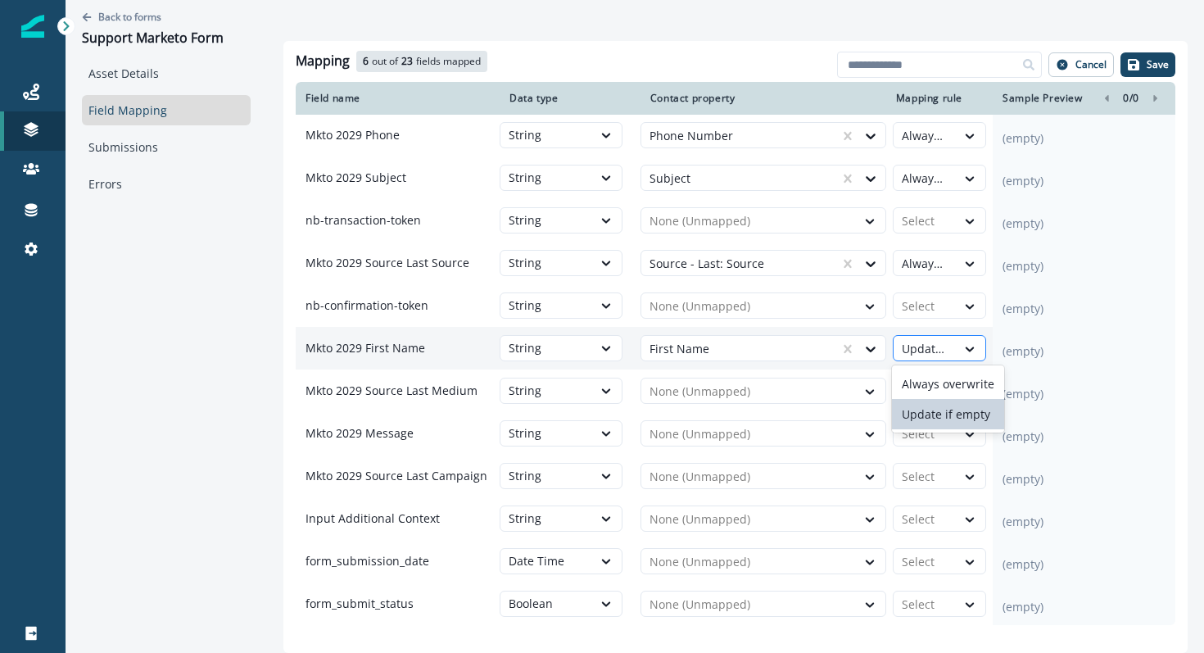
click at [948, 346] on div "Update if empty" at bounding box center [925, 349] width 62 height 26
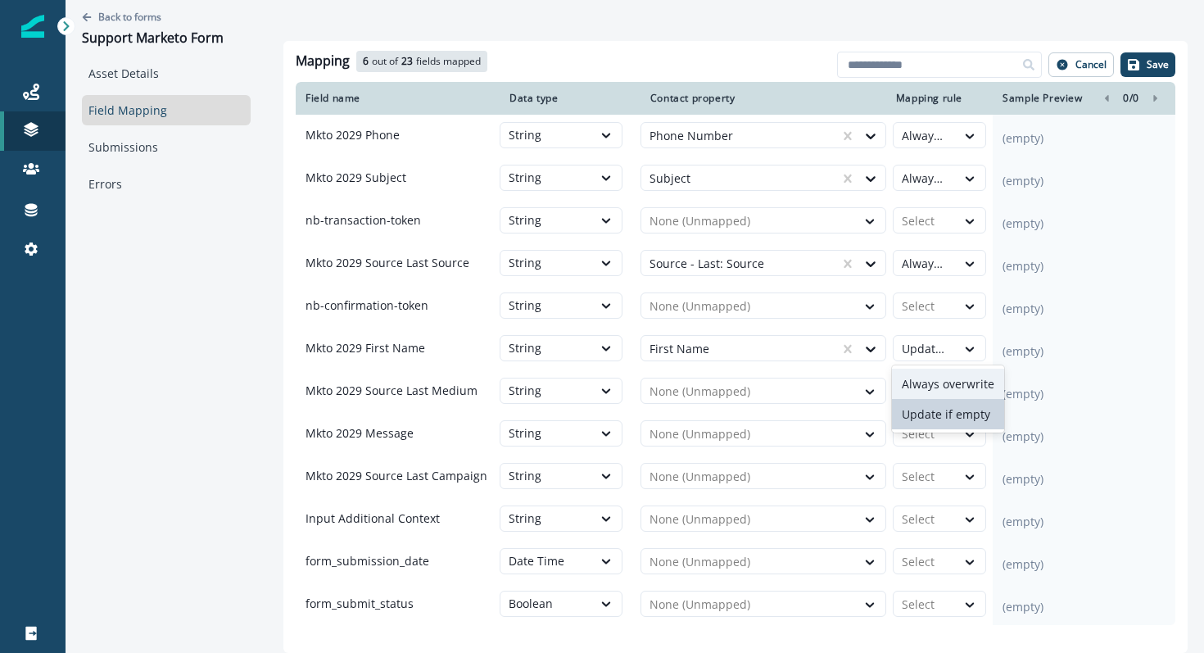
click at [948, 378] on div "Always overwrite" at bounding box center [948, 384] width 112 height 30
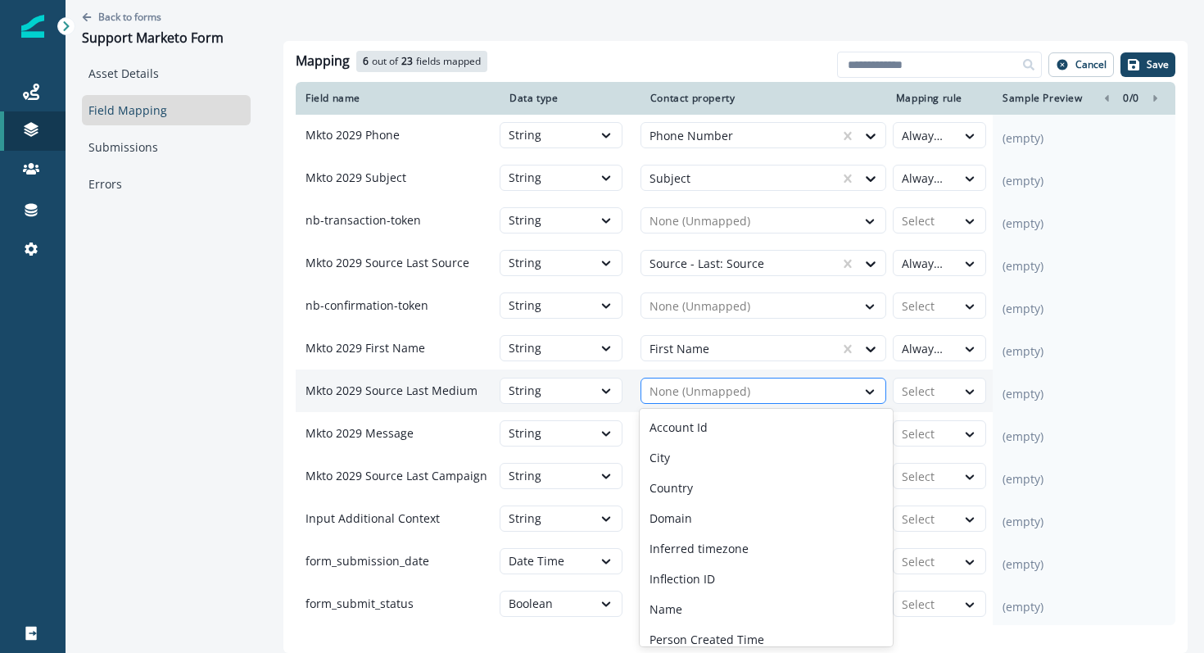
click at [789, 391] on div at bounding box center [748, 392] width 198 height 20
type input "***"
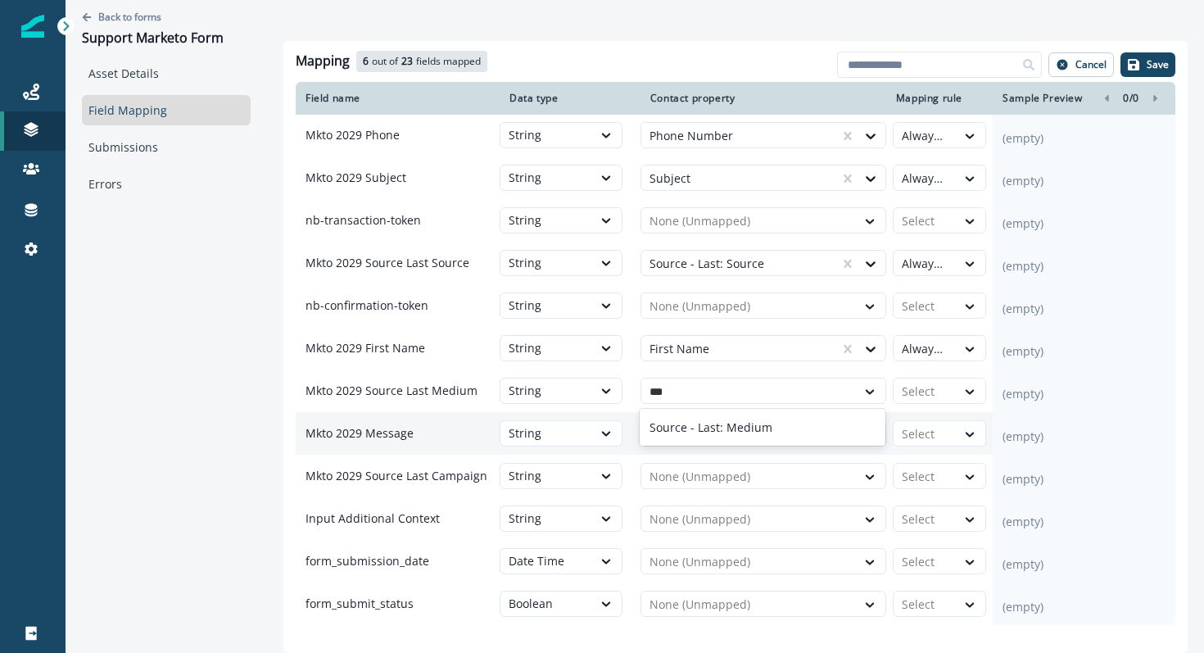
click at [753, 414] on div "Source - Last: Medium" at bounding box center [763, 427] width 246 height 30
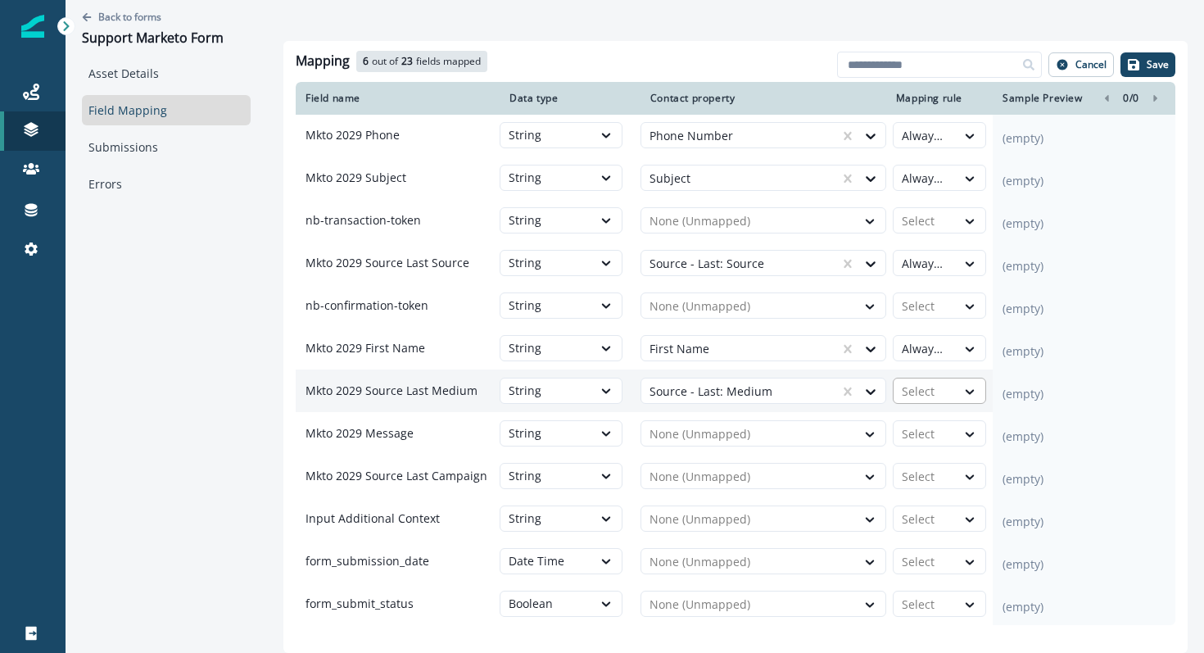
click at [924, 395] on div at bounding box center [925, 392] width 46 height 20
click at [924, 414] on div "Always overwrite" at bounding box center [948, 427] width 112 height 30
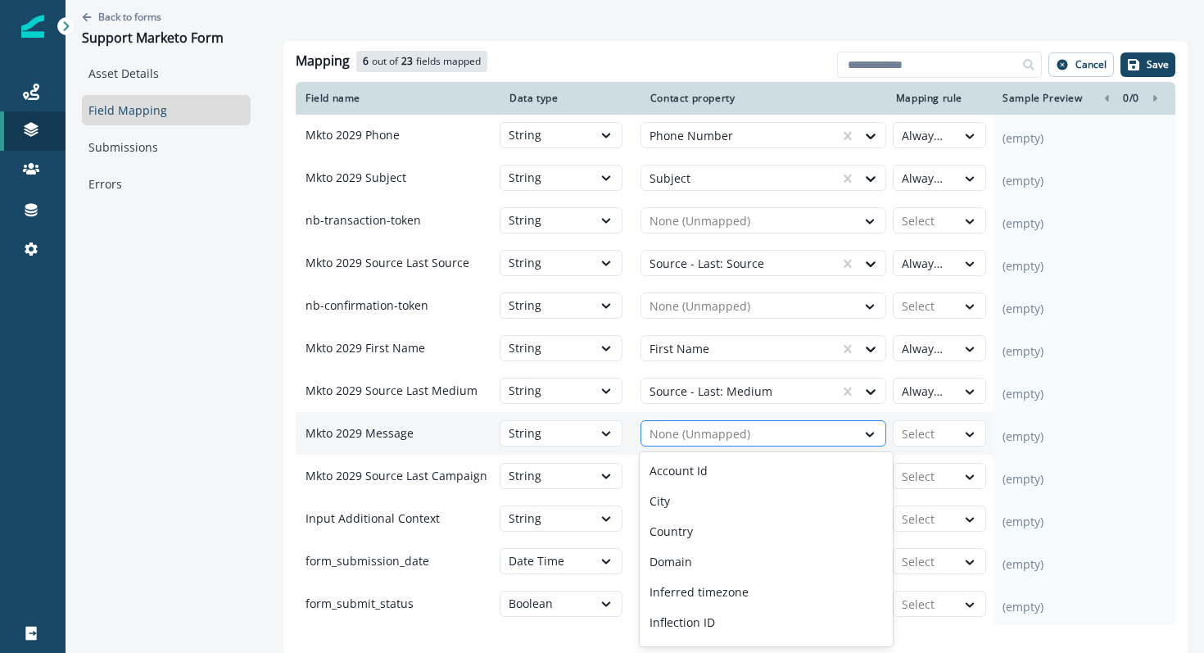
click at [723, 437] on div at bounding box center [748, 434] width 198 height 20
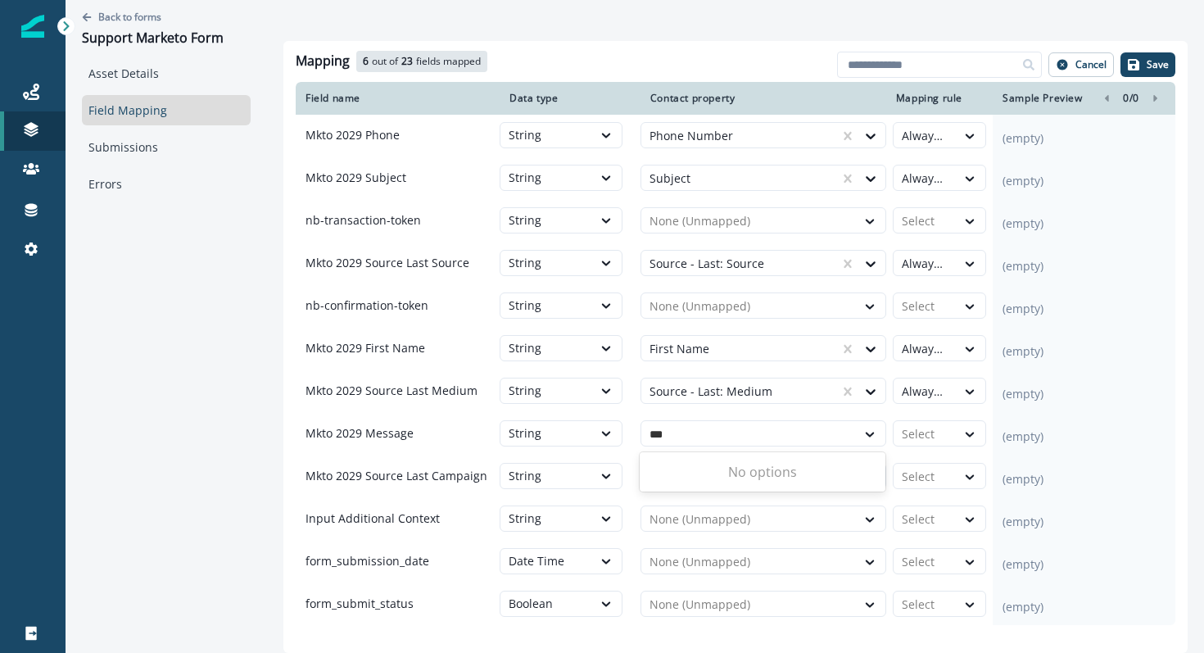
type input "***"
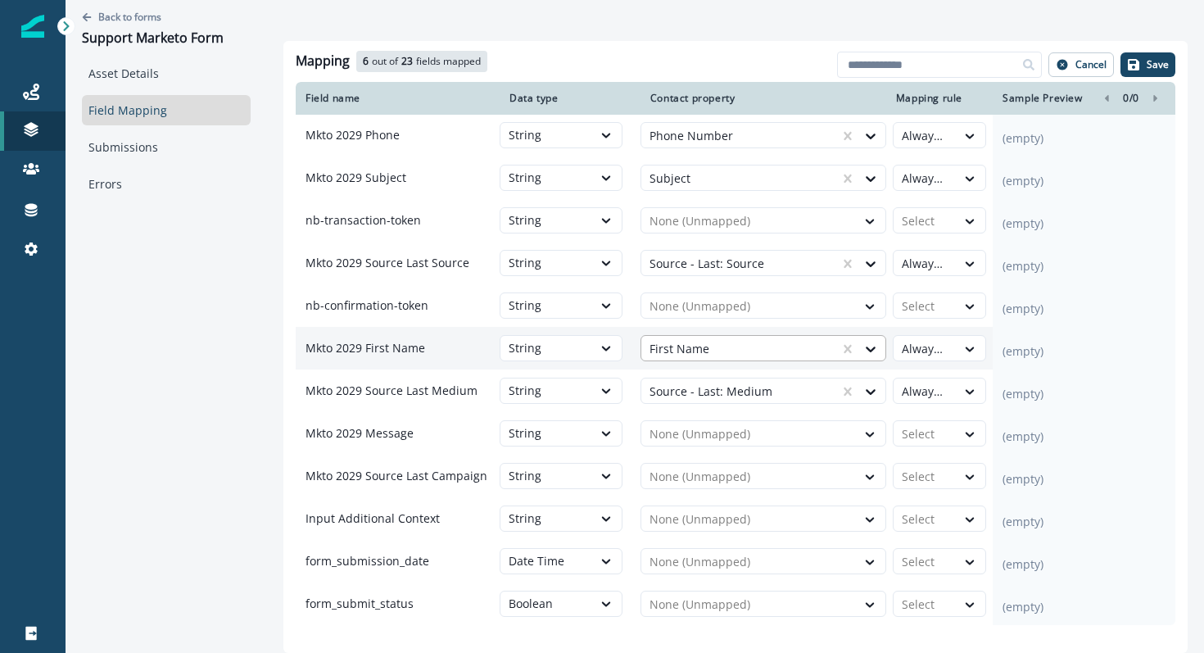
paste input "**********"
type input "**********"
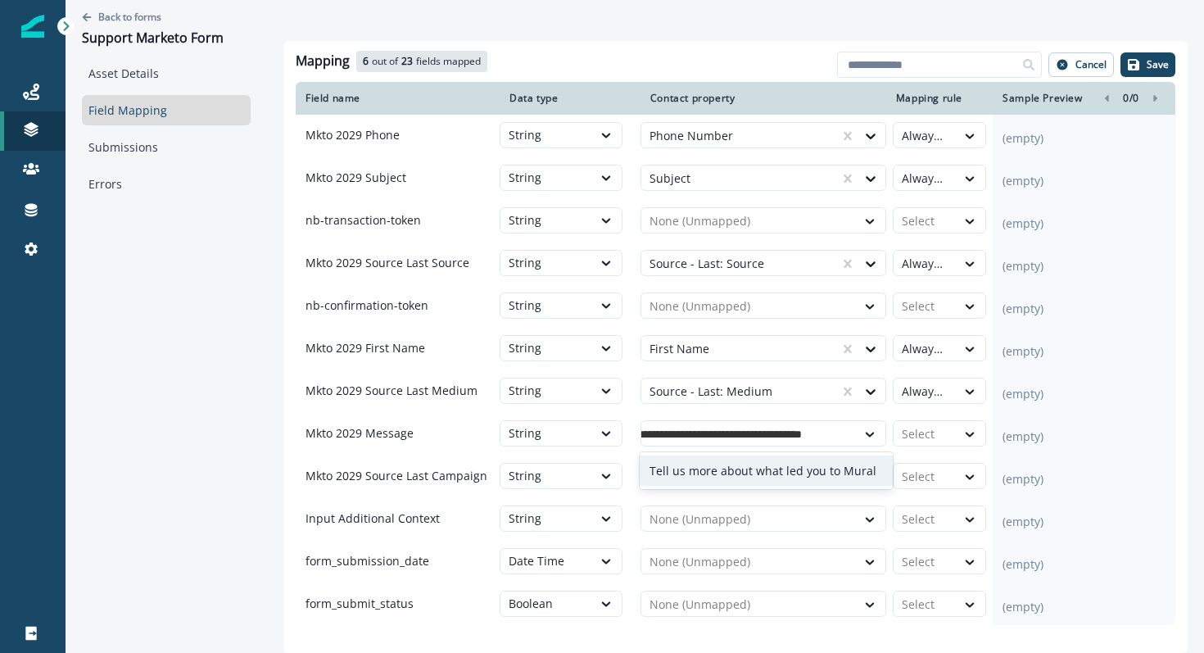
click at [704, 473] on p "Tell us more about what led you to Mural" at bounding box center [762, 470] width 227 height 17
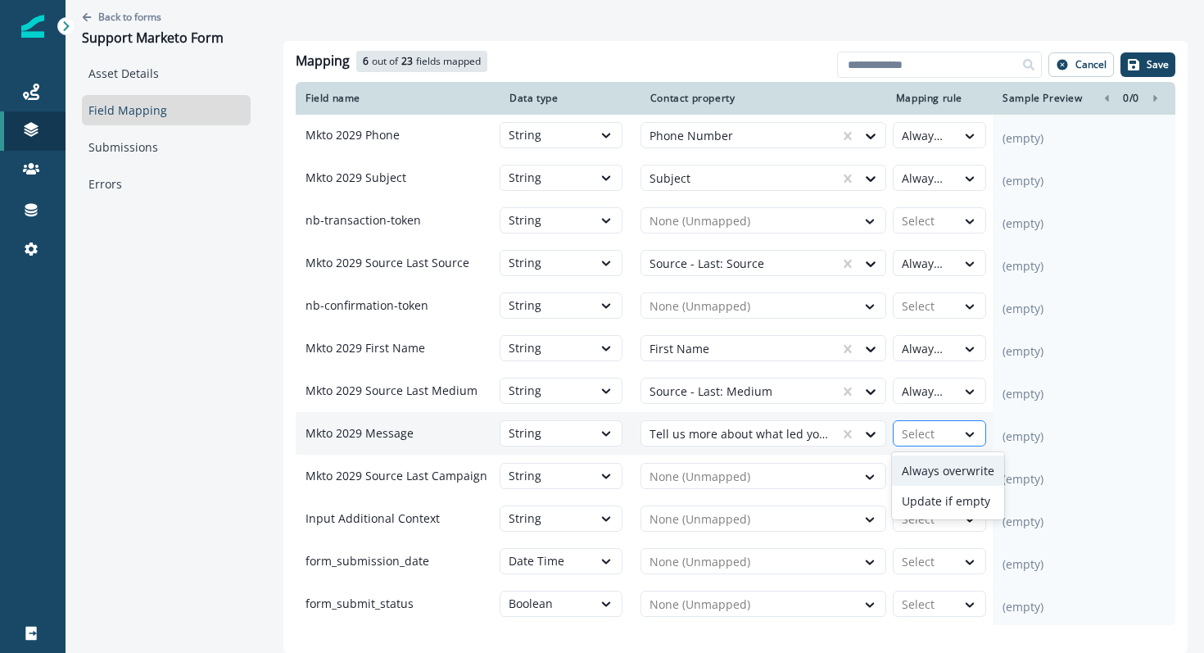
click at [916, 425] on div at bounding box center [925, 434] width 46 height 20
click at [917, 467] on div "Always overwrite" at bounding box center [948, 470] width 112 height 30
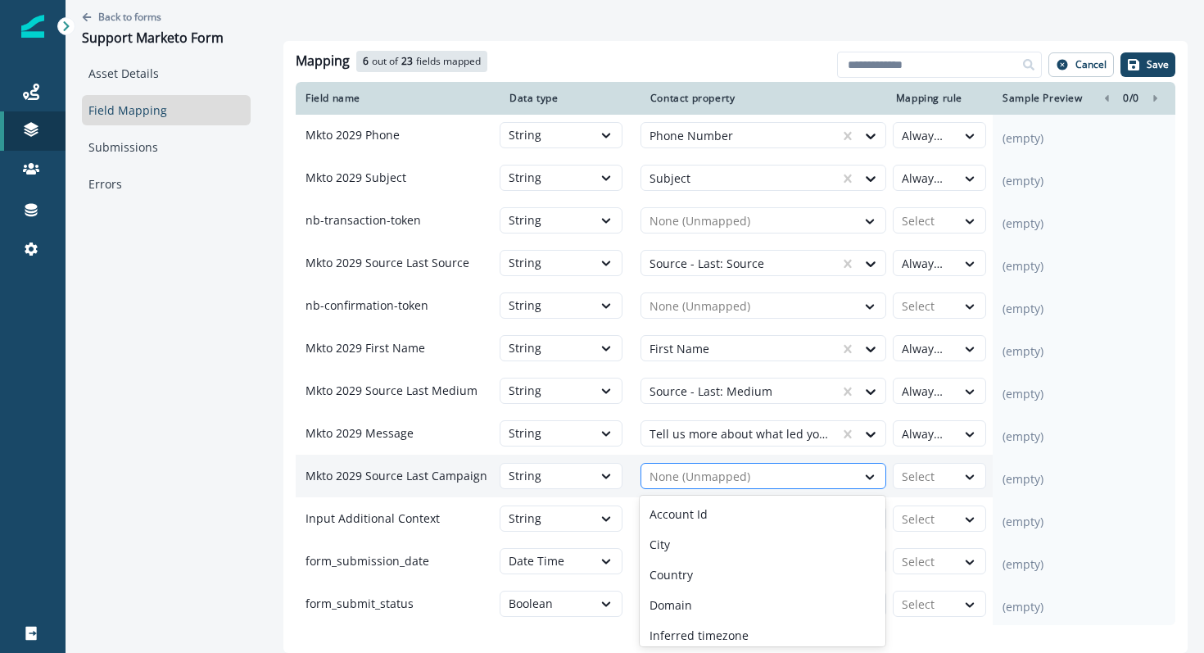
click at [771, 468] on div at bounding box center [748, 477] width 198 height 20
type input "****"
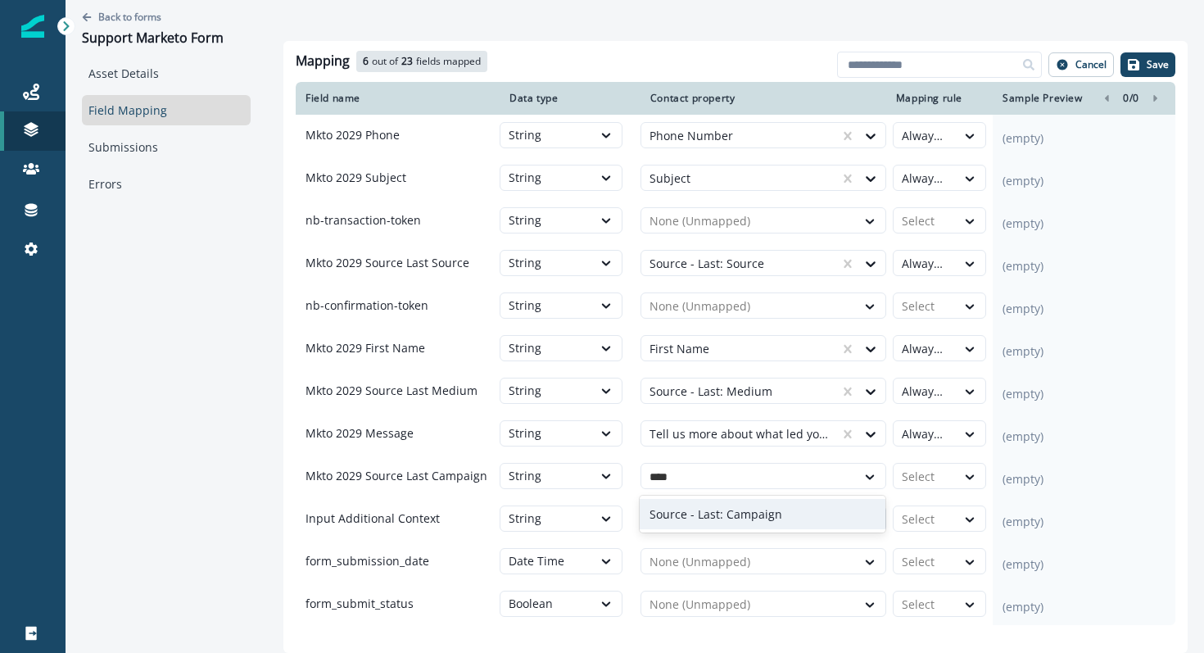
click at [769, 506] on p "Source - Last: Campaign" at bounding box center [715, 513] width 133 height 17
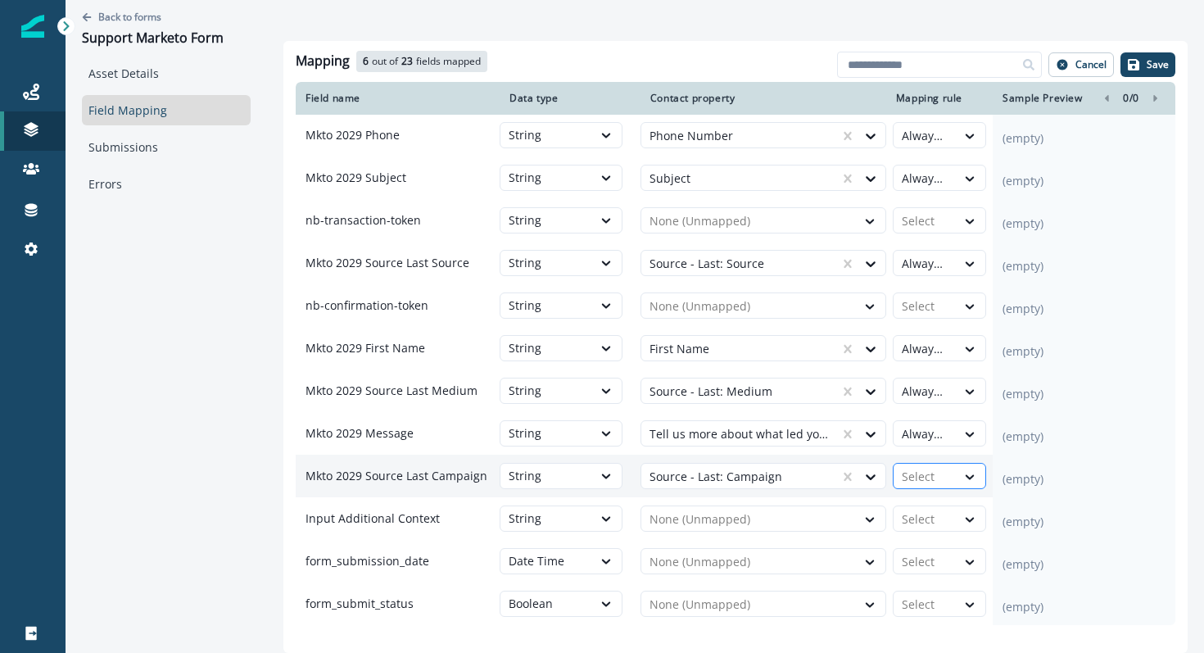
click at [921, 473] on div at bounding box center [925, 477] width 46 height 20
click at [918, 504] on div "Always overwrite" at bounding box center [948, 514] width 112 height 30
click at [1144, 68] on button "Save" at bounding box center [1147, 64] width 55 height 25
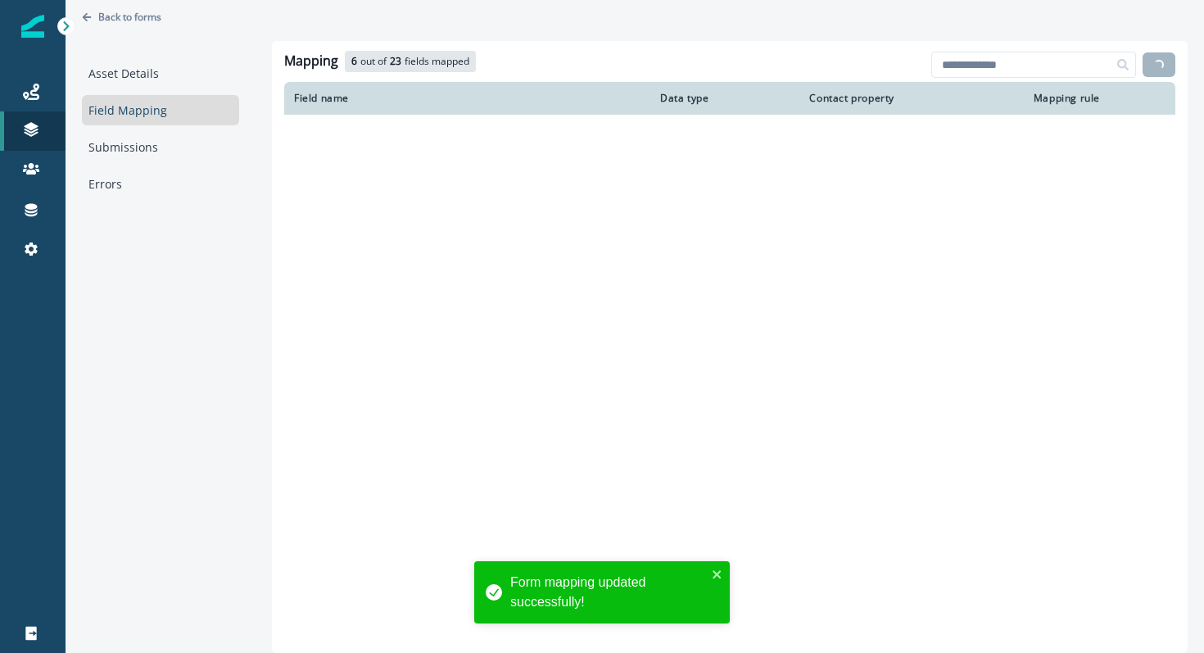
scroll to position [432, 0]
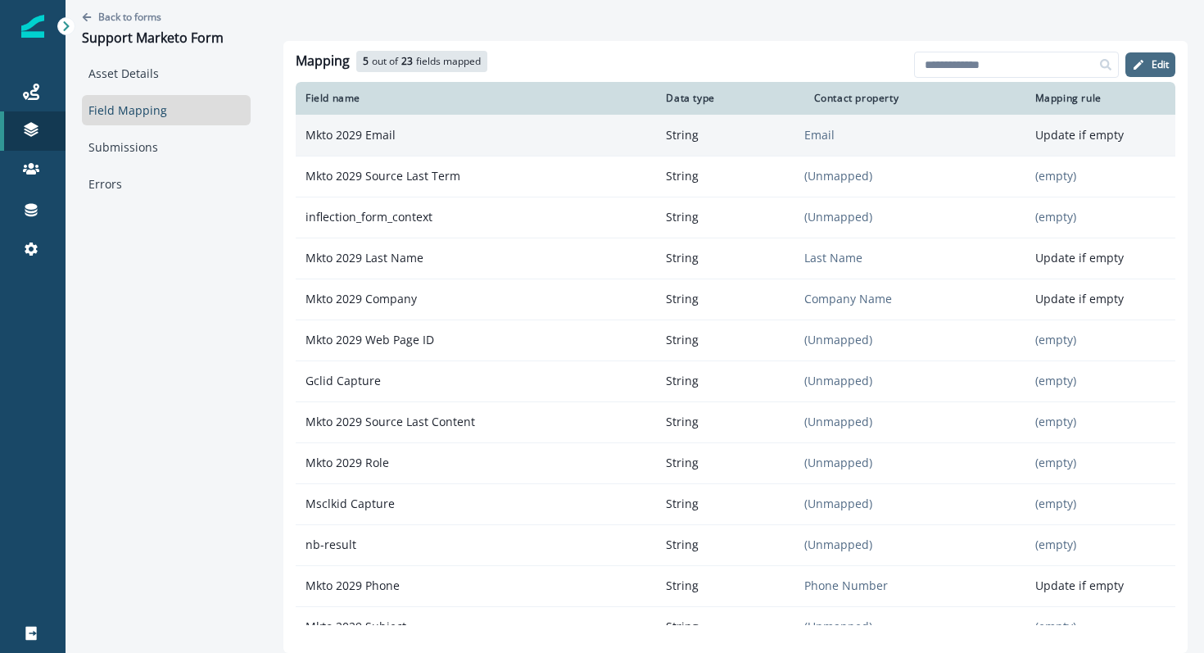
click at [1146, 63] on button "Edit" at bounding box center [1150, 64] width 50 height 25
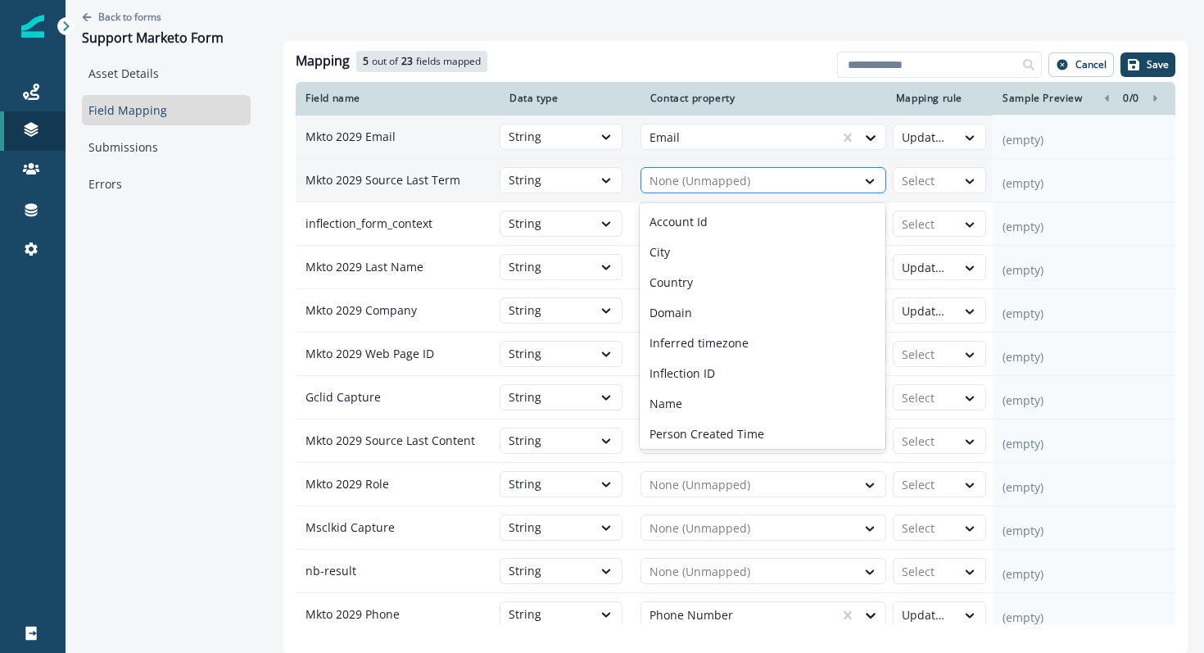
click at [871, 193] on div at bounding box center [870, 181] width 29 height 26
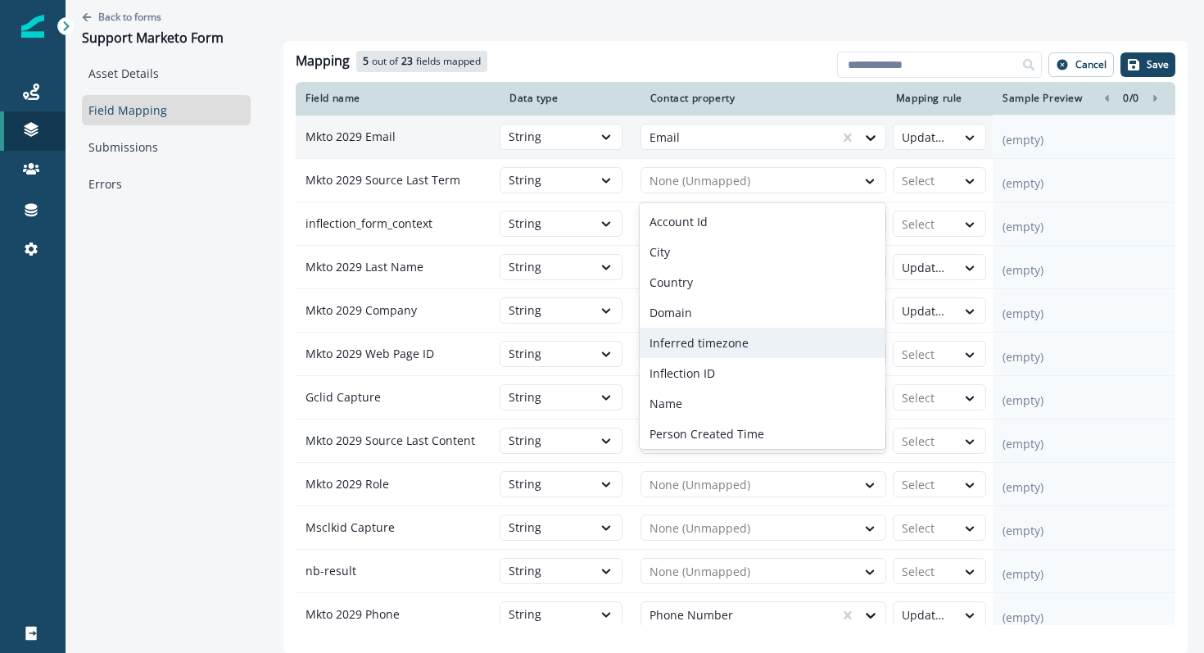
scroll to position [215, 0]
